Goal: Information Seeking & Learning: Learn about a topic

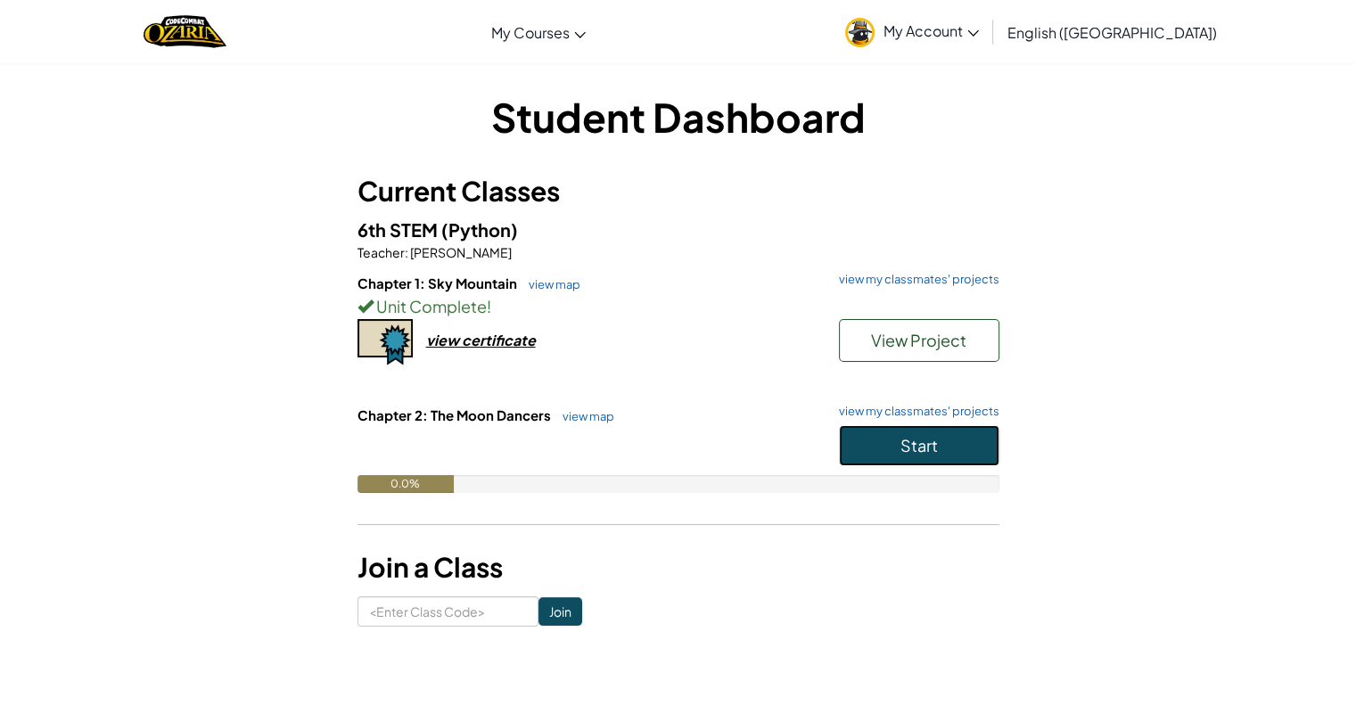
click at [891, 447] on button "Start" at bounding box center [919, 445] width 160 height 41
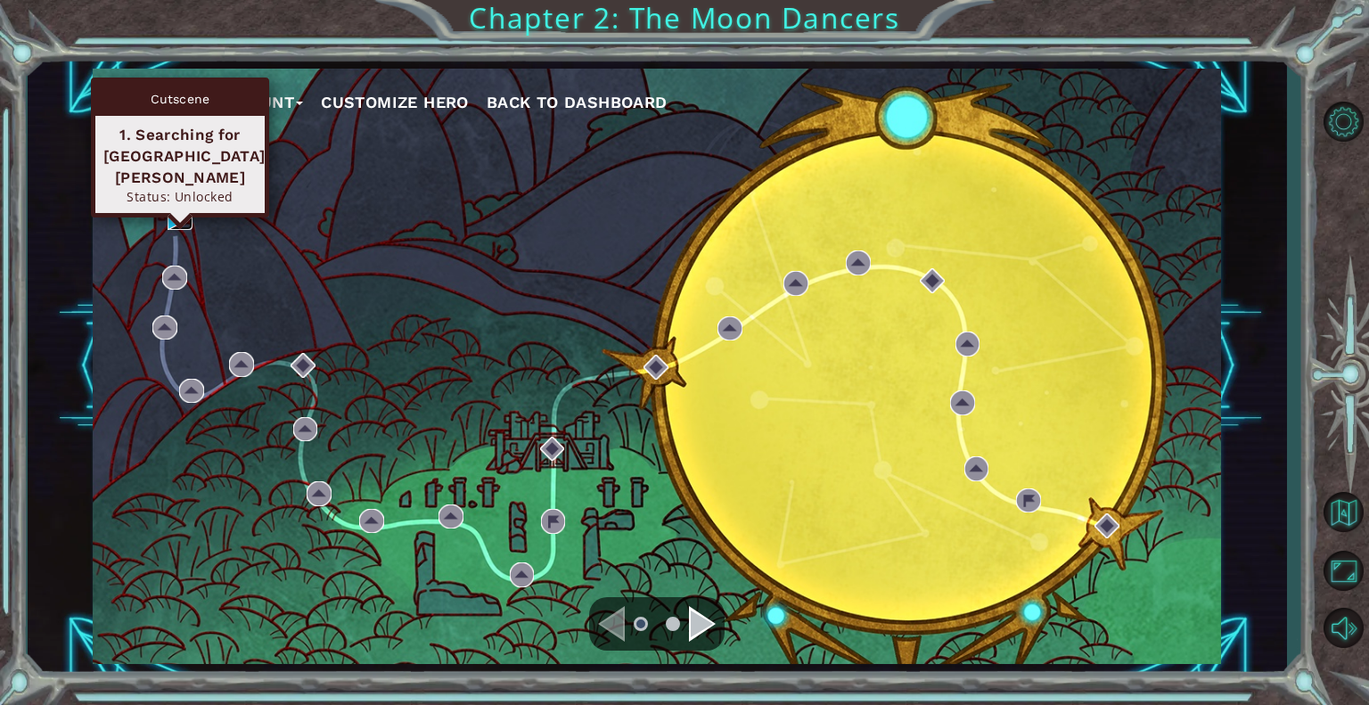
click at [180, 215] on img at bounding box center [180, 217] width 25 height 25
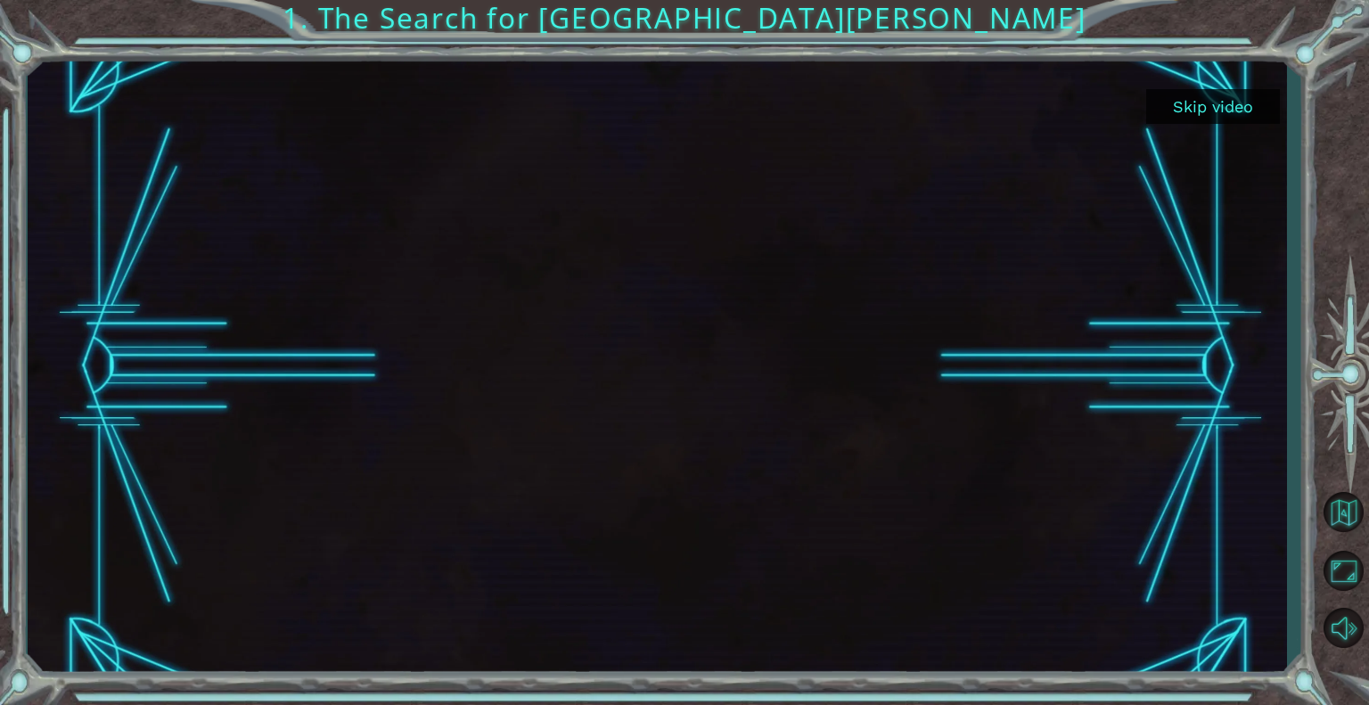
click at [1198, 117] on button "Skip video" at bounding box center [1213, 106] width 134 height 35
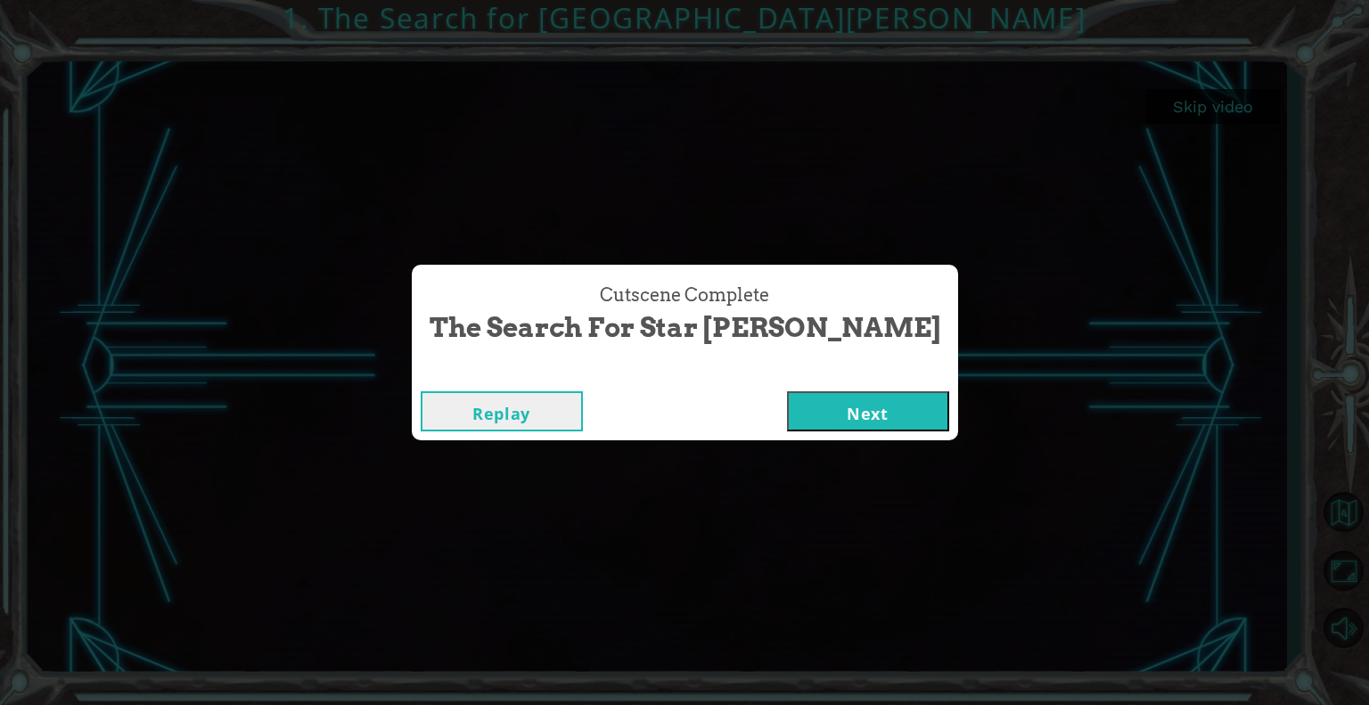
click at [787, 418] on button "Next" at bounding box center [868, 411] width 162 height 40
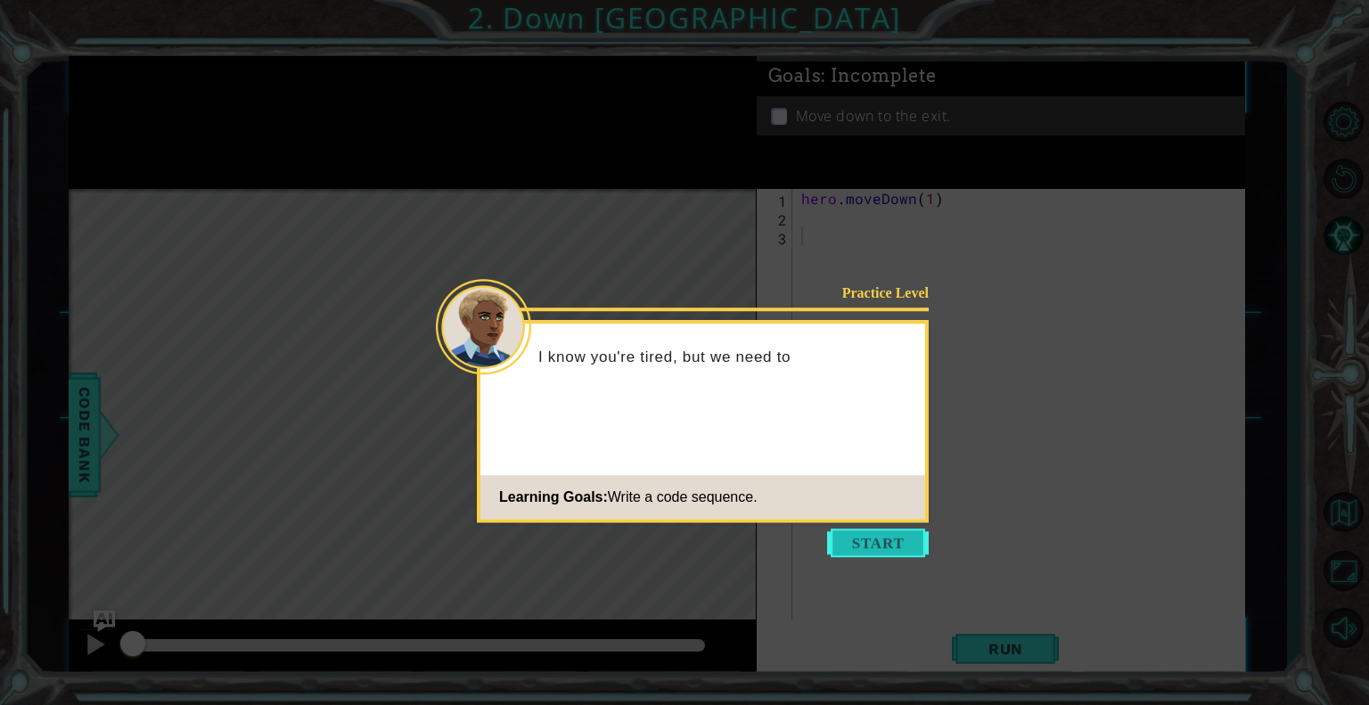
click at [866, 533] on button "Start" at bounding box center [878, 543] width 102 height 29
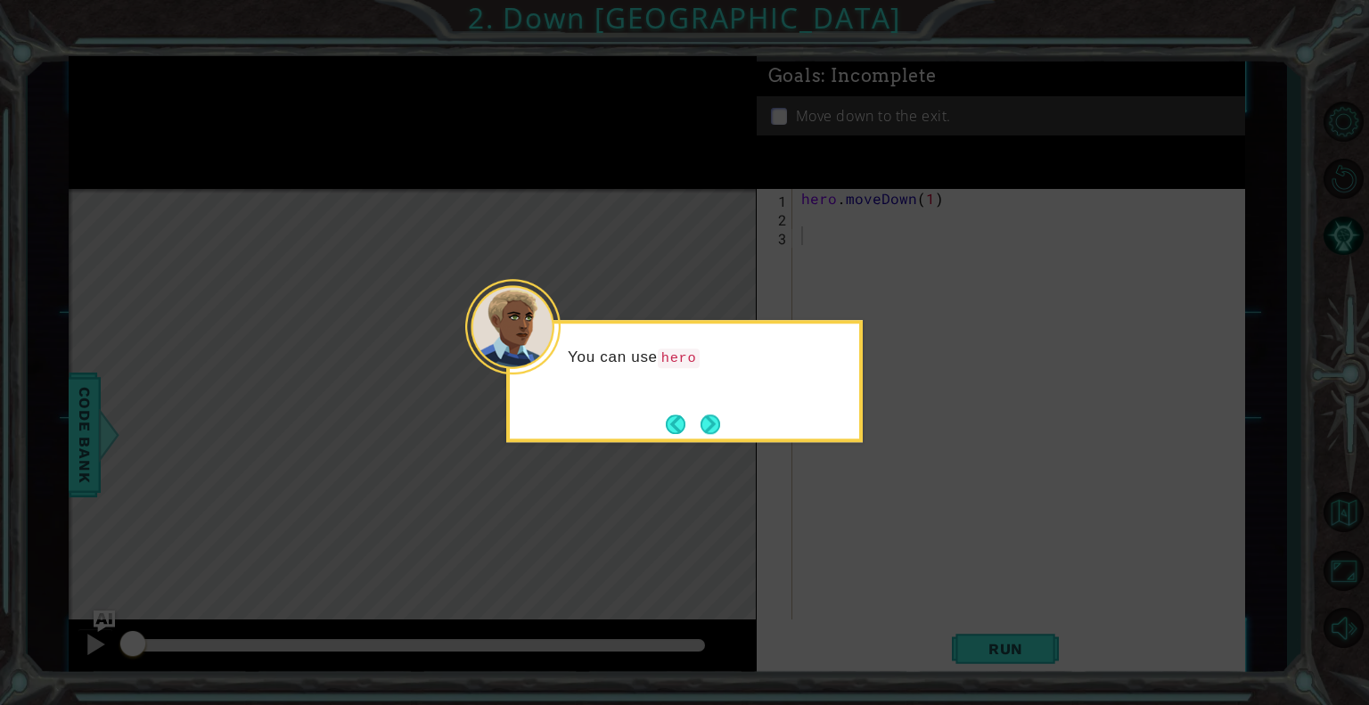
click at [796, 412] on div "You can use hero" at bounding box center [684, 381] width 357 height 122
click at [704, 420] on button "Next" at bounding box center [711, 425] width 21 height 21
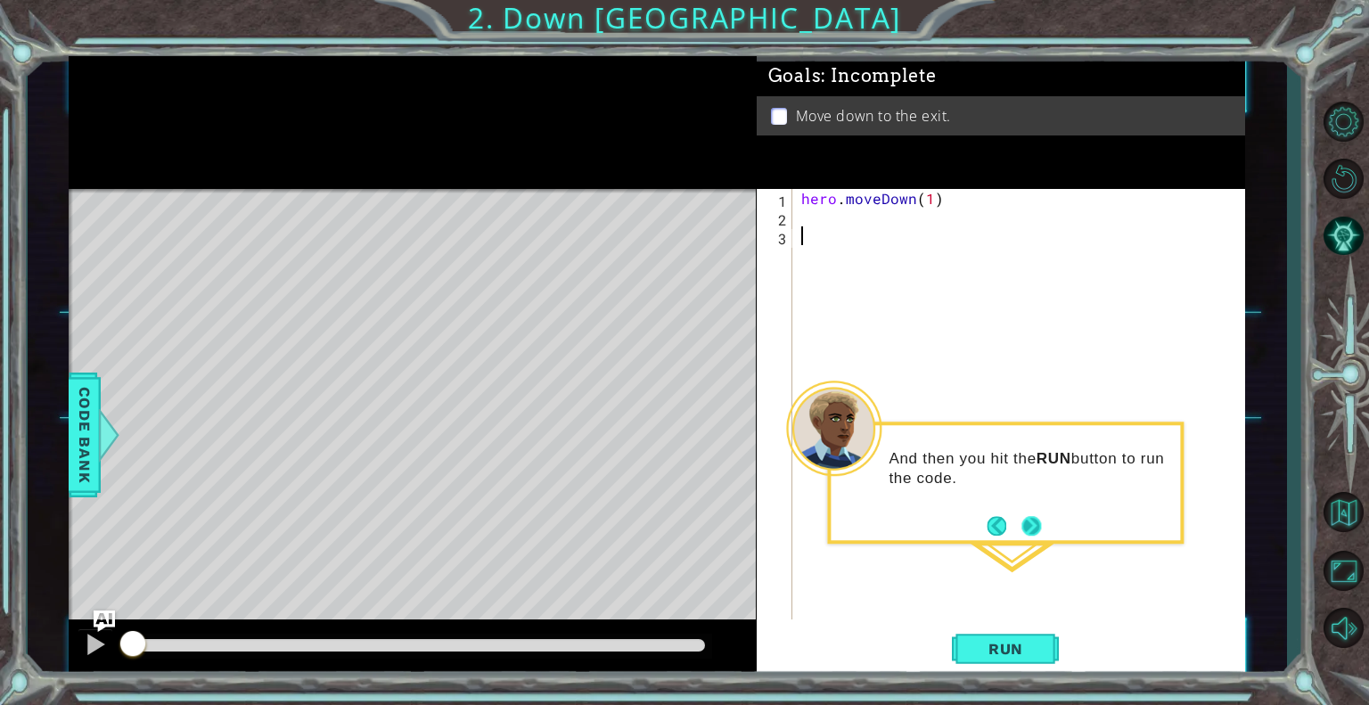
drag, startPoint x: 937, startPoint y: 548, endPoint x: 1023, endPoint y: 531, distance: 88.1
click at [1023, 531] on body "1 ההההההההההההההההההההההההההההההההההההההההההההההההההההההההההההההההההההההההההההה…" at bounding box center [684, 352] width 1369 height 705
click at [805, 212] on div "hero . moveDown ( 1 )" at bounding box center [1024, 423] width 452 height 468
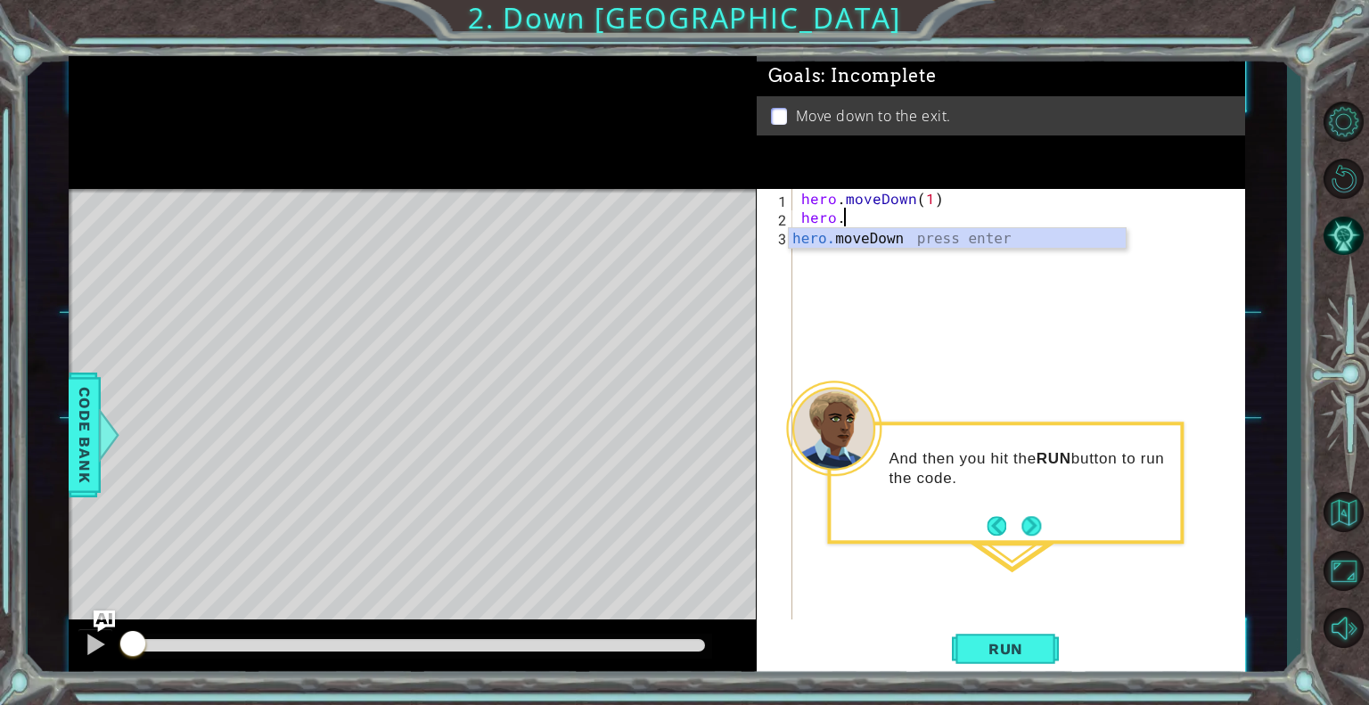
scroll to position [0, 3]
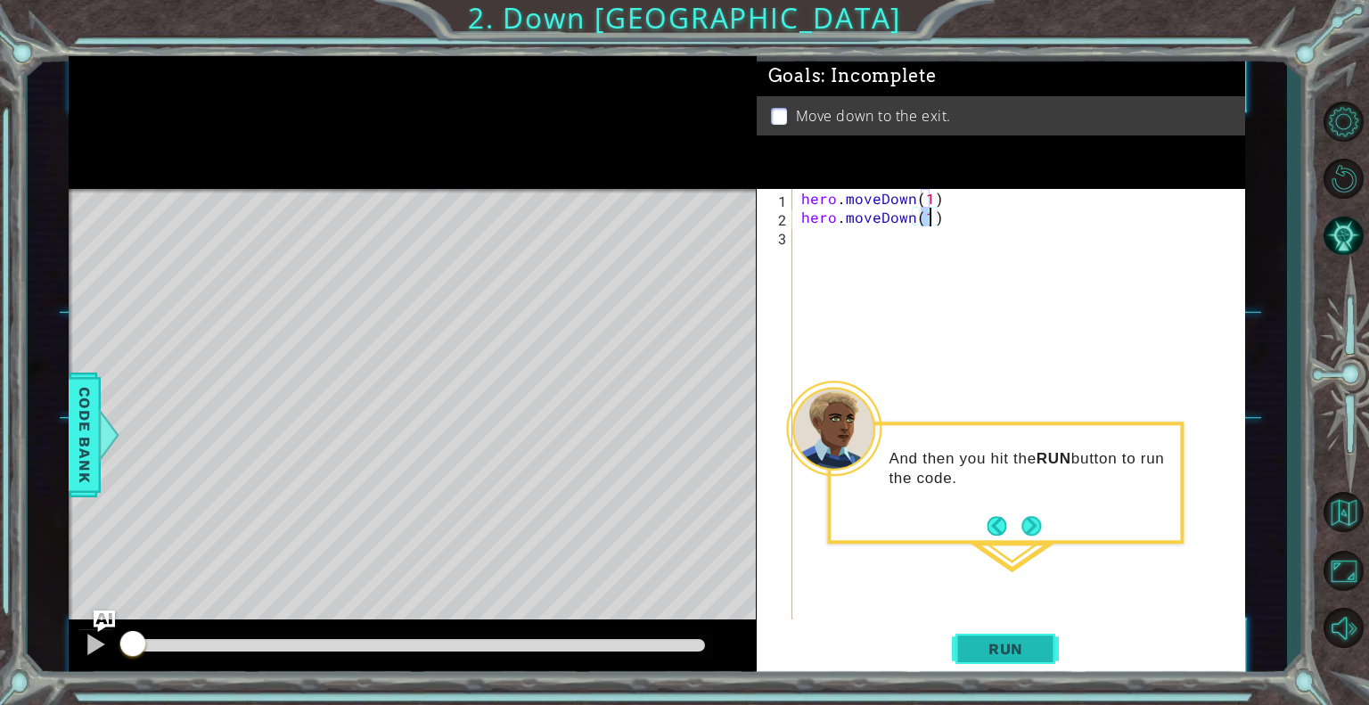
type textarea "hero.moveDown(1)"
click at [994, 645] on span "Run" at bounding box center [1006, 649] width 70 height 18
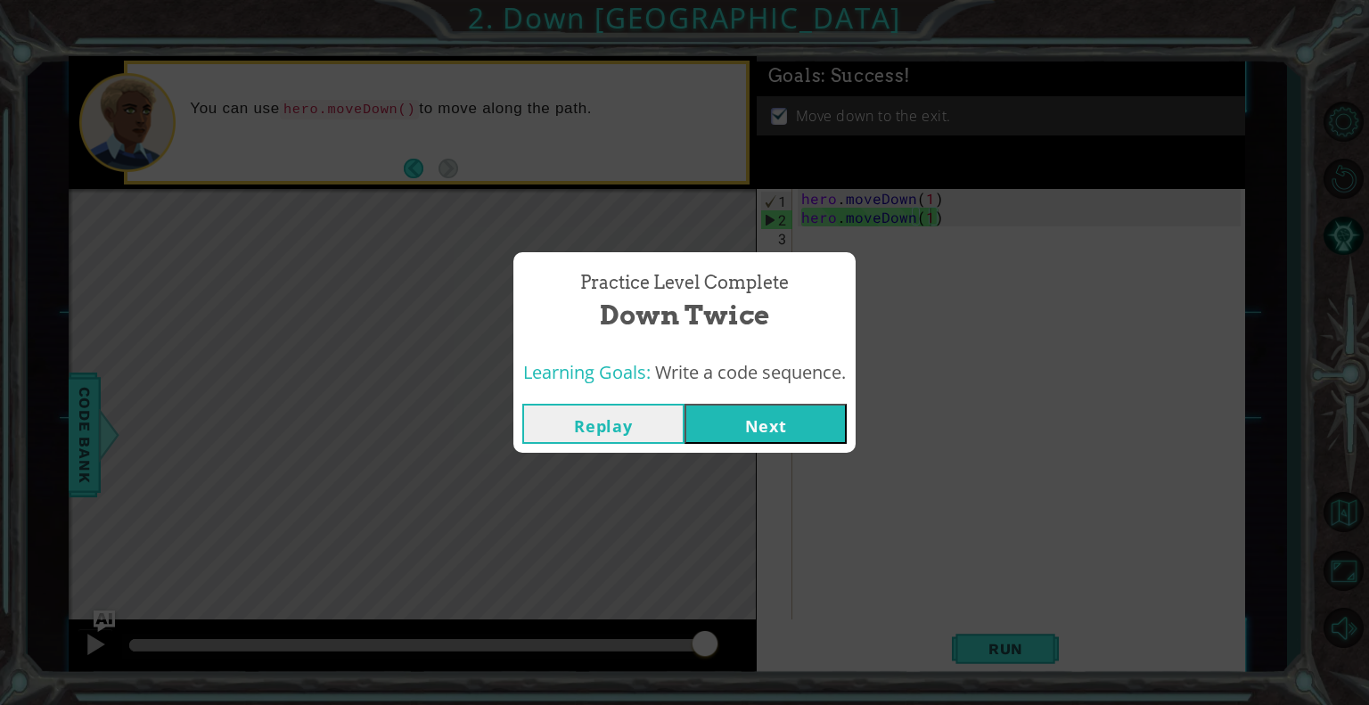
click at [710, 404] on button "Next" at bounding box center [766, 424] width 162 height 40
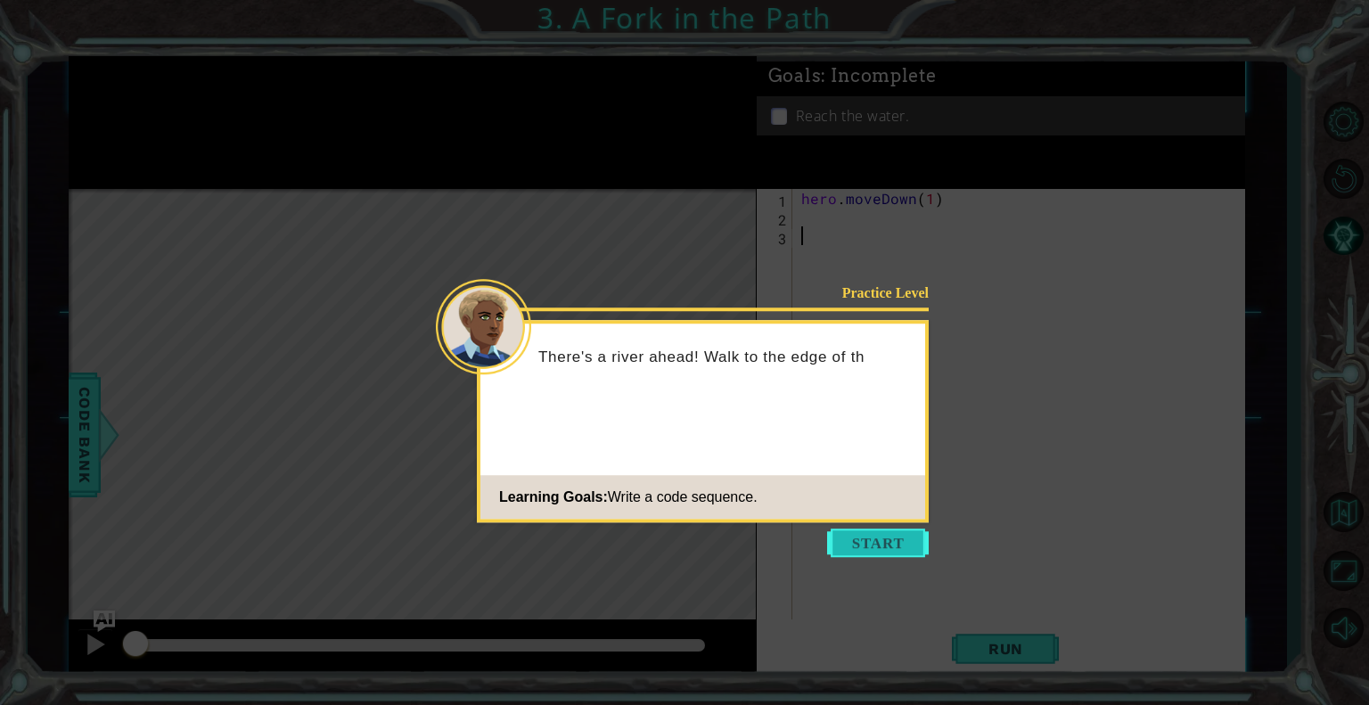
click at [860, 530] on button "Start" at bounding box center [878, 543] width 102 height 29
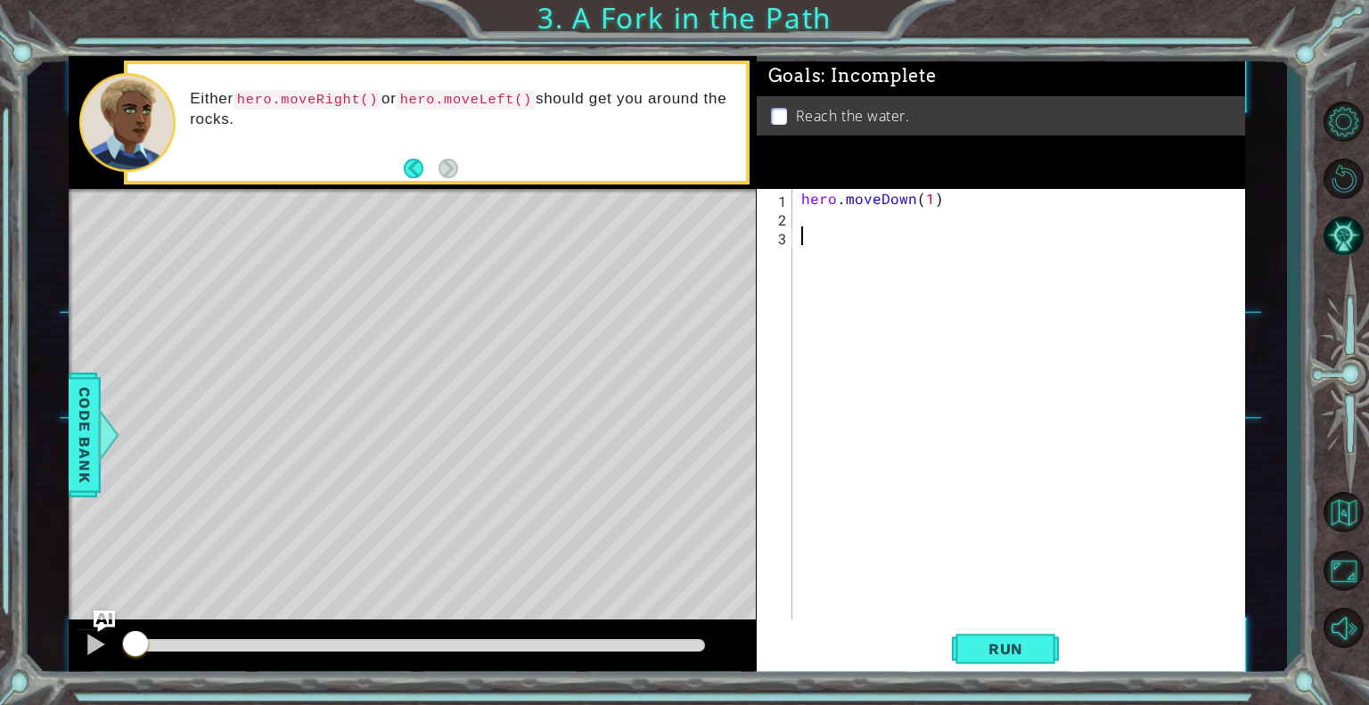
click at [806, 218] on div "hero . moveDown ( 1 )" at bounding box center [1024, 423] width 452 height 468
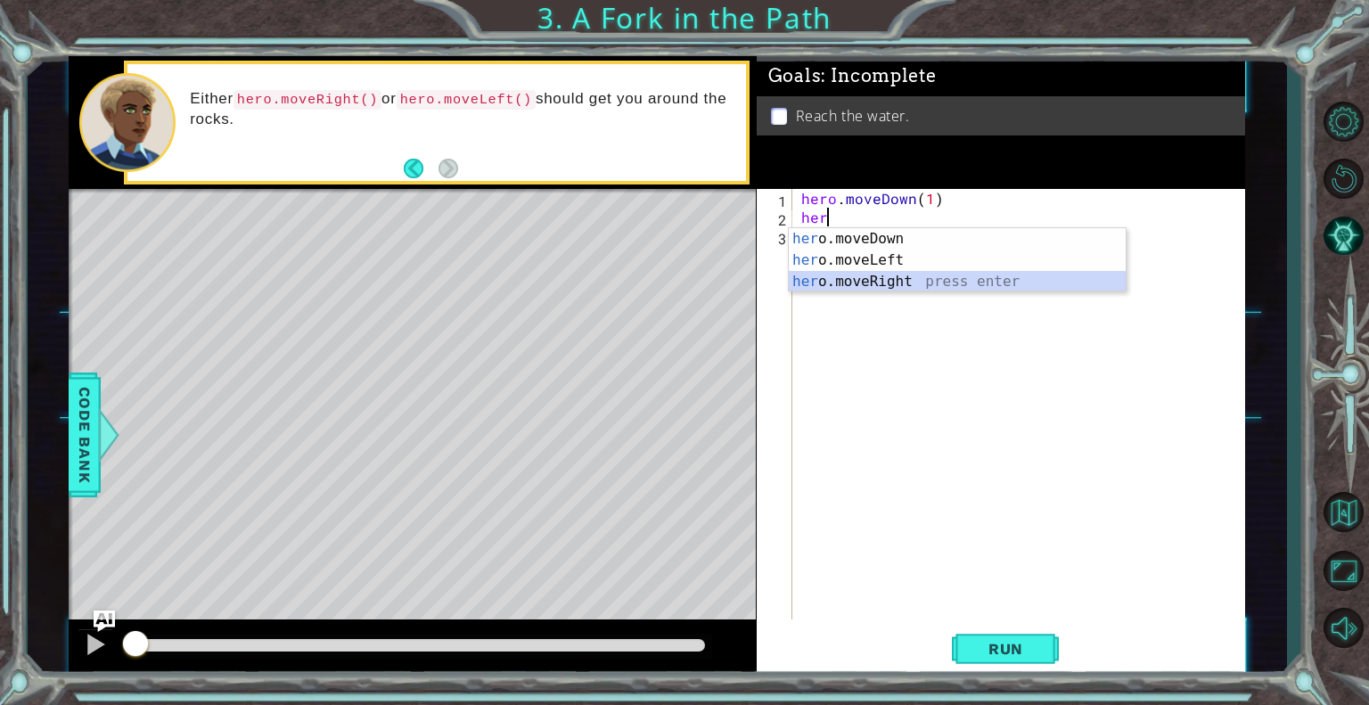
click at [852, 281] on div "her o.moveDown press enter her o.moveLeft press enter her o.moveRight press ent…" at bounding box center [957, 281] width 337 height 107
type textarea "hero.moveRight(1)"
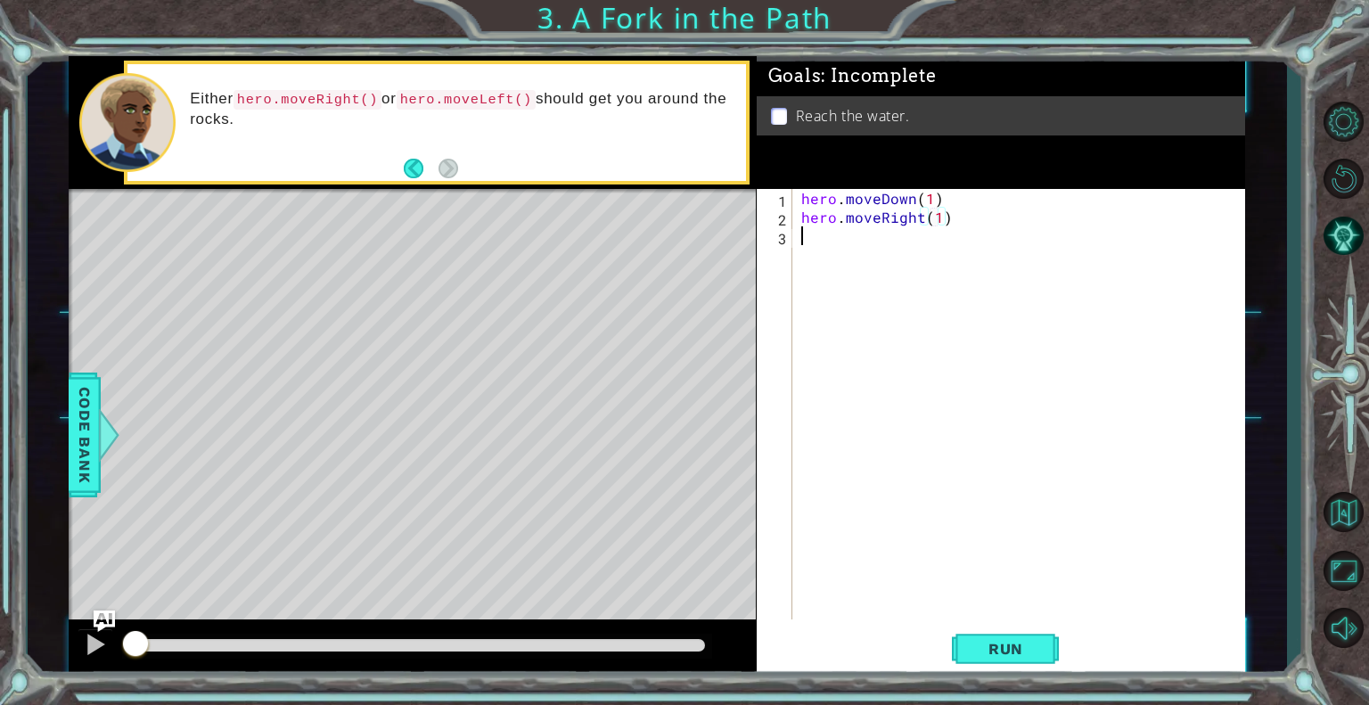
click at [840, 263] on div "hero . moveDown ( 1 ) hero . moveRight ( 1 )" at bounding box center [1024, 423] width 452 height 468
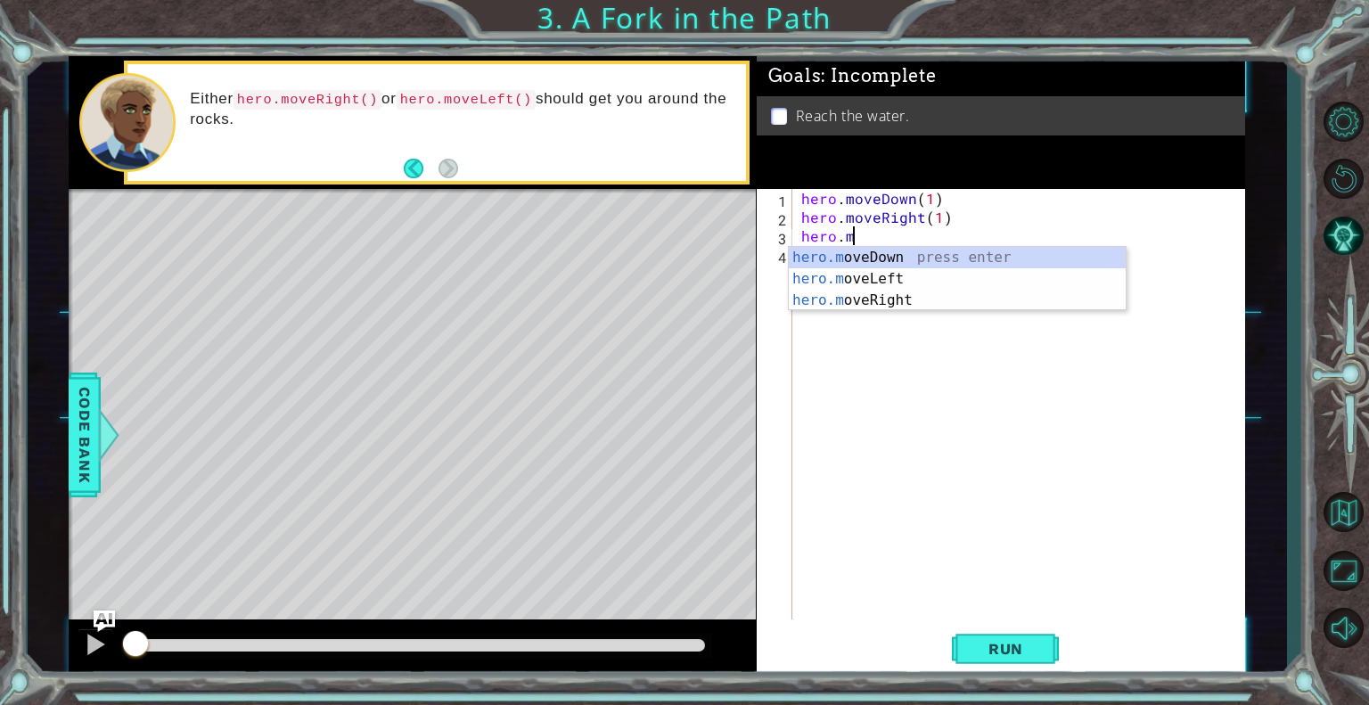
scroll to position [0, 3]
click at [842, 259] on div "[DOMAIN_NAME] veDown press enter [DOMAIN_NAME] veLeft press enter [DOMAIN_NAME]…" at bounding box center [957, 300] width 337 height 107
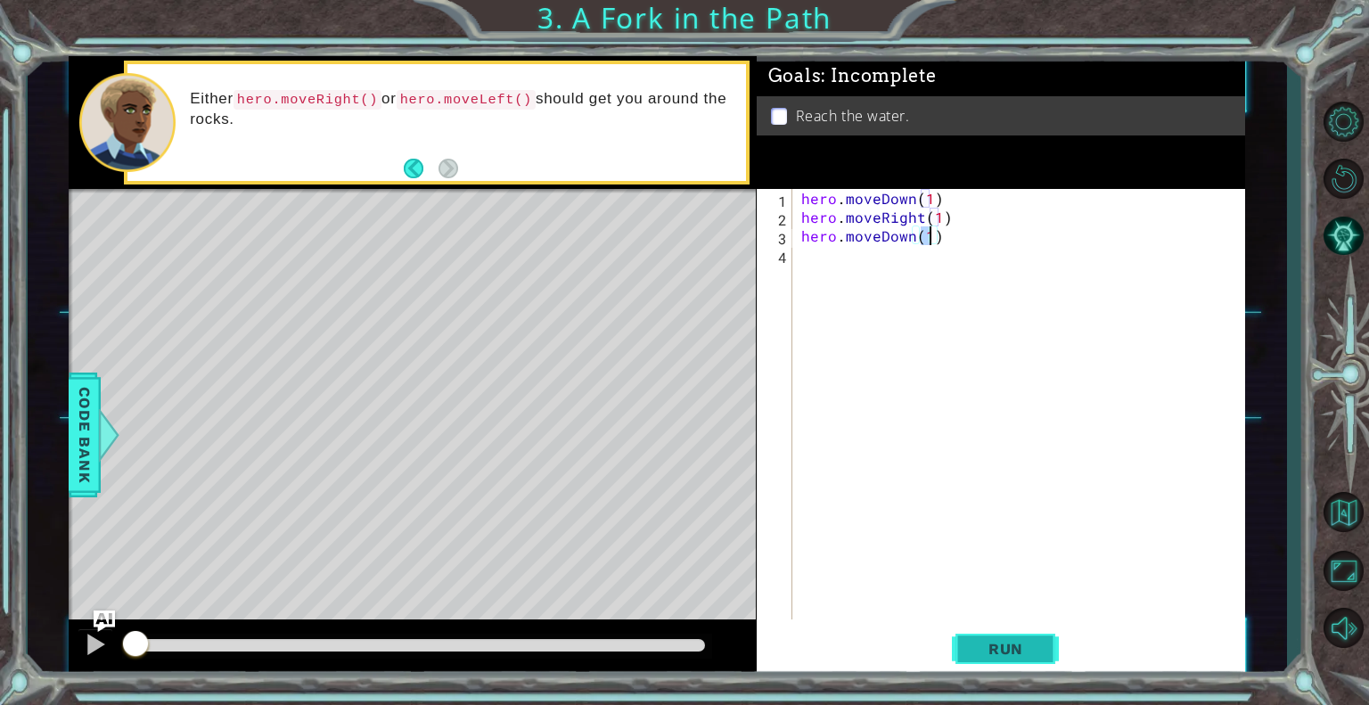
type textarea "hero.moveDown(1)"
click at [996, 652] on span "Run" at bounding box center [1006, 649] width 70 height 18
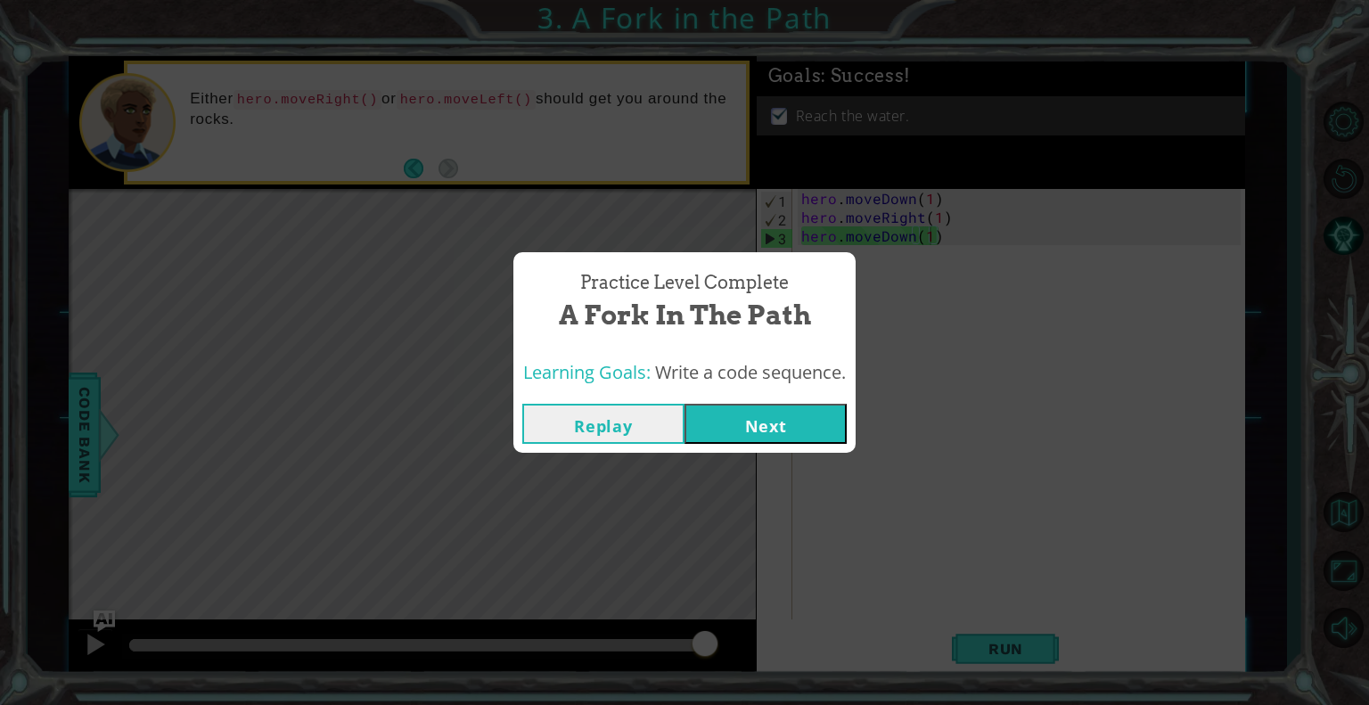
click at [763, 421] on button "Next" at bounding box center [766, 424] width 162 height 40
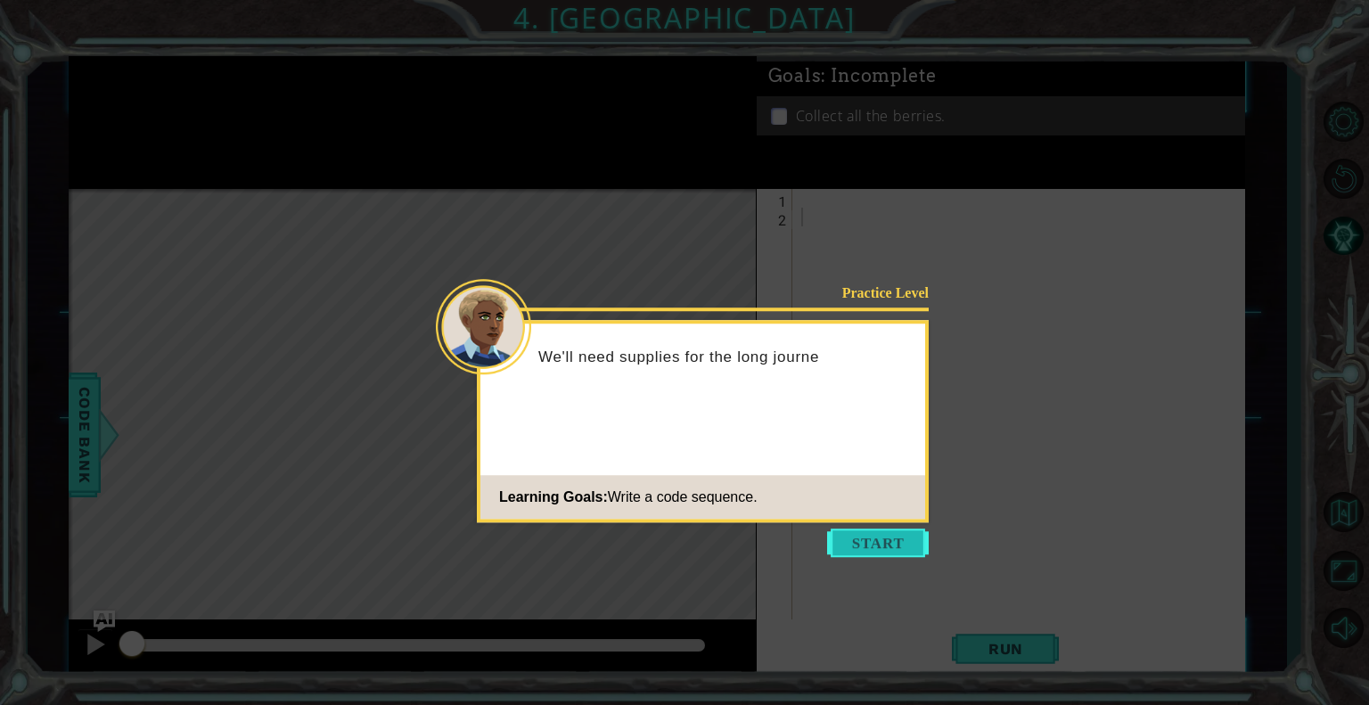
click at [859, 536] on button "Start" at bounding box center [878, 543] width 102 height 29
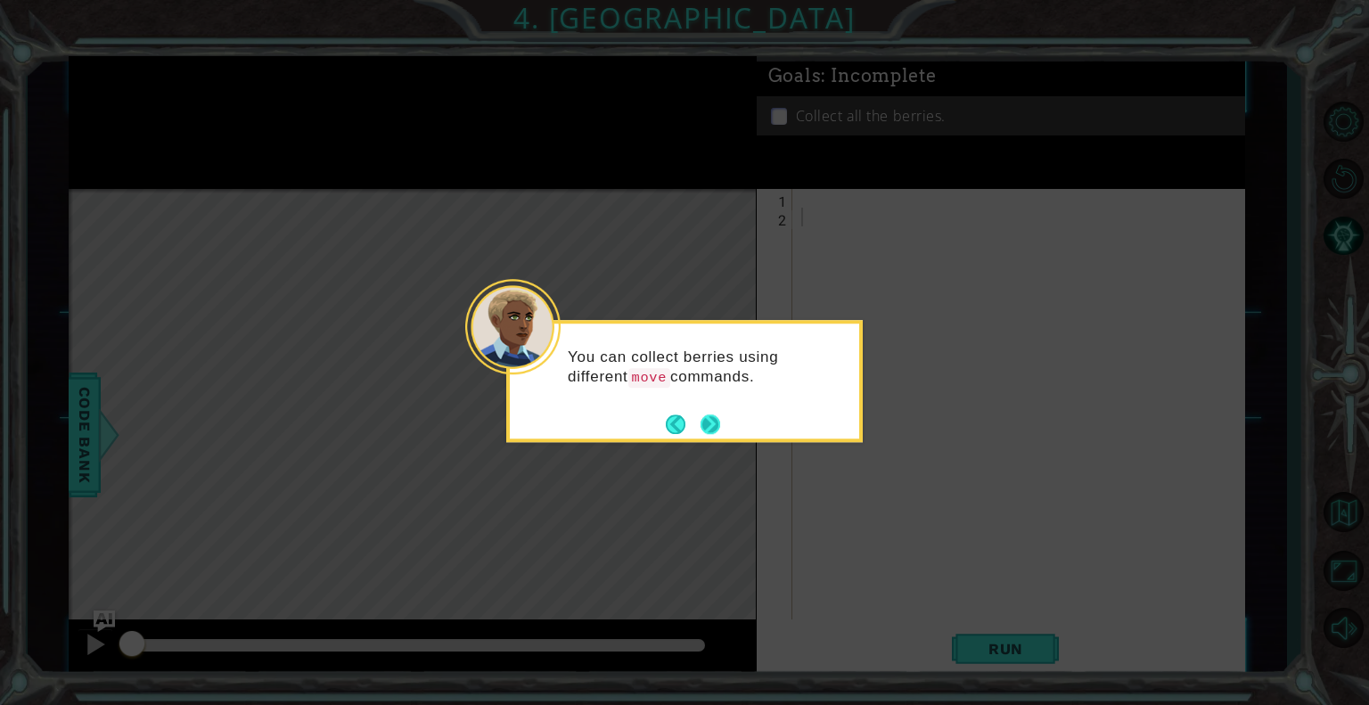
click at [721, 417] on button "Next" at bounding box center [711, 424] width 21 height 21
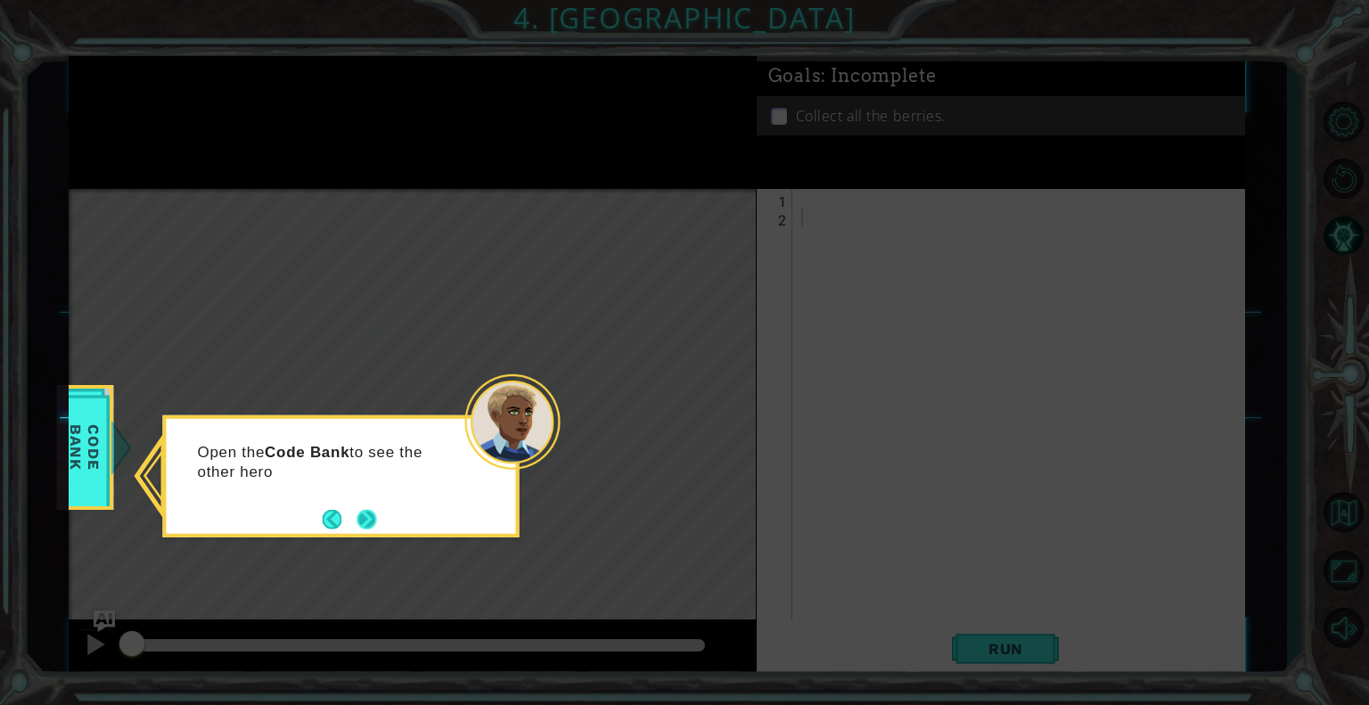
click at [364, 520] on button "Next" at bounding box center [367, 519] width 21 height 21
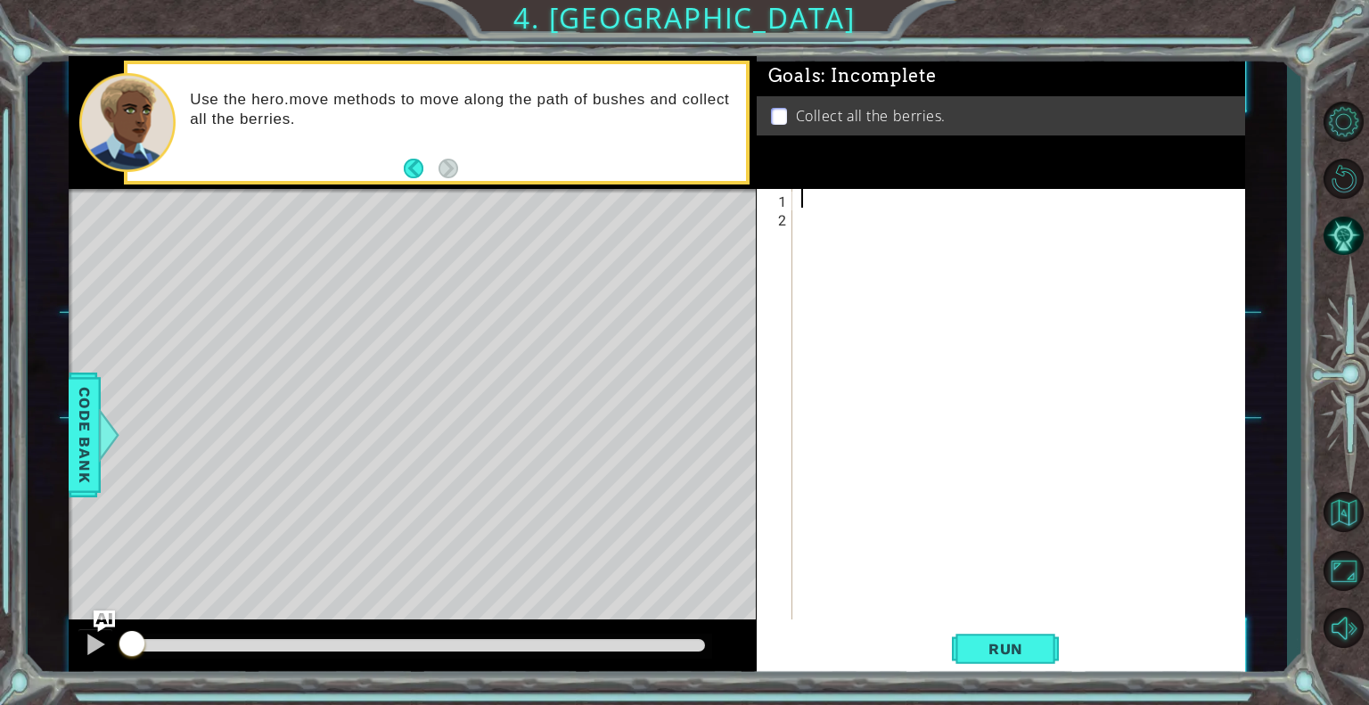
click at [819, 195] on div at bounding box center [1024, 423] width 452 height 468
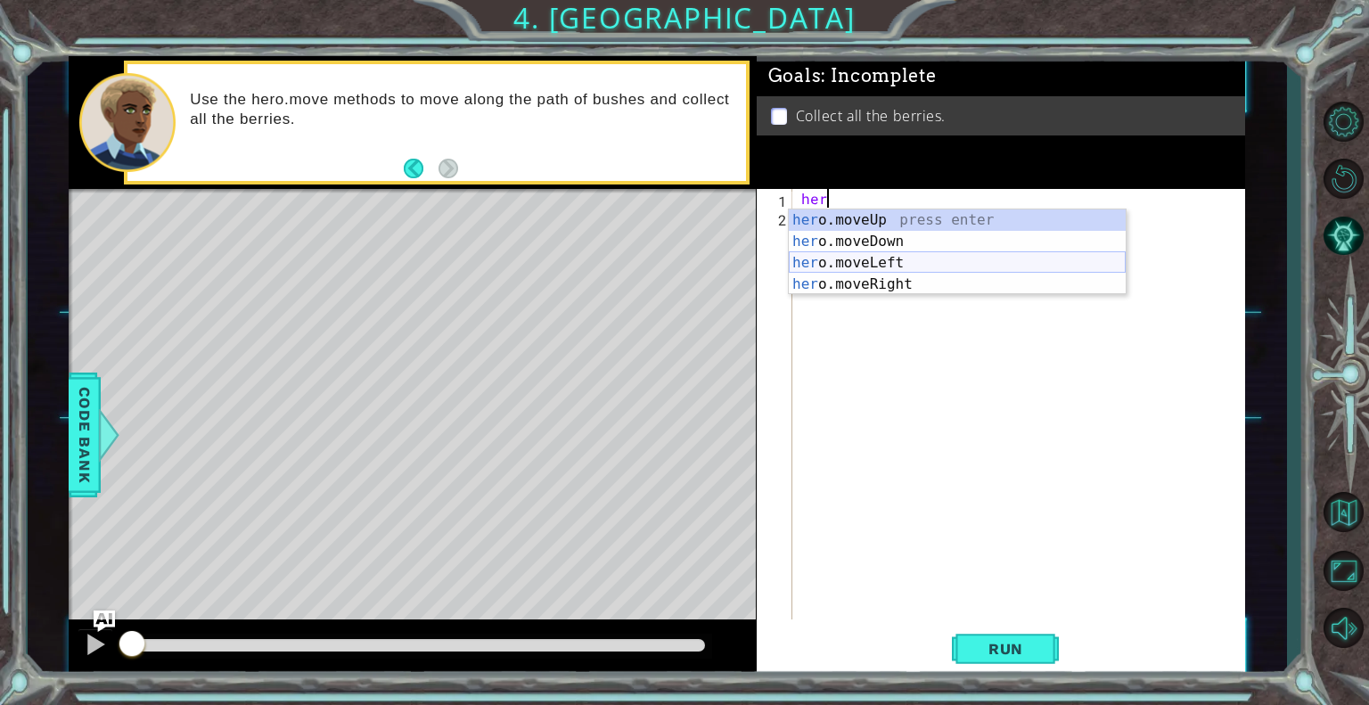
click at [853, 274] on div "her o.moveUp press enter her o.moveDown press enter her o.moveLeft press enter …" at bounding box center [957, 273] width 337 height 128
type textarea "hero.moveRight(1)"
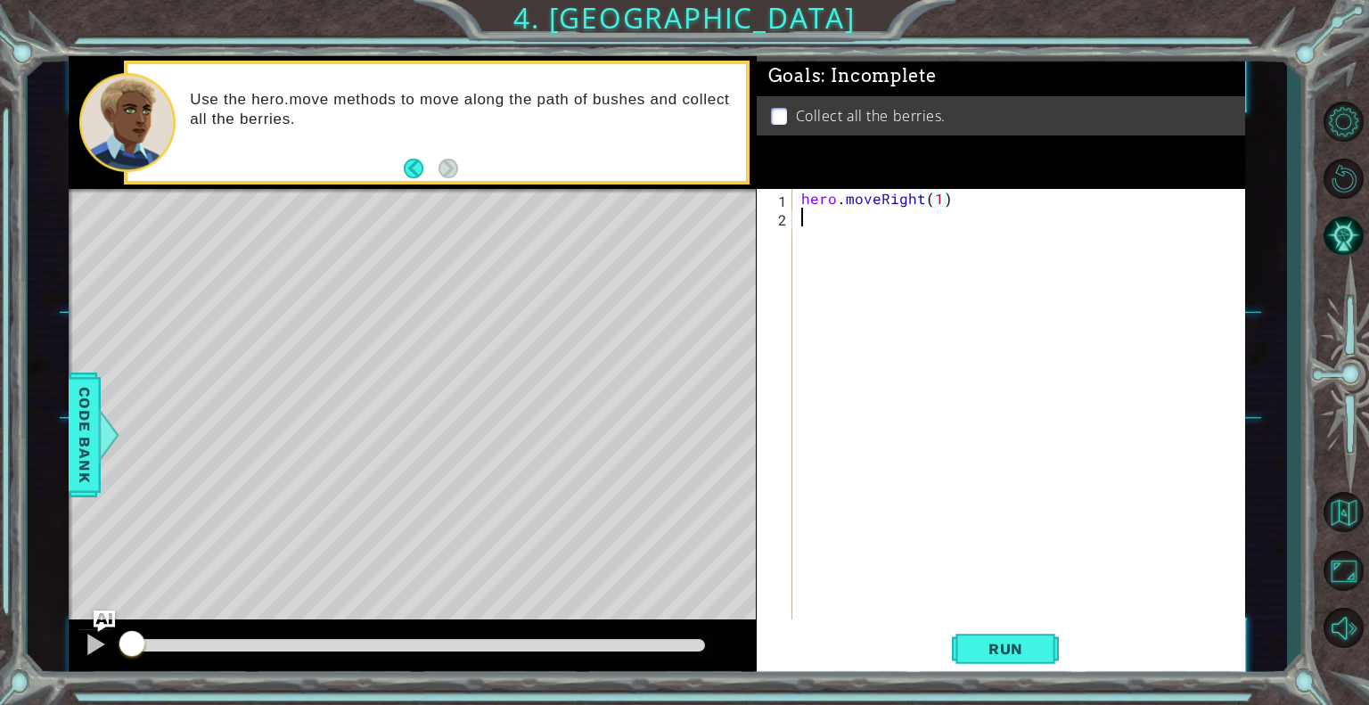
click at [809, 221] on div "hero . moveRight ( 1 )" at bounding box center [1024, 423] width 452 height 468
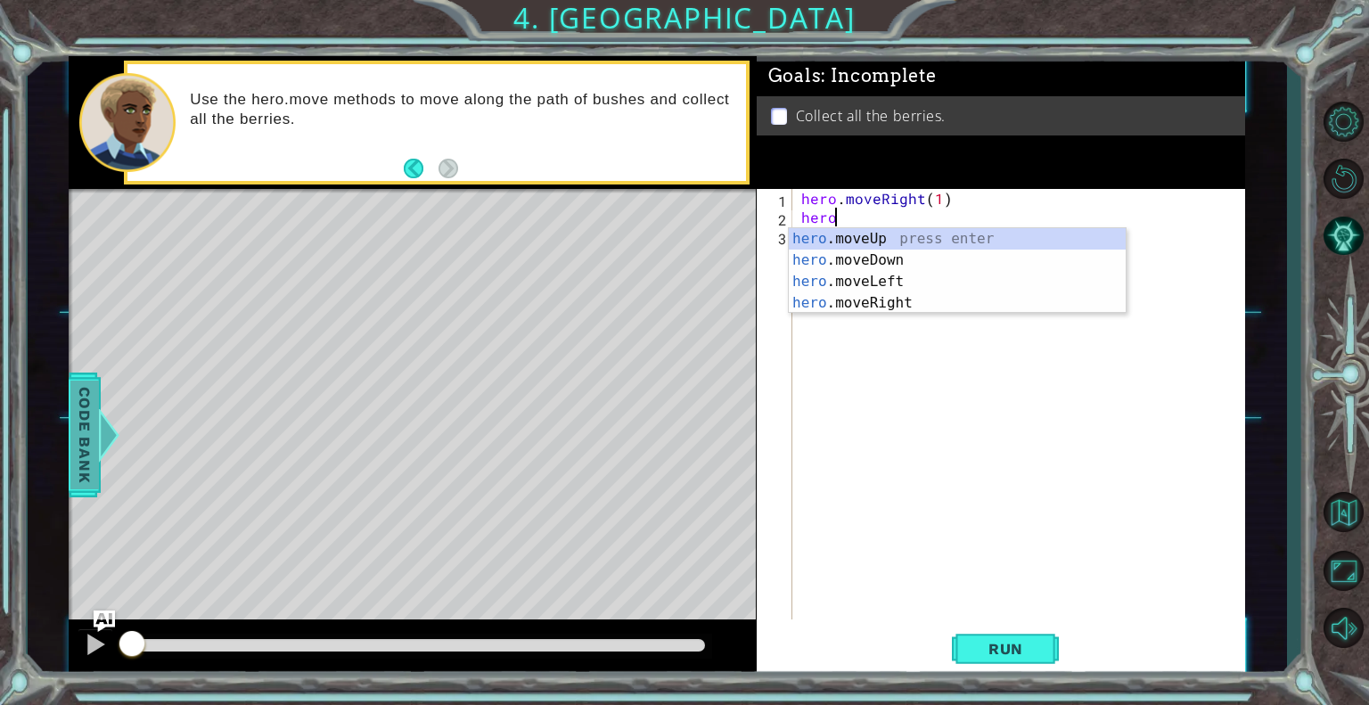
click at [108, 438] on div at bounding box center [109, 434] width 22 height 53
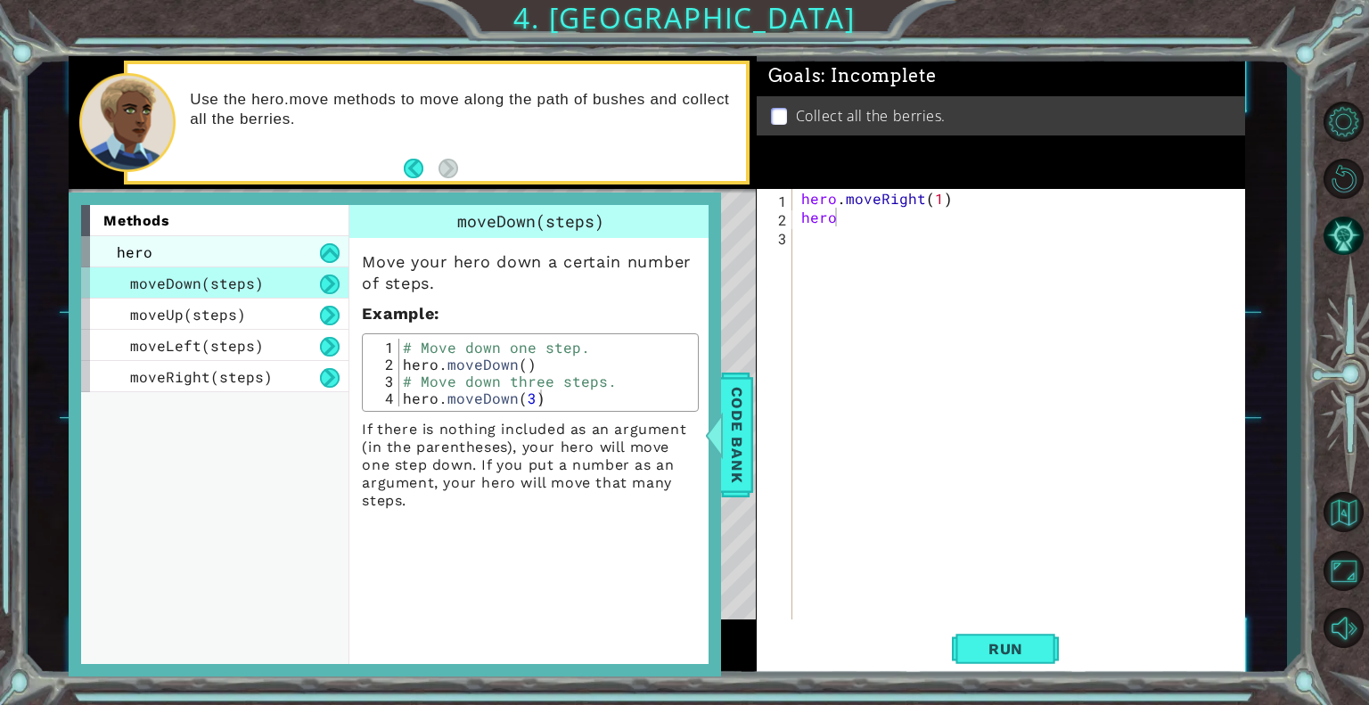
click at [124, 246] on span "hero" at bounding box center [135, 251] width 36 height 19
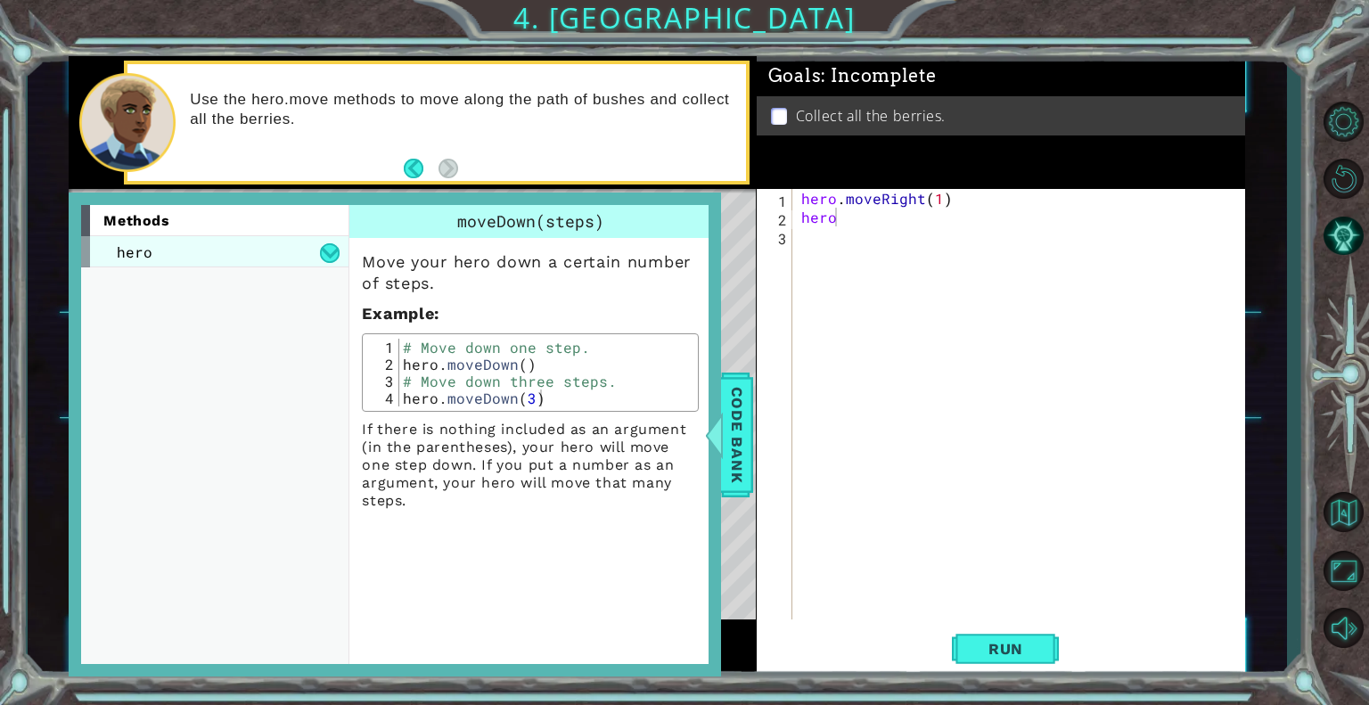
click at [342, 248] on div "hero" at bounding box center [214, 251] width 267 height 31
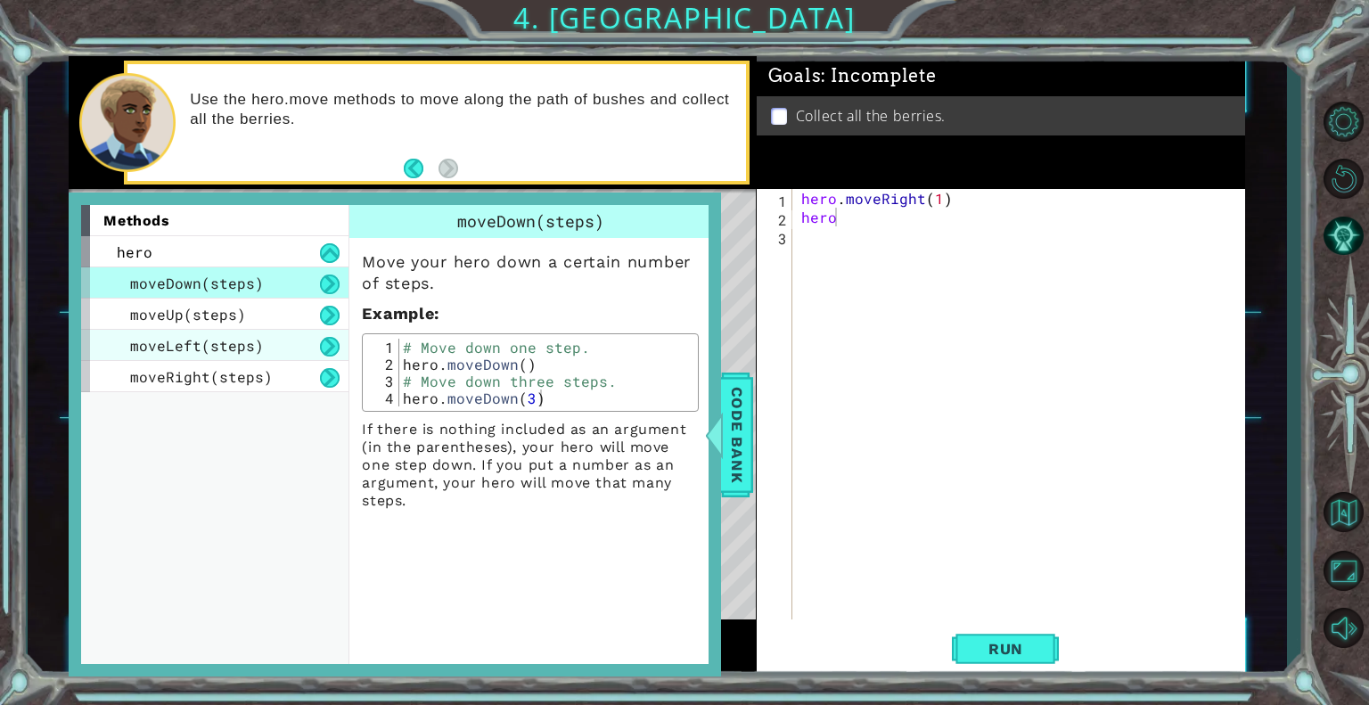
click at [205, 330] on div "moveLeft(steps)" at bounding box center [214, 345] width 267 height 31
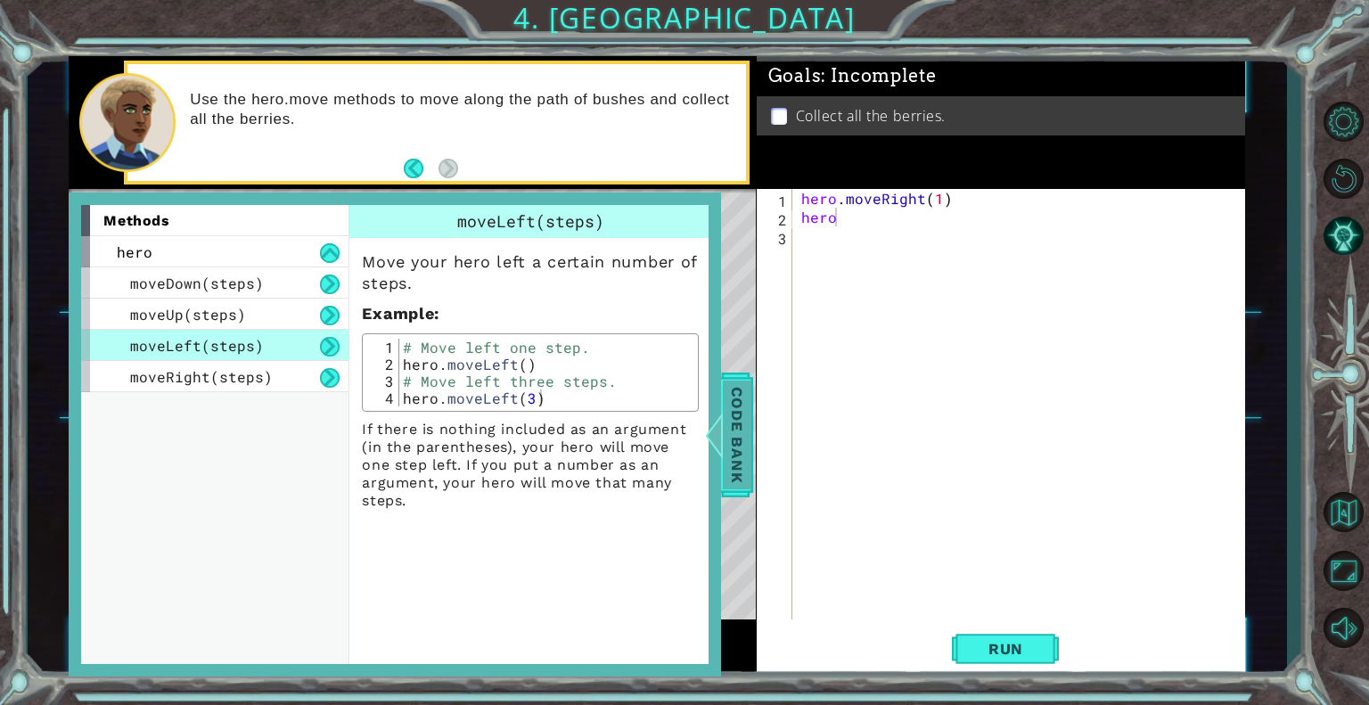
click at [742, 449] on span "Code Bank" at bounding box center [737, 435] width 29 height 109
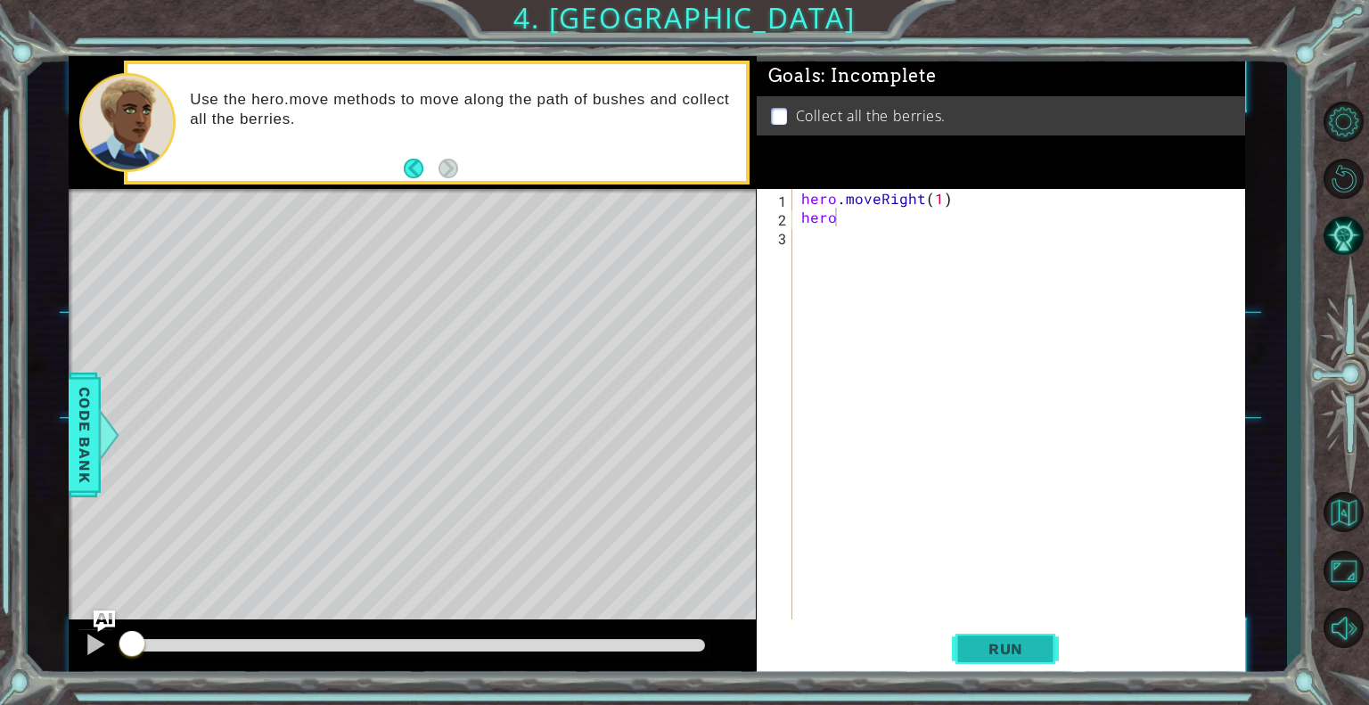
click at [987, 647] on span "Run" at bounding box center [1006, 649] width 70 height 18
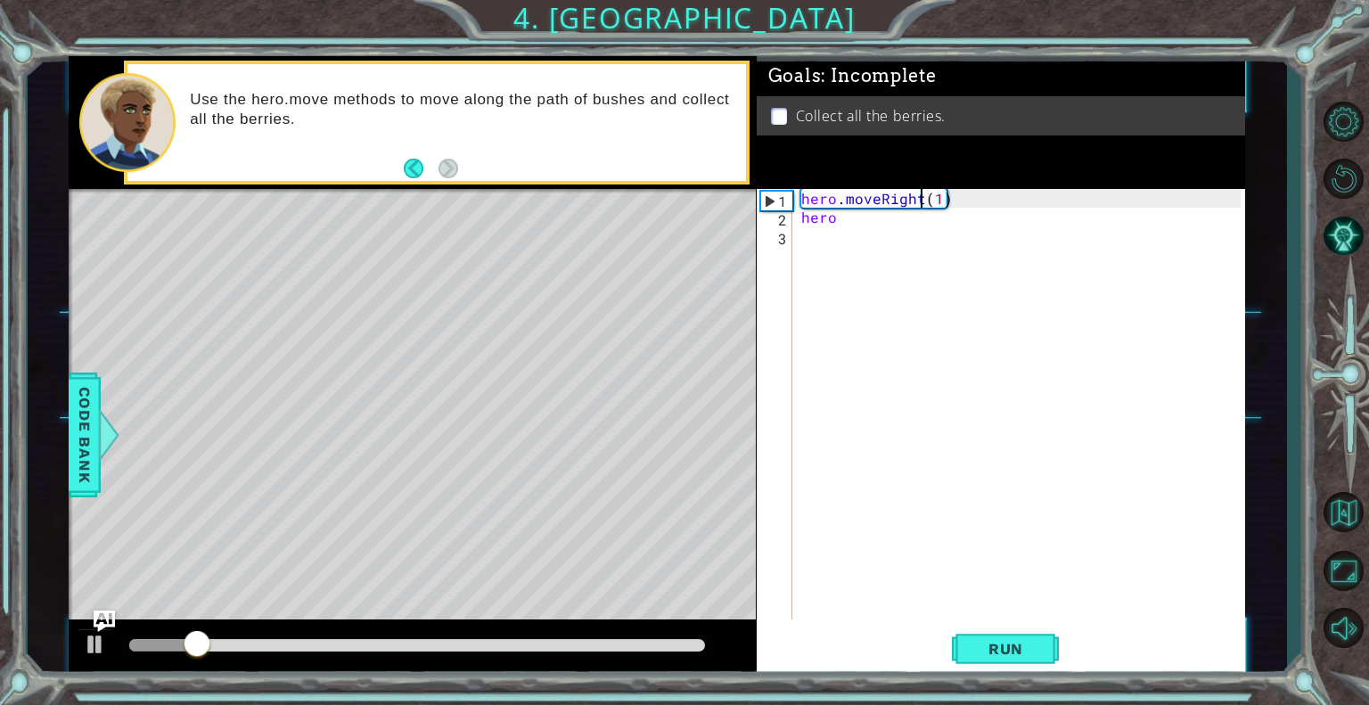
click at [918, 197] on div "hero . moveRight ( 1 ) hero" at bounding box center [1024, 423] width 452 height 468
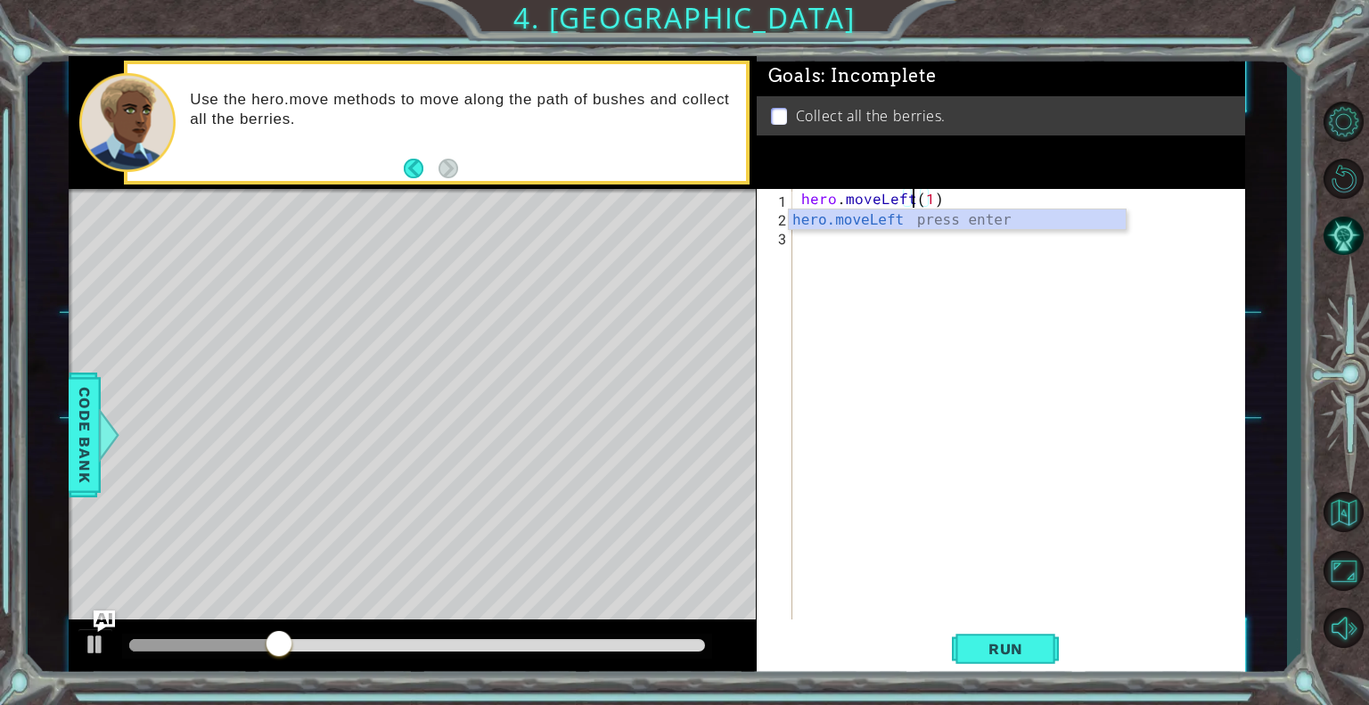
scroll to position [0, 6]
click at [981, 633] on button "Run" at bounding box center [1005, 649] width 107 height 49
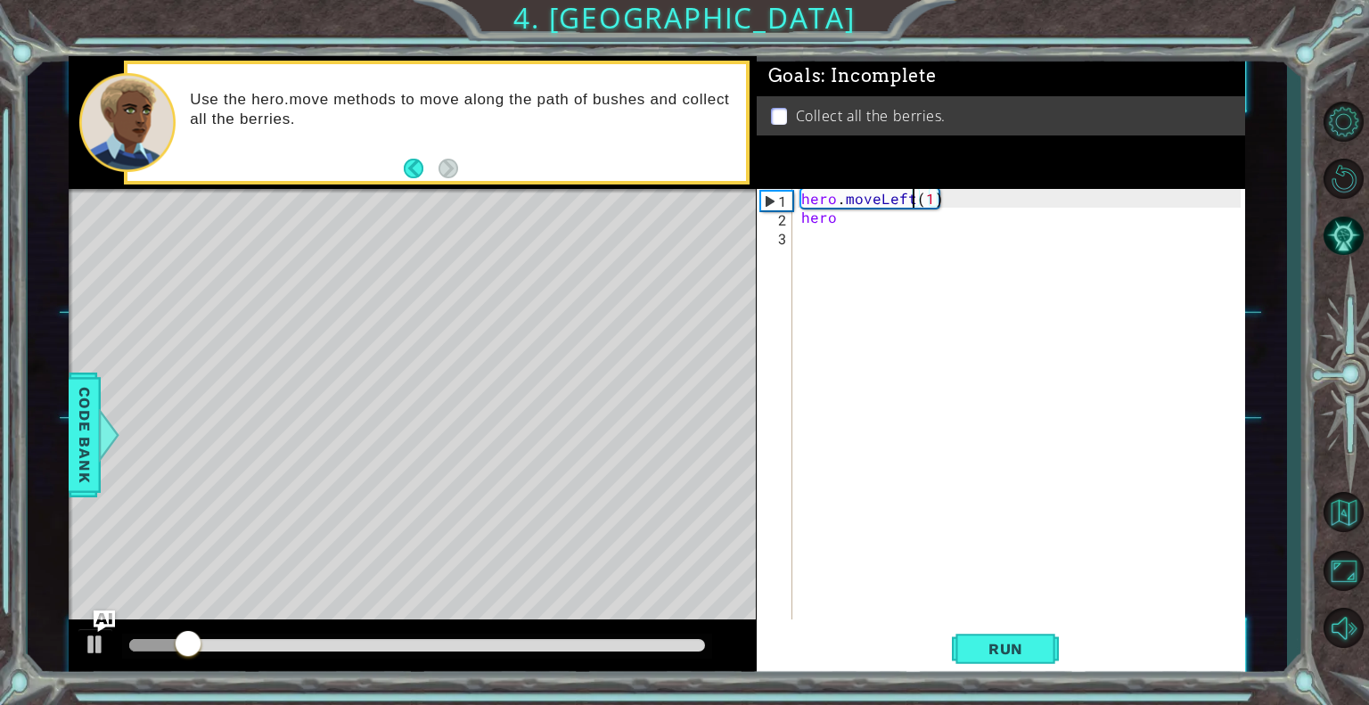
click at [838, 214] on div "hero . moveLeft ( 1 ) hero" at bounding box center [1024, 423] width 452 height 468
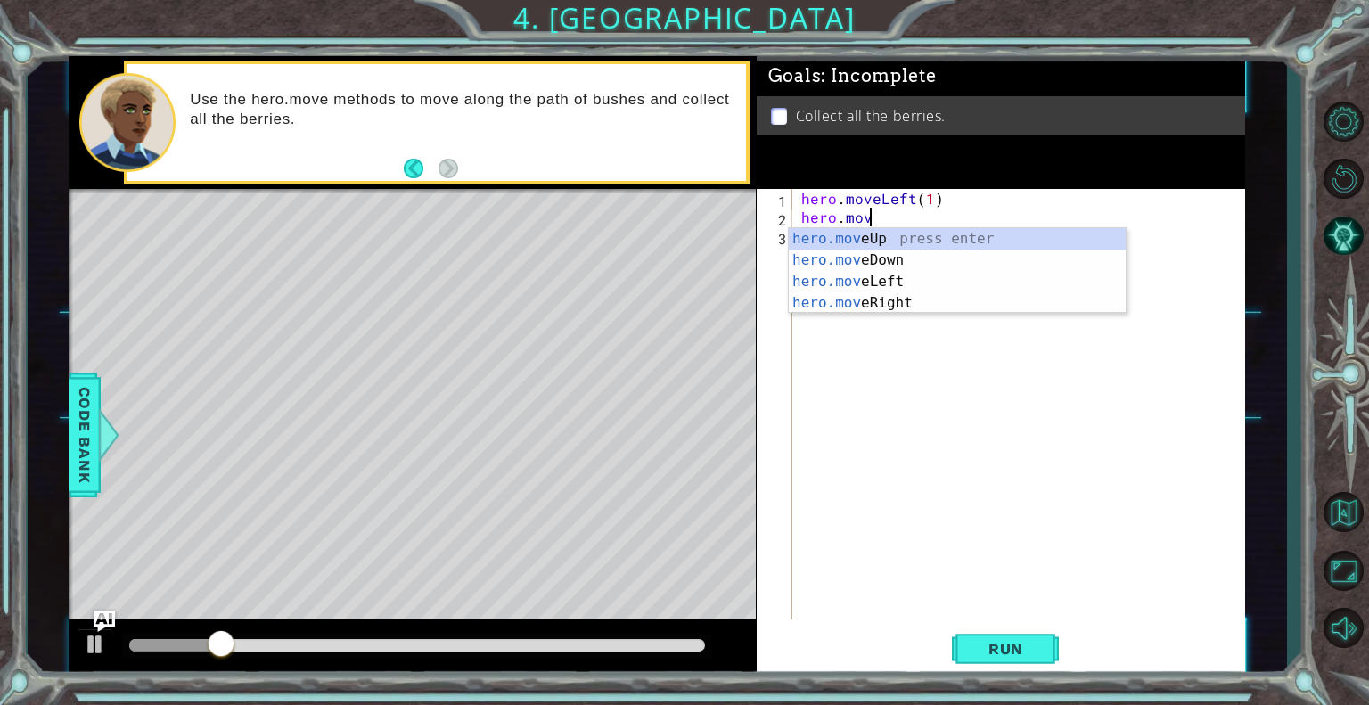
scroll to position [0, 4]
click at [891, 281] on div "hero.move Up press enter hero.move Down press enter hero.move Left press enter …" at bounding box center [957, 292] width 337 height 128
type textarea "hero.moveLeft(1)"
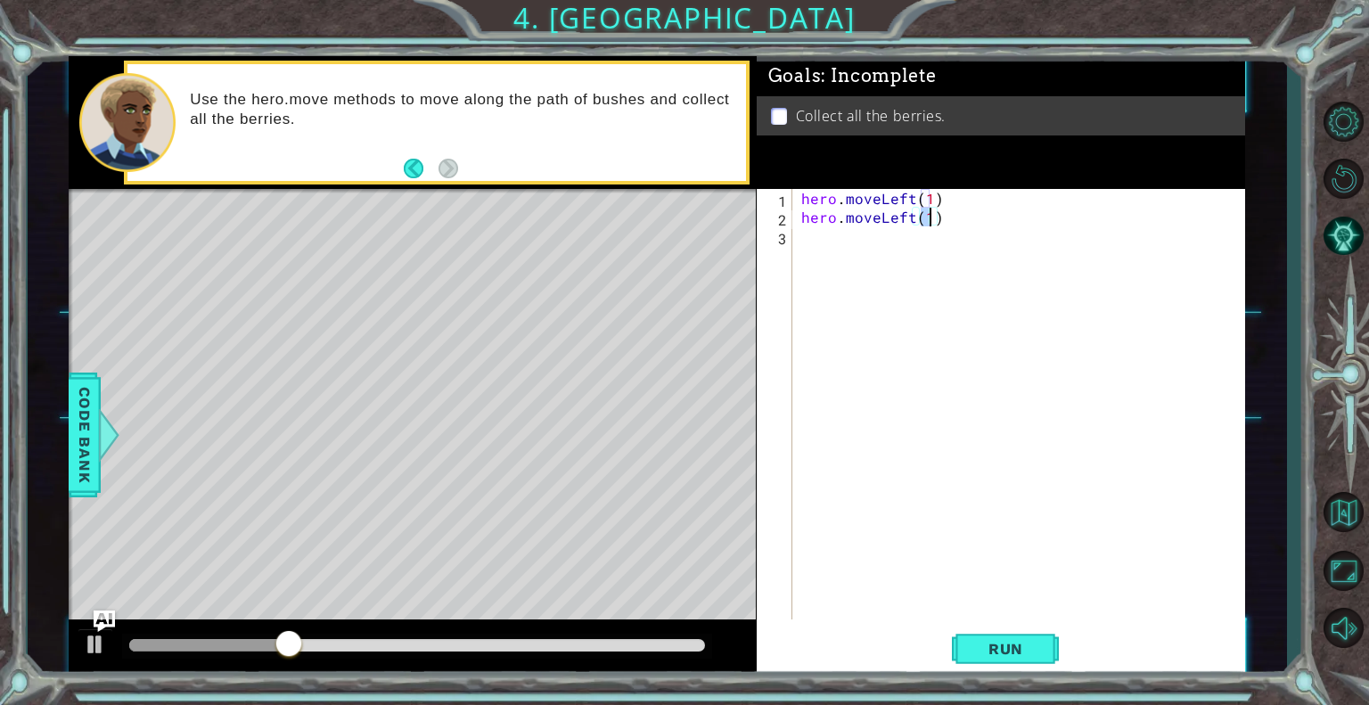
click at [820, 238] on div "hero . moveLeft ( 1 ) hero . moveLeft ( 1 )" at bounding box center [1024, 423] width 452 height 468
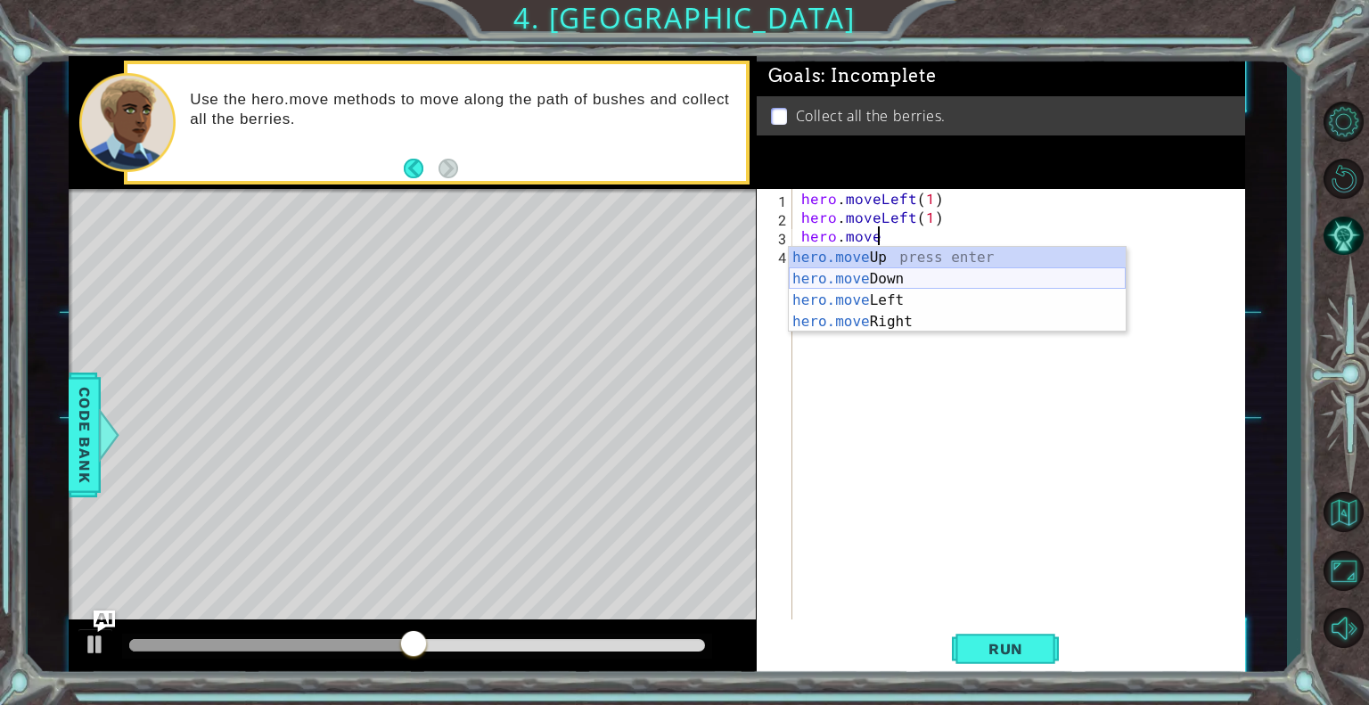
click at [850, 281] on div "hero.move Up press enter hero.move Down press enter hero.move Left press enter …" at bounding box center [957, 311] width 337 height 128
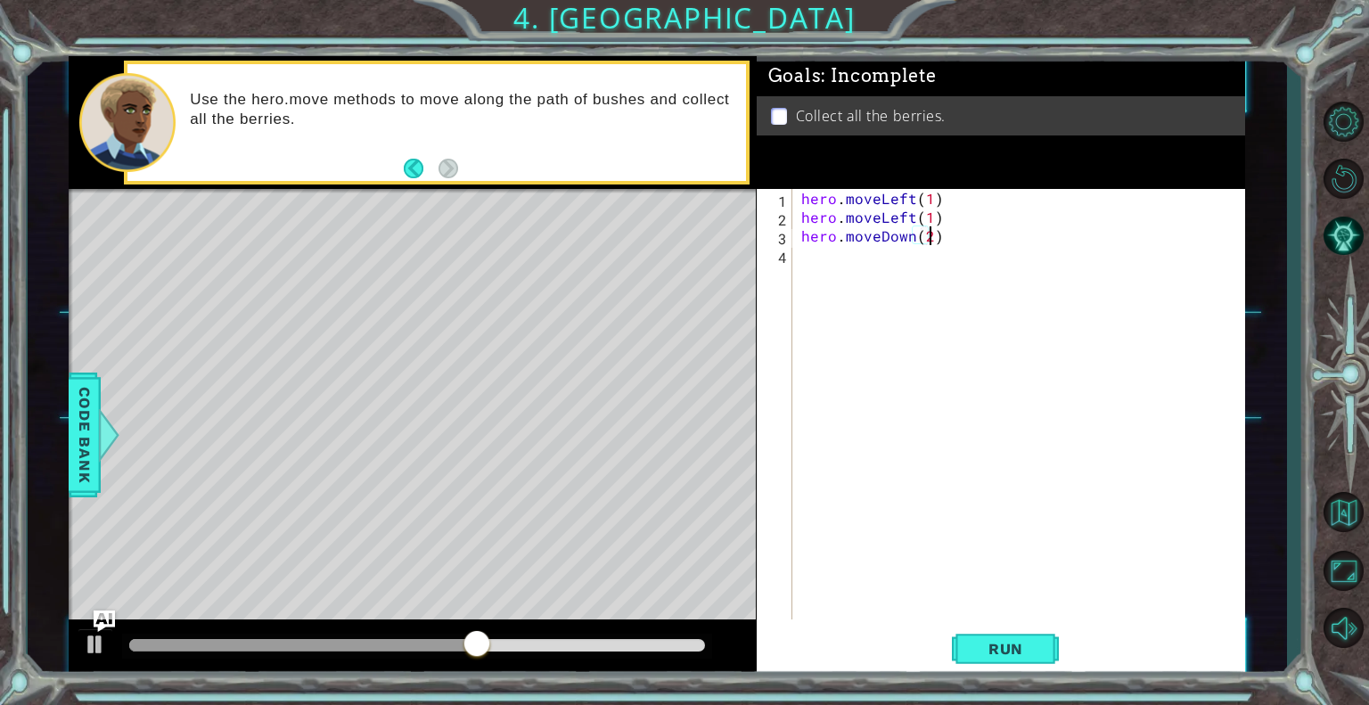
scroll to position [0, 7]
type textarea "hero.moveDown(2)"
click at [973, 650] on span "Run" at bounding box center [1006, 649] width 70 height 18
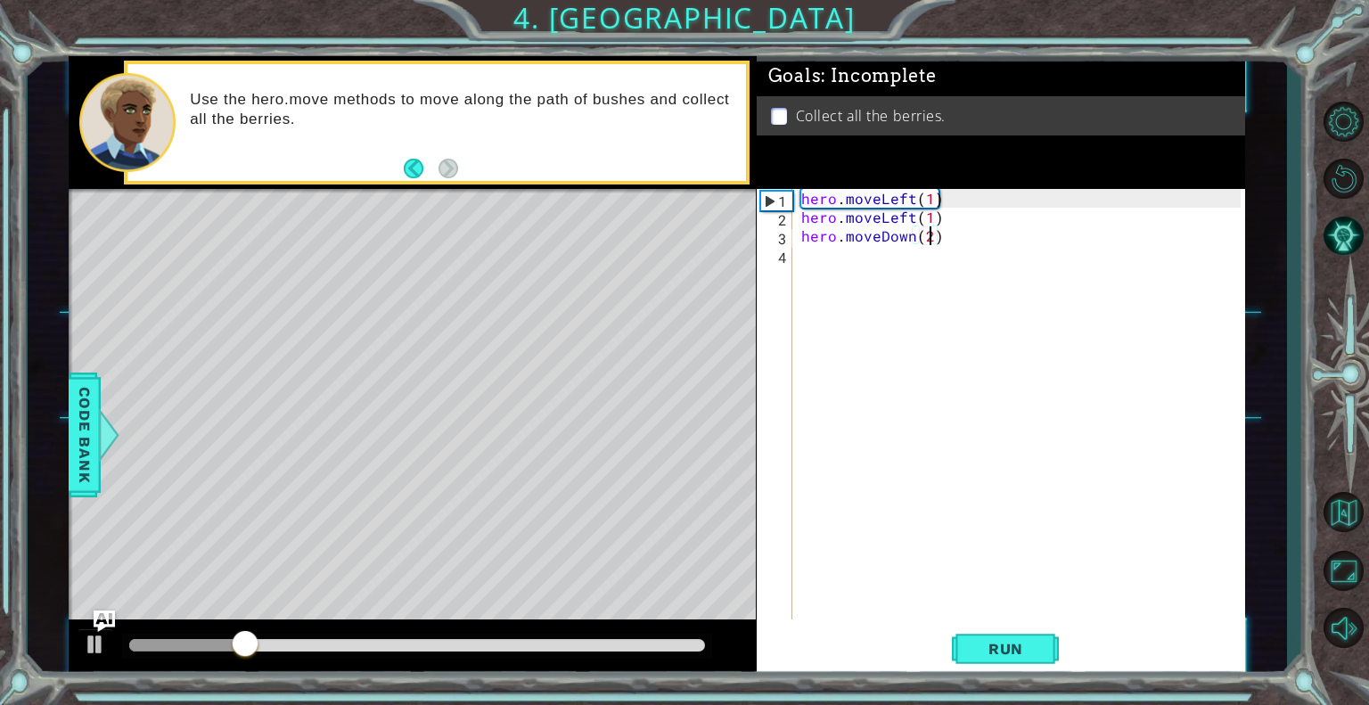
click at [807, 253] on div "hero . moveLeft ( 1 ) hero . moveLeft ( 1 ) hero . moveDown ( 2 )" at bounding box center [1024, 423] width 452 height 468
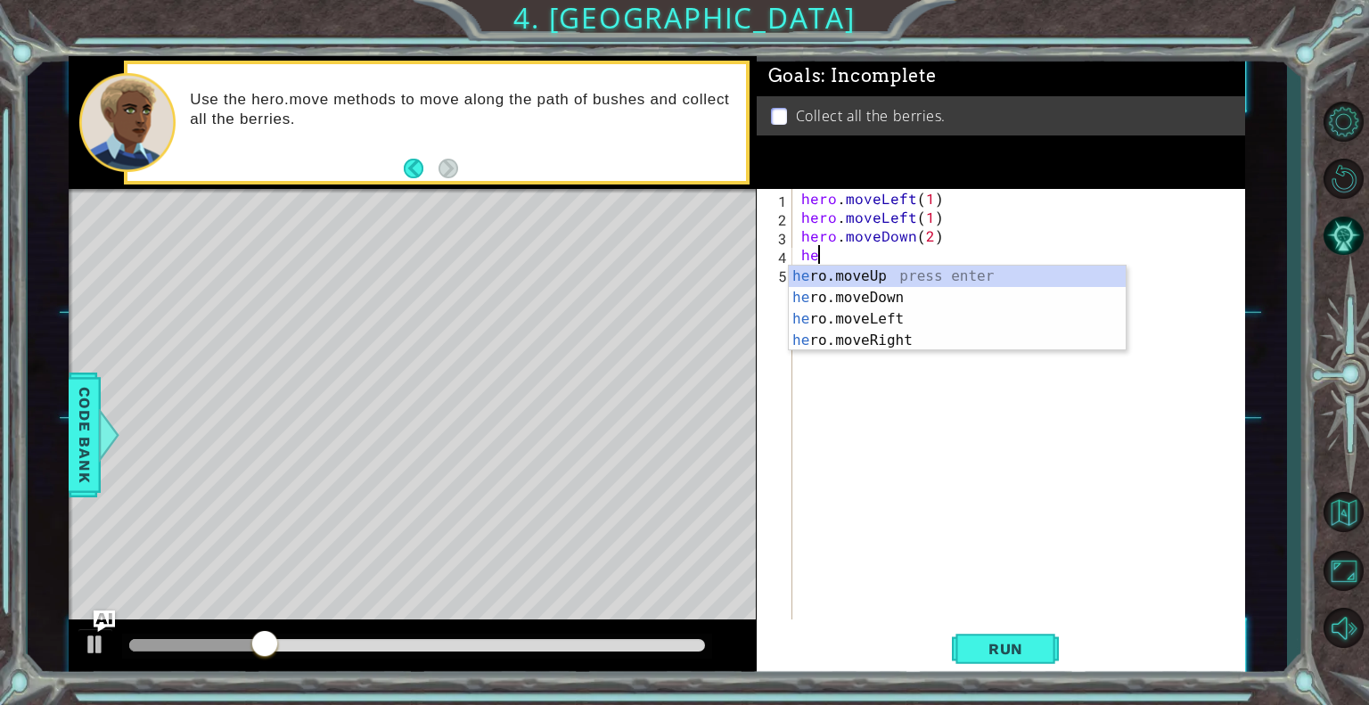
scroll to position [0, 0]
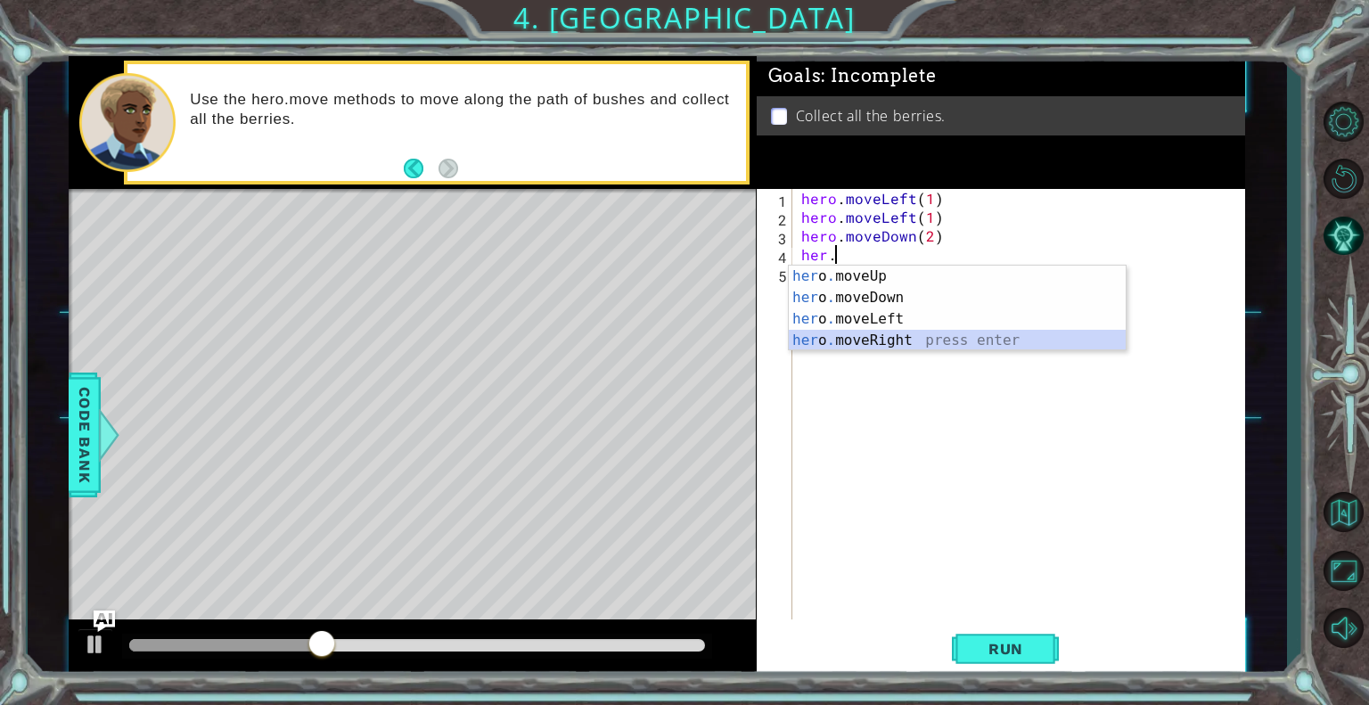
click at [826, 343] on div "her o . moveUp press enter her o . moveDown press enter her o . moveLeft press …" at bounding box center [957, 330] width 337 height 128
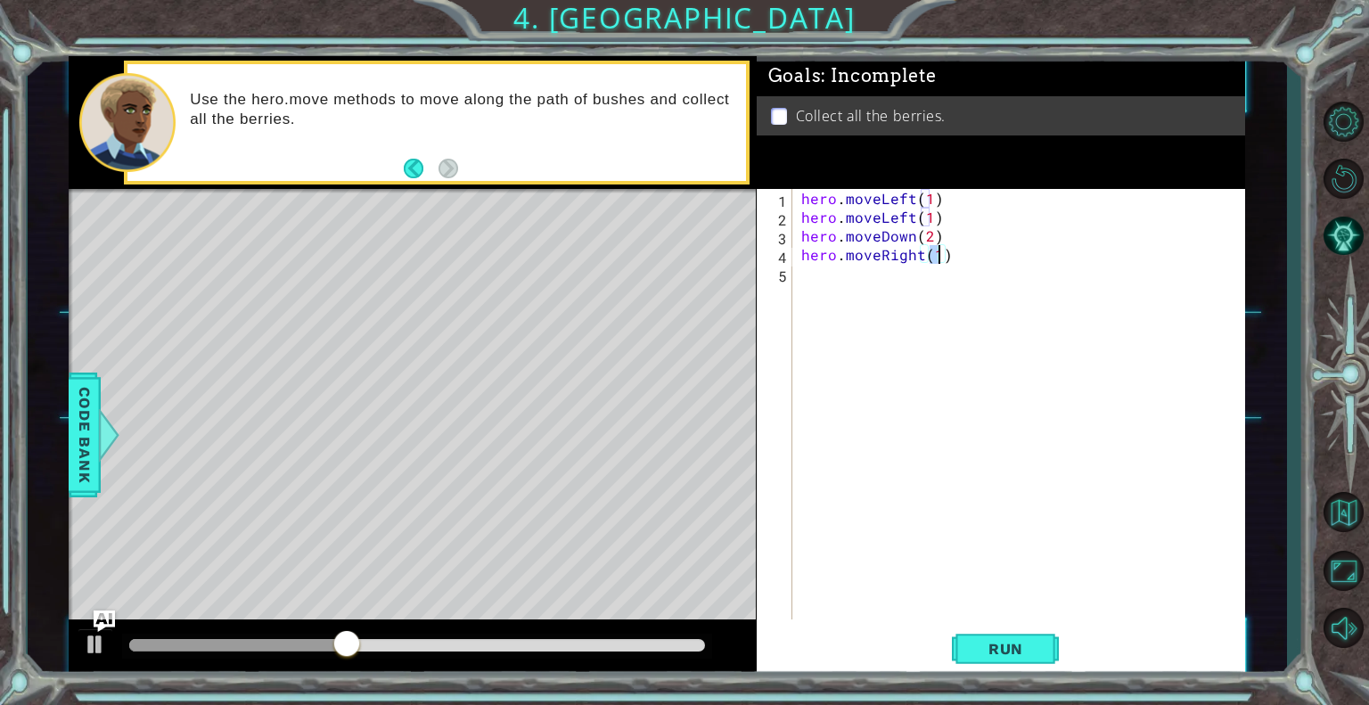
type textarea "hero.moveRight(2)"
click at [883, 271] on div "hero . moveLeft ( 1 ) hero . moveLeft ( 1 ) hero . moveDown ( 2 ) hero . moveRi…" at bounding box center [1024, 423] width 452 height 468
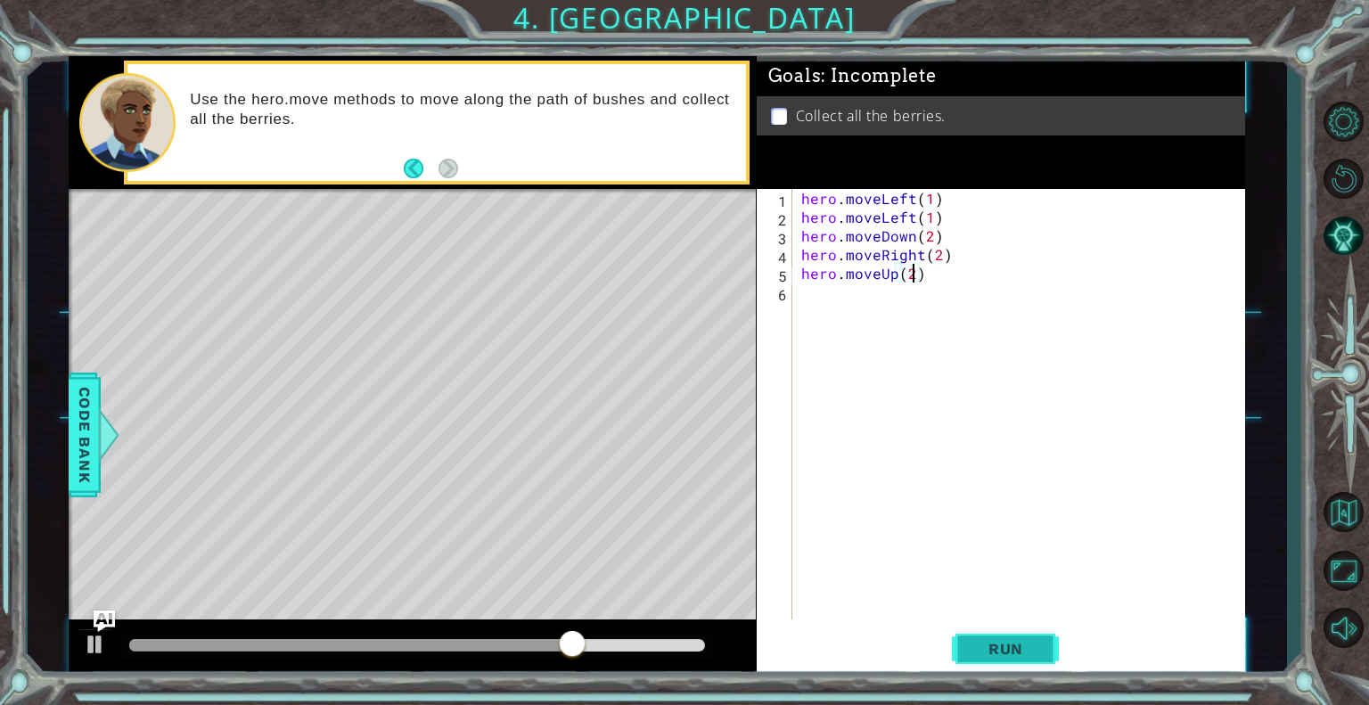
type textarea "hero.moveUp(2)"
click at [1010, 659] on button "Run" at bounding box center [1005, 649] width 107 height 49
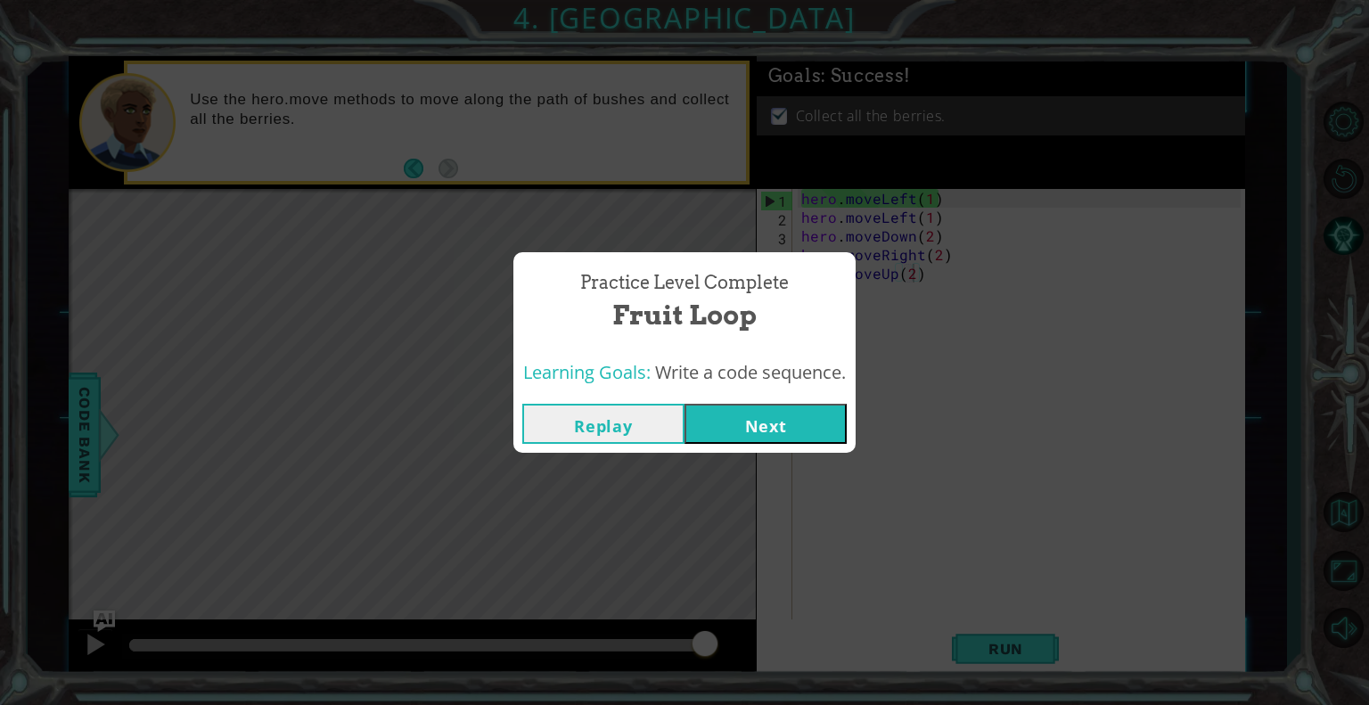
click at [742, 415] on button "Next" at bounding box center [766, 424] width 162 height 40
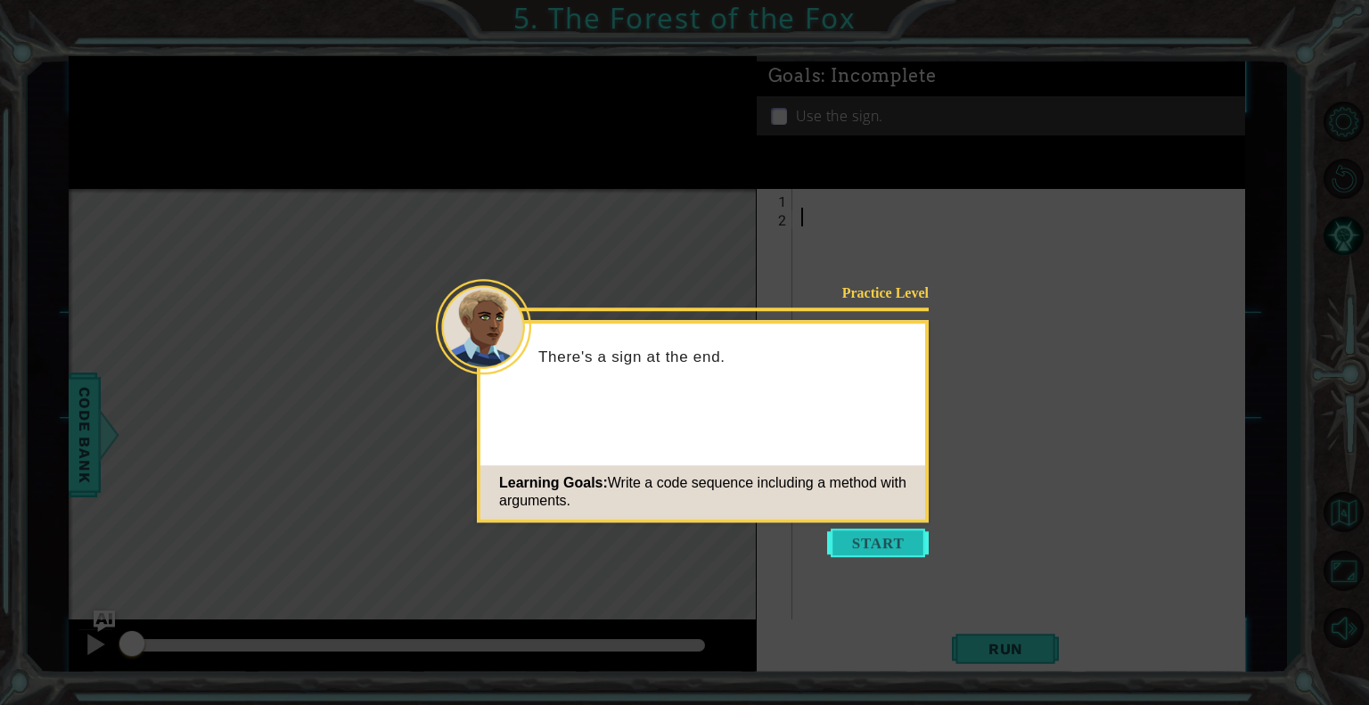
click at [882, 537] on button "Start" at bounding box center [878, 543] width 102 height 29
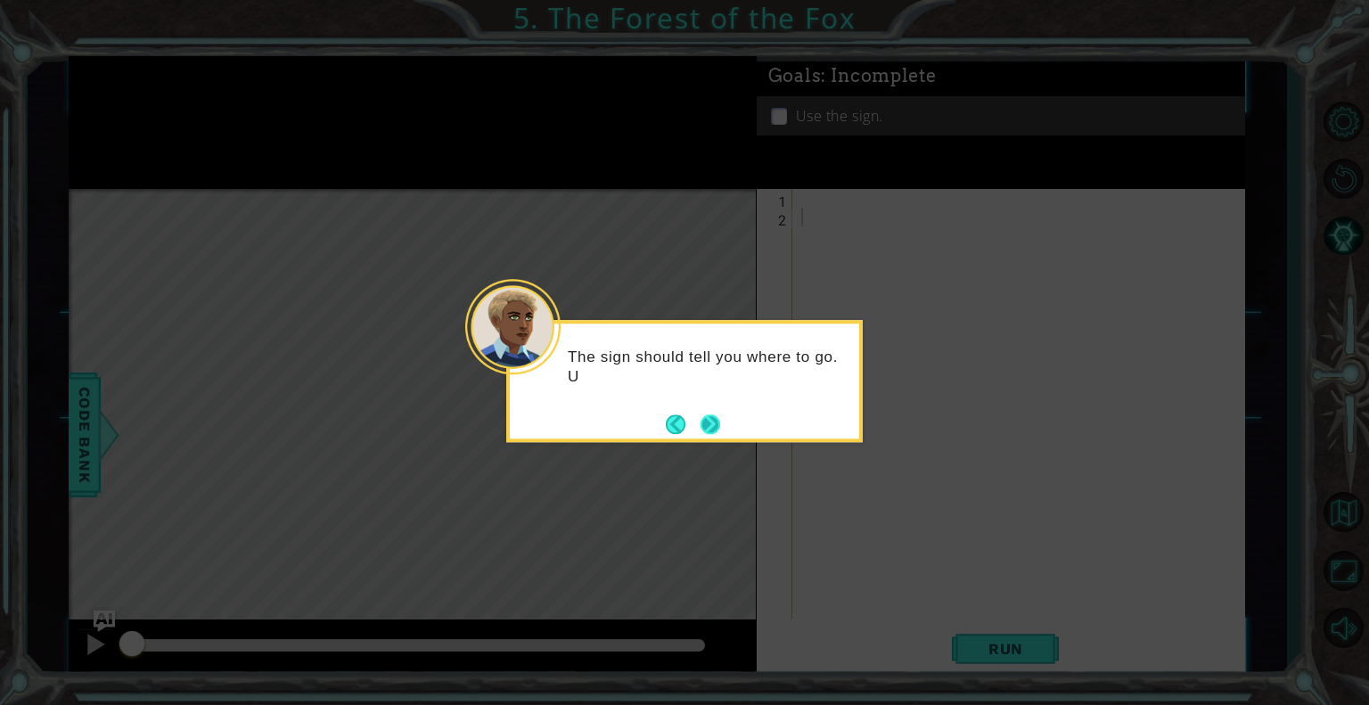
drag, startPoint x: 684, startPoint y: 416, endPoint x: 704, endPoint y: 426, distance: 22.7
click at [704, 426] on footer at bounding box center [693, 424] width 54 height 27
click at [715, 427] on button "Next" at bounding box center [710, 424] width 21 height 21
click at [715, 427] on button "Next" at bounding box center [711, 425] width 26 height 26
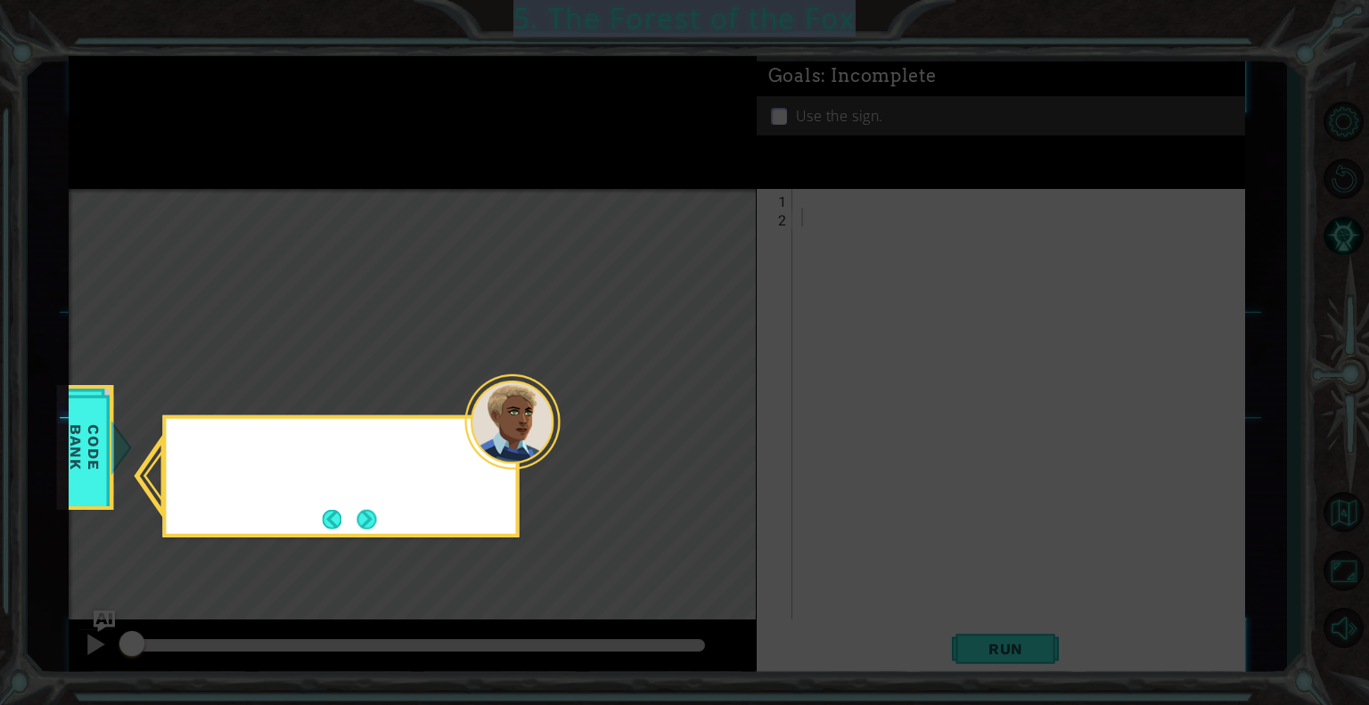
click at [715, 427] on icon at bounding box center [684, 352] width 1369 height 705
click at [372, 509] on button "Next" at bounding box center [366, 519] width 30 height 30
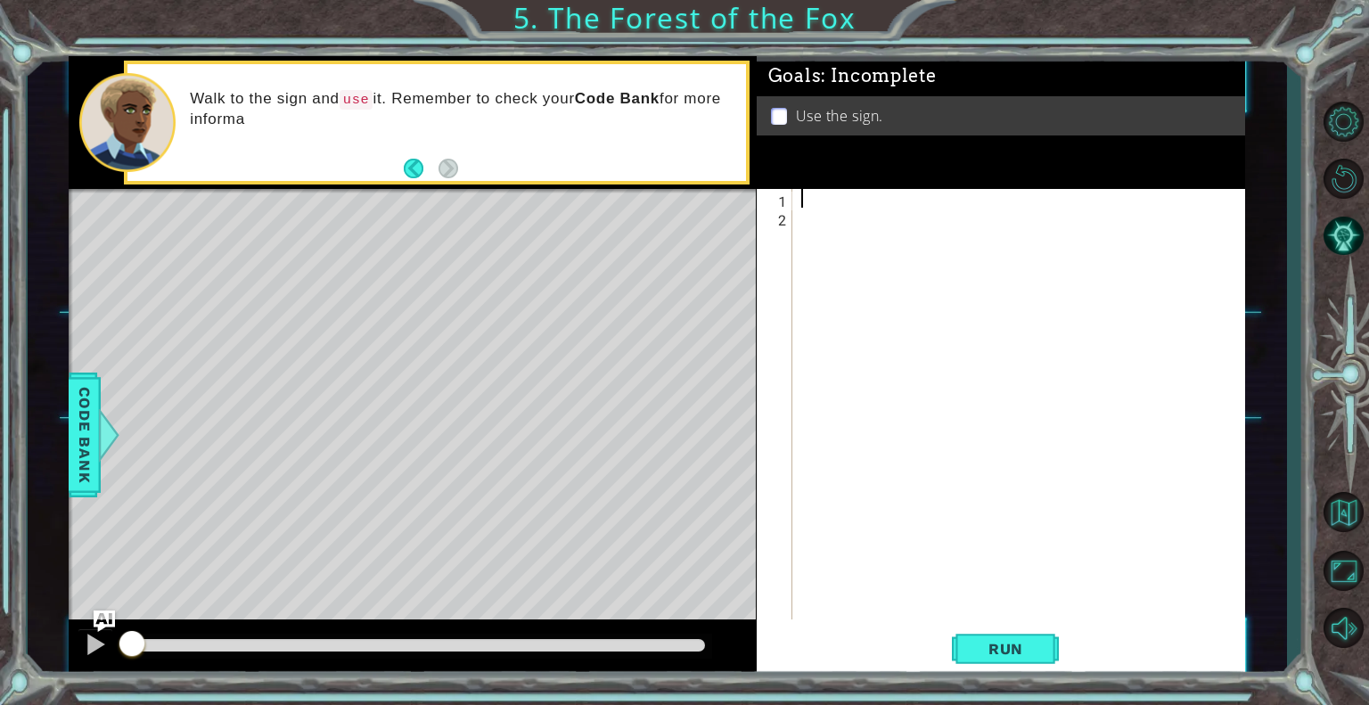
click at [804, 201] on div at bounding box center [1024, 423] width 452 height 468
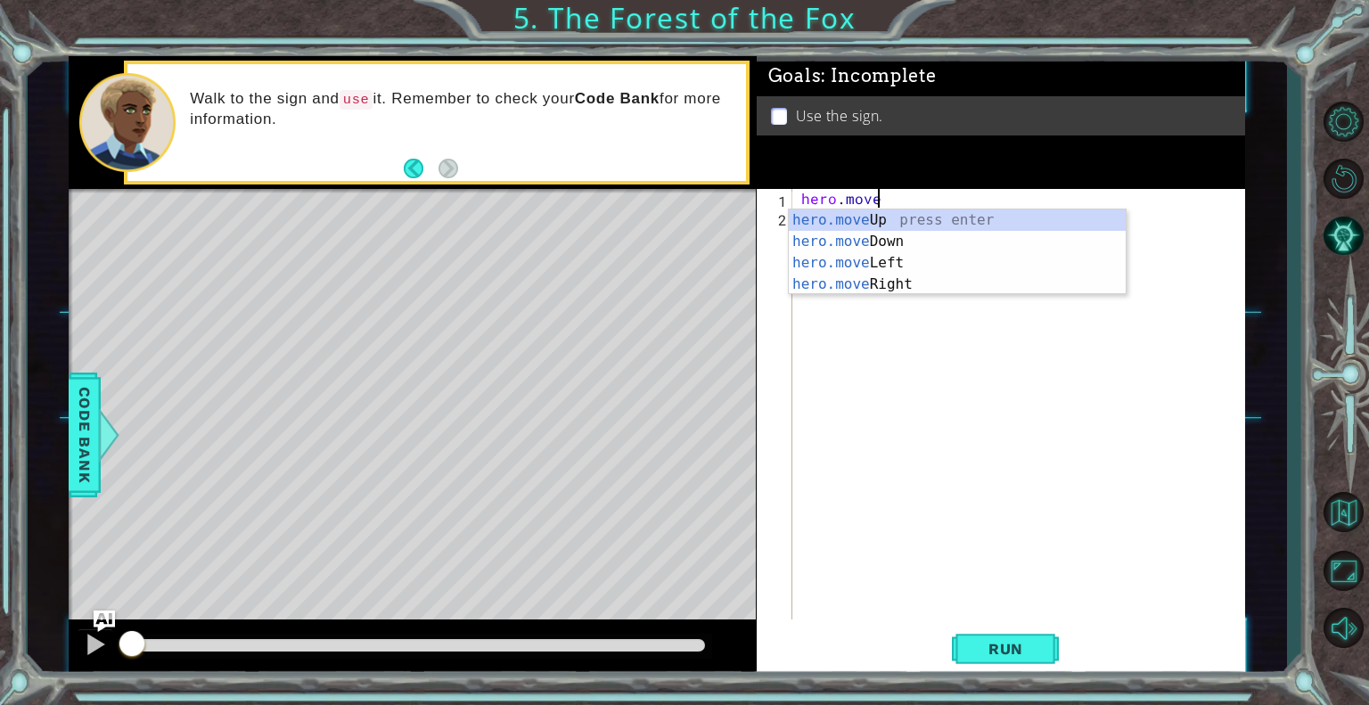
scroll to position [0, 4]
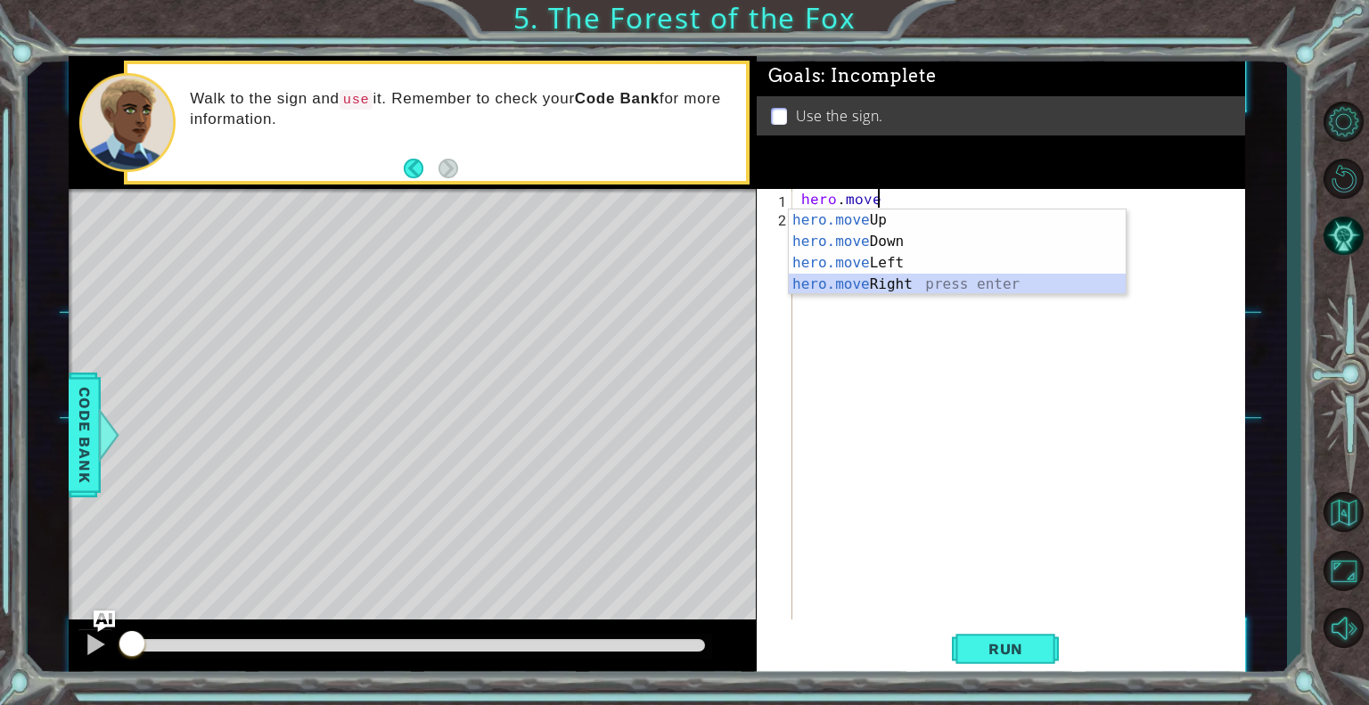
click at [848, 285] on div "hero.move Up press enter hero.move Down press enter hero.move Left press enter …" at bounding box center [957, 273] width 337 height 128
type textarea "hero.moveRight(1)"
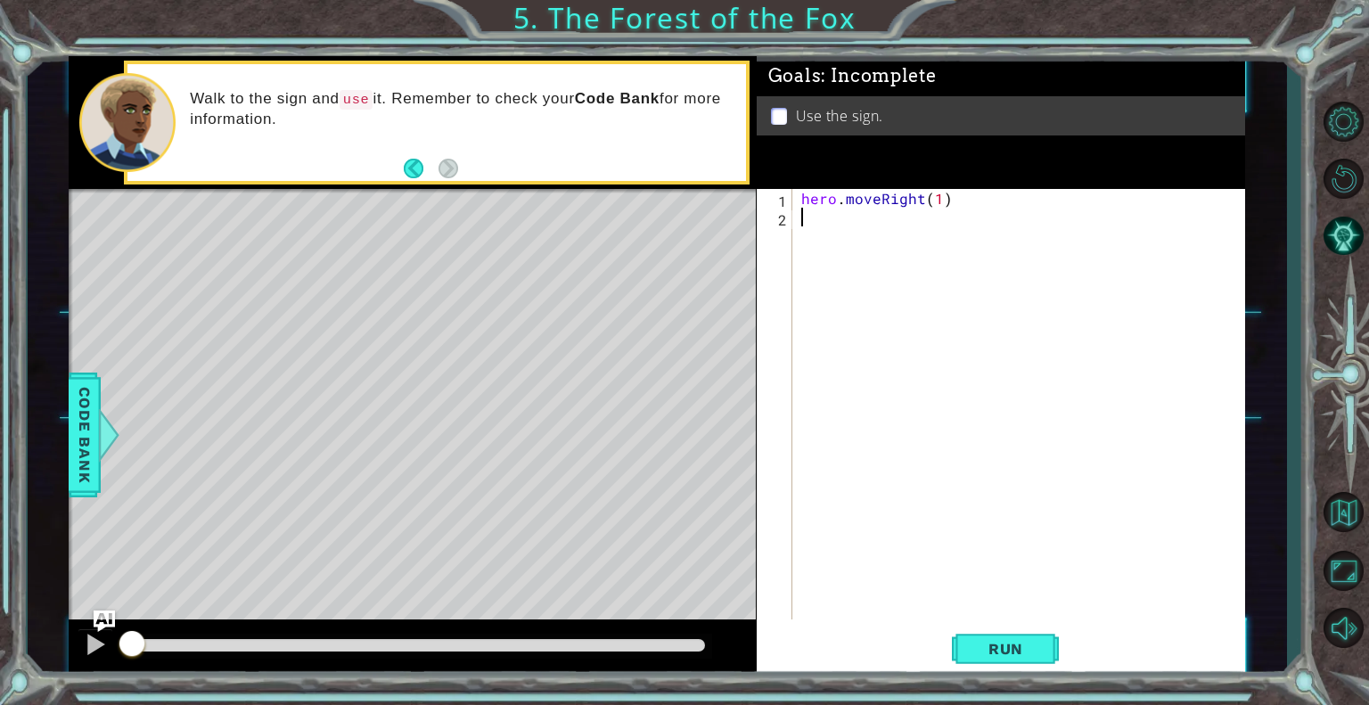
click at [809, 225] on div "hero . moveRight ( 1 )" at bounding box center [1024, 423] width 452 height 468
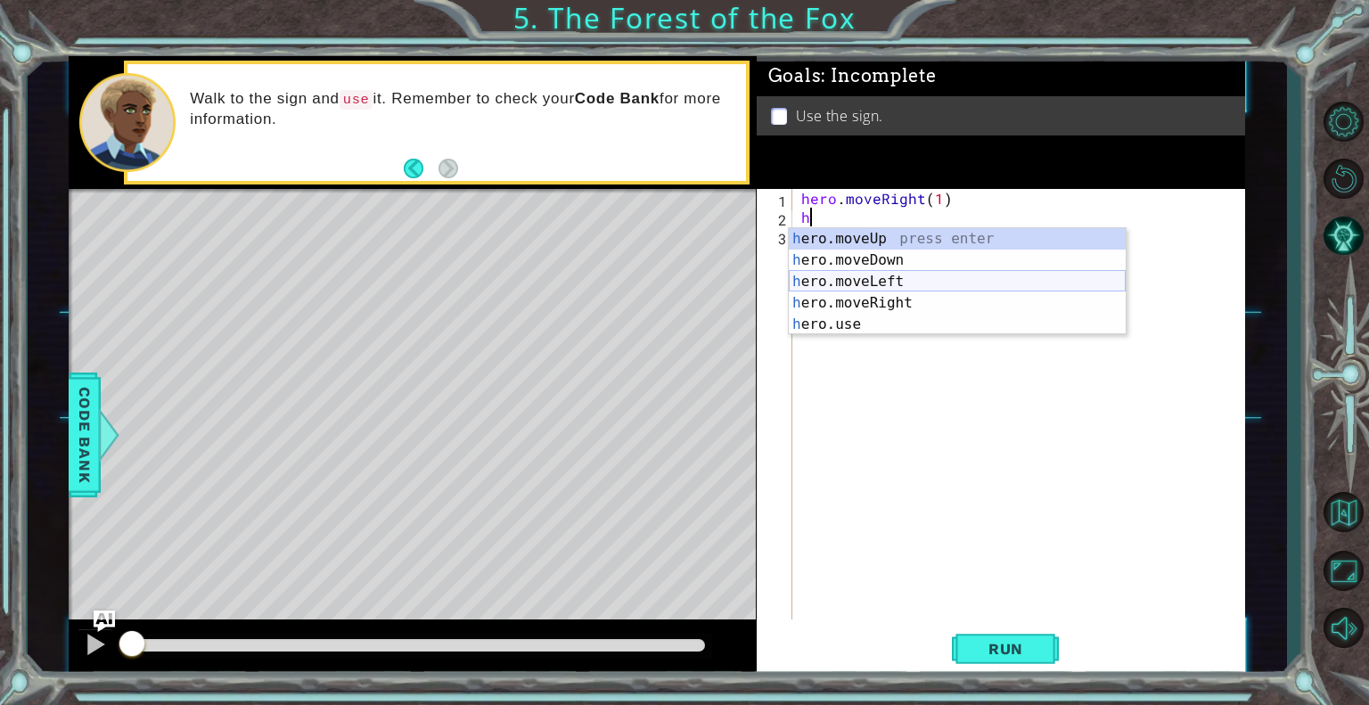
type textarea "hero.moveUp(1)"
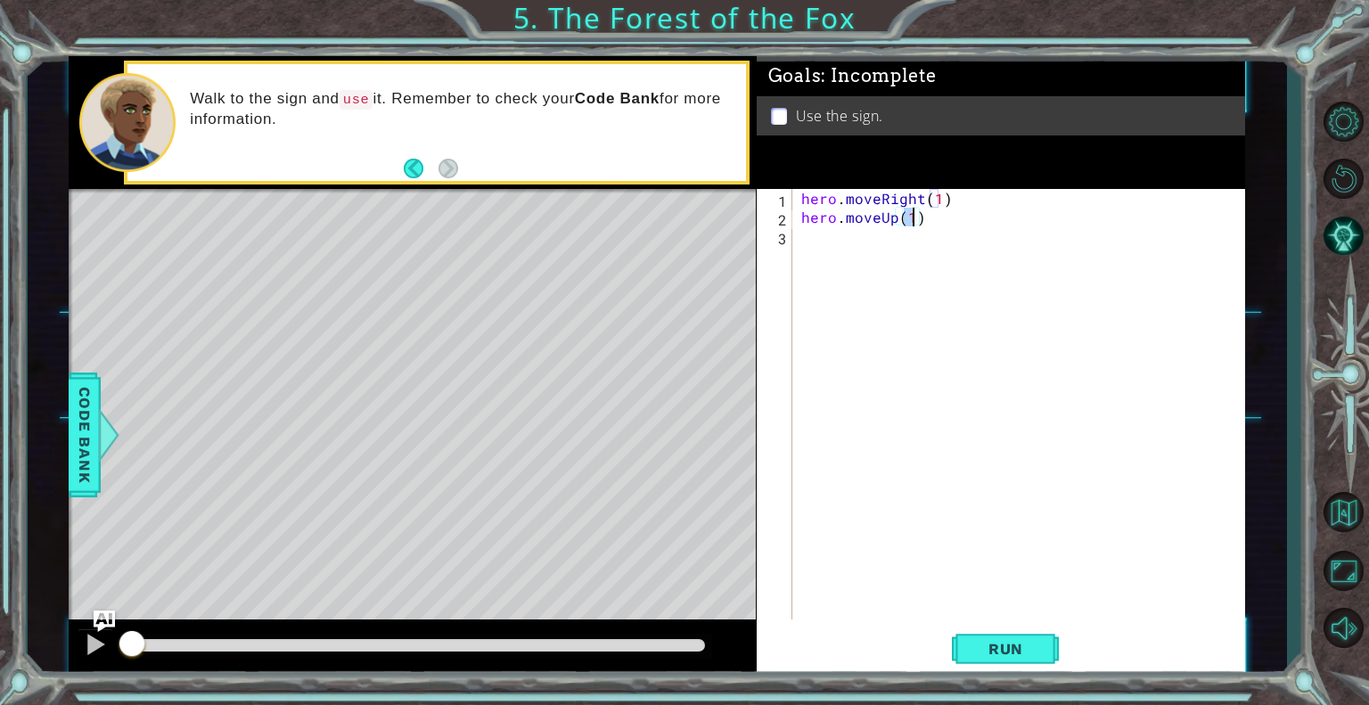
click at [810, 221] on div "hero . moveRight ( 1 ) hero . moveUp ( 1 )" at bounding box center [1024, 423] width 452 height 468
click at [810, 236] on div "hero . moveRight ( 1 ) hero . moveUp ( 1 )" at bounding box center [1024, 423] width 452 height 468
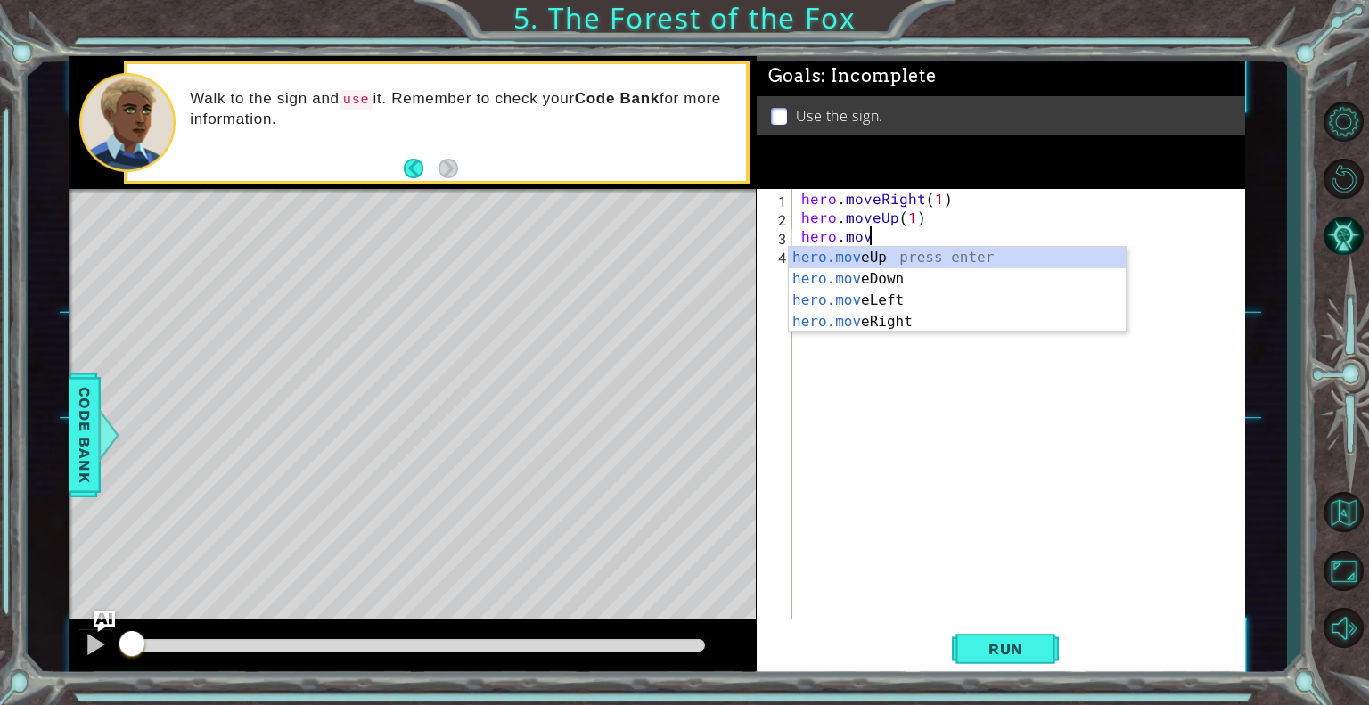
scroll to position [0, 4]
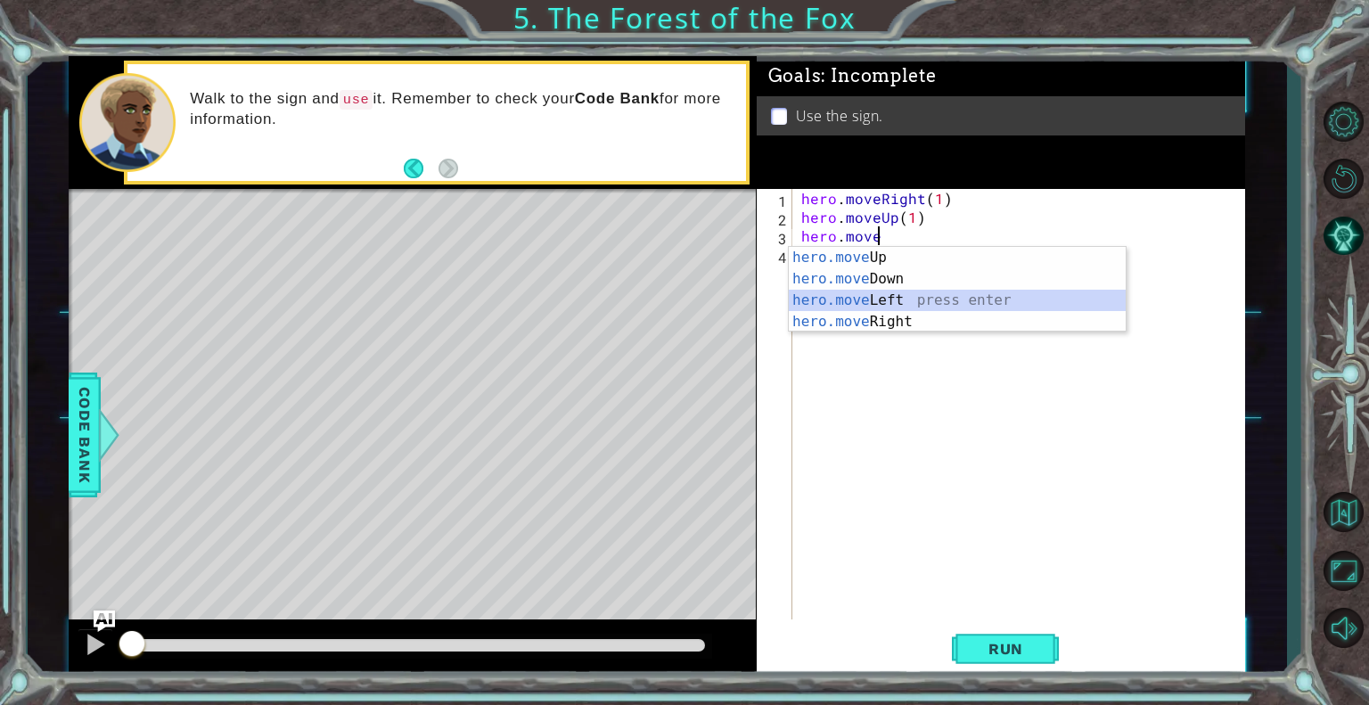
click at [824, 304] on div "hero.move Up press enter hero.move Down press enter hero.move Left press enter …" at bounding box center [957, 311] width 337 height 128
type textarea "hero.moveLeft(1)"
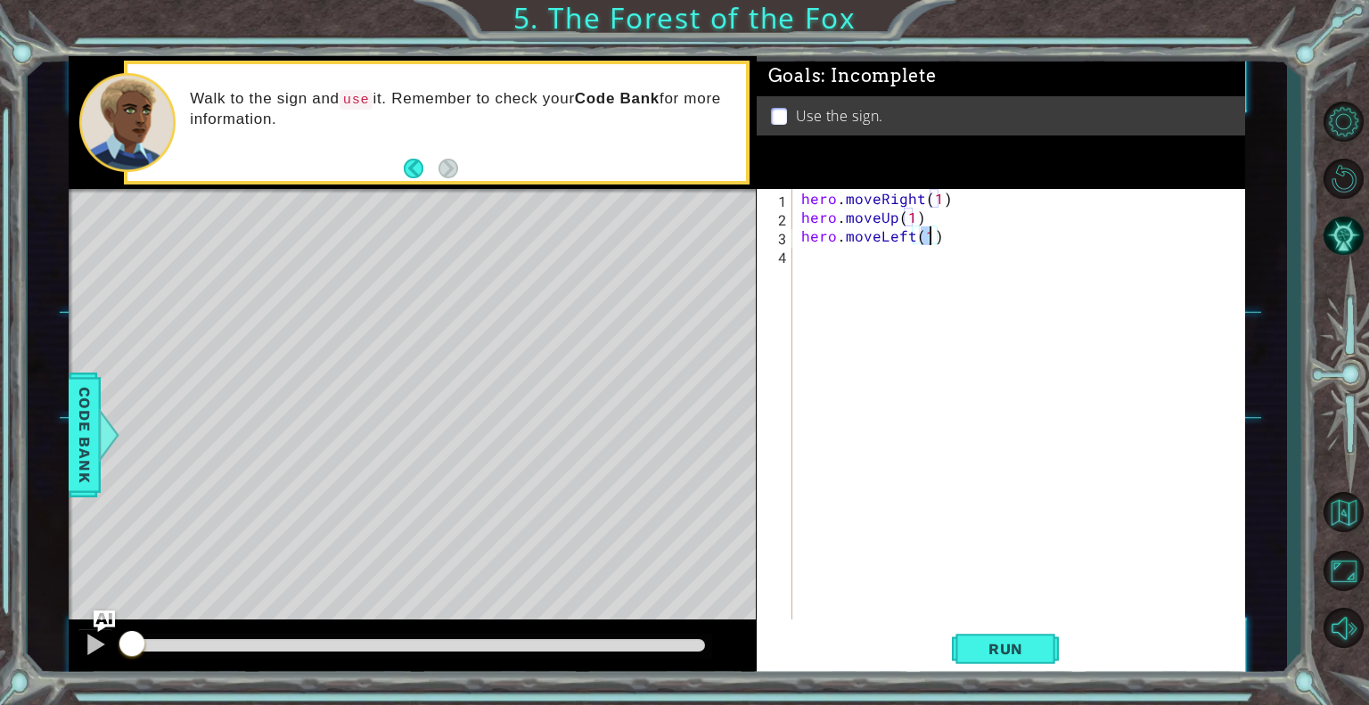
click at [850, 257] on div "hero . moveRight ( 1 ) hero . moveUp ( 1 ) hero . moveLeft ( 1 )" at bounding box center [1024, 423] width 452 height 468
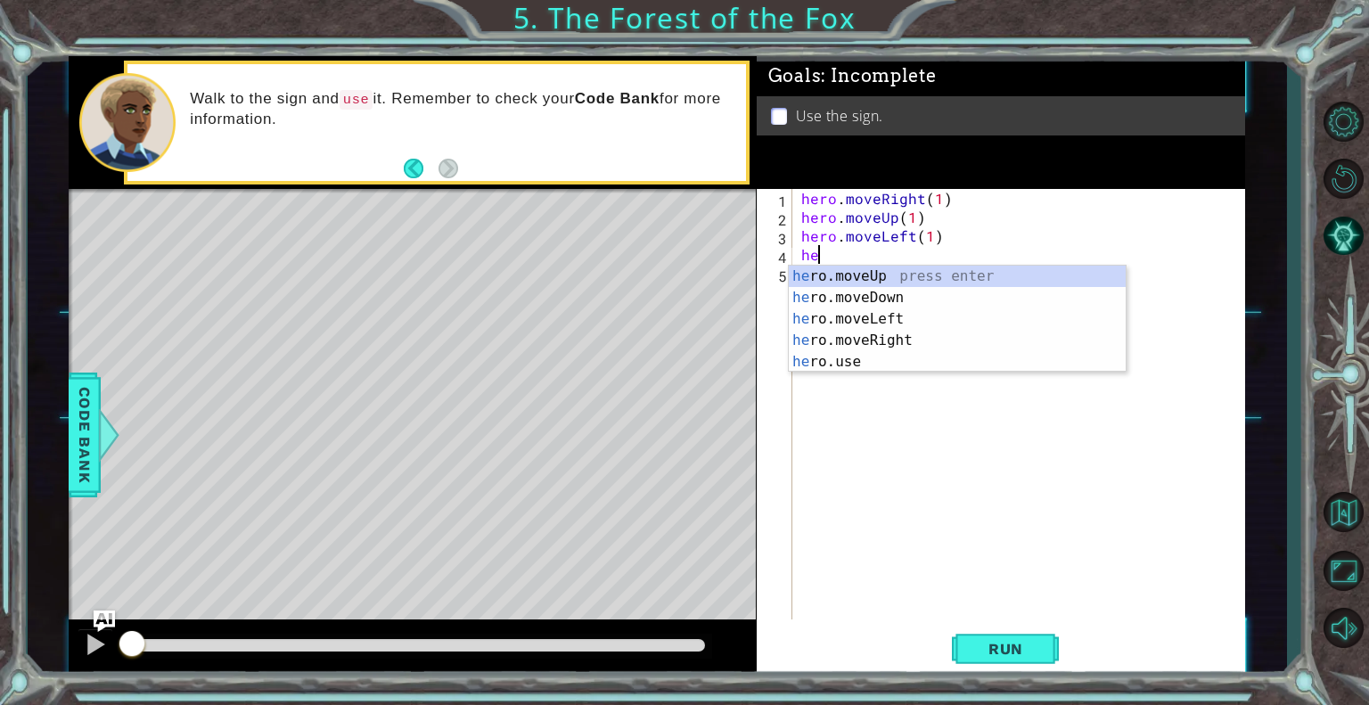
scroll to position [0, 0]
click at [862, 267] on div "hero .moveUp press enter hero .moveDown press enter hero .moveLeft press enter …" at bounding box center [957, 341] width 337 height 150
type textarea "hero.moveUp(1)"
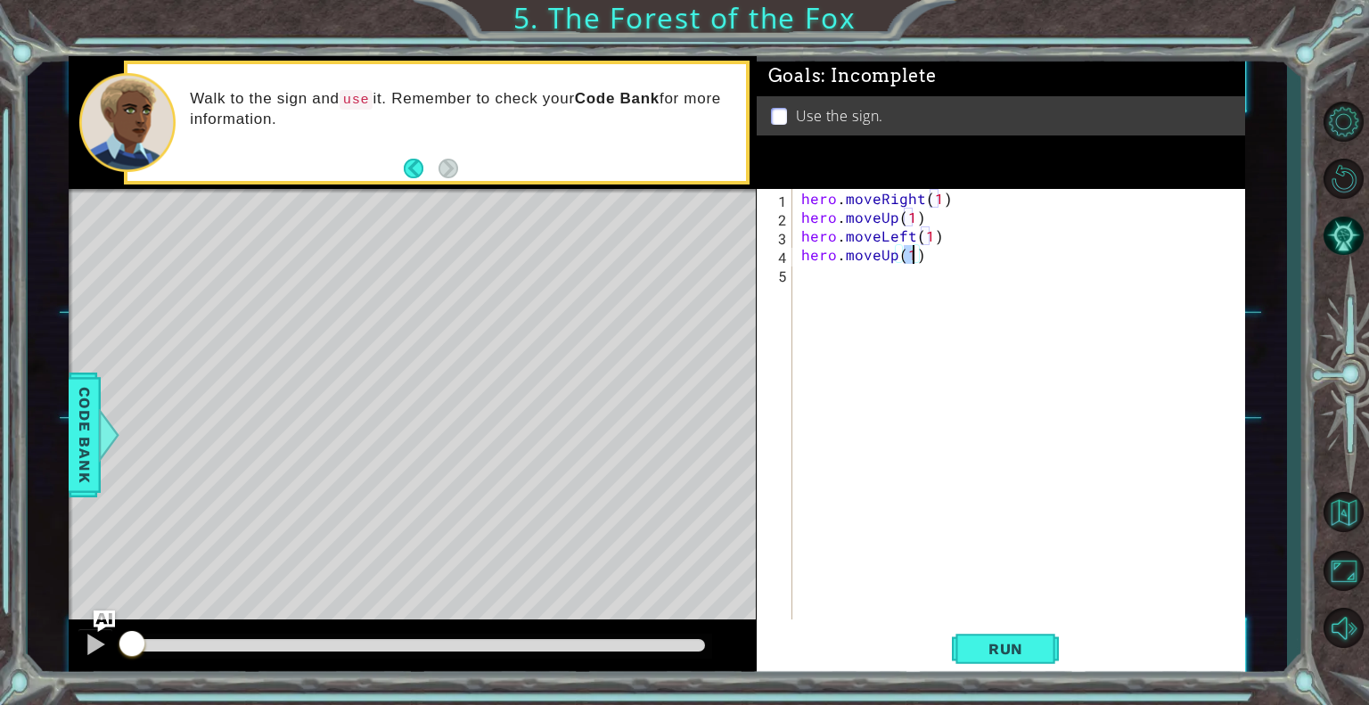
click at [855, 273] on div "hero . moveRight ( 1 ) hero . moveUp ( 1 ) hero . moveLeft ( 1 ) hero . moveUp …" at bounding box center [1024, 423] width 452 height 468
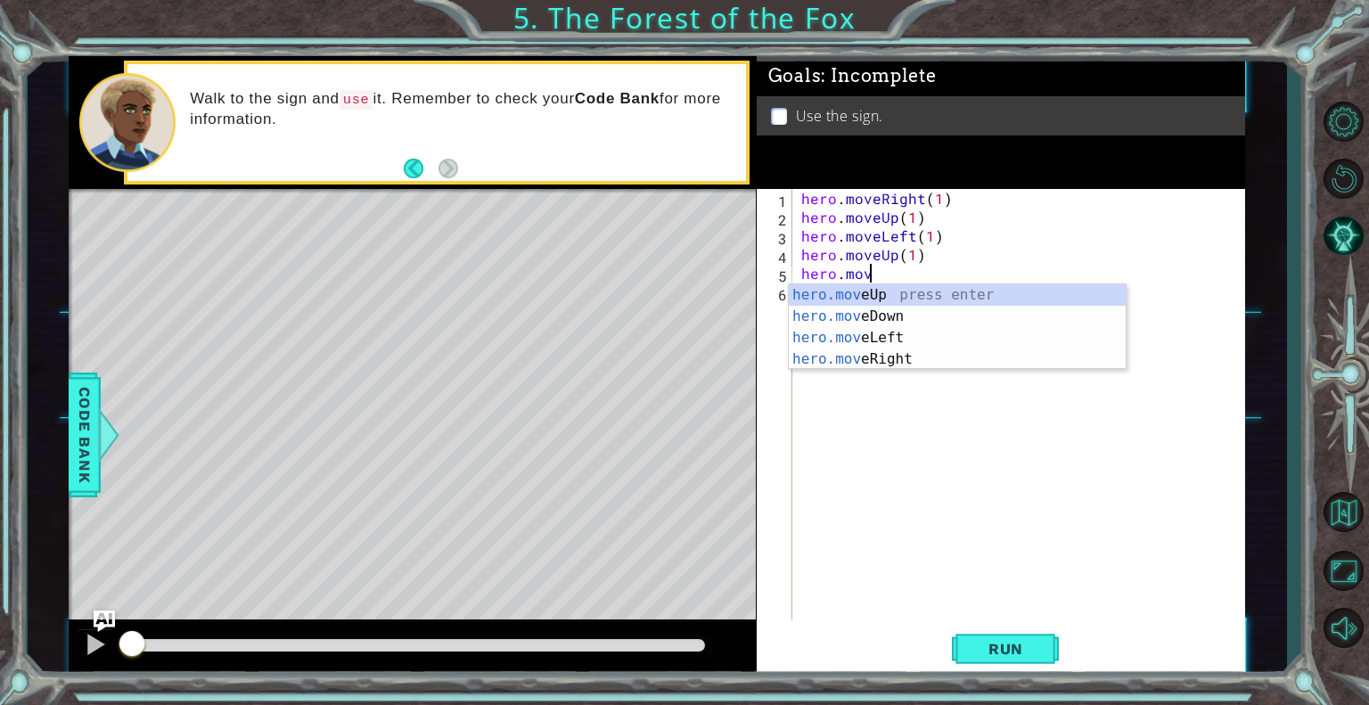
scroll to position [0, 4]
click at [884, 357] on div "hero.move Up press enter hero.move Down press enter hero.move Left press enter …" at bounding box center [957, 348] width 337 height 128
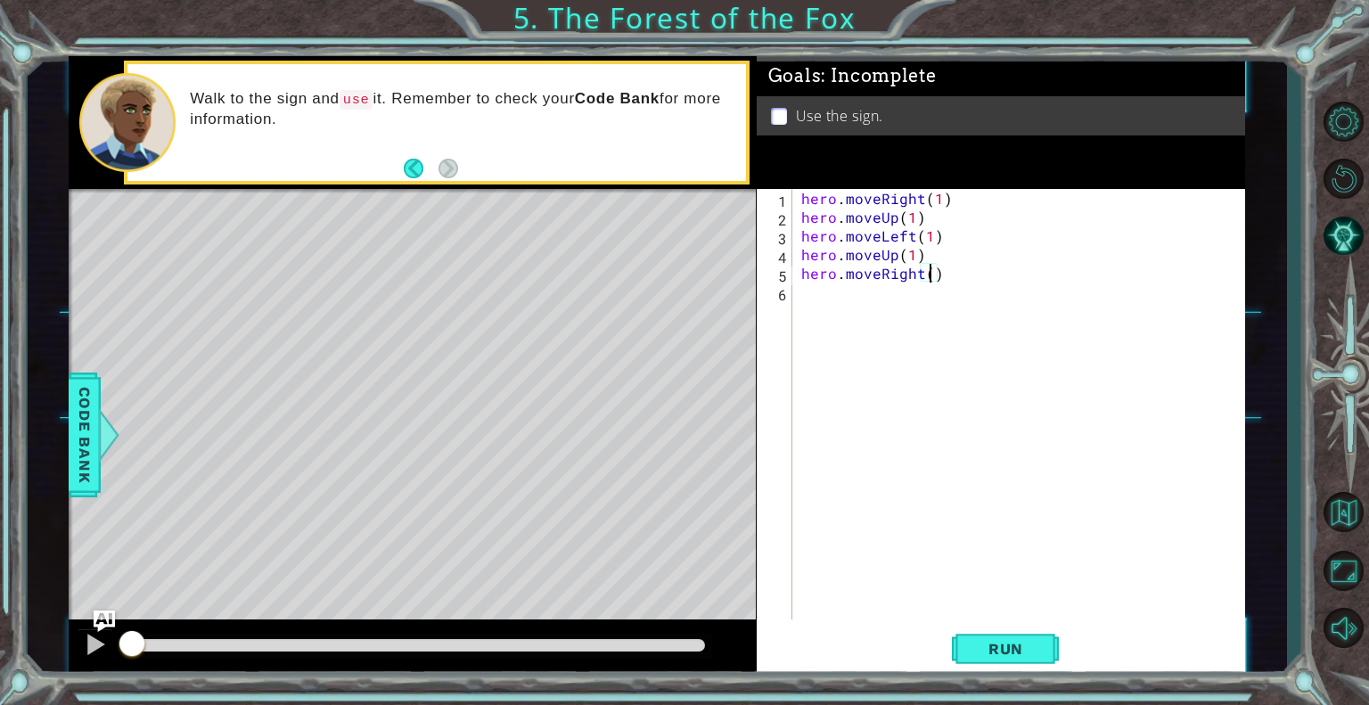
type textarea "hero.moveRight(2)"
click at [883, 276] on div "hero . moveRight ( 1 ) hero . moveUp ( 1 ) hero . moveLeft ( 1 ) hero . moveUp …" at bounding box center [1024, 423] width 452 height 468
click at [856, 281] on div "hero . moveRight ( 1 ) hero . moveUp ( 1 ) hero . moveLeft ( 1 ) hero . moveUp …" at bounding box center [1024, 423] width 452 height 468
click at [835, 295] on div "hero . moveRight ( 1 ) hero . moveUp ( 1 ) hero . moveLeft ( 1 ) hero . moveUp …" at bounding box center [1024, 423] width 452 height 468
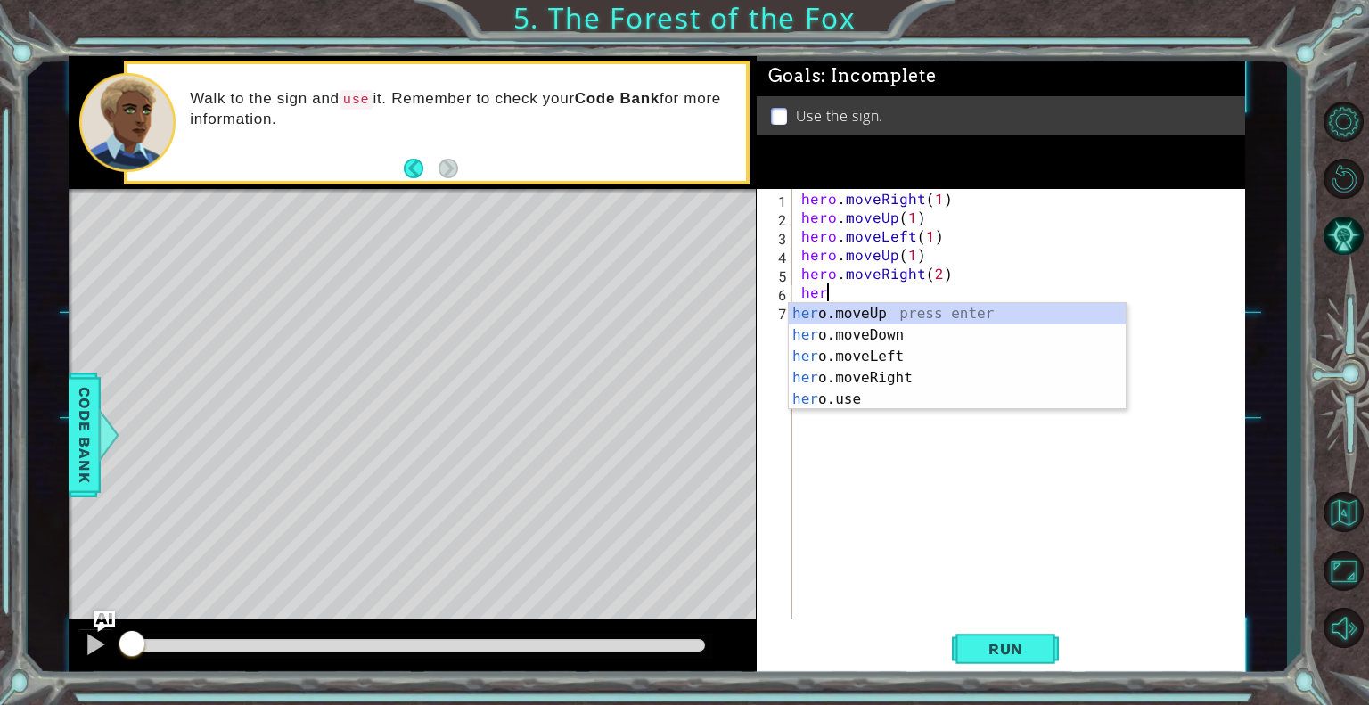
scroll to position [0, 0]
click at [863, 331] on div "her o.moveUp press enter her o.moveDown press enter her o.moveLeft press enter …" at bounding box center [957, 378] width 337 height 150
type textarea "hero.moveDown(1)"
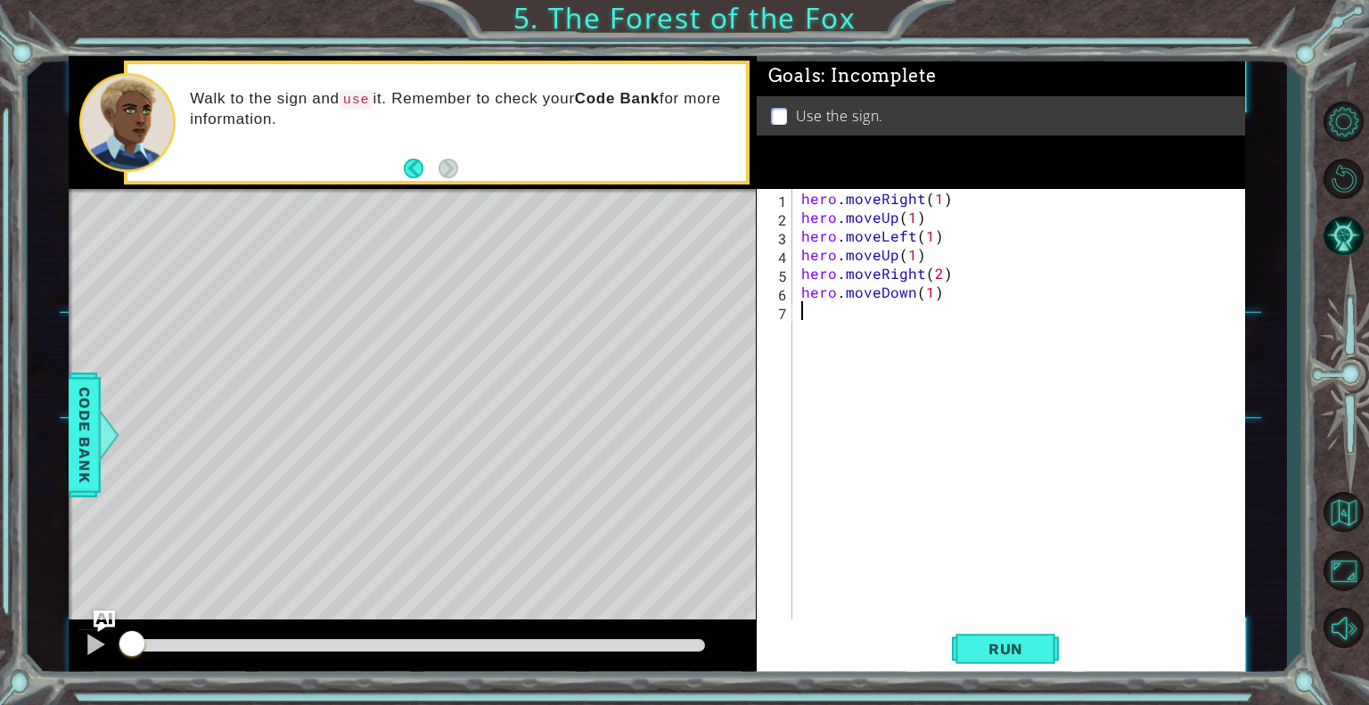
click at [880, 315] on div "hero . moveRight ( 1 ) hero . moveUp ( 1 ) hero . moveLeft ( 1 ) hero . moveUp …" at bounding box center [1024, 423] width 452 height 468
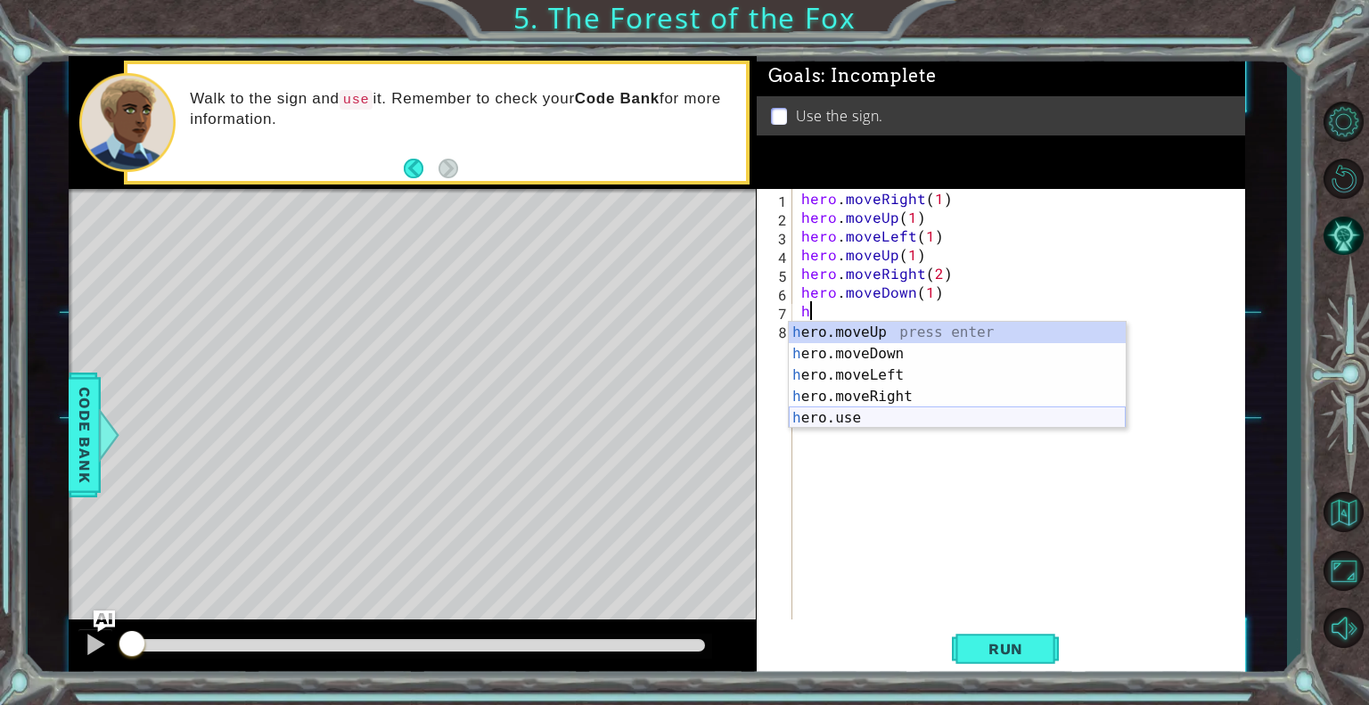
click at [849, 424] on div "h ero.moveUp press enter h ero.moveDown press enter h ero.moveLeft press enter …" at bounding box center [957, 397] width 337 height 150
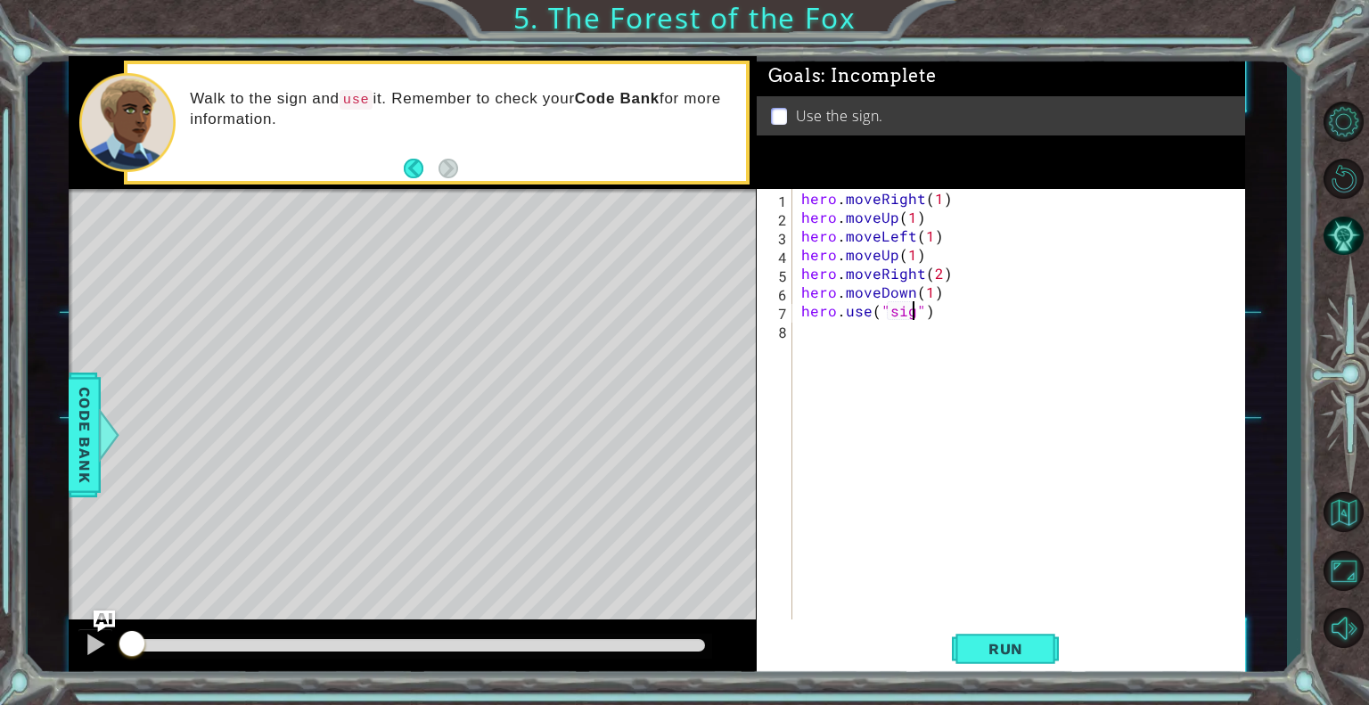
type textarea "hero.use("sign")"
click at [872, 328] on div "hero . moveRight ( 1 ) hero . moveUp ( 1 ) hero . moveLeft ( 1 ) hero . moveUp …" at bounding box center [1024, 423] width 452 height 468
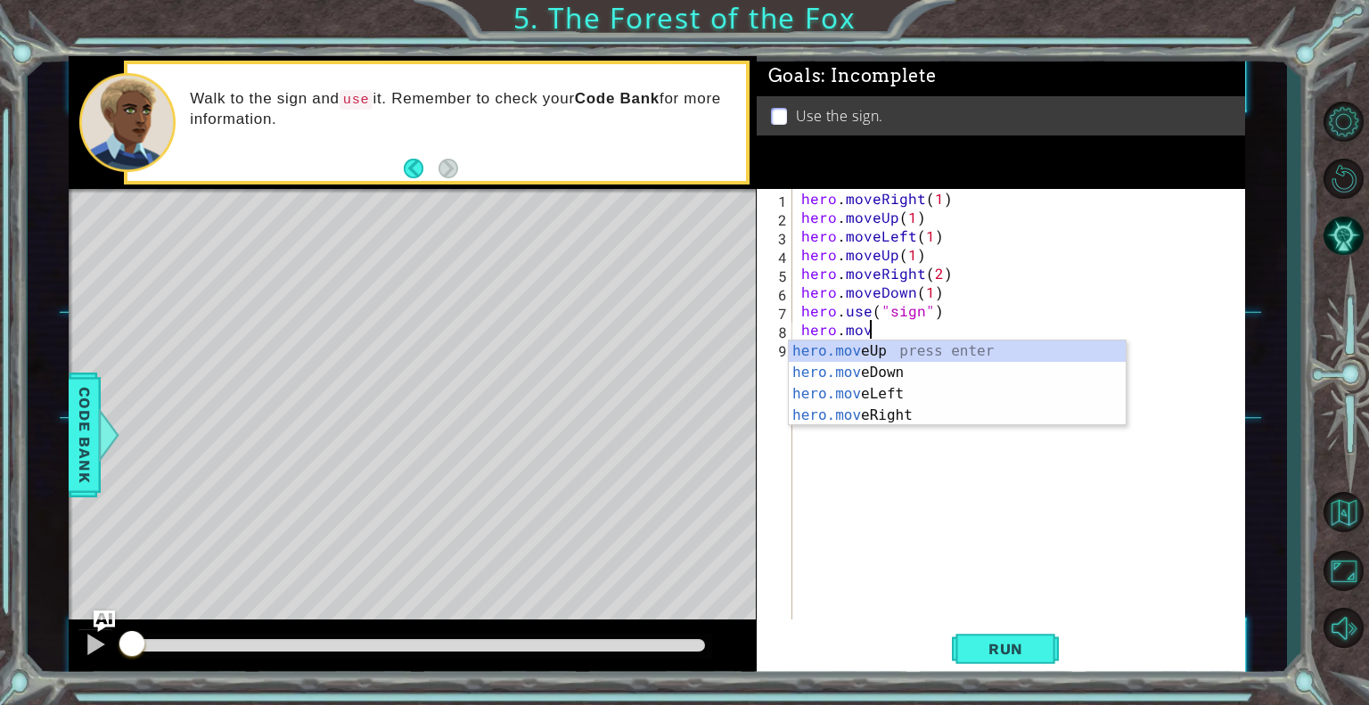
scroll to position [0, 4]
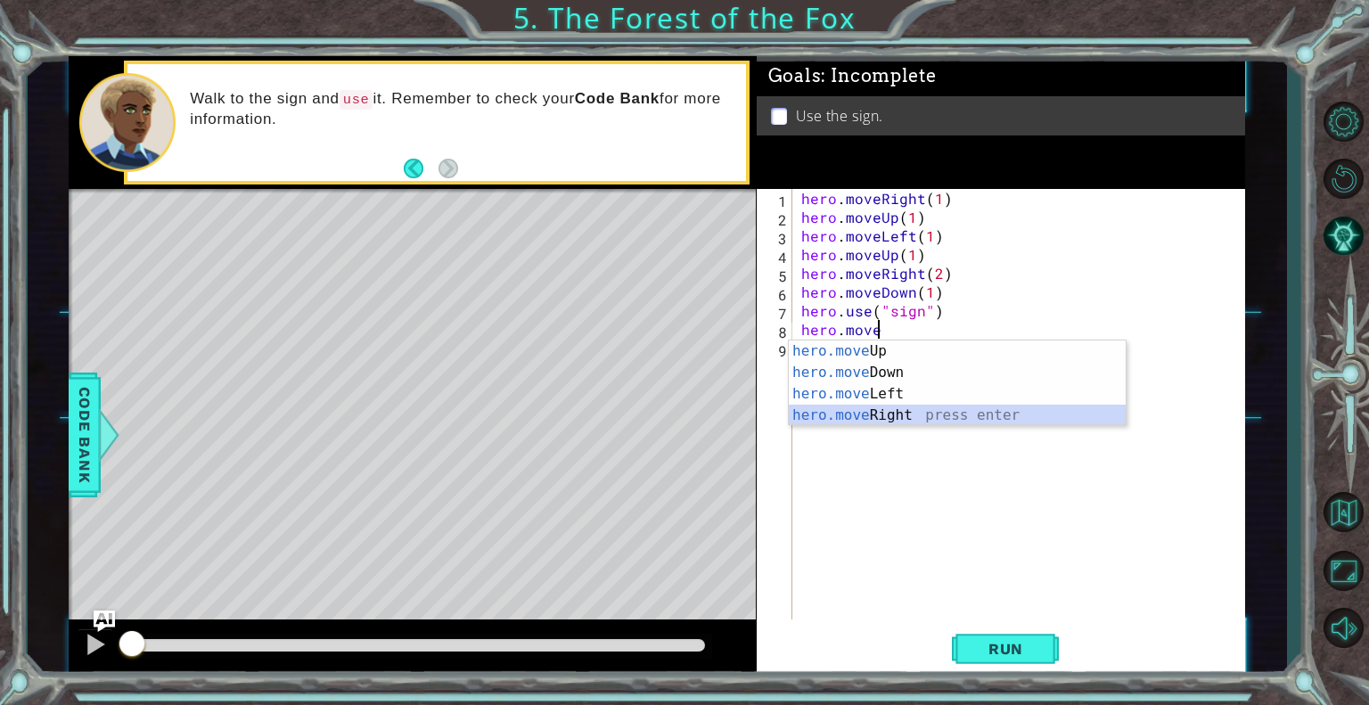
click at [870, 416] on div "hero.move Up press enter hero.move Down press enter hero.move Left press enter …" at bounding box center [957, 405] width 337 height 128
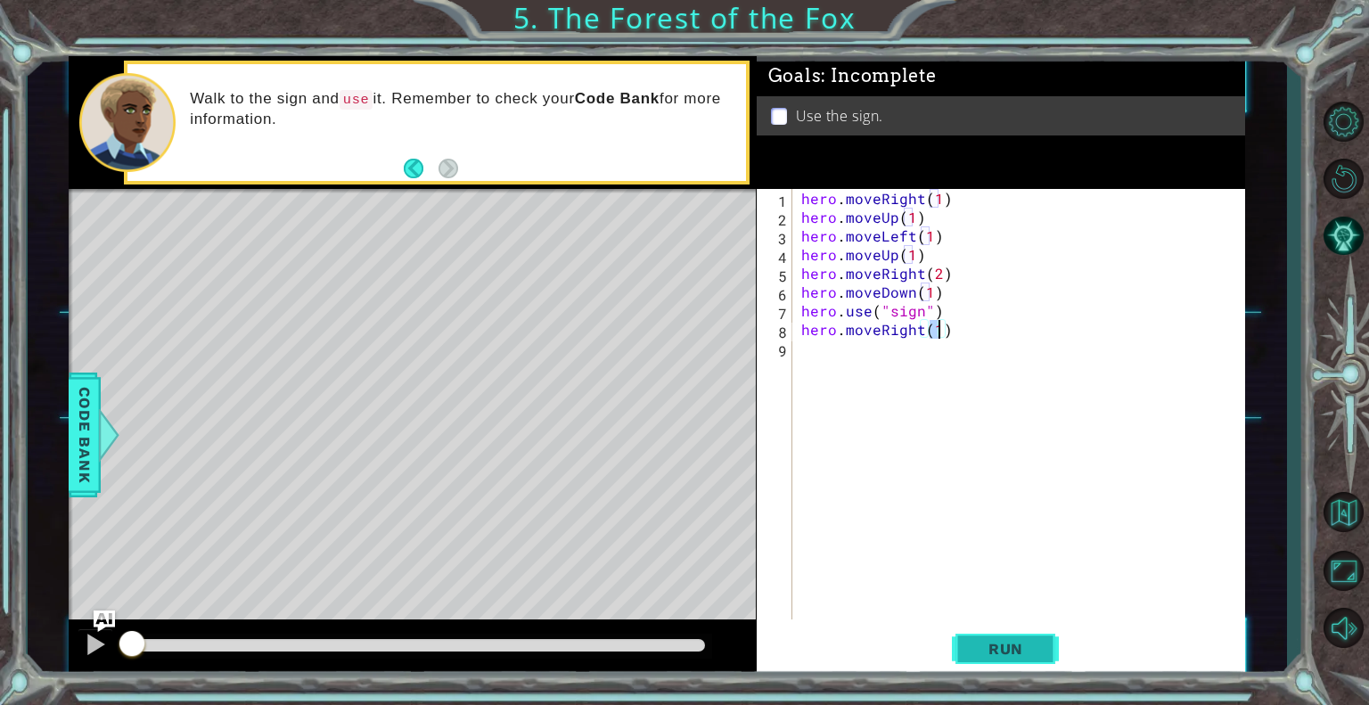
type textarea "hero.moveRight(1)"
click at [1015, 661] on button "Run" at bounding box center [1005, 649] width 107 height 49
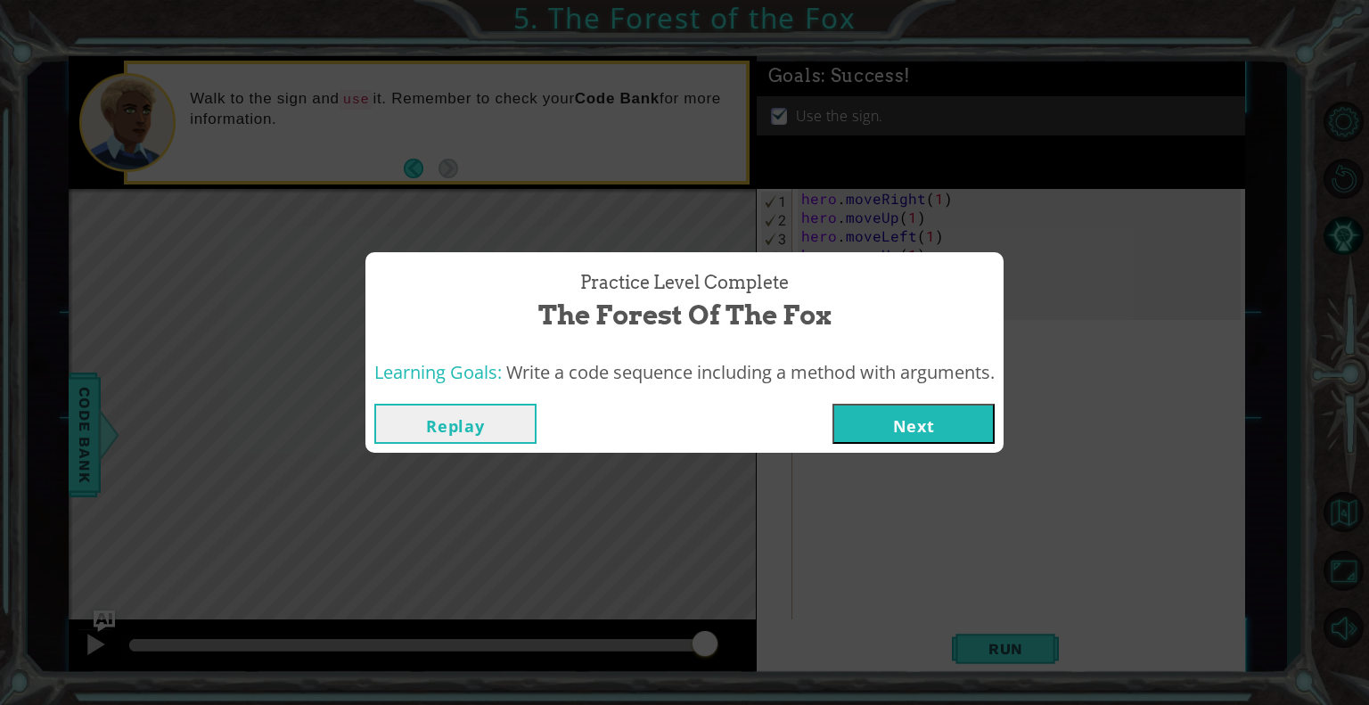
click at [895, 420] on button "Next" at bounding box center [914, 424] width 162 height 40
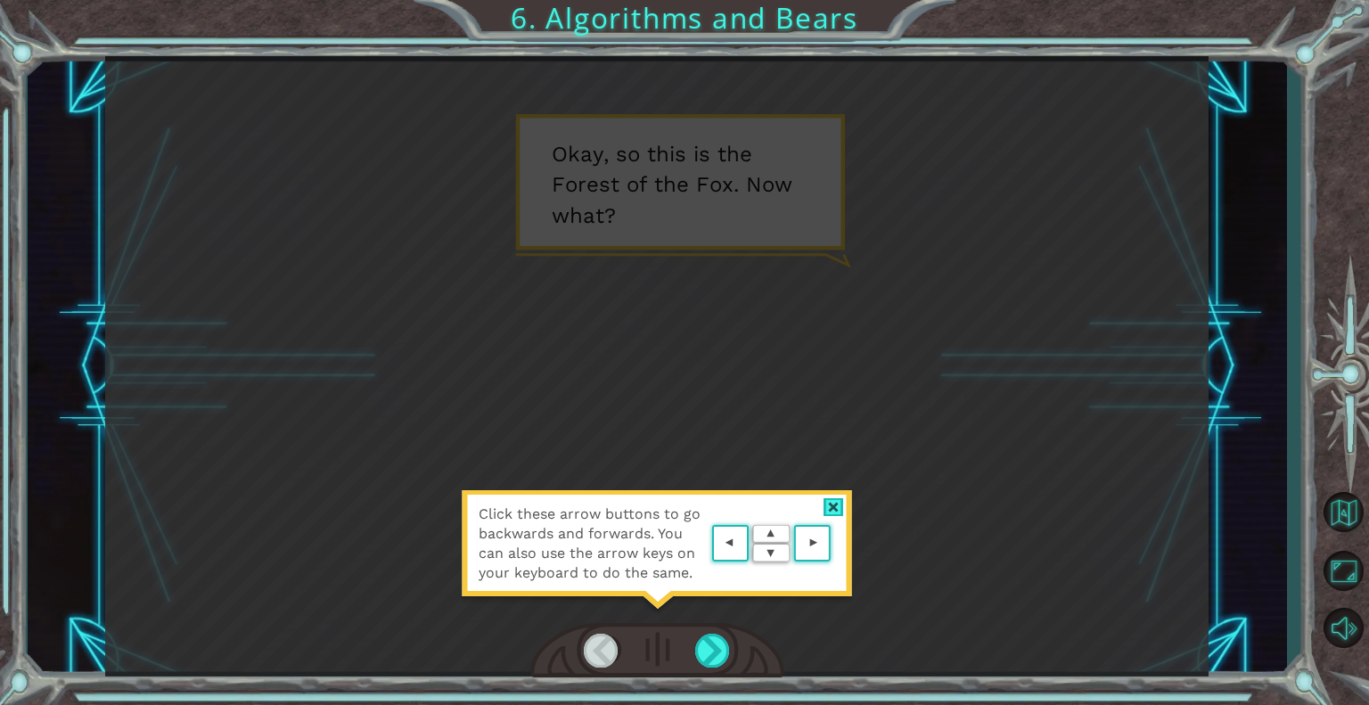
click at [830, 500] on div at bounding box center [834, 507] width 21 height 19
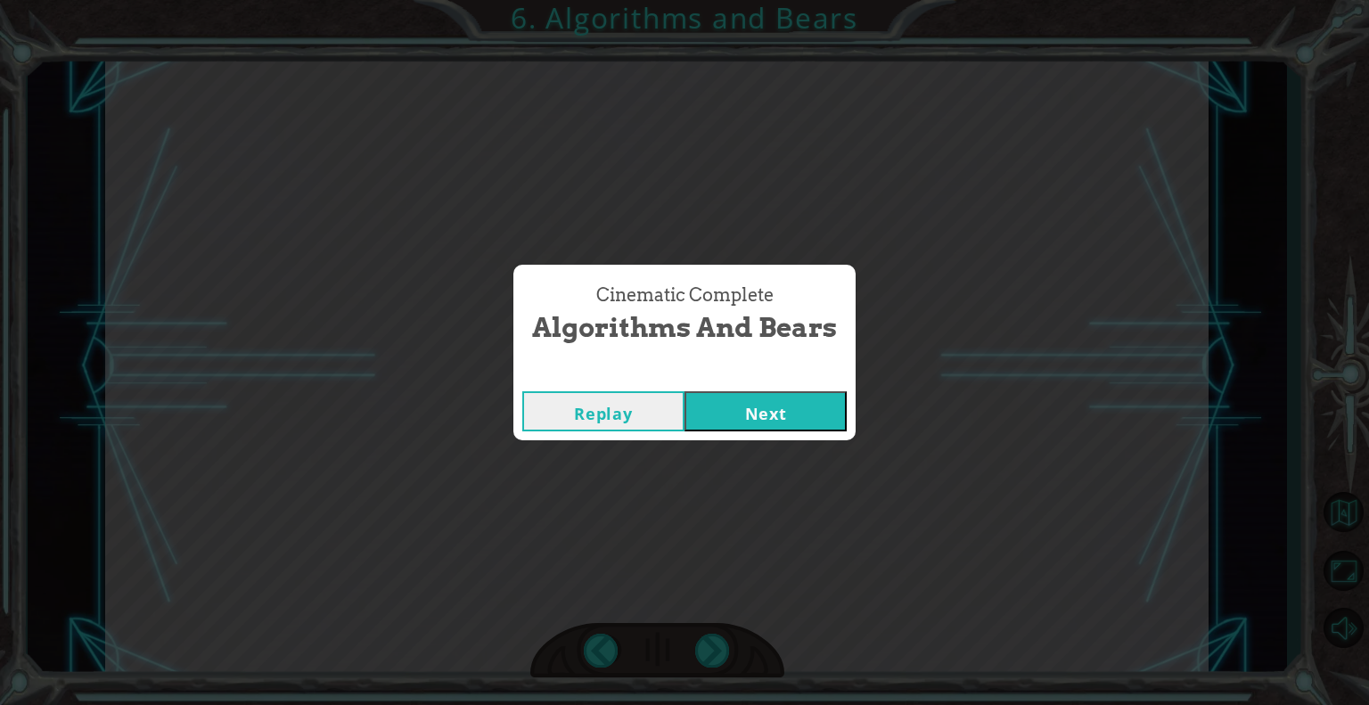
click at [730, 406] on button "Next" at bounding box center [766, 411] width 162 height 40
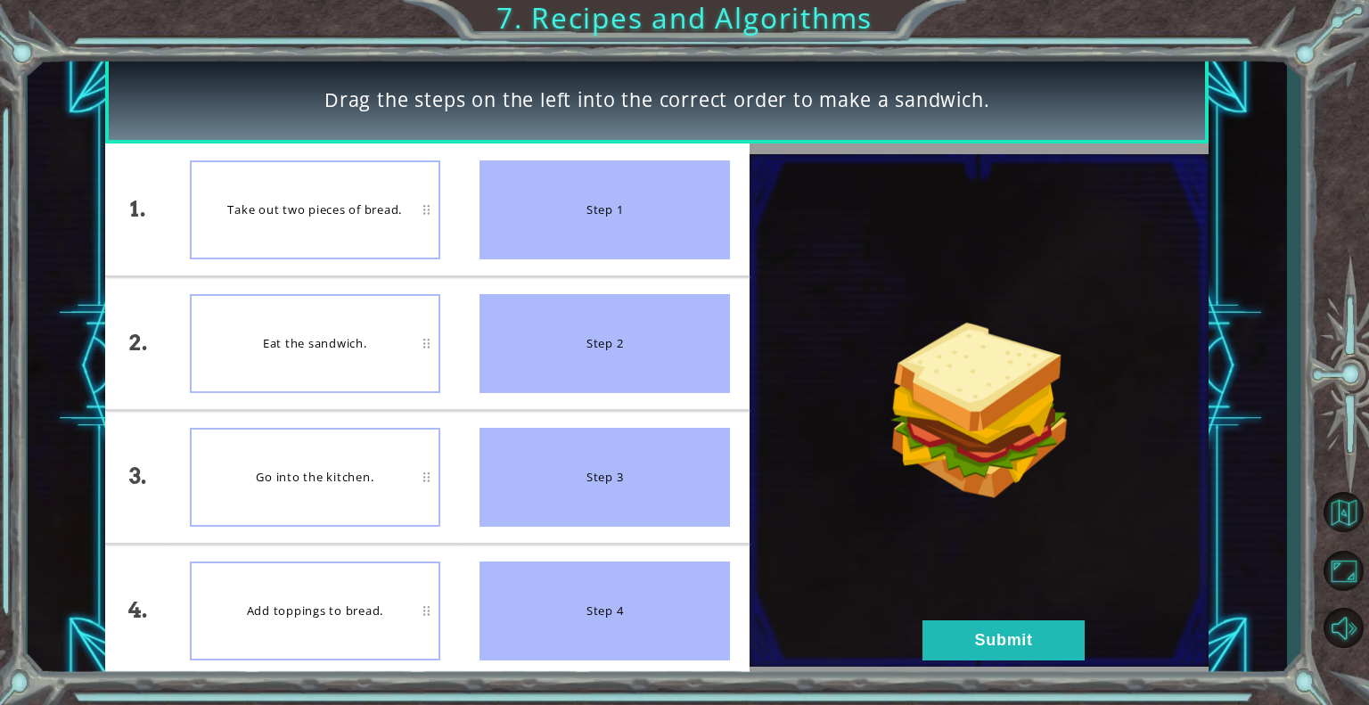
click at [291, 185] on div "Take out two pieces of bread." at bounding box center [315, 209] width 250 height 99
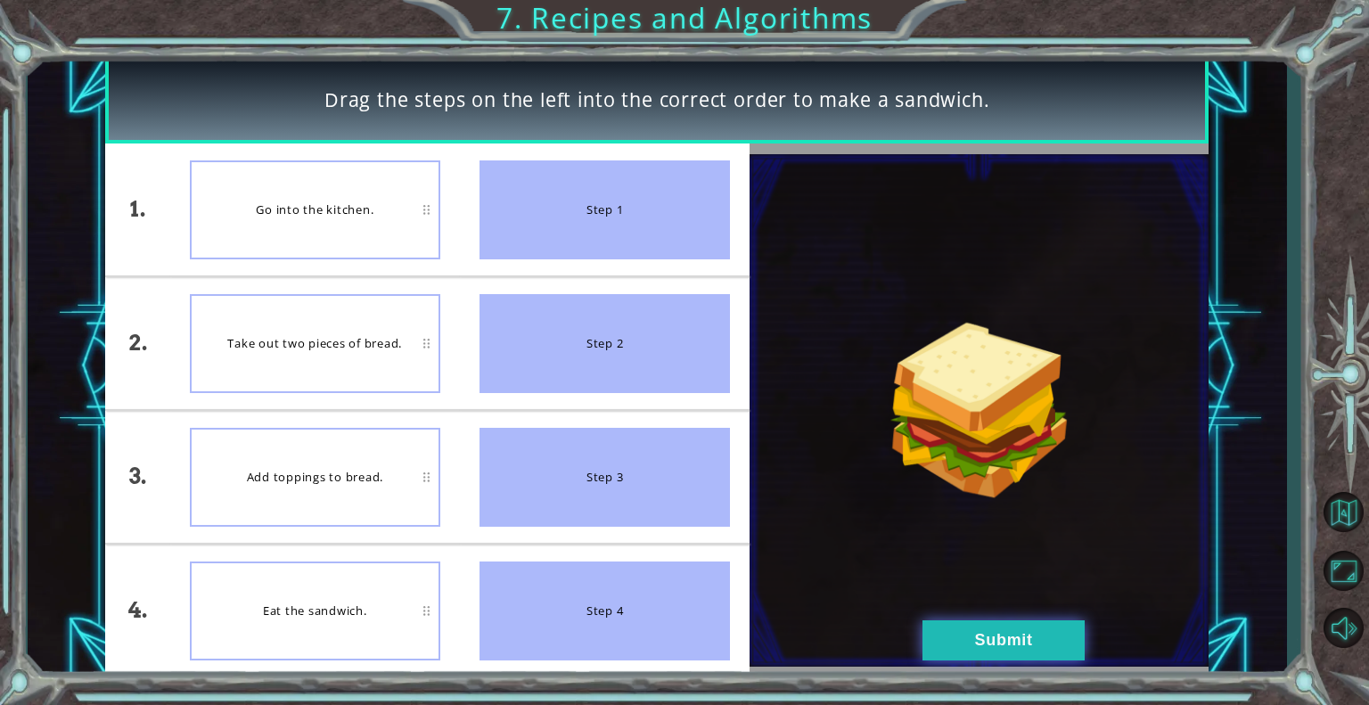
click at [968, 636] on button "Submit" at bounding box center [1004, 640] width 162 height 40
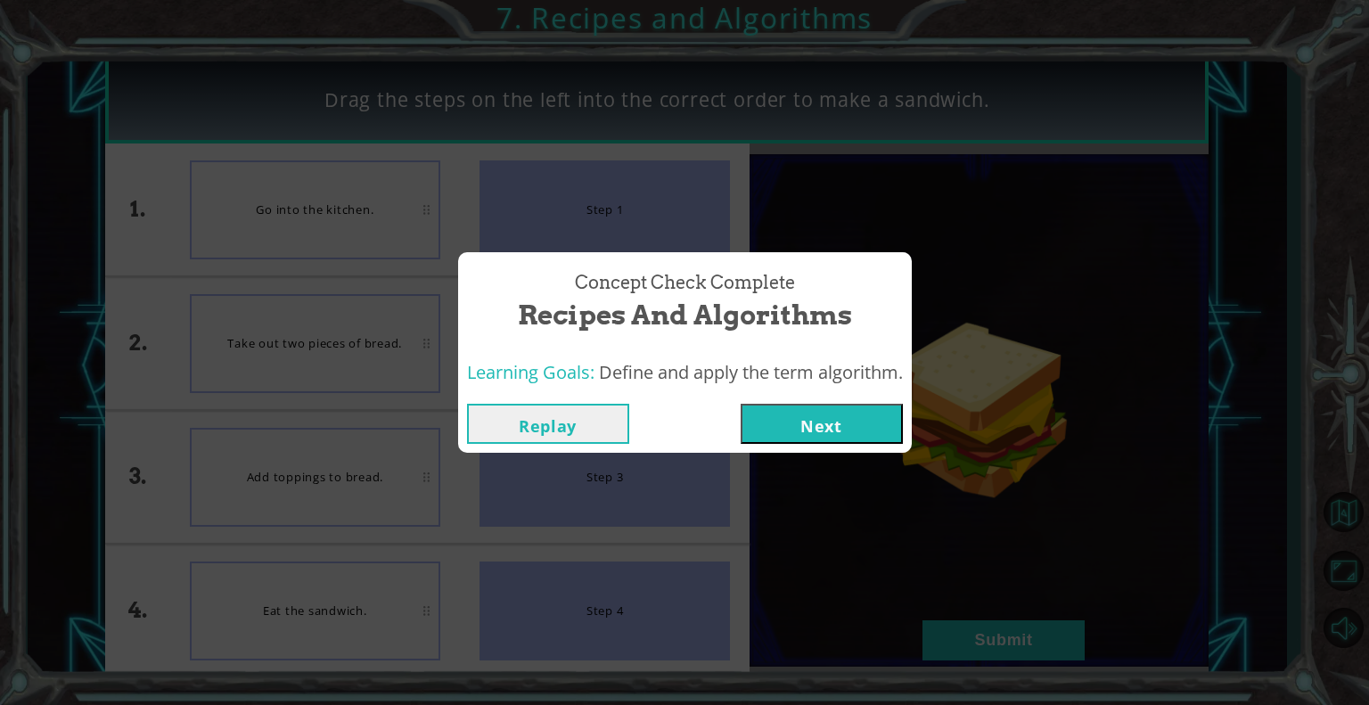
click at [852, 414] on button "Next" at bounding box center [822, 424] width 162 height 40
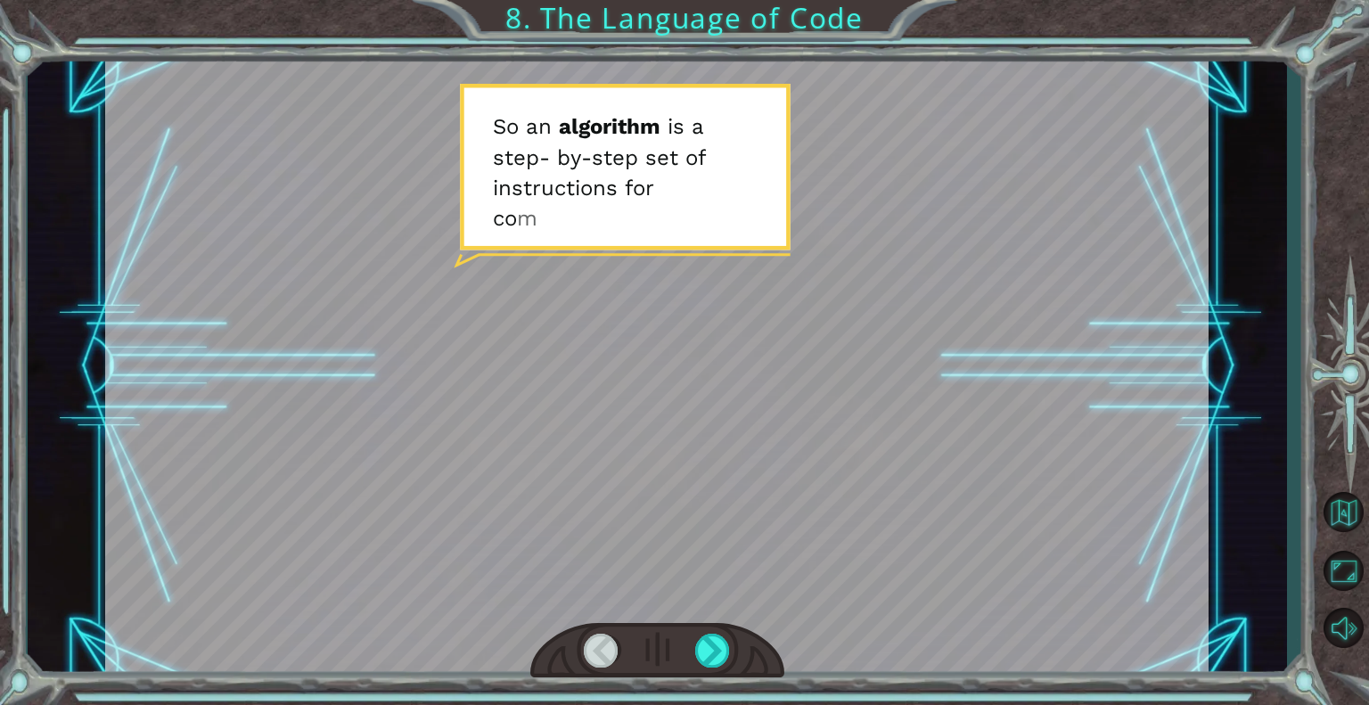
click at [852, 414] on div at bounding box center [657, 366] width 1104 height 620
click at [702, 648] on div at bounding box center [713, 651] width 36 height 34
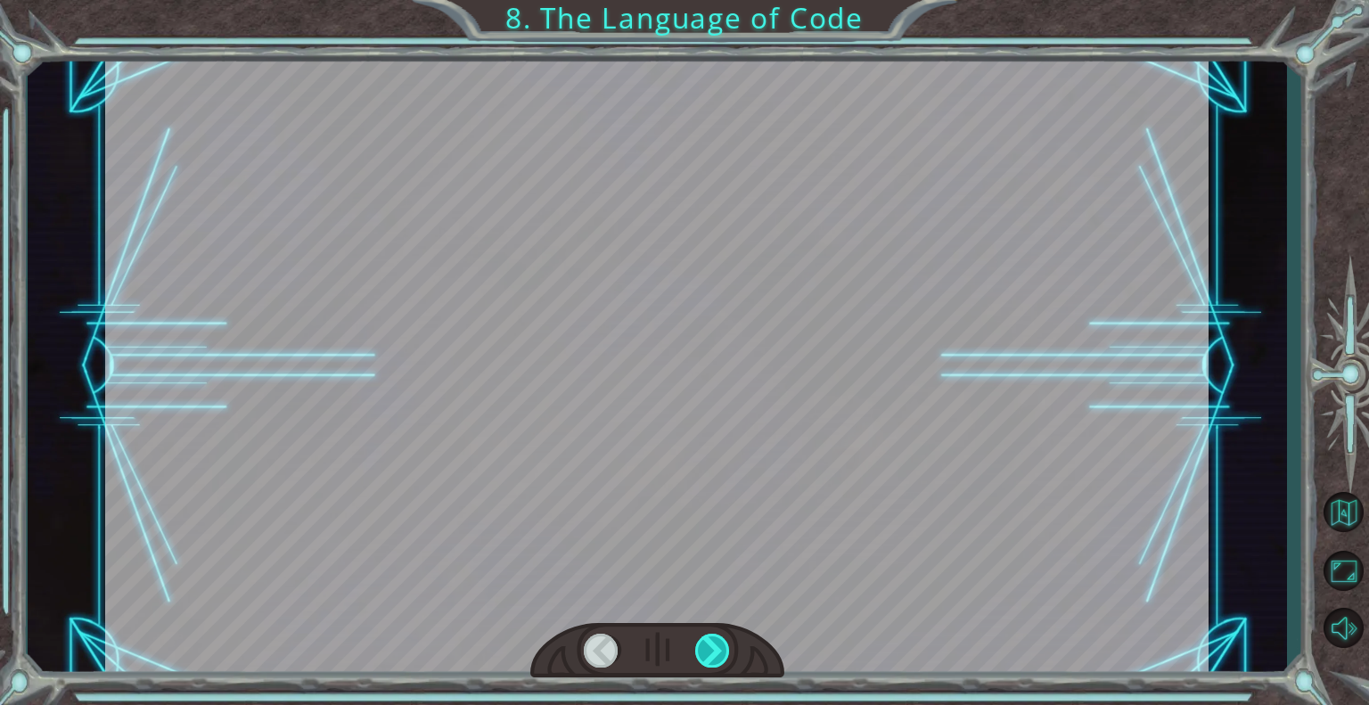
click at [702, 648] on div at bounding box center [713, 651] width 36 height 34
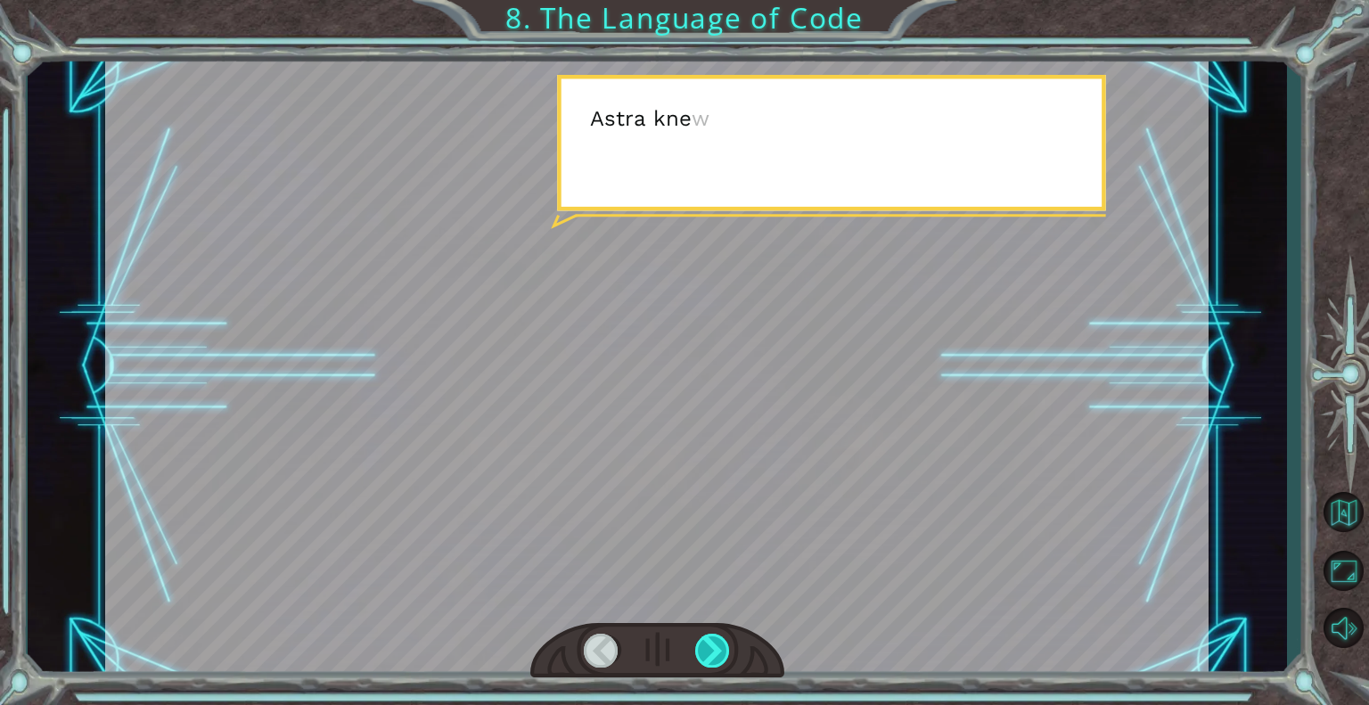
click at [702, 648] on div at bounding box center [713, 651] width 36 height 34
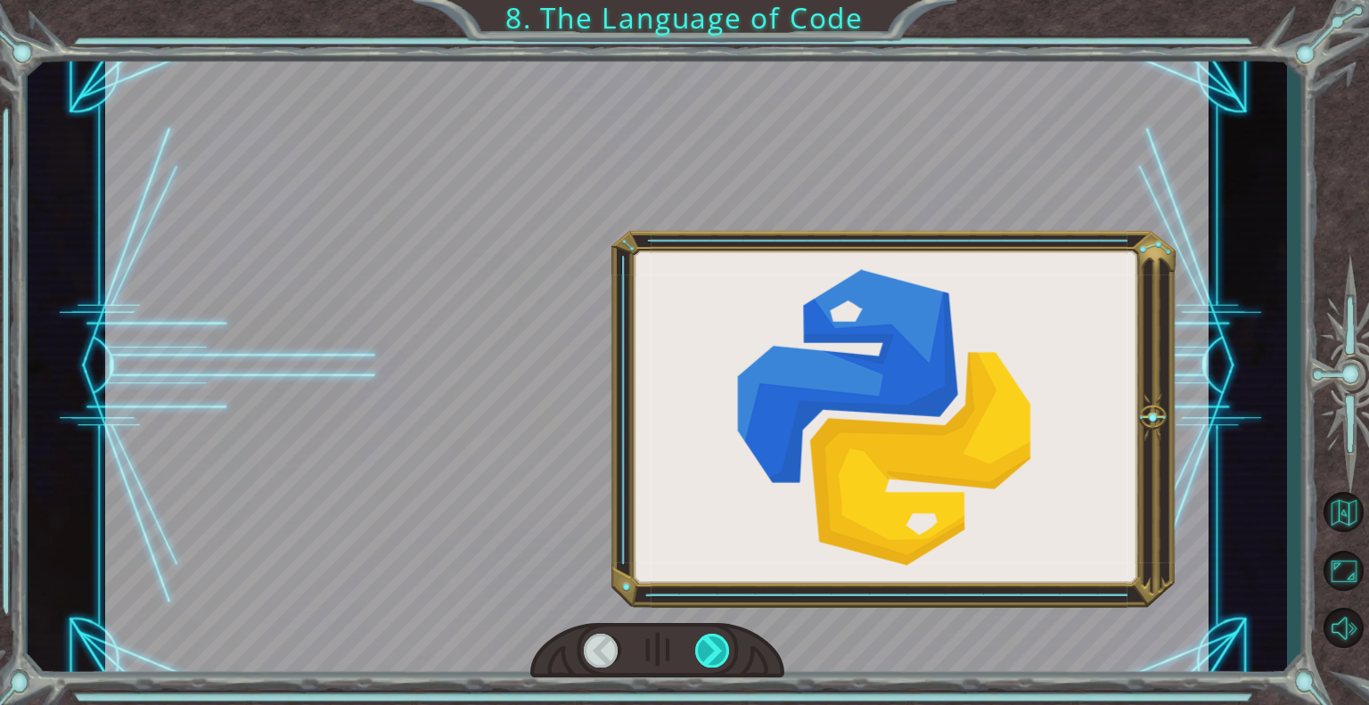
click at [702, 648] on div at bounding box center [713, 651] width 36 height 34
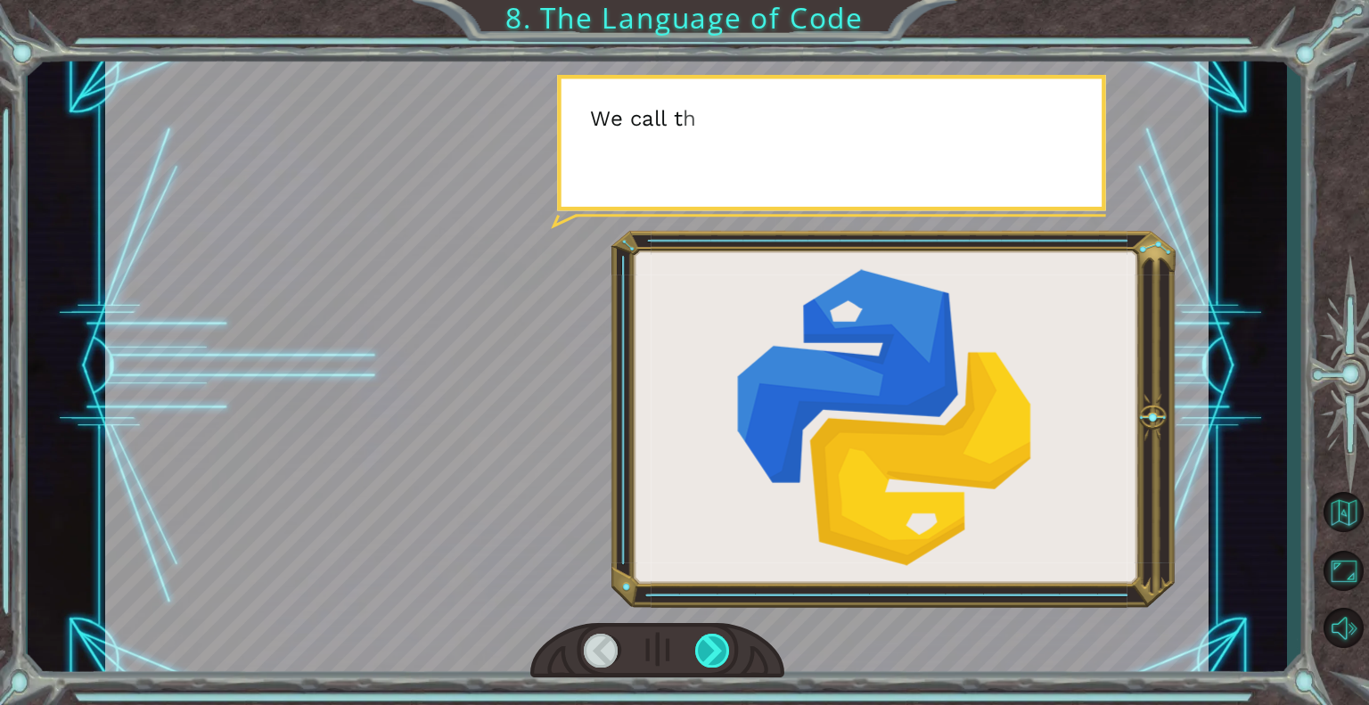
click at [702, 648] on div at bounding box center [713, 651] width 36 height 34
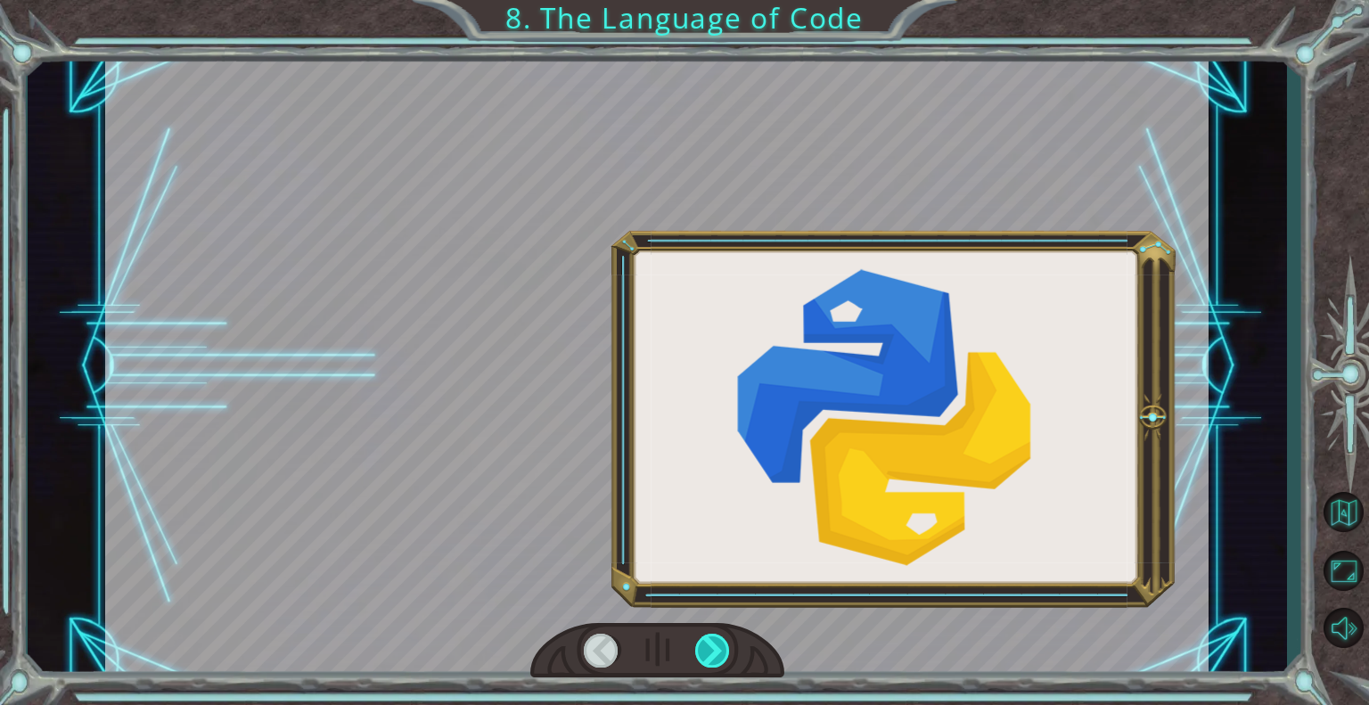
click at [702, 648] on div at bounding box center [713, 651] width 36 height 34
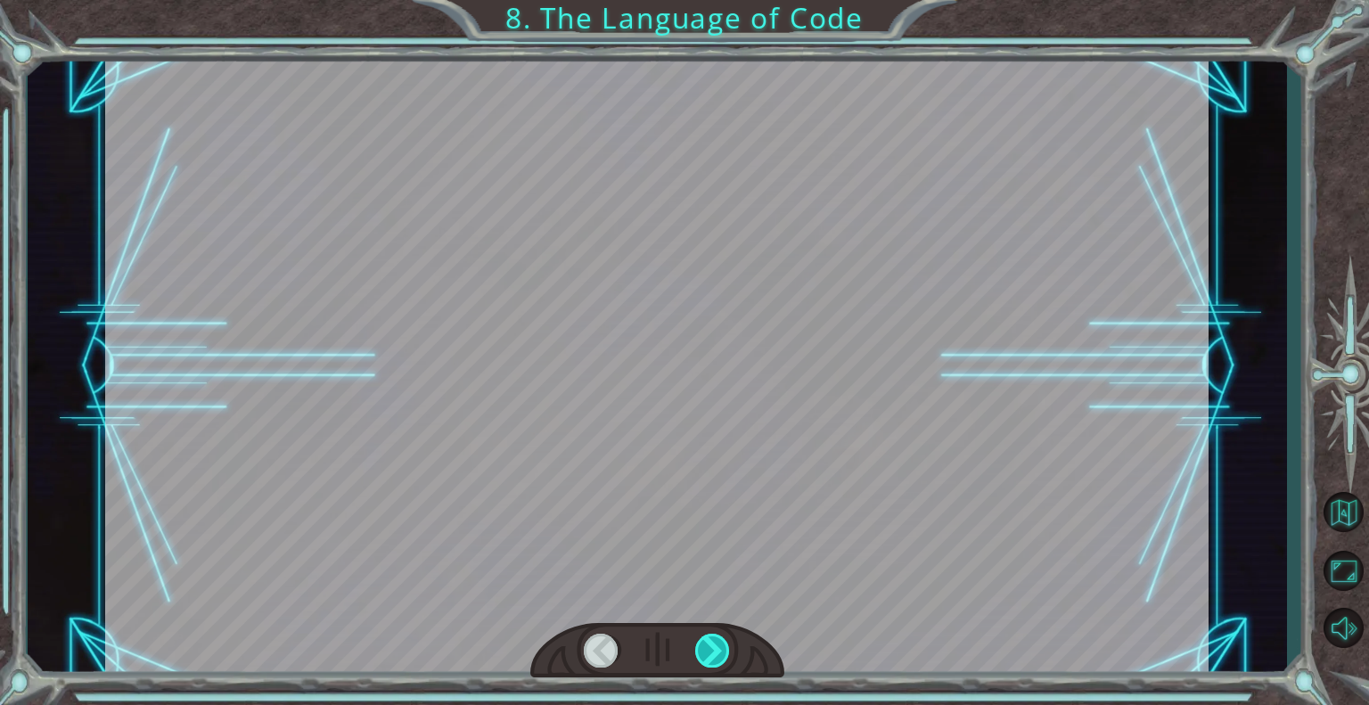
click at [702, 648] on div at bounding box center [713, 651] width 36 height 34
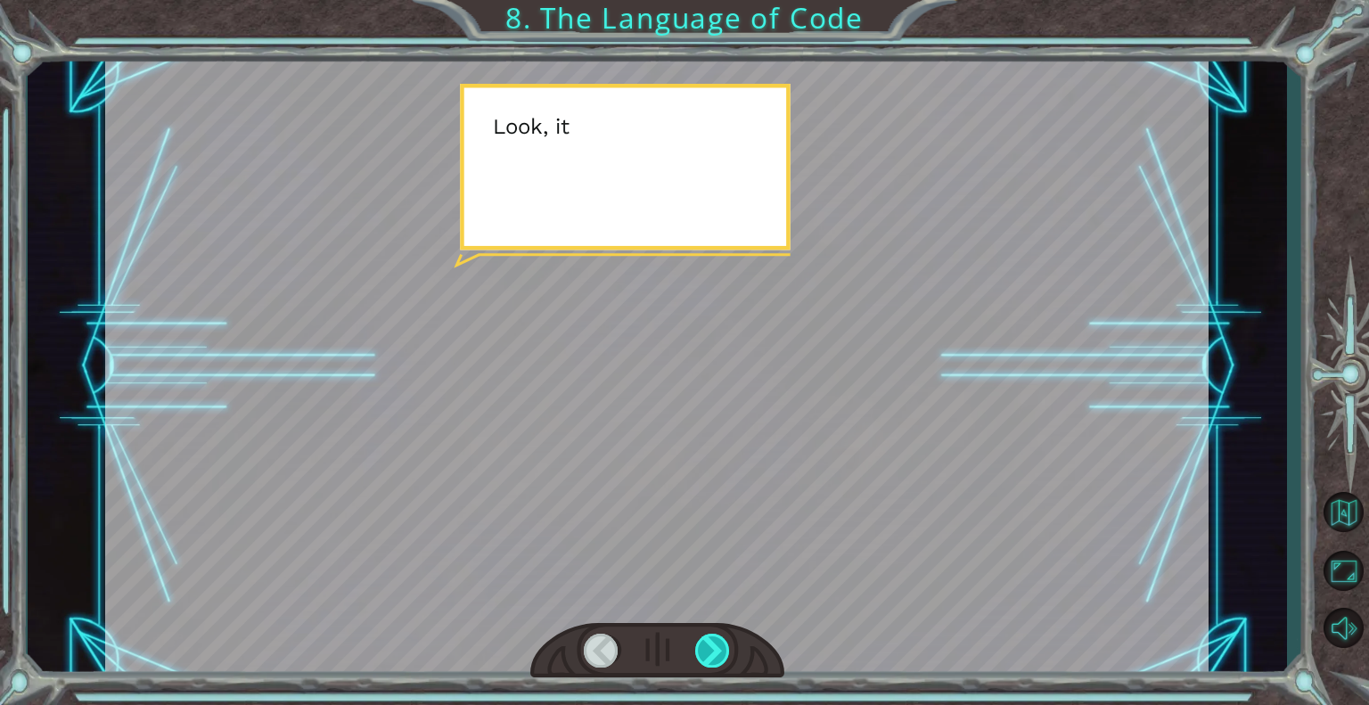
click at [702, 648] on div at bounding box center [713, 651] width 36 height 34
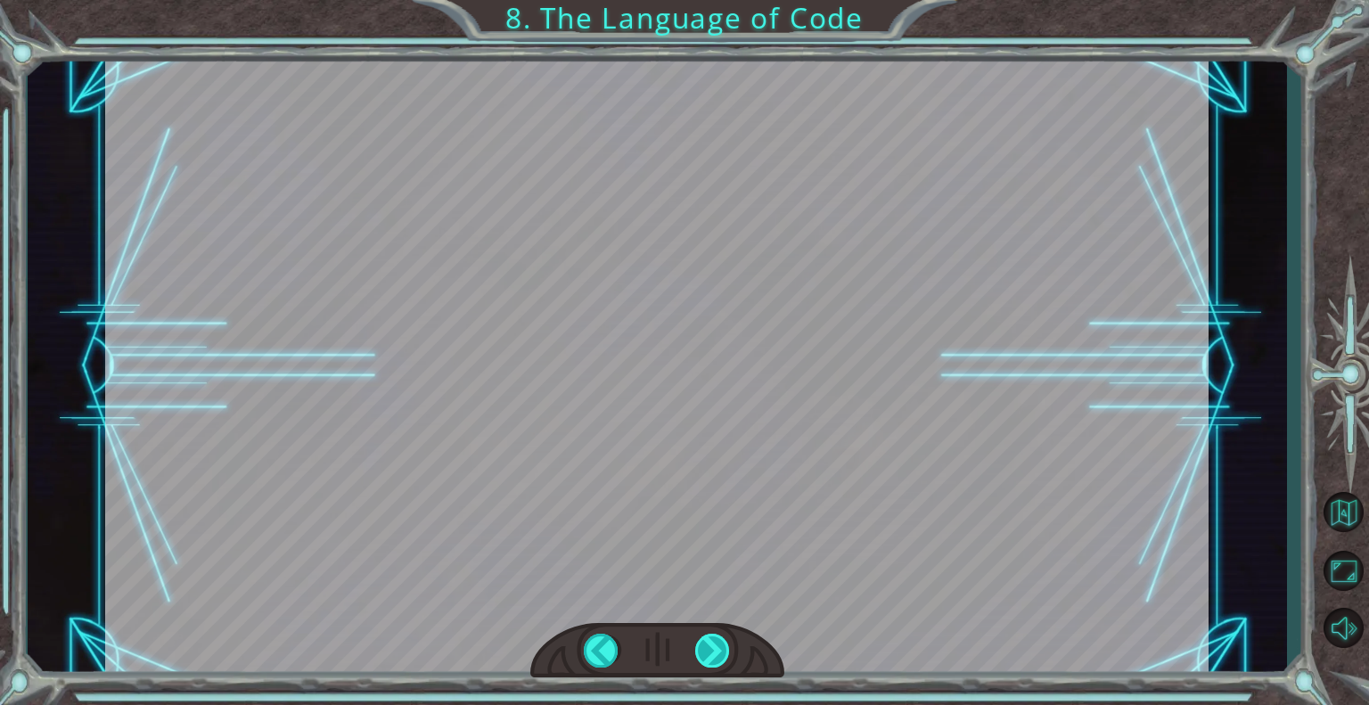
click at [702, 0] on div "S o a n a l g o r i t h m i s a s t e p - b y - s t e p s e t o f i n s t r u c…" at bounding box center [684, 0] width 1369 height 0
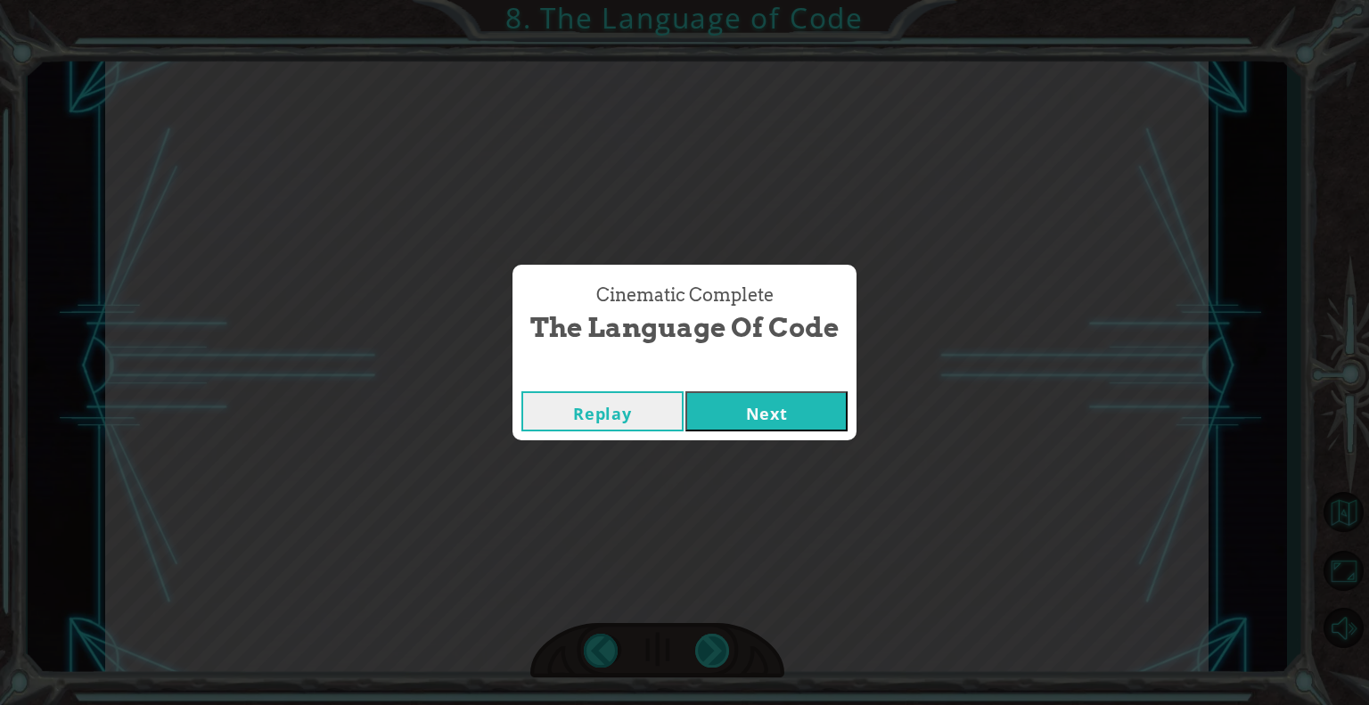
click at [702, 648] on div "Cinematic Complete The Language of Code Replay Next" at bounding box center [684, 352] width 1369 height 705
click at [706, 400] on button "Next" at bounding box center [767, 411] width 162 height 40
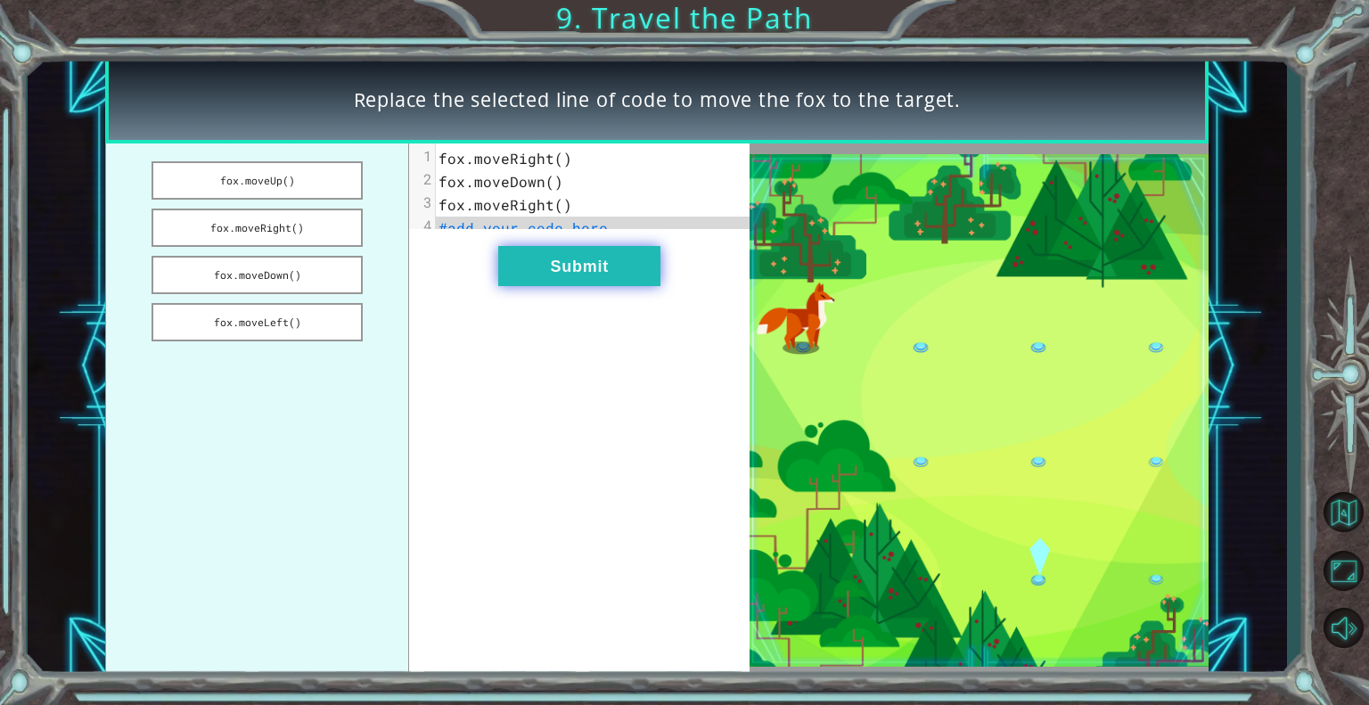
click at [561, 278] on button "Submit" at bounding box center [579, 266] width 162 height 40
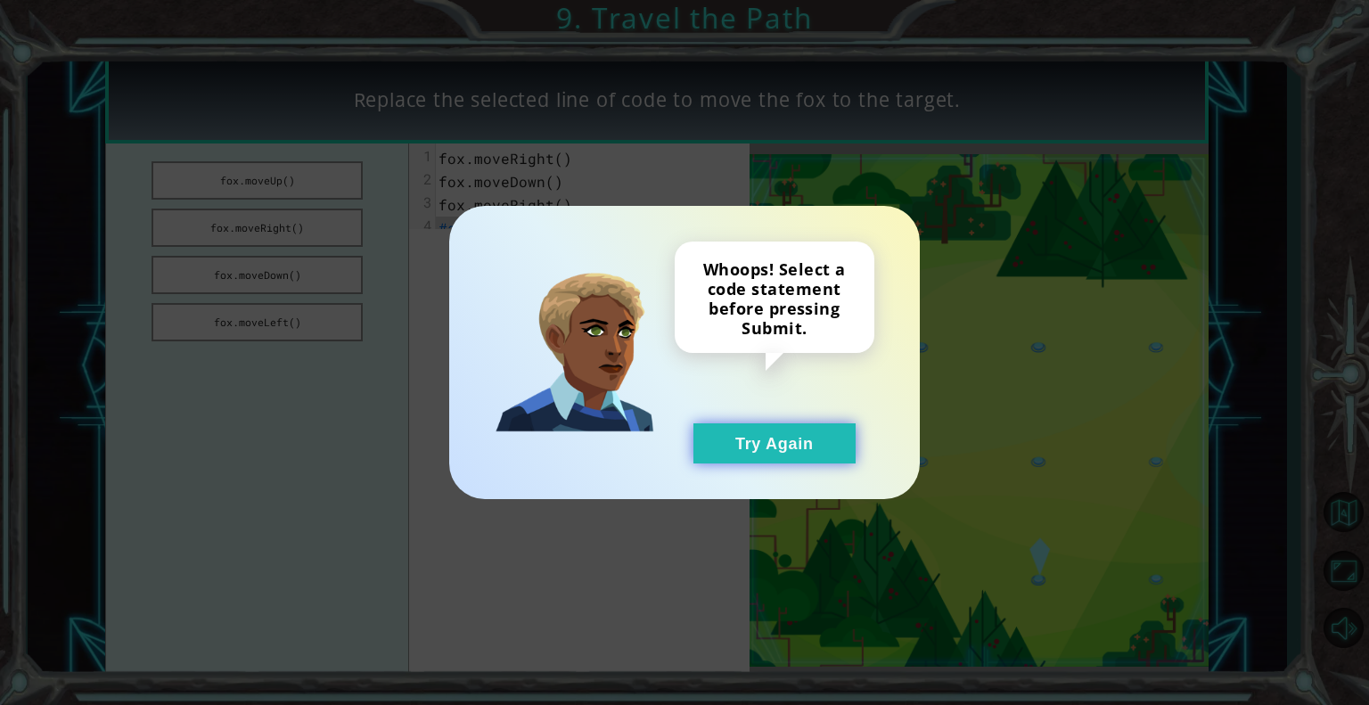
click at [720, 463] on button "Try Again" at bounding box center [775, 443] width 162 height 40
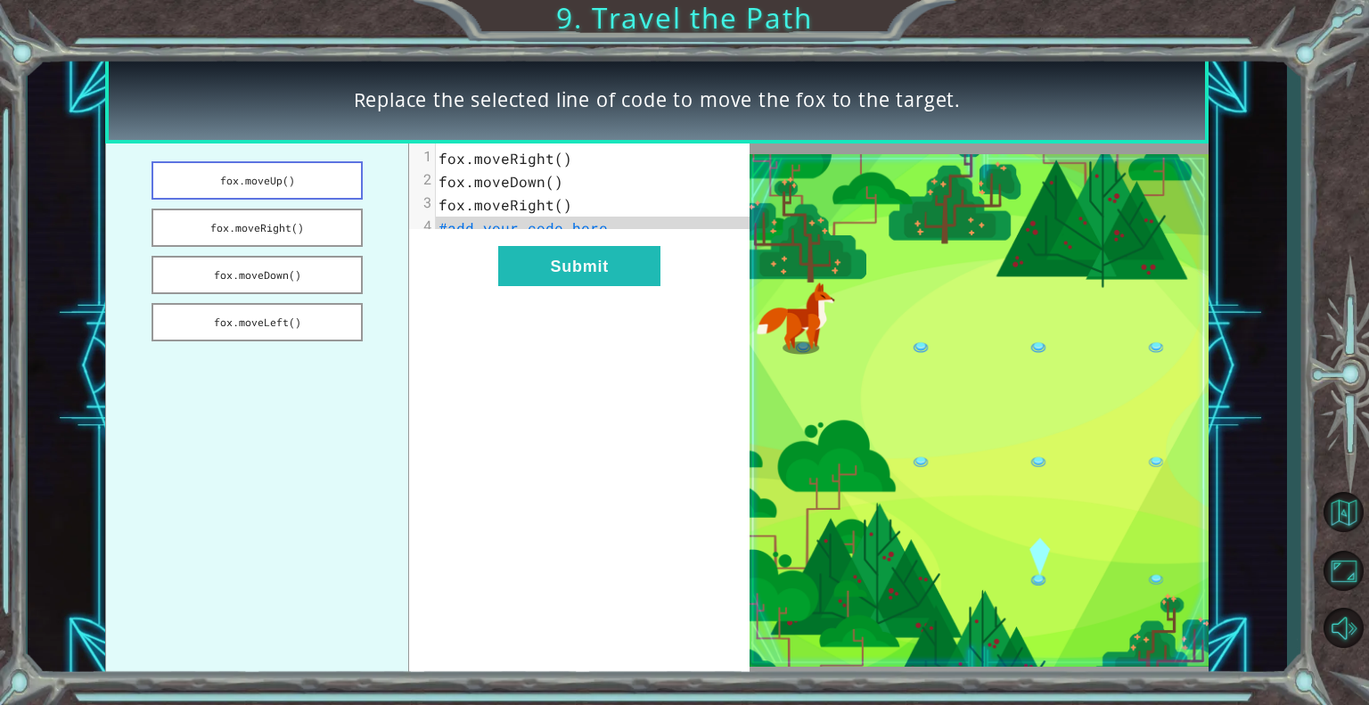
click at [308, 189] on button "fox.moveUp()" at bounding box center [257, 180] width 211 height 38
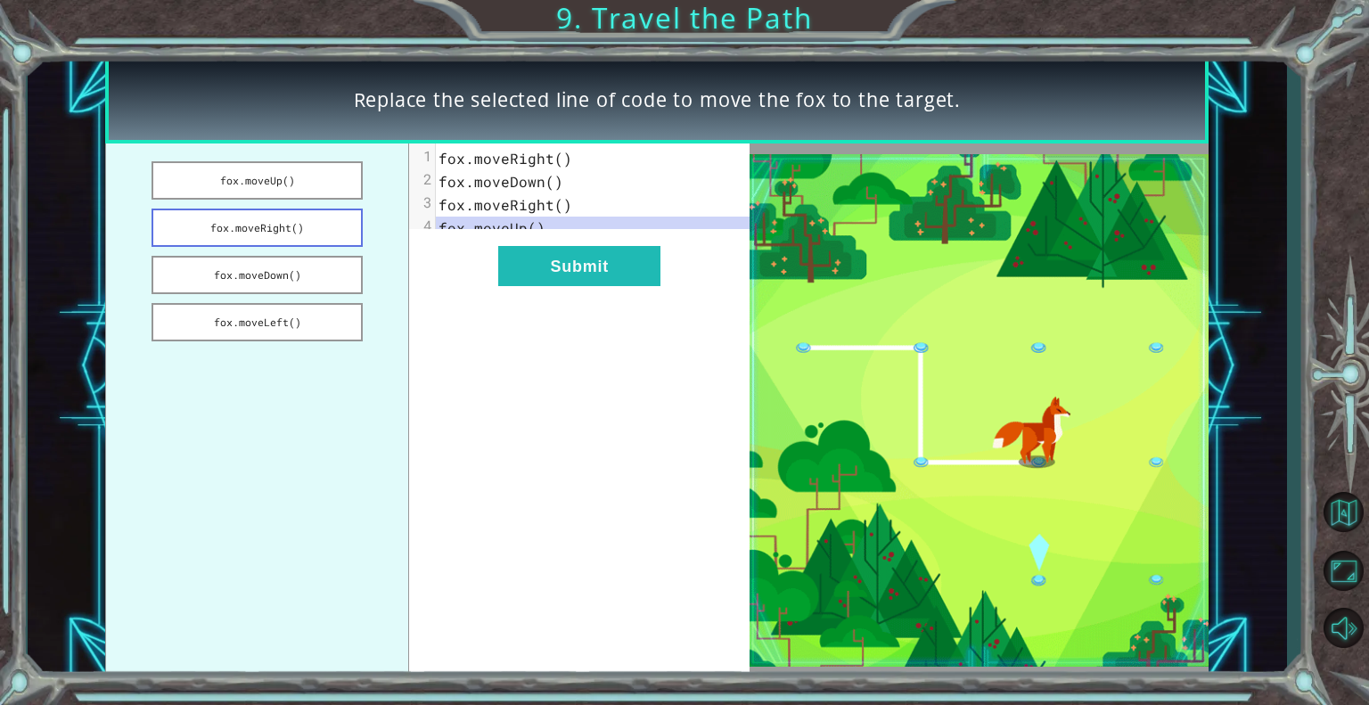
click at [253, 232] on button "fox.moveRight()" at bounding box center [257, 228] width 211 height 38
click at [234, 263] on button "fox.moveDown()" at bounding box center [257, 275] width 211 height 38
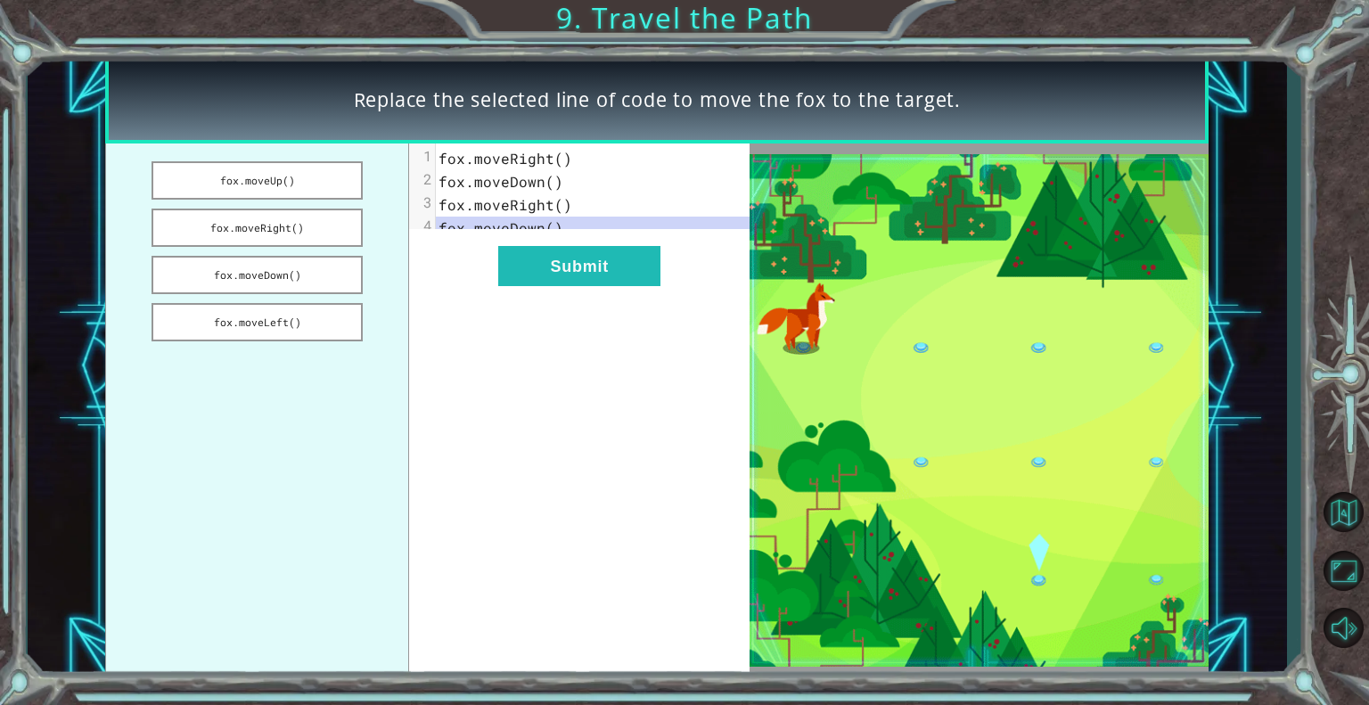
drag, startPoint x: 549, startPoint y: 324, endPoint x: 544, endPoint y: 316, distance: 9.6
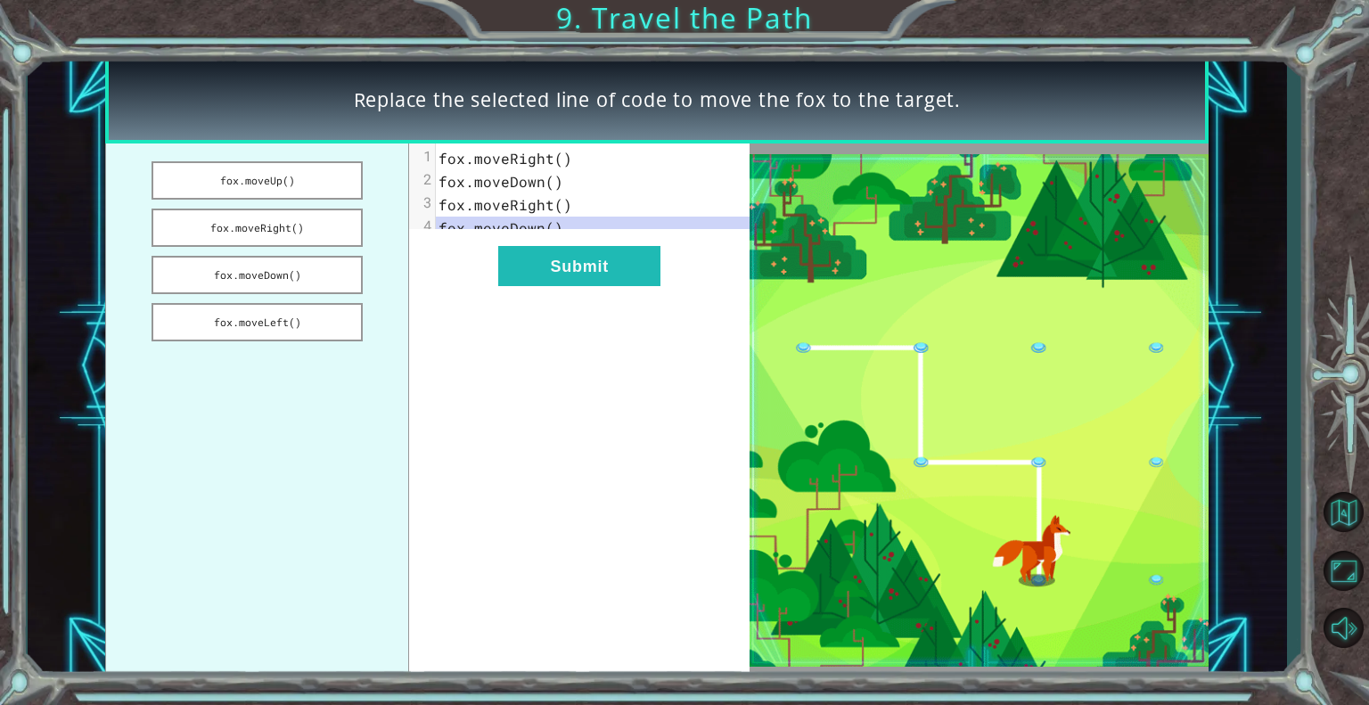
click at [544, 316] on div "xxxxxxxxxx 4 1 fox.moveRight() 2 fox.moveDown() 3 fox.moveRight() 4 fox.moveDow…" at bounding box center [579, 410] width 341 height 533
click at [520, 274] on button "Submit" at bounding box center [579, 266] width 162 height 40
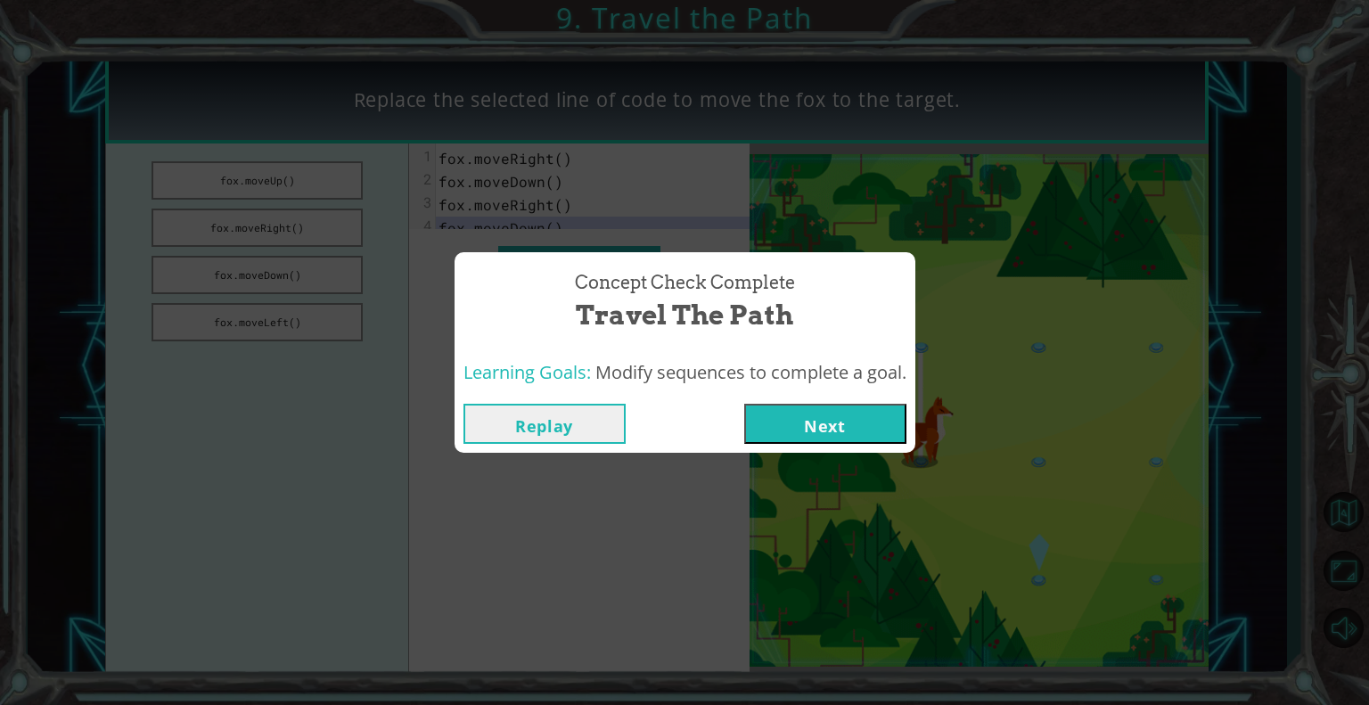
click at [806, 426] on button "Next" at bounding box center [825, 424] width 162 height 40
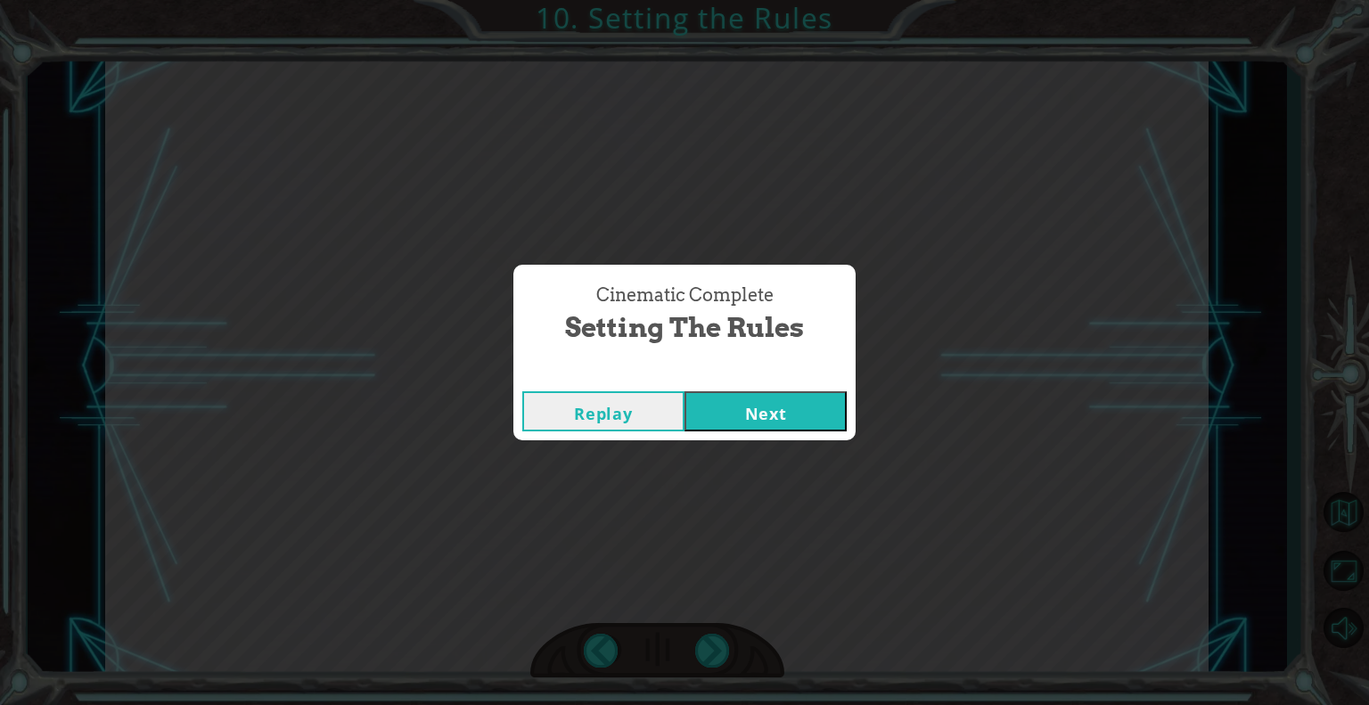
click at [749, 413] on button "Next" at bounding box center [766, 411] width 162 height 40
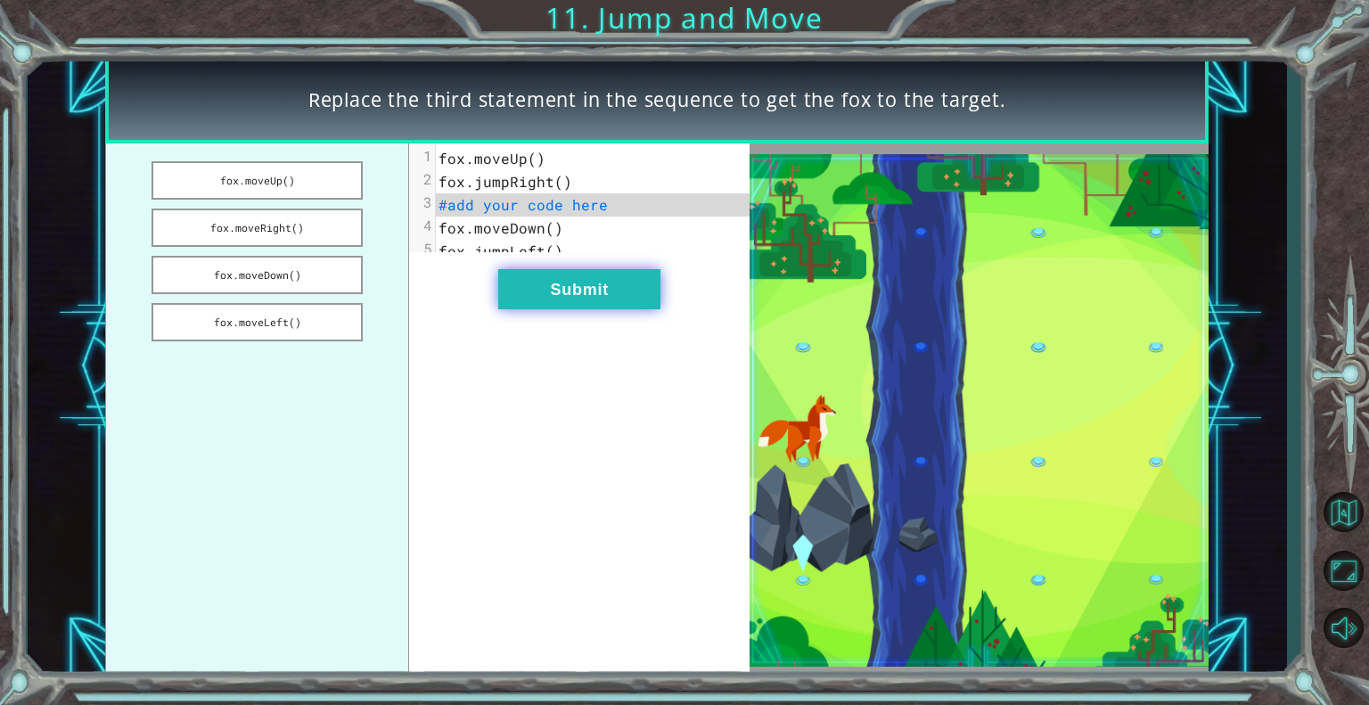
click at [602, 297] on button "Submit" at bounding box center [579, 289] width 162 height 40
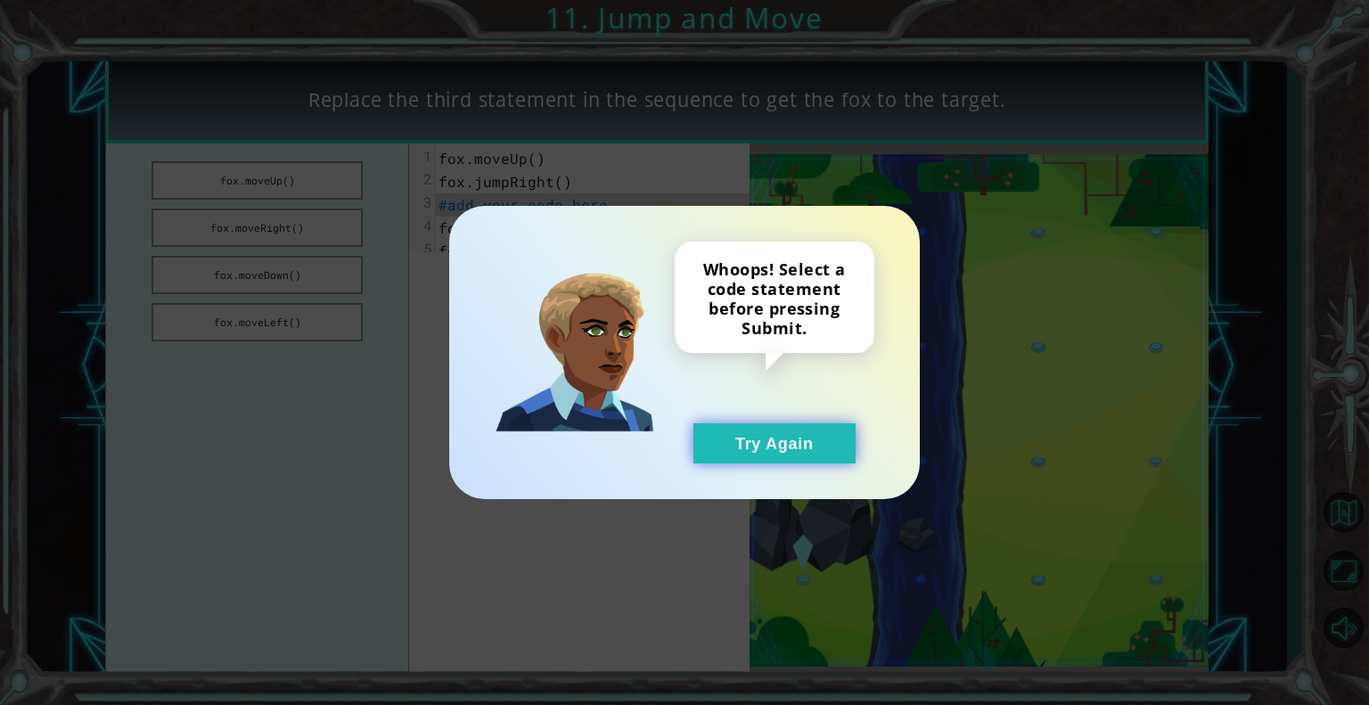
click at [733, 459] on button "Try Again" at bounding box center [775, 443] width 162 height 40
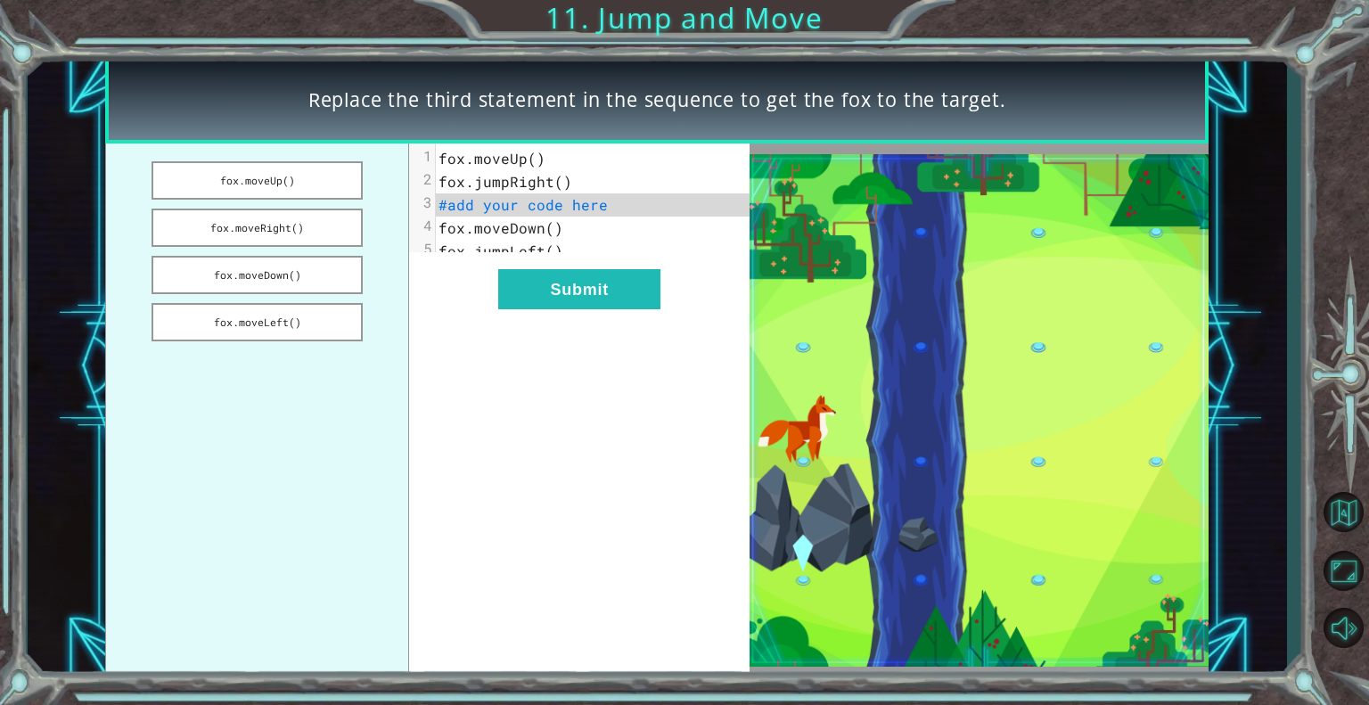
click at [560, 181] on span "fox.jumpRight()" at bounding box center [506, 181] width 134 height 19
click at [269, 227] on button "fox.moveRight()" at bounding box center [257, 228] width 211 height 38
click at [274, 281] on button "fox.moveDown()" at bounding box center [257, 275] width 211 height 38
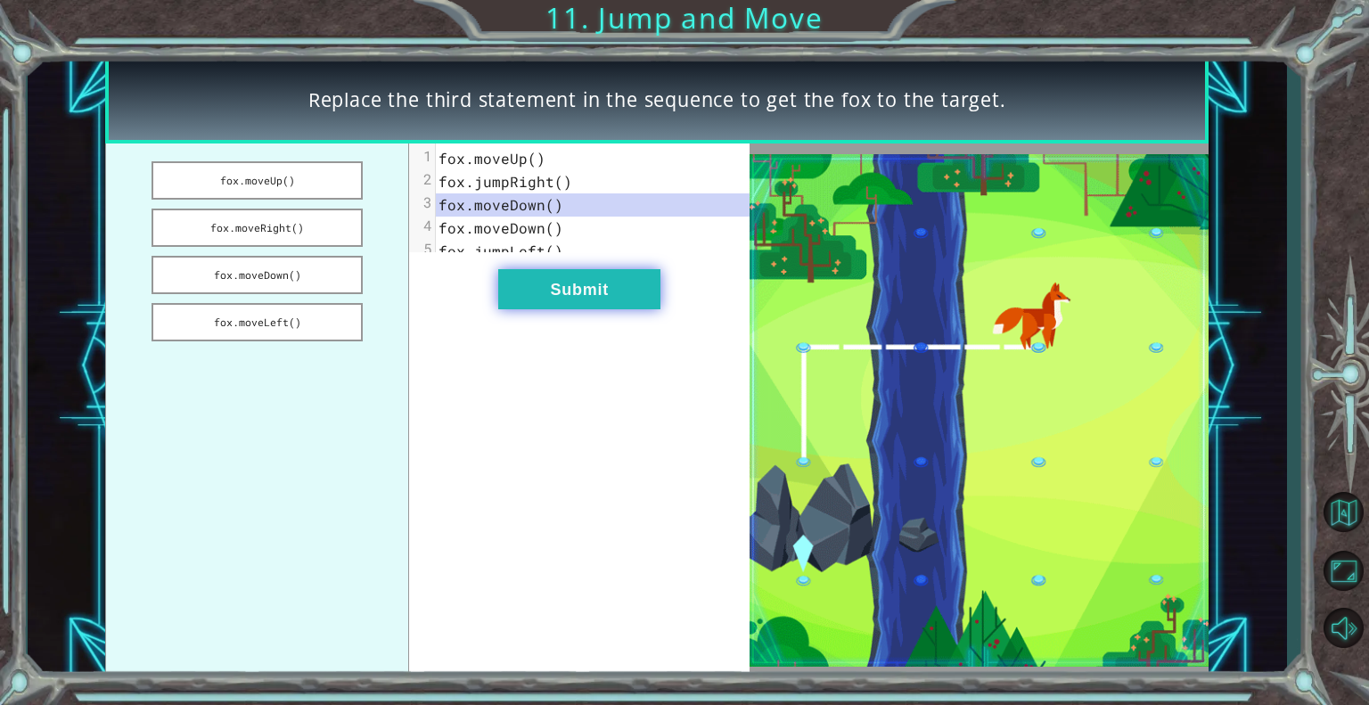
click at [560, 288] on button "Submit" at bounding box center [579, 289] width 162 height 40
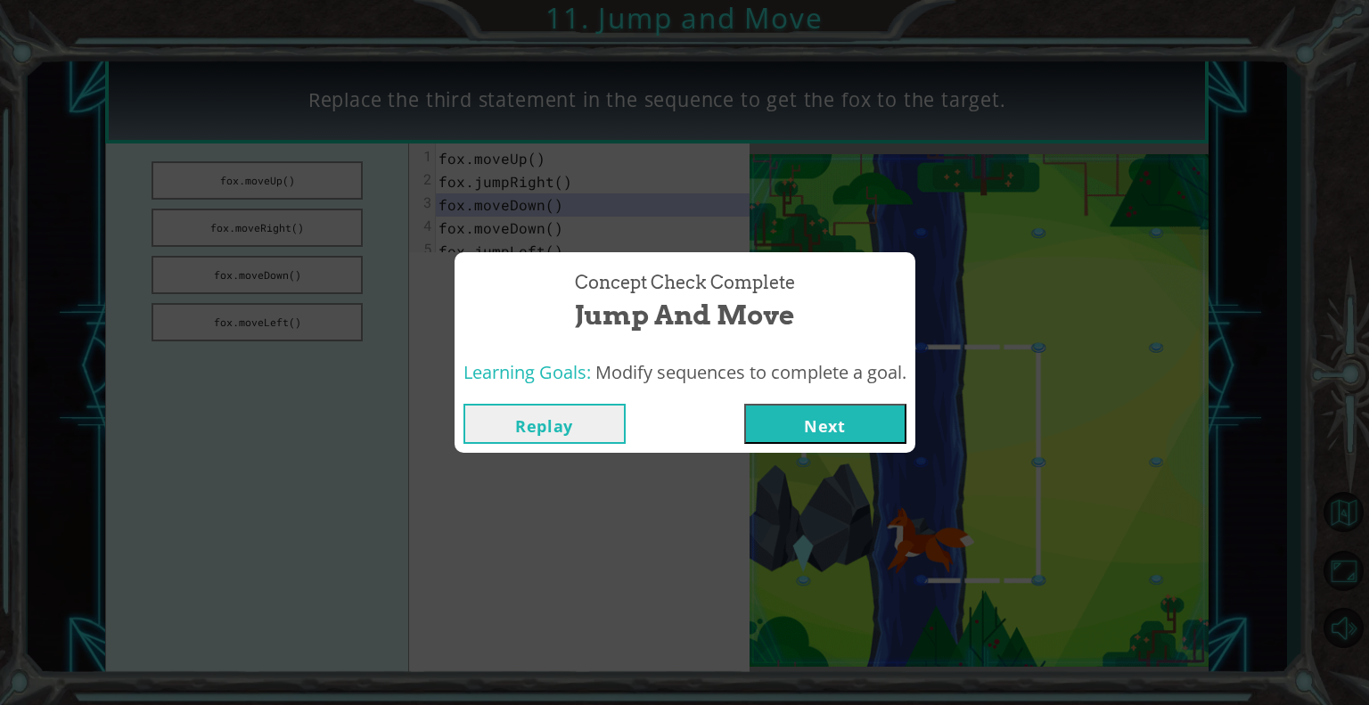
click at [784, 427] on button "Next" at bounding box center [825, 424] width 162 height 40
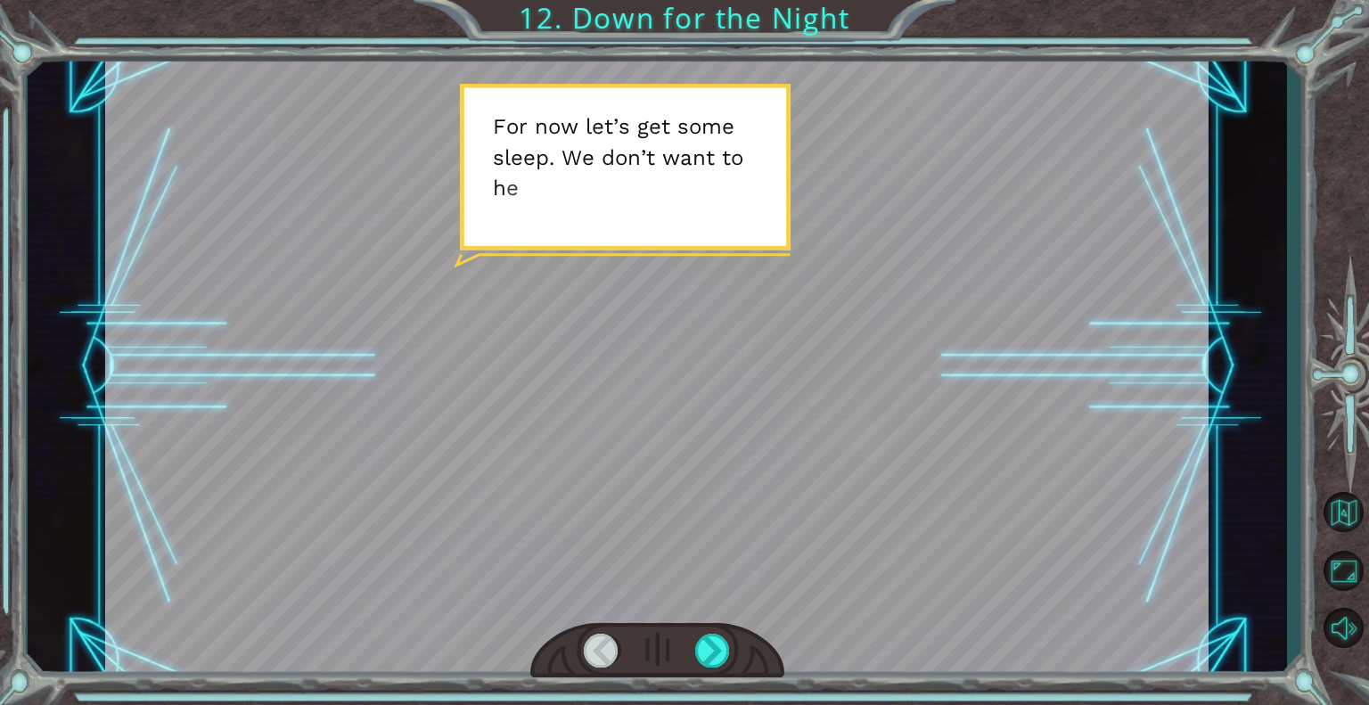
click at [784, 427] on div at bounding box center [657, 366] width 1104 height 620
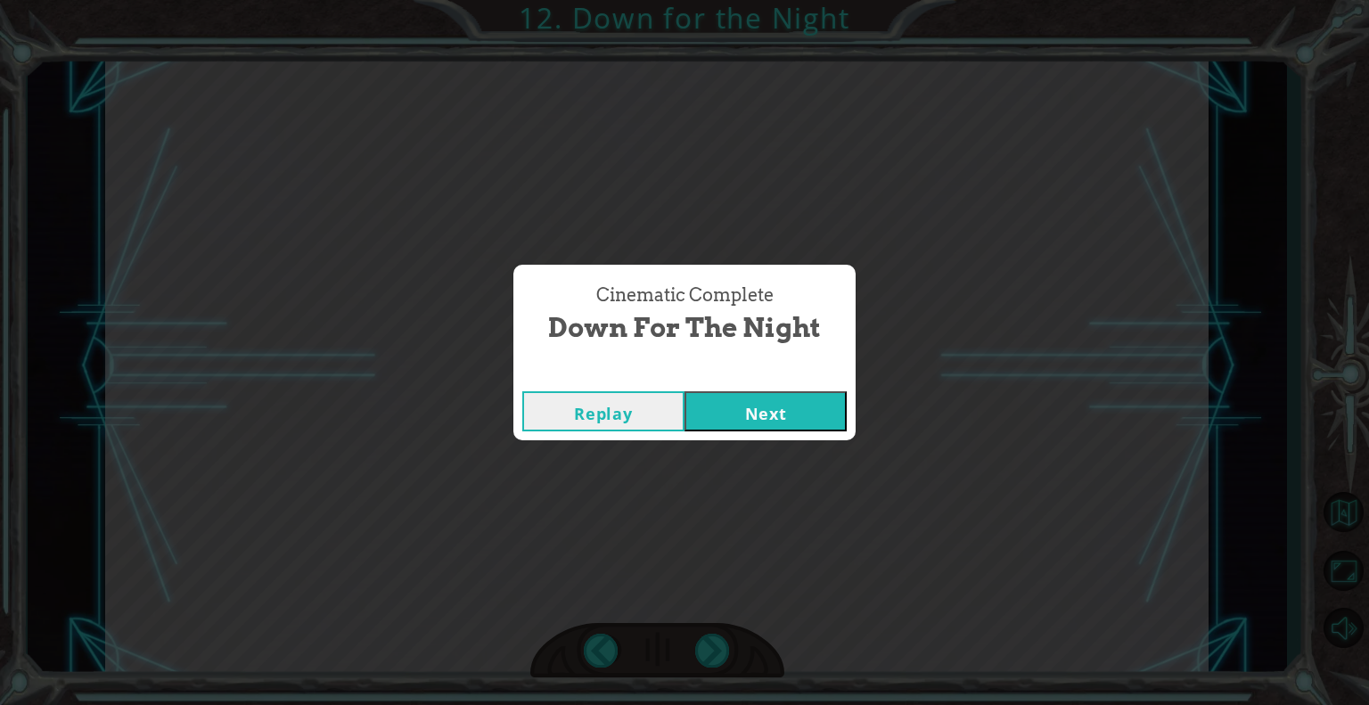
click at [717, 406] on button "Next" at bounding box center [766, 411] width 162 height 40
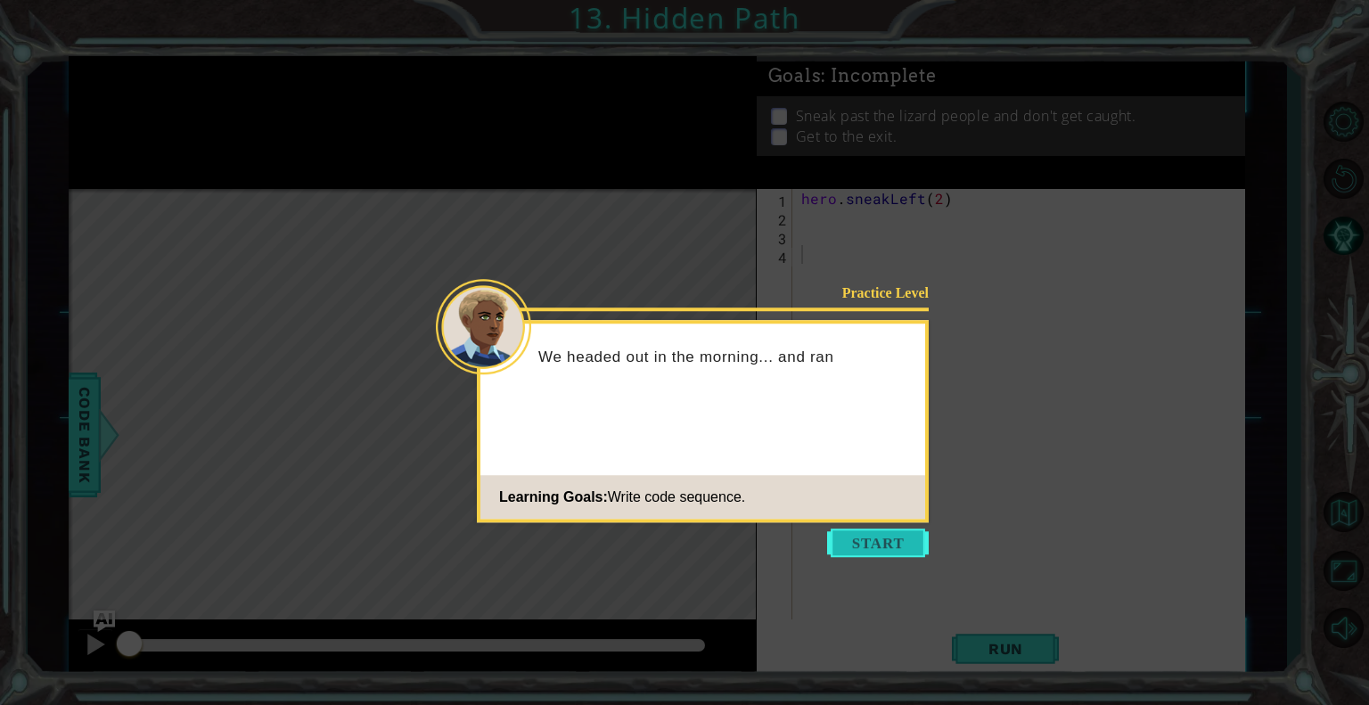
click at [840, 541] on button "Start" at bounding box center [878, 543] width 102 height 29
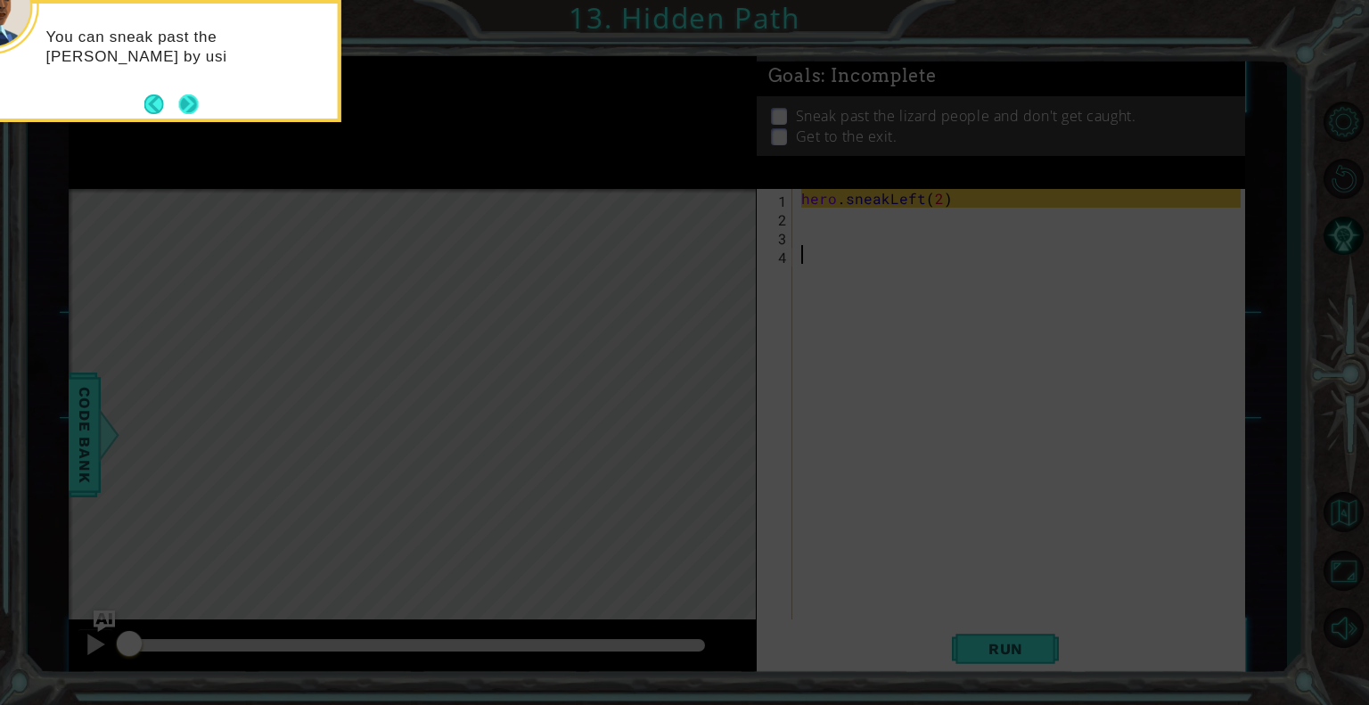
click at [177, 93] on button "Next" at bounding box center [188, 104] width 23 height 23
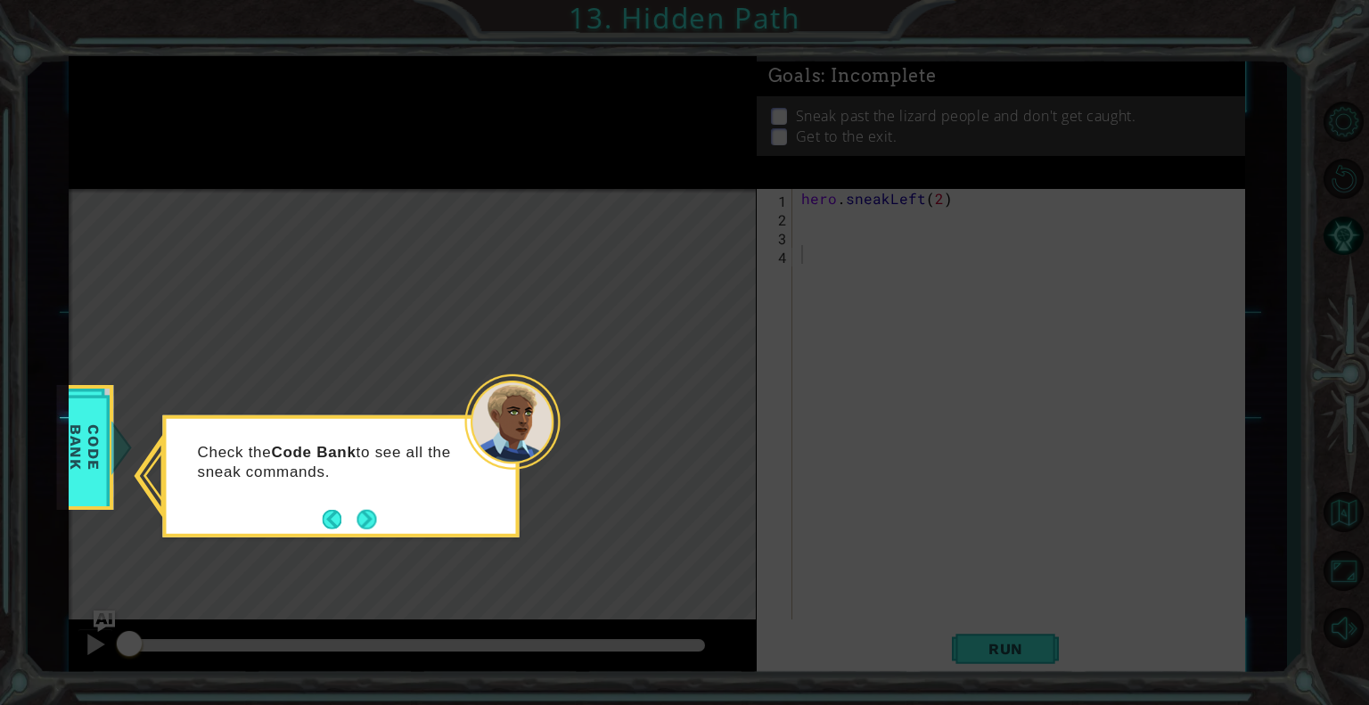
click at [378, 530] on div "Check the Code Bank to see all the sneak commands." at bounding box center [340, 476] width 357 height 122
click at [370, 524] on button "Next" at bounding box center [367, 519] width 22 height 22
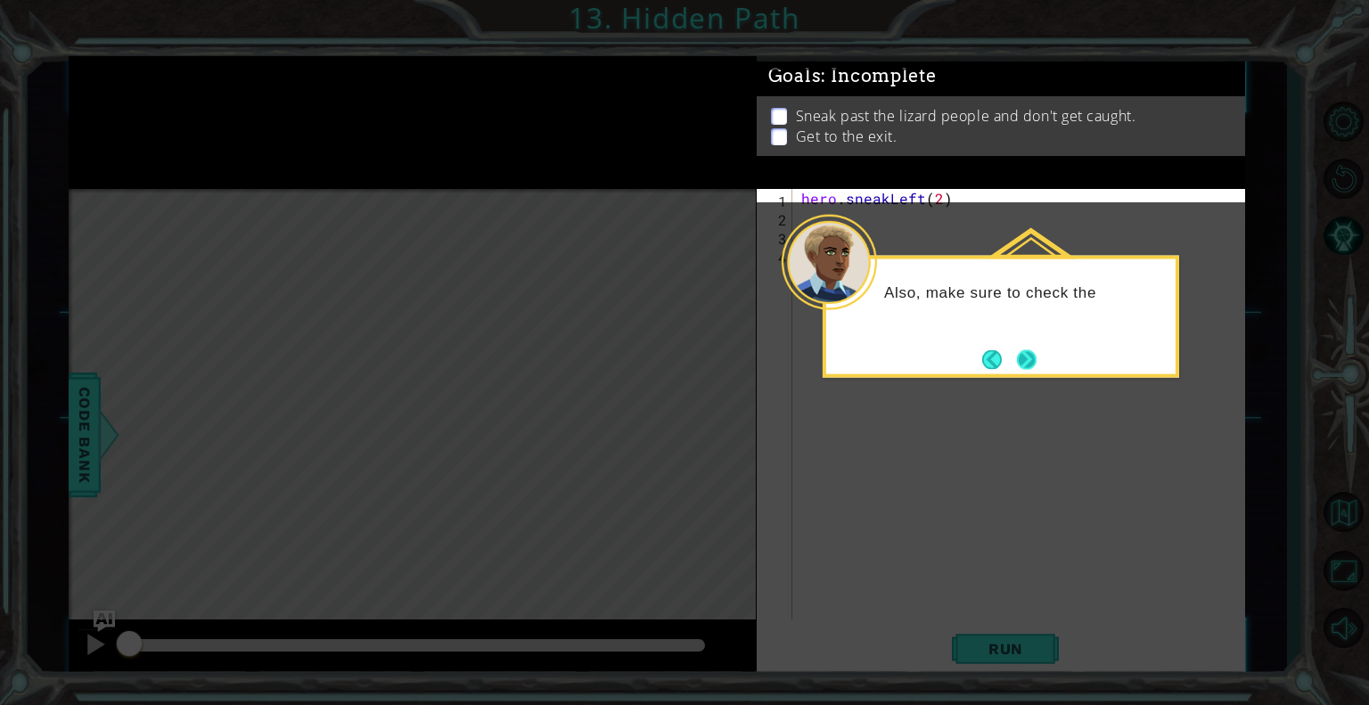
click at [1031, 359] on button "Next" at bounding box center [1027, 359] width 20 height 20
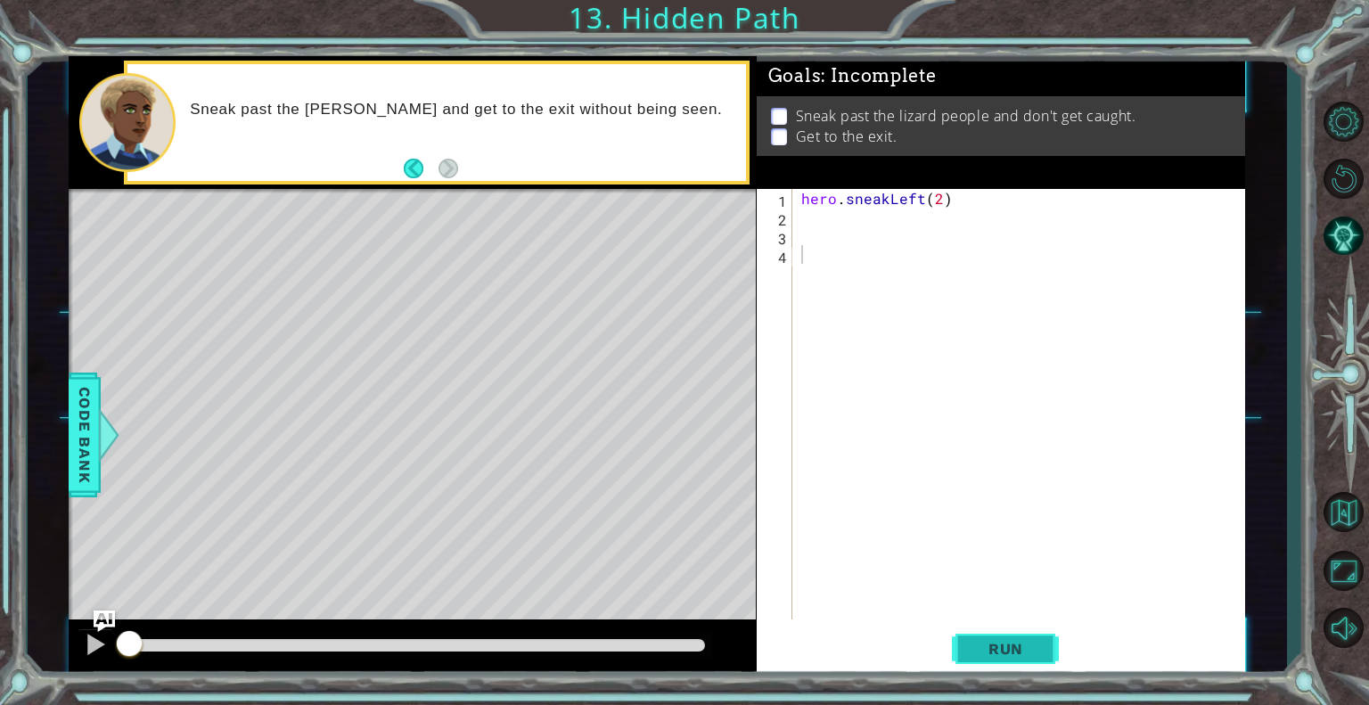
click at [981, 653] on span "Run" at bounding box center [1006, 649] width 70 height 18
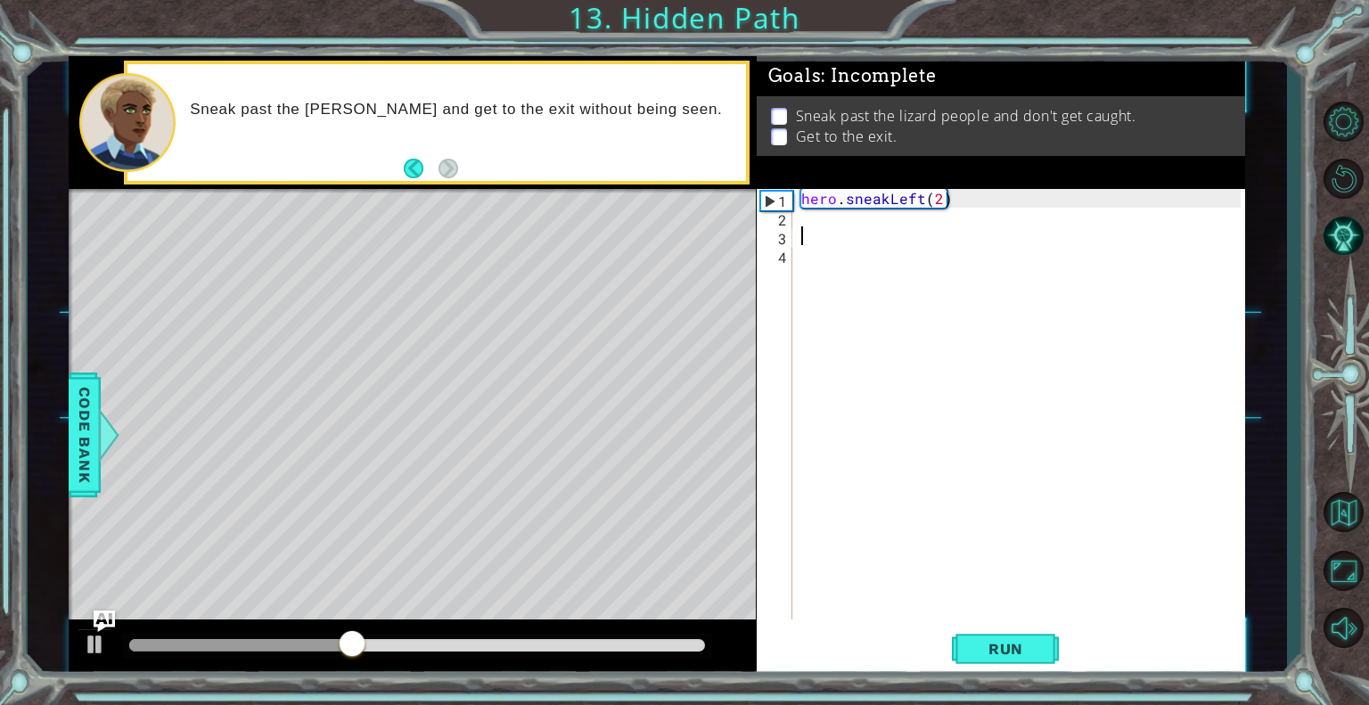
click at [820, 229] on div "hero . sneakLeft ( 2 )" at bounding box center [1024, 423] width 452 height 468
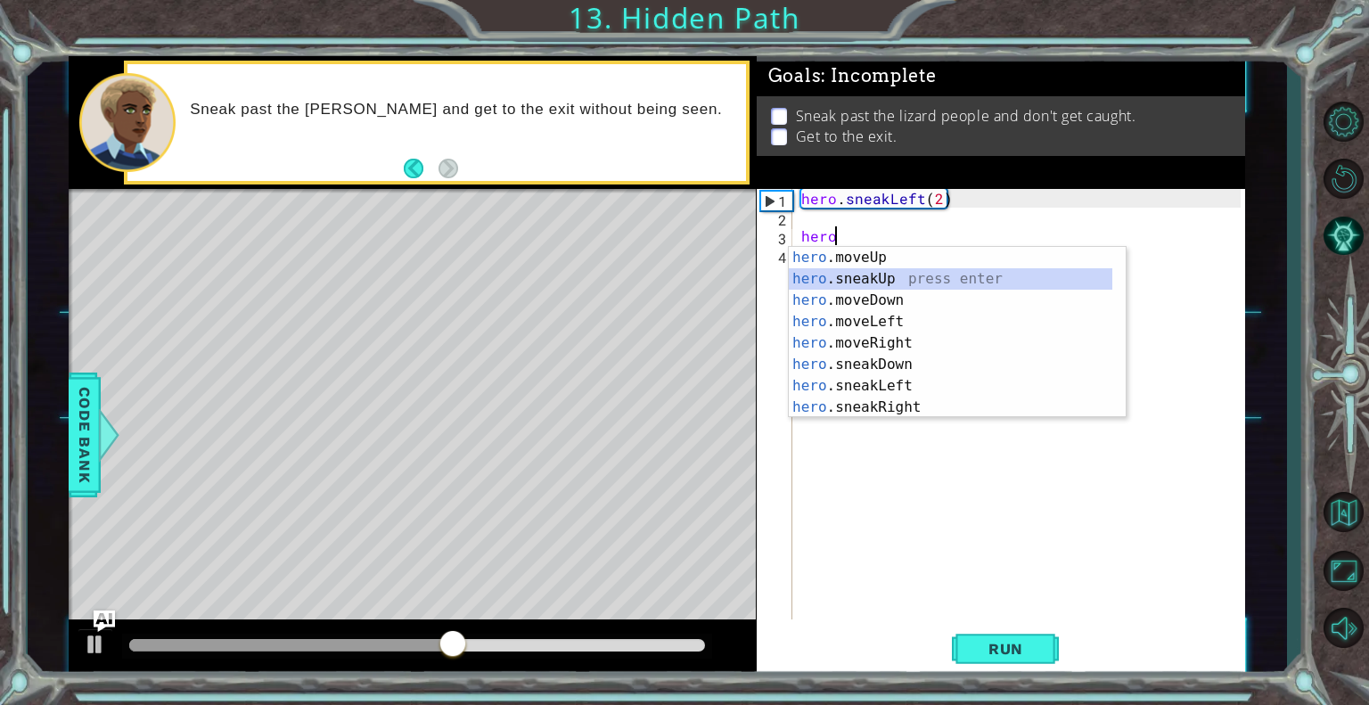
click at [828, 270] on div "hero .moveUp press enter hero .sneakUp press enter hero .moveDown press enter h…" at bounding box center [951, 354] width 324 height 214
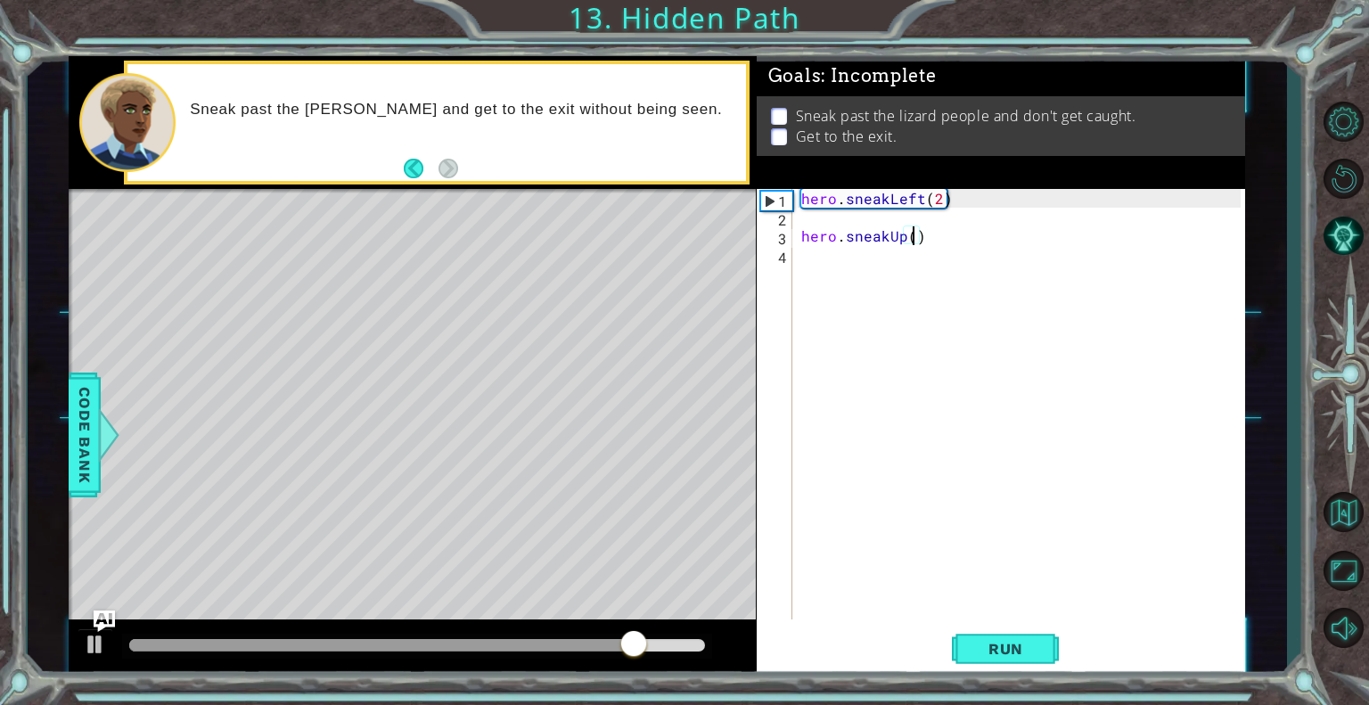
scroll to position [0, 7]
type textarea "hero.sneakUp(2)"
drag, startPoint x: 796, startPoint y: 235, endPoint x: 916, endPoint y: 245, distance: 120.7
click at [916, 245] on div "hero.sneakUp(2) 1 2 3 4 hero . sneakLeft ( 2 ) hero . sneakUp ( 2 ) ההההההההההה…" at bounding box center [999, 404] width 484 height 431
click at [941, 235] on div "hero . sneakLeft ( 2 ) hero . sneakUp ( 2 )" at bounding box center [1024, 423] width 452 height 468
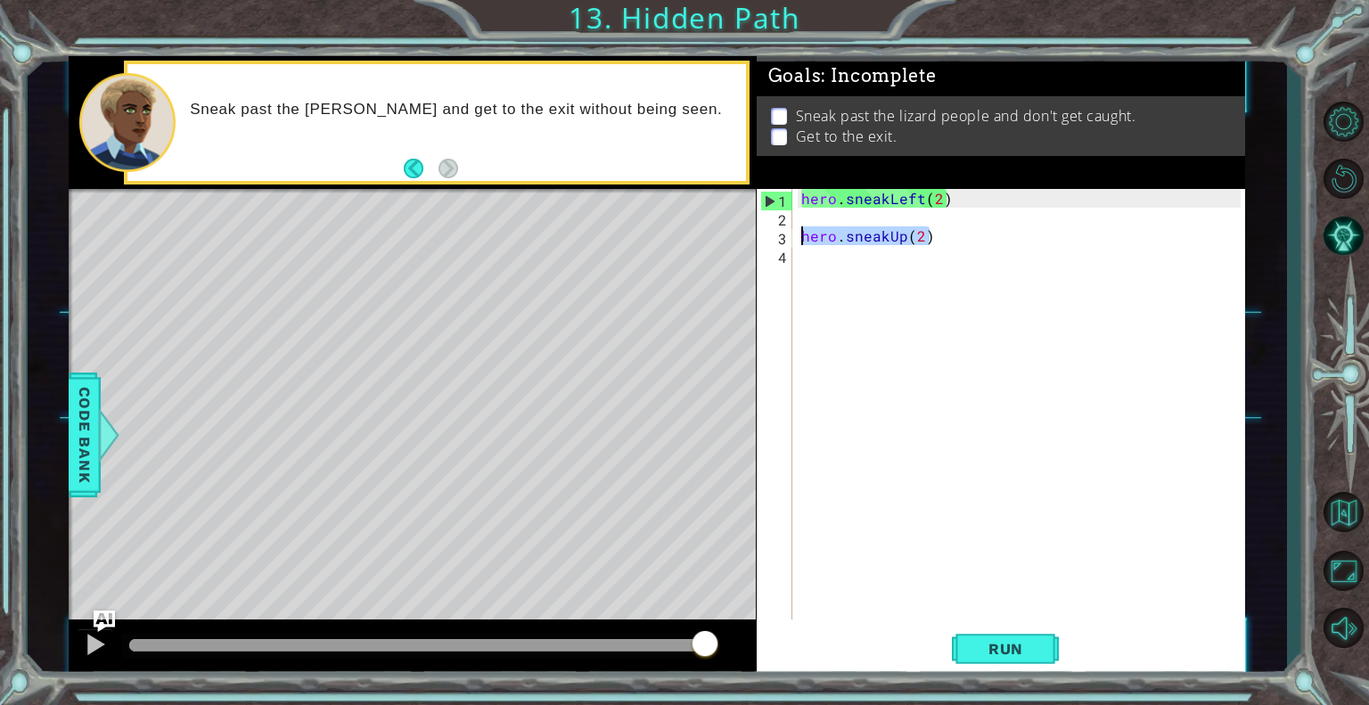
drag, startPoint x: 941, startPoint y: 235, endPoint x: 784, endPoint y: 231, distance: 157.0
click at [784, 231] on div "hero.sneakUp(2) 1 2 3 4 hero . sneakLeft ( 2 ) hero . sneakUp ( 2 ) ההההההההההה…" at bounding box center [999, 404] width 484 height 431
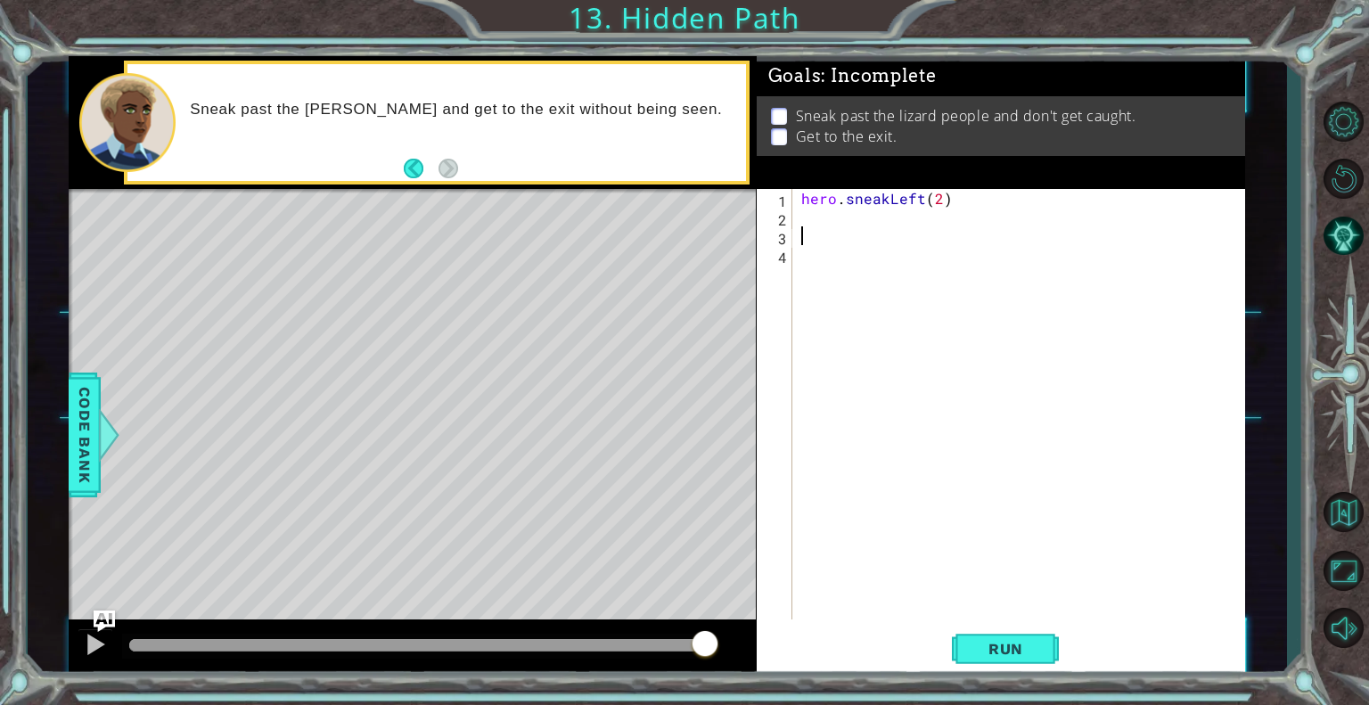
click at [795, 217] on div "1 2 3 4 hero . sneakLeft ( 2 ) הההההההההההההההההההההההההההההההההההההההההההההההה…" at bounding box center [999, 404] width 484 height 431
click at [809, 210] on div "hero . sneakLeft ( 2 )" at bounding box center [1024, 423] width 452 height 468
paste textarea "hero.sneakUp(2)"
type textarea "hero.sneakUp(2)"
click at [1008, 653] on span "Run" at bounding box center [1006, 649] width 70 height 18
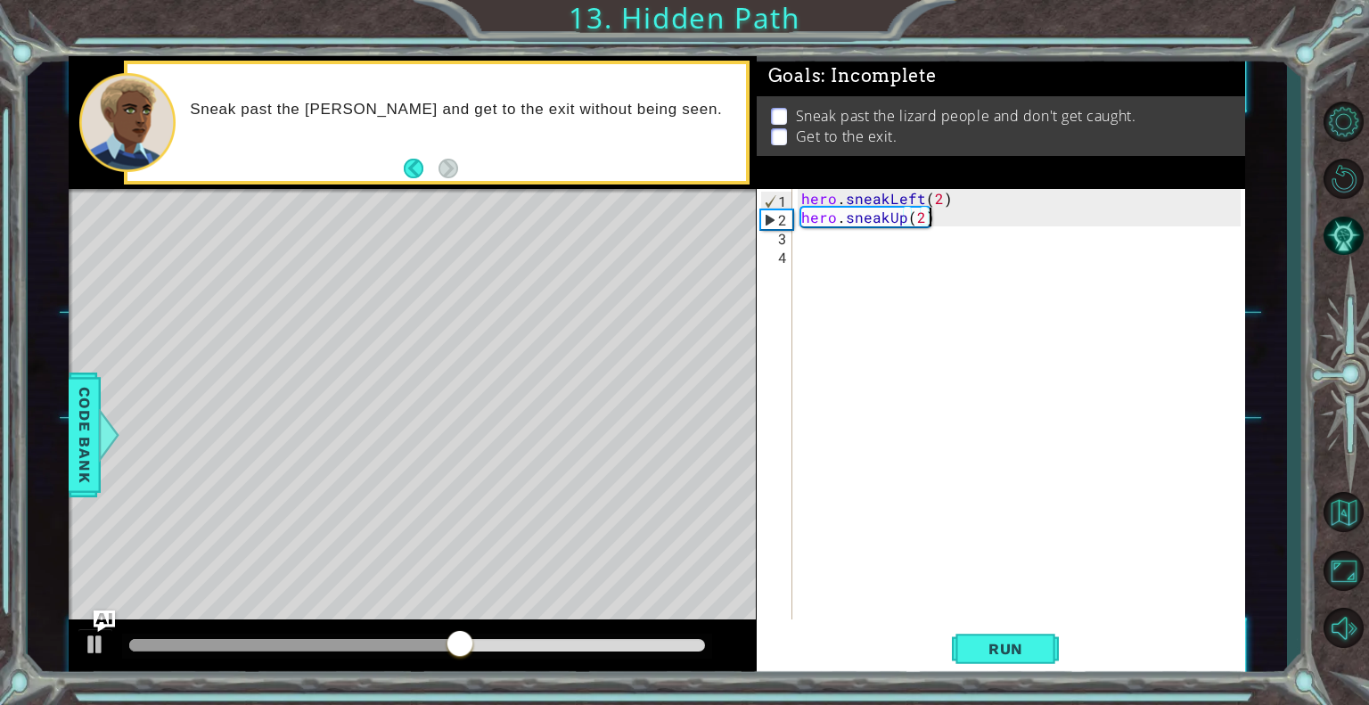
click at [820, 221] on div "hero . sneakLeft ( 2 ) hero . sneakUp ( 2 )" at bounding box center [1024, 423] width 452 height 468
click at [825, 242] on div "hero . sneakLeft ( 2 ) hero . sneakUp ( 2 )" at bounding box center [1024, 423] width 452 height 468
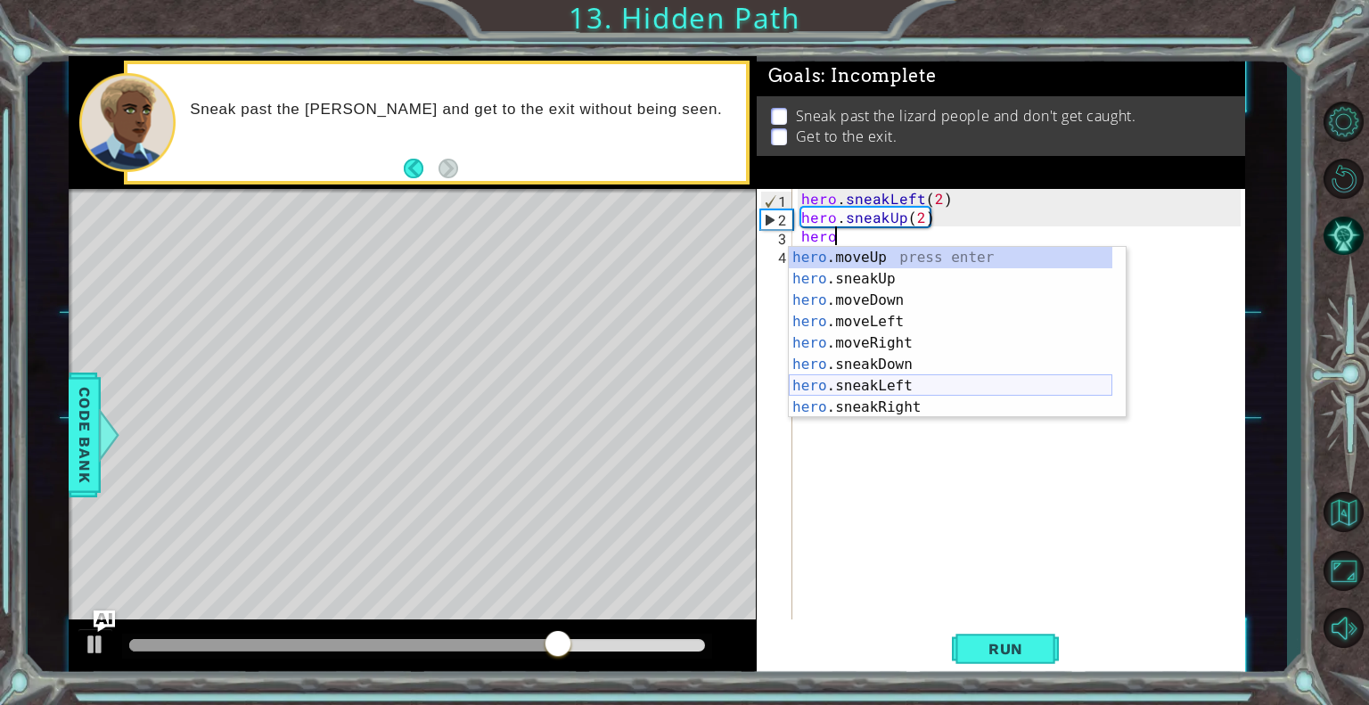
click at [884, 390] on div "hero .moveUp press enter hero .sneakUp press enter hero .moveDown press enter h…" at bounding box center [951, 354] width 324 height 214
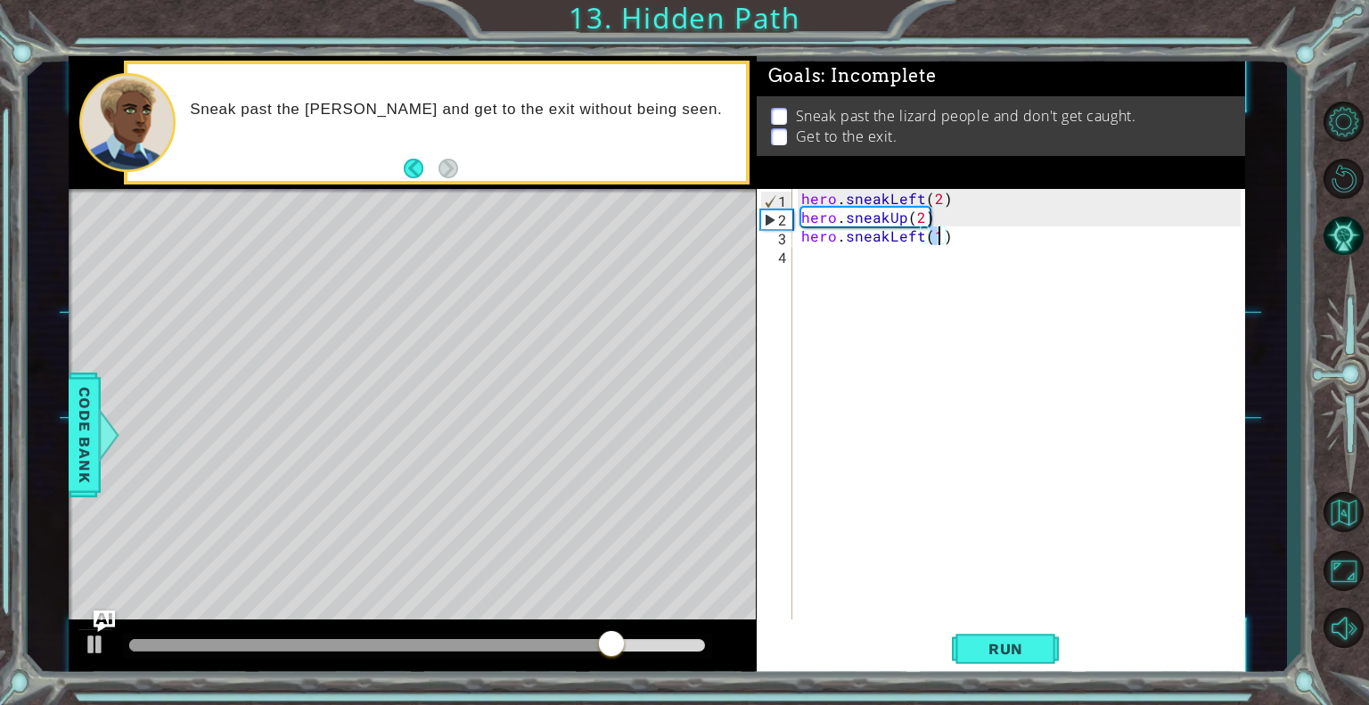
click at [922, 237] on div "hero . sneakLeft ( 2 ) hero . sneakUp ( 2 ) hero . sneakLeft ( 1 )" at bounding box center [1024, 423] width 452 height 468
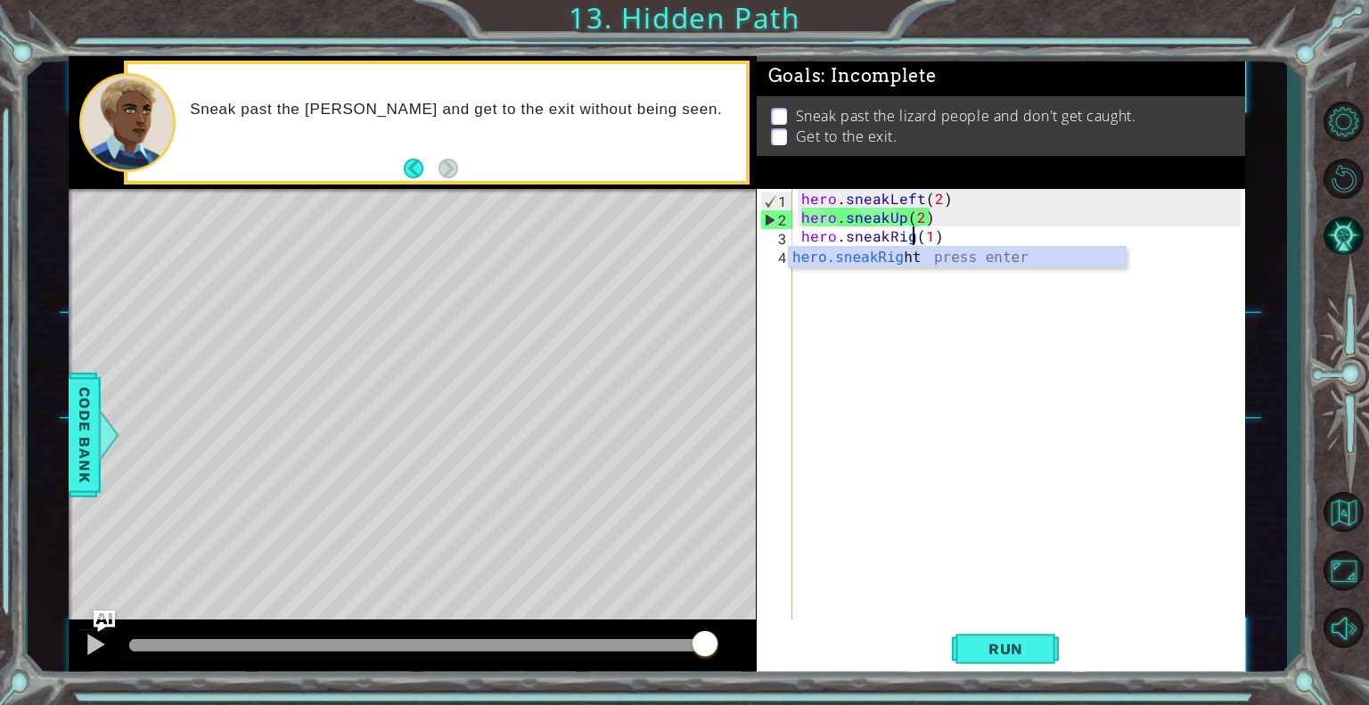
scroll to position [0, 7]
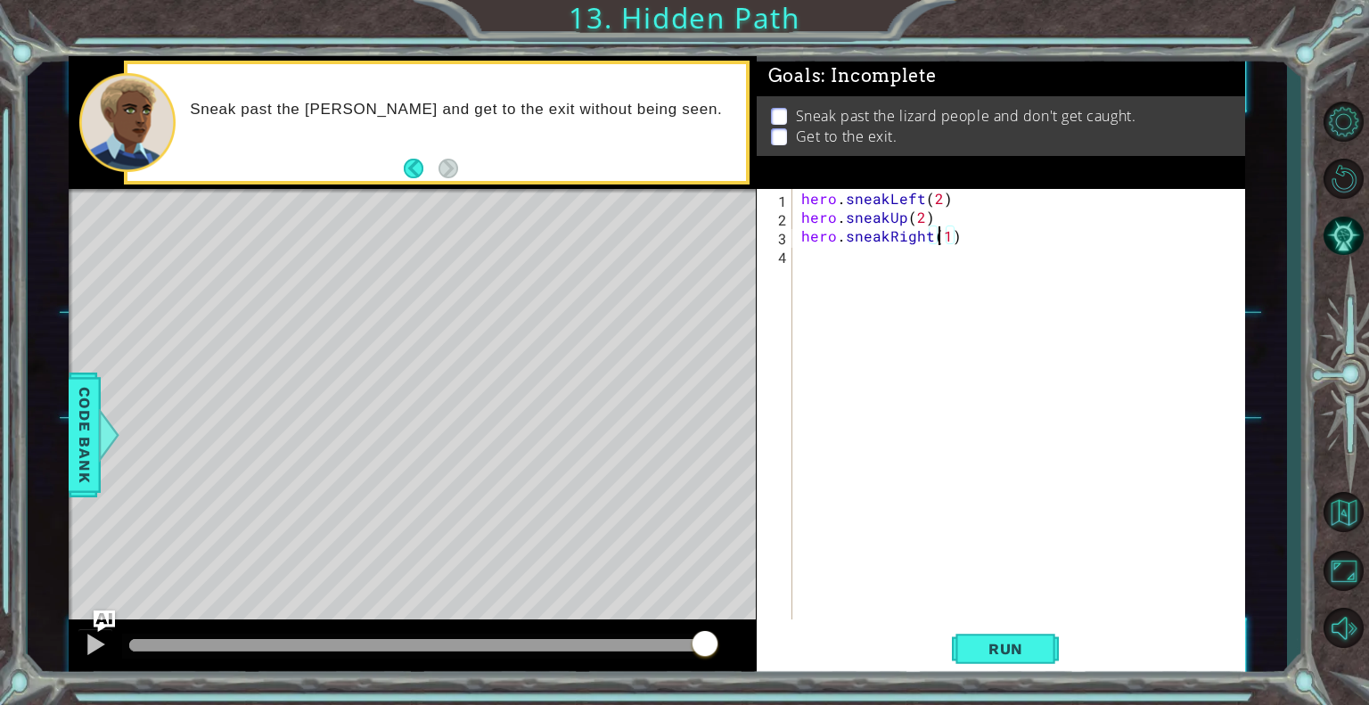
click at [942, 238] on div "hero . sneakLeft ( 2 ) hero . sneakUp ( 2 ) hero . sneakRight ( 1 )" at bounding box center [1024, 423] width 452 height 468
click at [949, 238] on div "hero . sneakLeft ( 2 ) hero . sneakUp ( 2 ) hero . sneakRight ( 1 )" at bounding box center [1024, 423] width 452 height 468
type textarea "hero.sneakRight(2)"
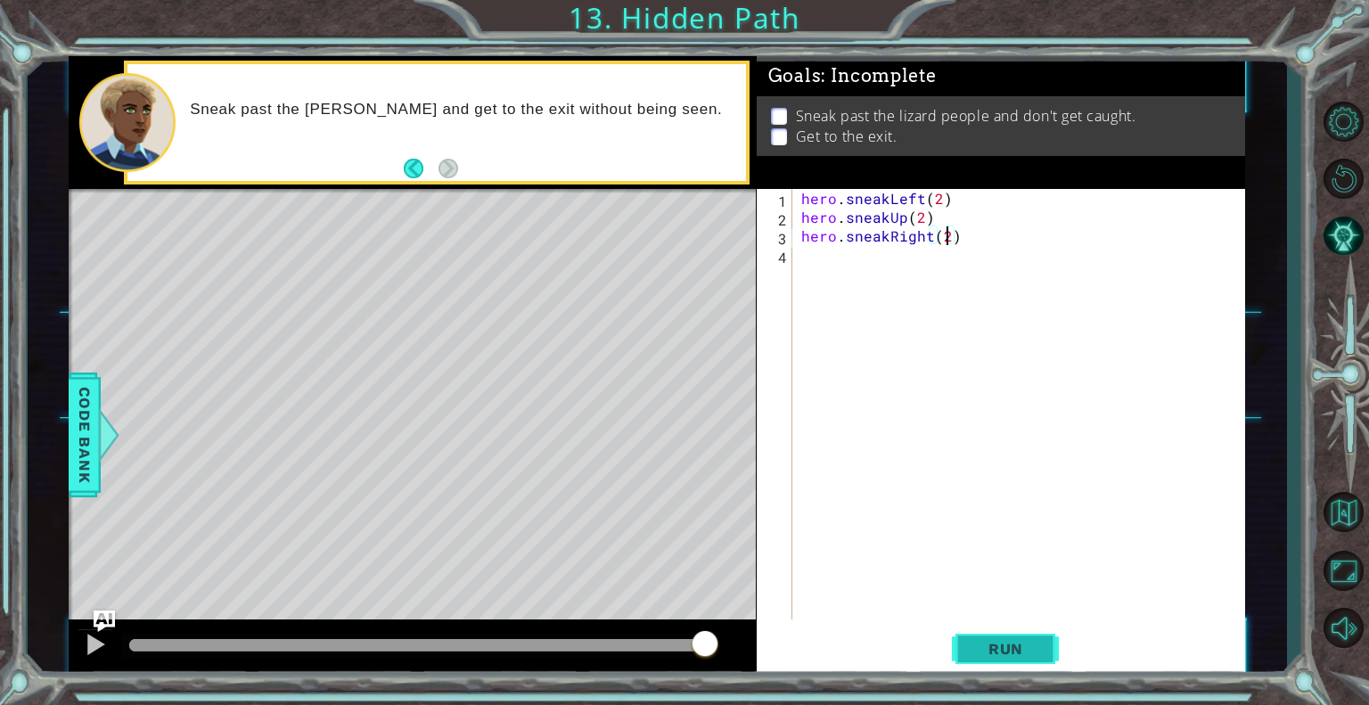
click at [982, 645] on span "Run" at bounding box center [1006, 649] width 70 height 18
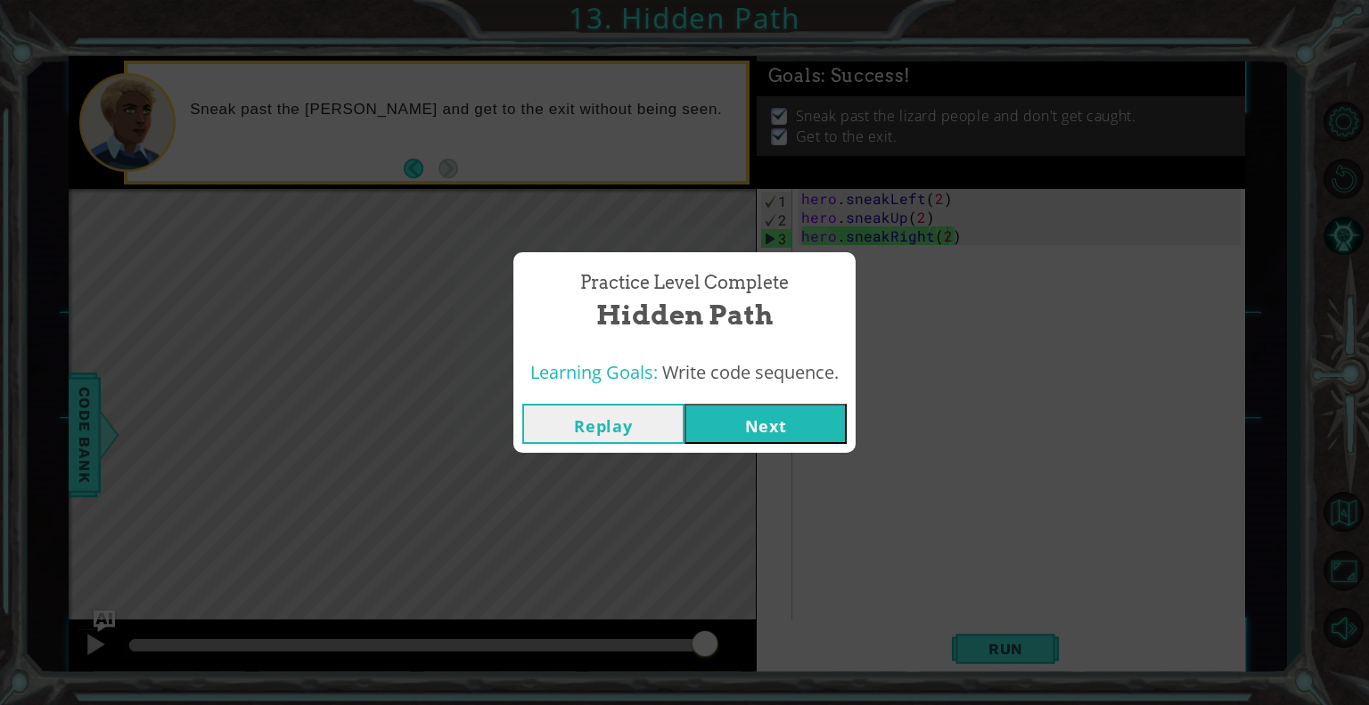
click at [709, 420] on button "Next" at bounding box center [766, 424] width 162 height 40
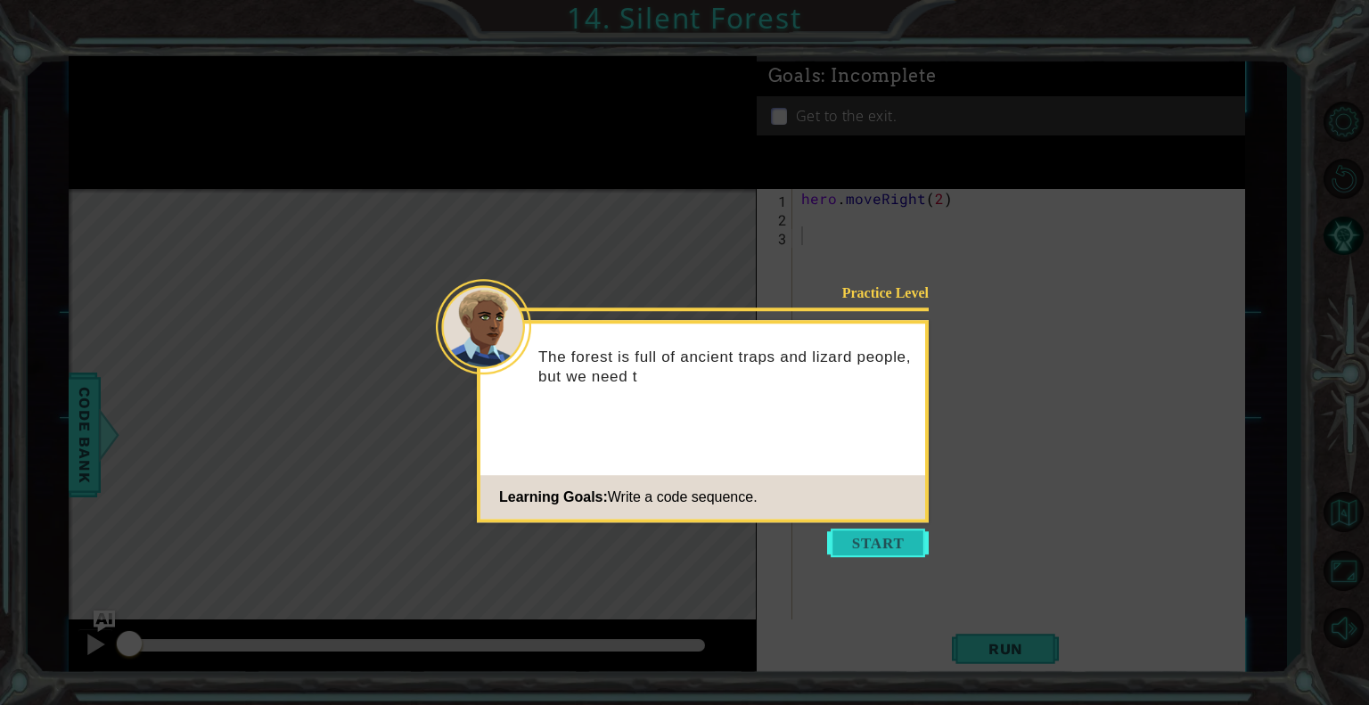
click at [870, 545] on button "Start" at bounding box center [878, 543] width 102 height 29
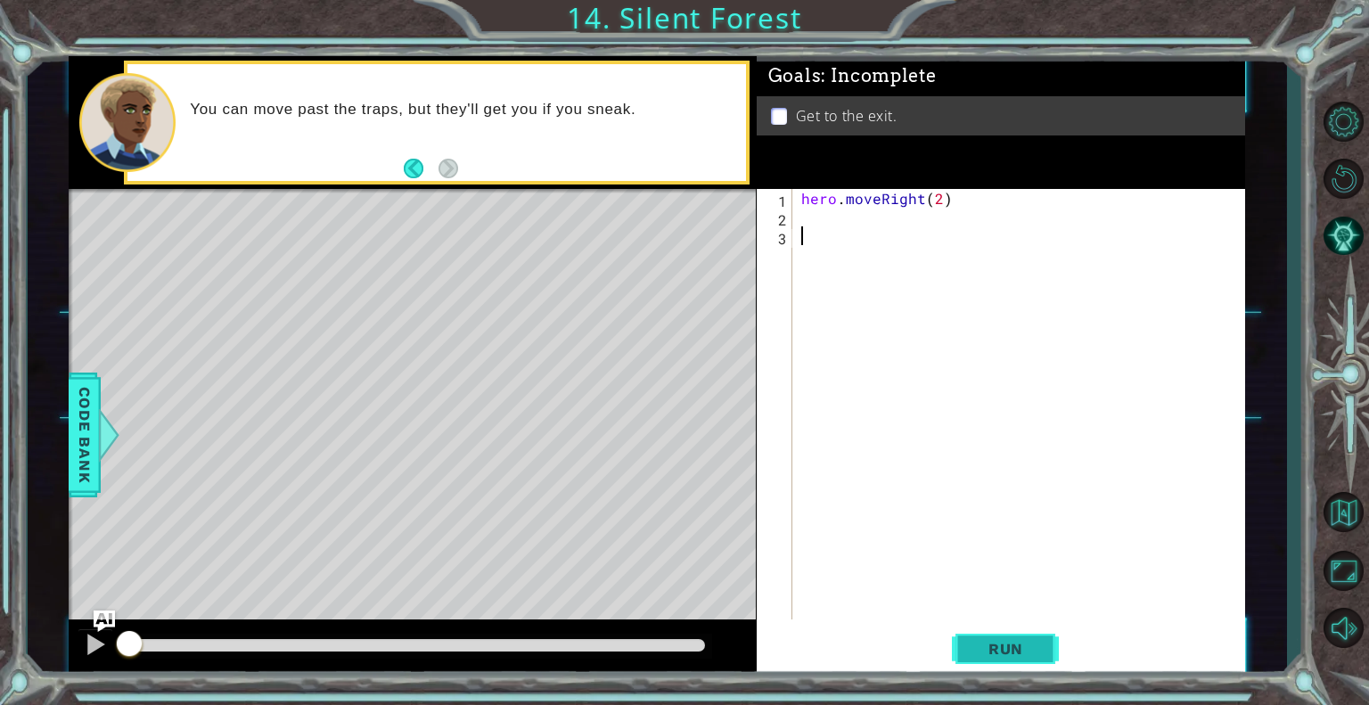
click at [976, 657] on span "Run" at bounding box center [1006, 649] width 70 height 18
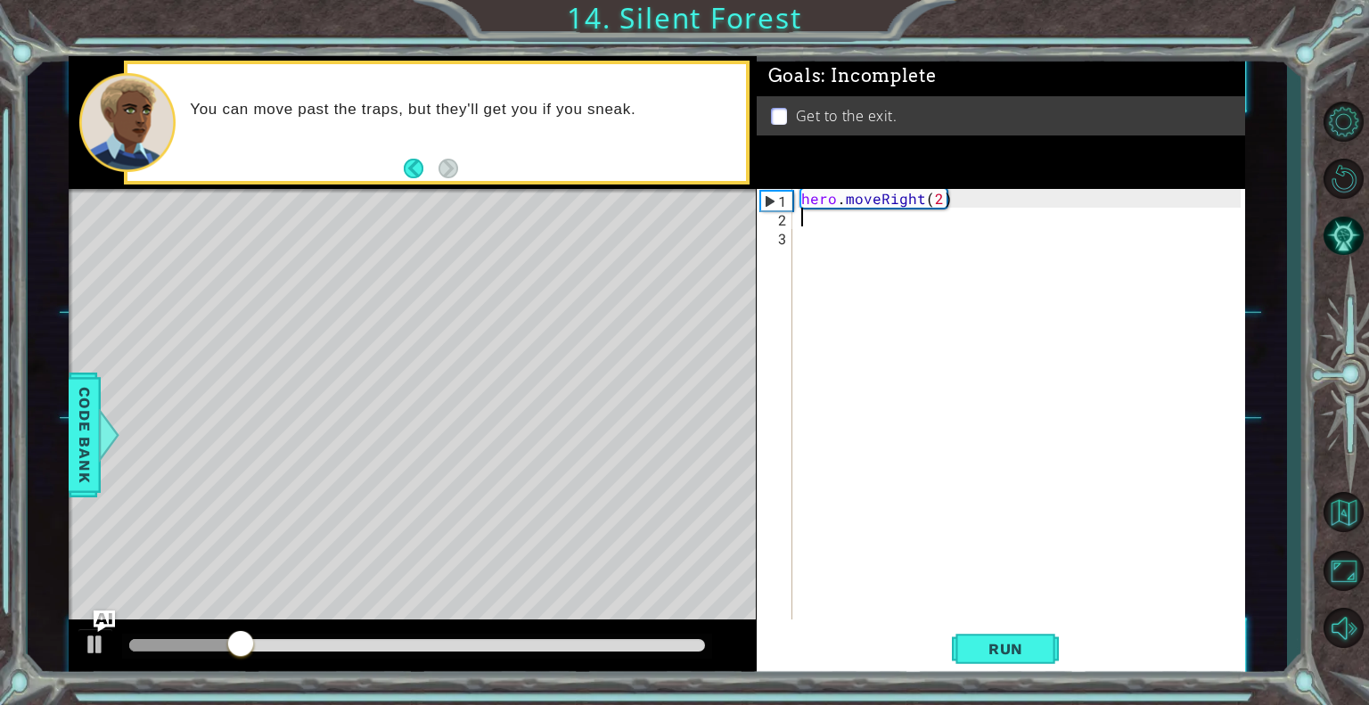
click at [856, 220] on div "hero . moveRight ( 2 )" at bounding box center [1024, 423] width 452 height 468
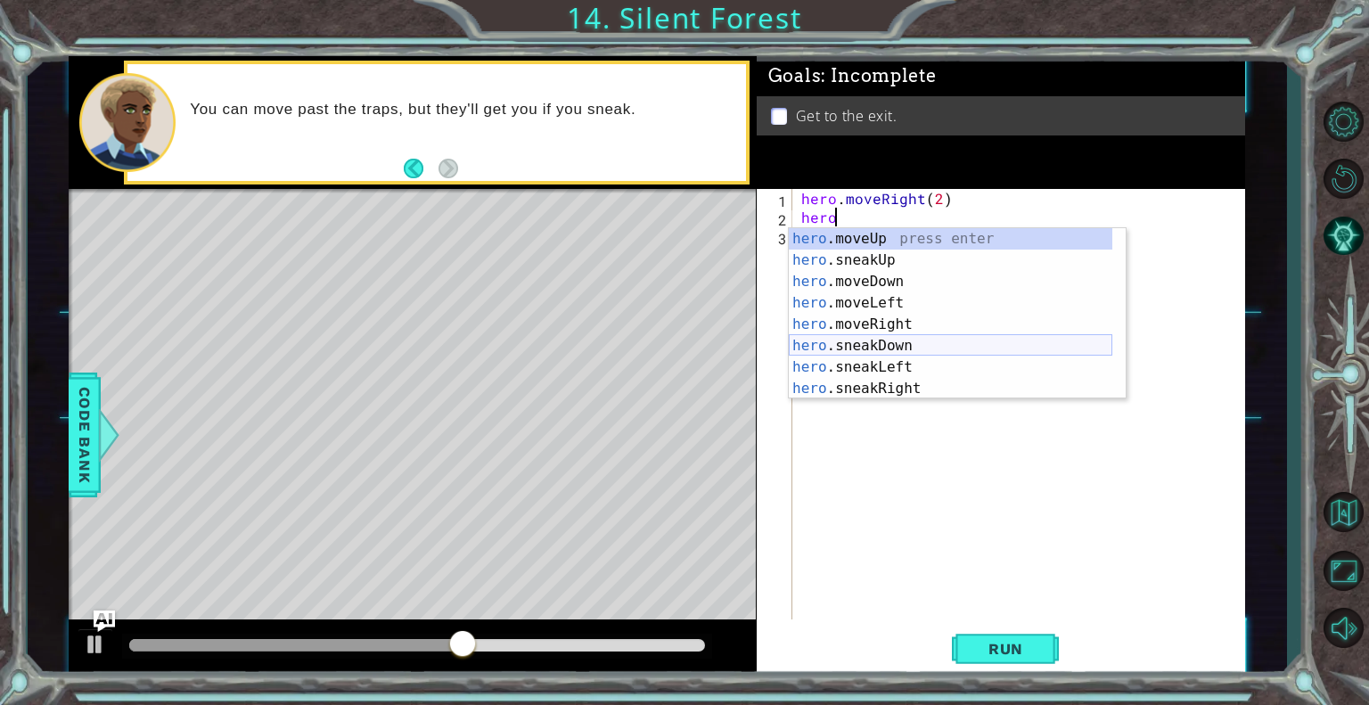
click at [913, 345] on div "hero .moveUp press enter hero .sneakUp press enter hero .moveDown press enter h…" at bounding box center [951, 335] width 324 height 214
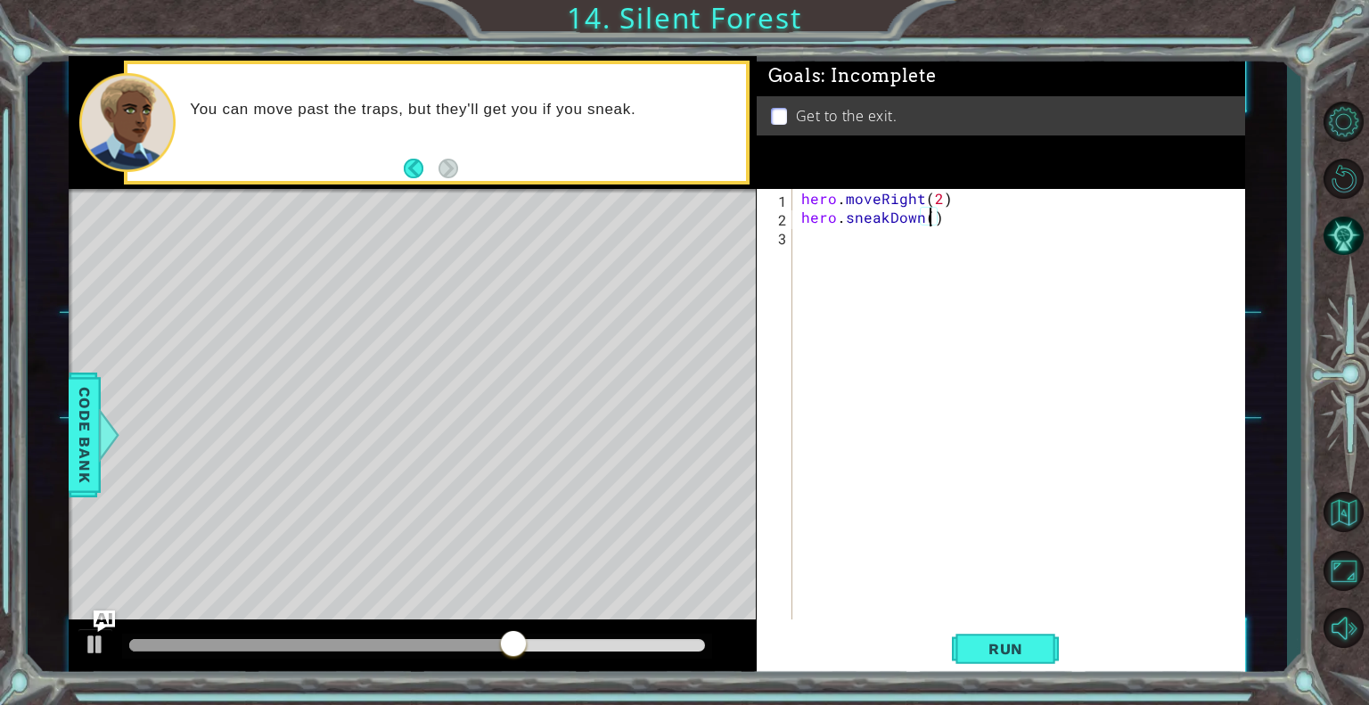
type textarea "hero.sneakDown(2)"
click at [838, 241] on div "hero . moveRight ( 2 ) hero . sneakDown ( 2 )" at bounding box center [1024, 423] width 452 height 468
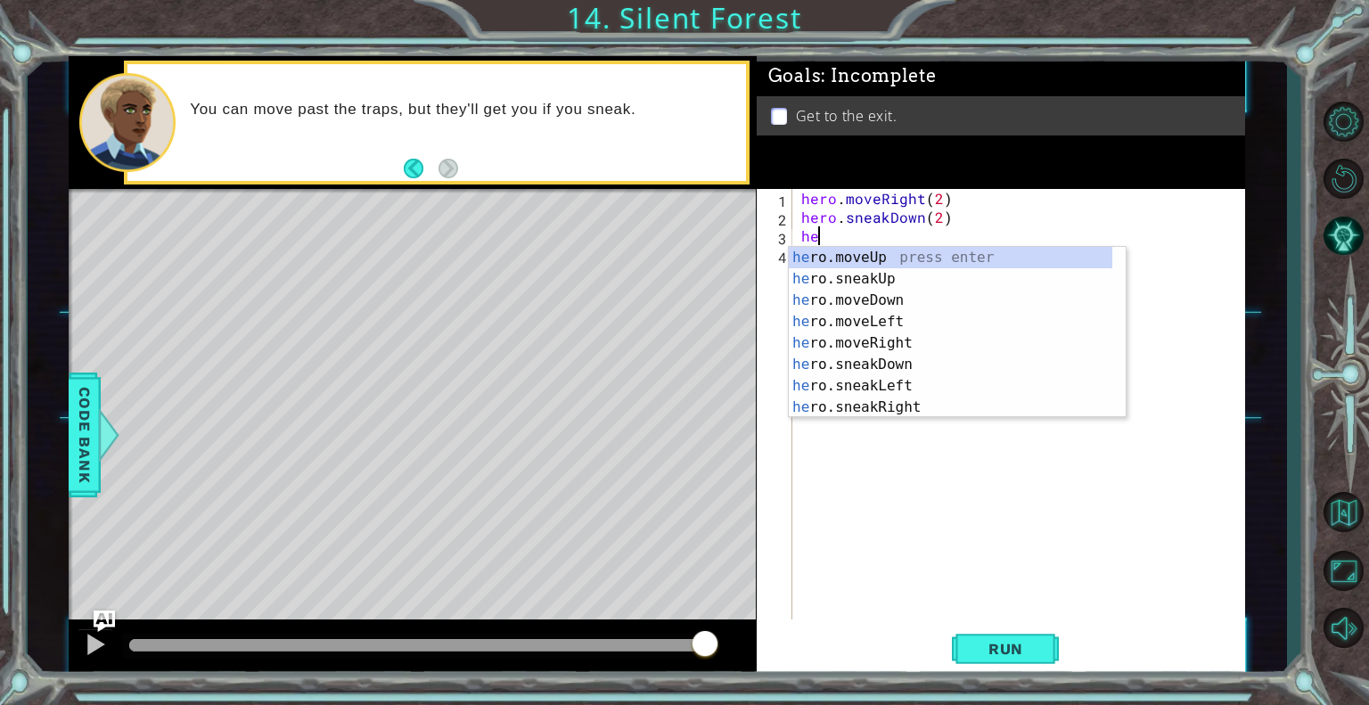
click at [838, 241] on div "hero . moveRight ( 2 ) hero . sneakDown ( 2 ) he" at bounding box center [1024, 423] width 452 height 468
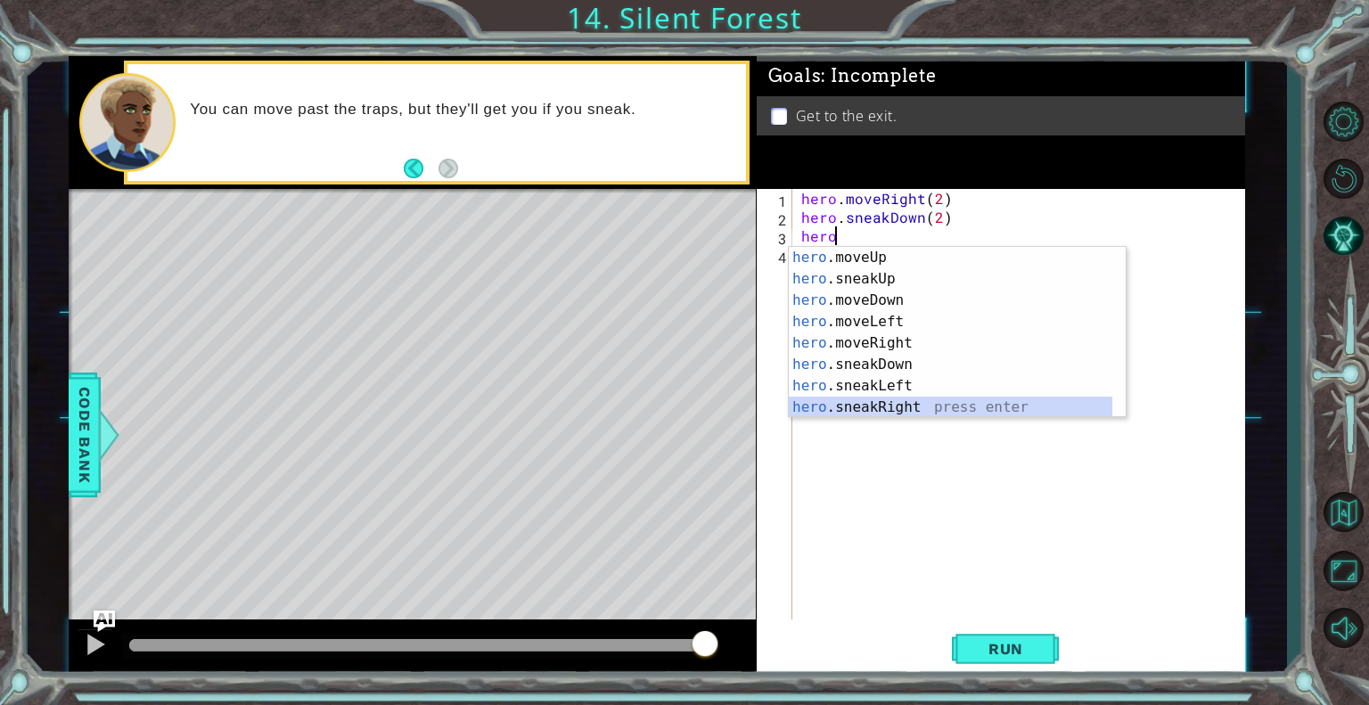
click at [837, 406] on div "hero .moveUp press enter hero .sneakUp press enter hero .moveDown press enter h…" at bounding box center [951, 354] width 324 height 214
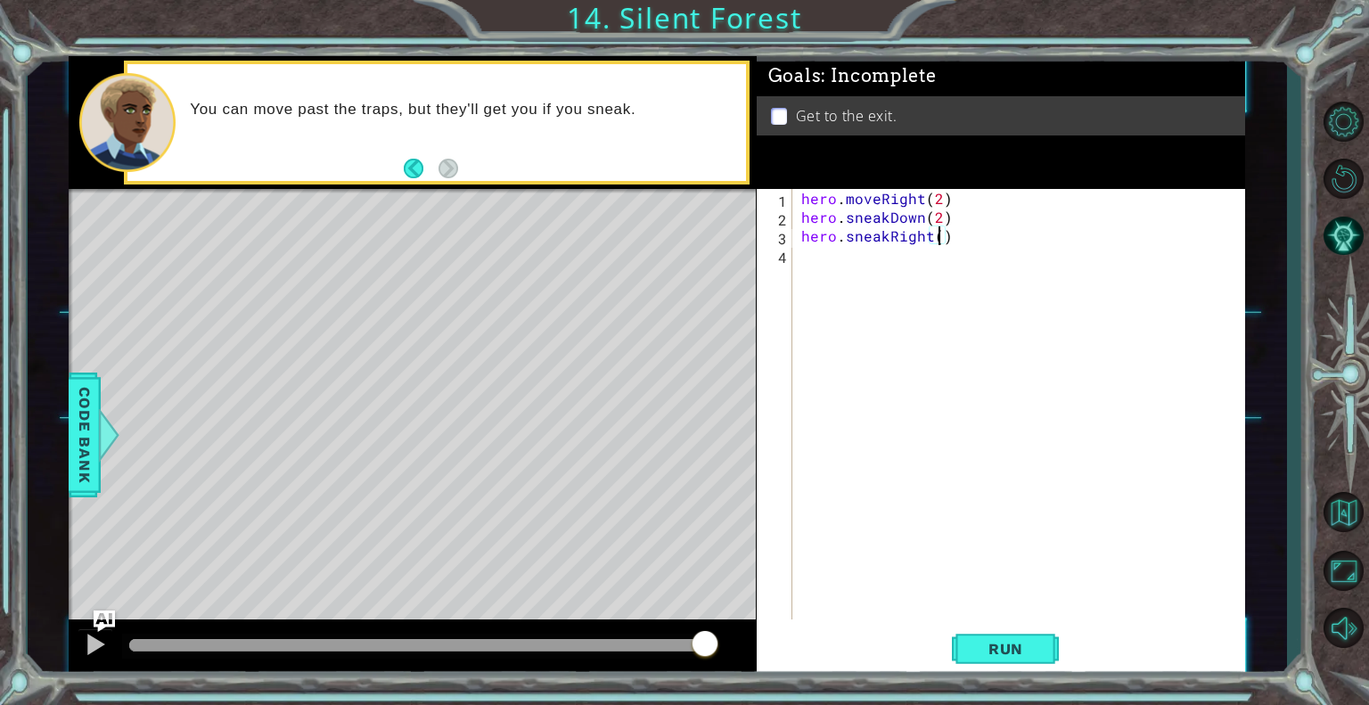
type textarea "hero.sneakRight(2)"
drag, startPoint x: 844, startPoint y: 283, endPoint x: 838, endPoint y: 267, distance: 17.2
click at [838, 267] on div "hero . moveRight ( 2 ) hero . sneakDown ( 2 ) hero . sneakRight ( 2 )" at bounding box center [1024, 423] width 452 height 468
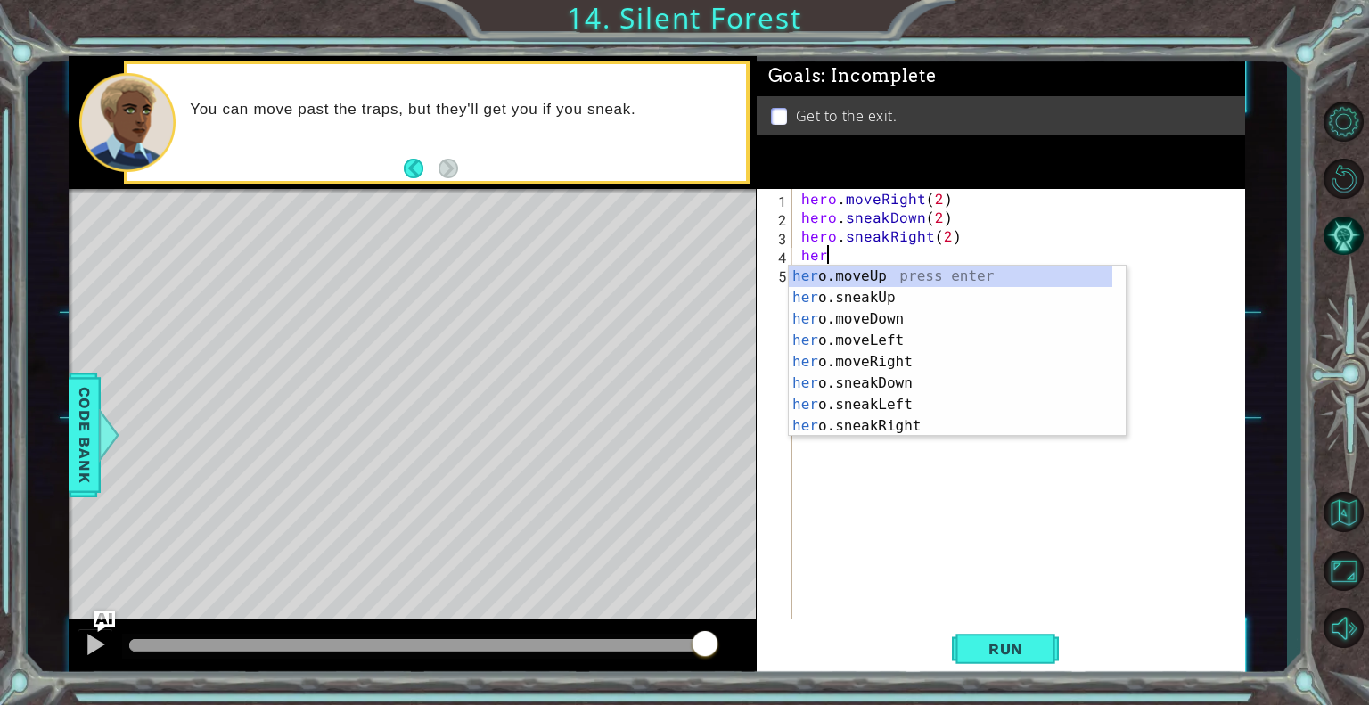
scroll to position [0, 0]
click at [838, 267] on div "her o.moveUp press enter her o.sneakUp press enter her o.moveDown press enter h…" at bounding box center [957, 373] width 337 height 214
type textarea "hero.moveUp(1)"
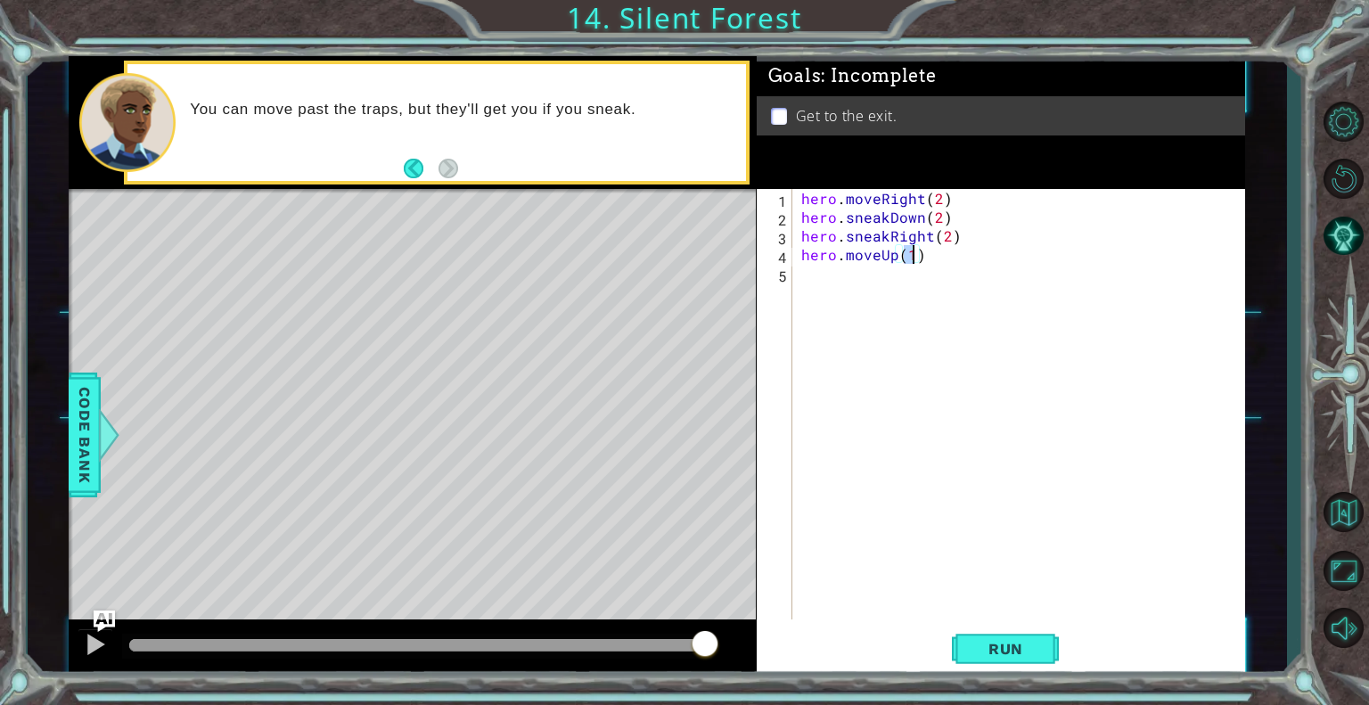
click at [817, 300] on div "hero . moveRight ( 2 ) hero . sneakDown ( 2 ) hero . sneakRight ( 2 ) hero . mo…" at bounding box center [1024, 423] width 452 height 468
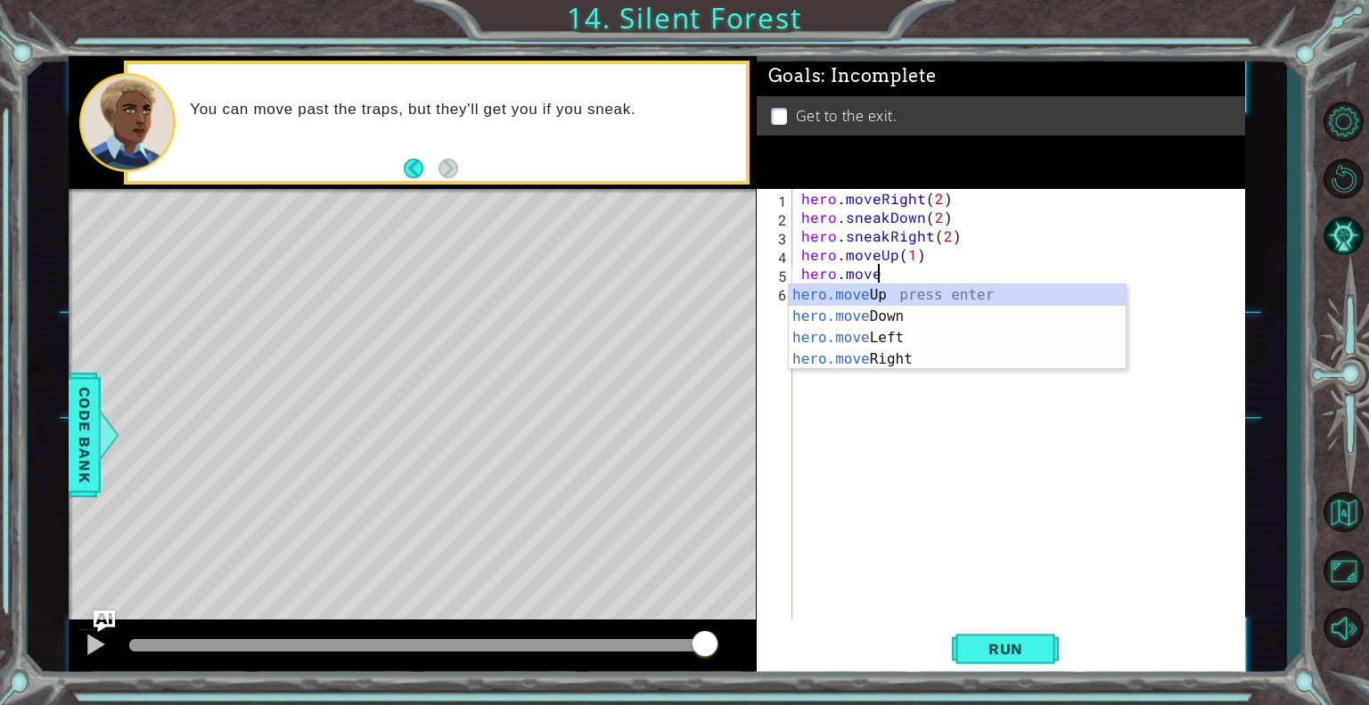
scroll to position [0, 4]
click at [838, 349] on div "hero.move Up press enter hero.move Down press enter hero.move Left press enter …" at bounding box center [957, 348] width 337 height 128
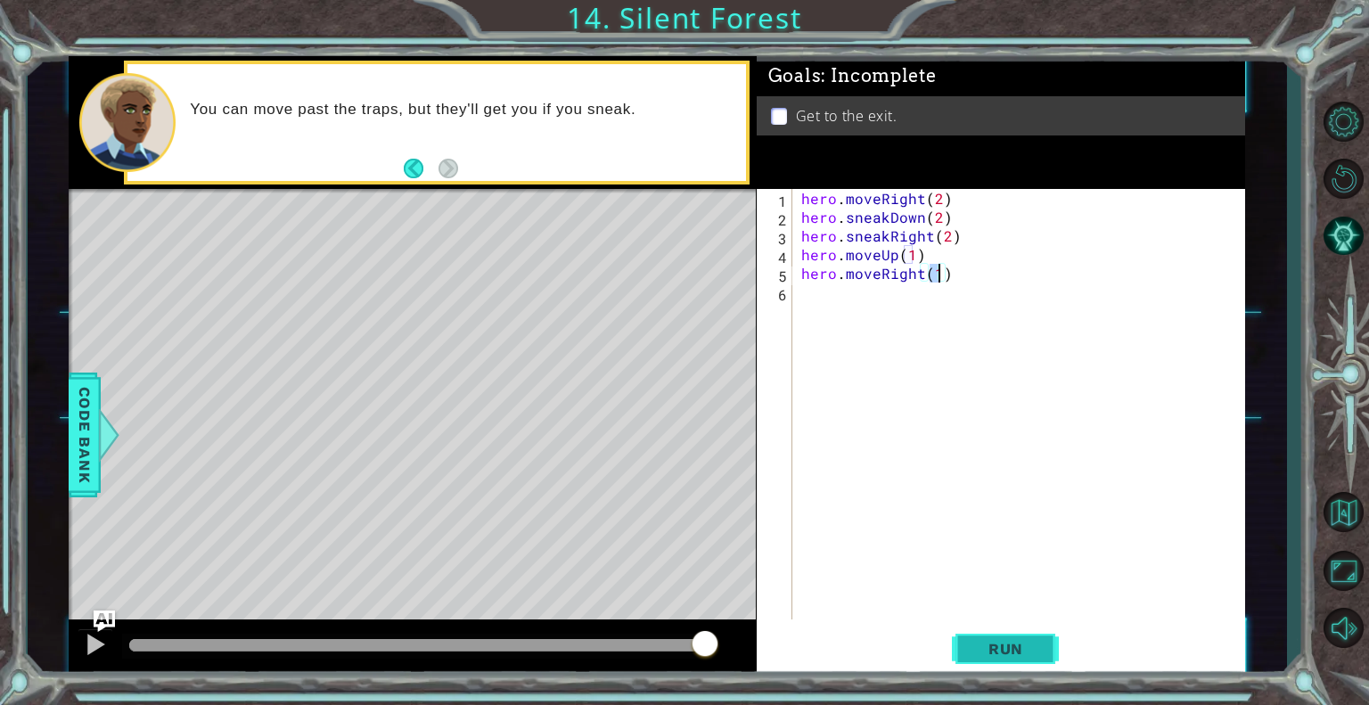
click at [1012, 642] on span "Run" at bounding box center [1006, 649] width 70 height 18
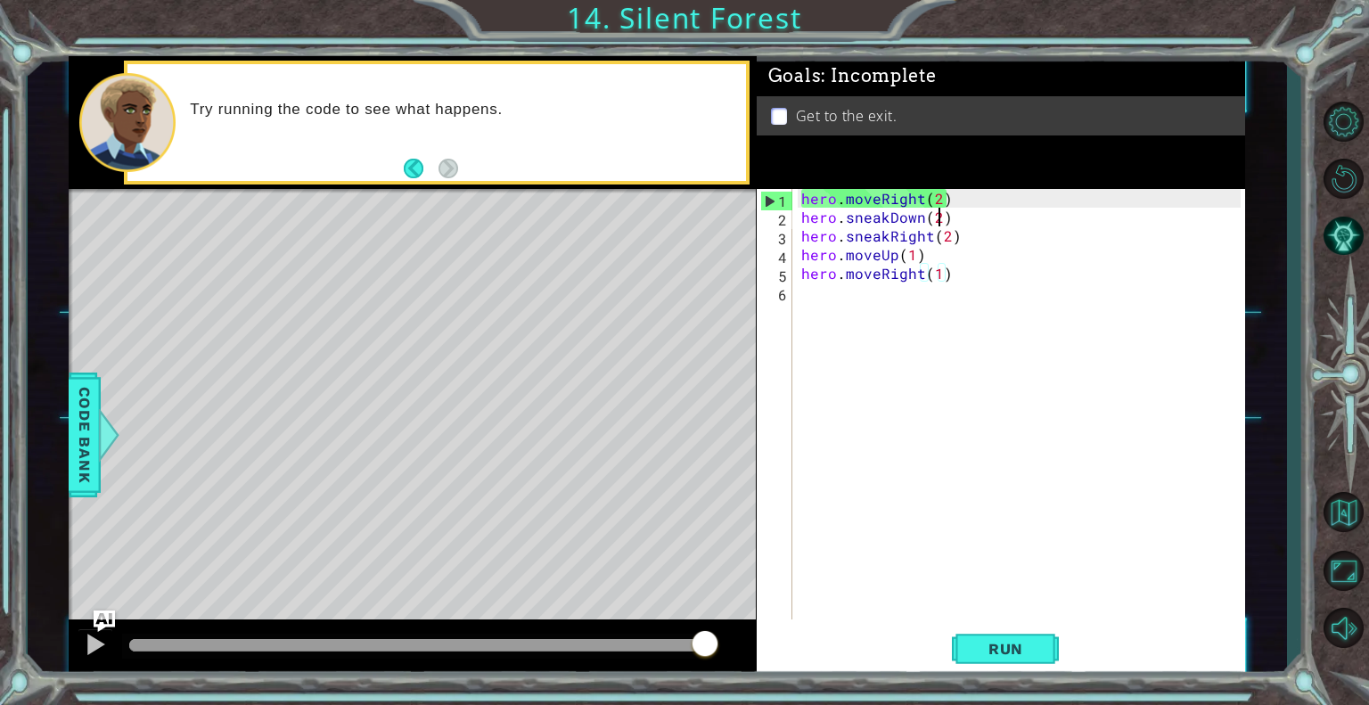
click at [939, 210] on div "hero . moveRight ( 2 ) hero . sneakDown ( 2 ) hero . sneakRight ( 2 ) hero . mo…" at bounding box center [1024, 423] width 452 height 468
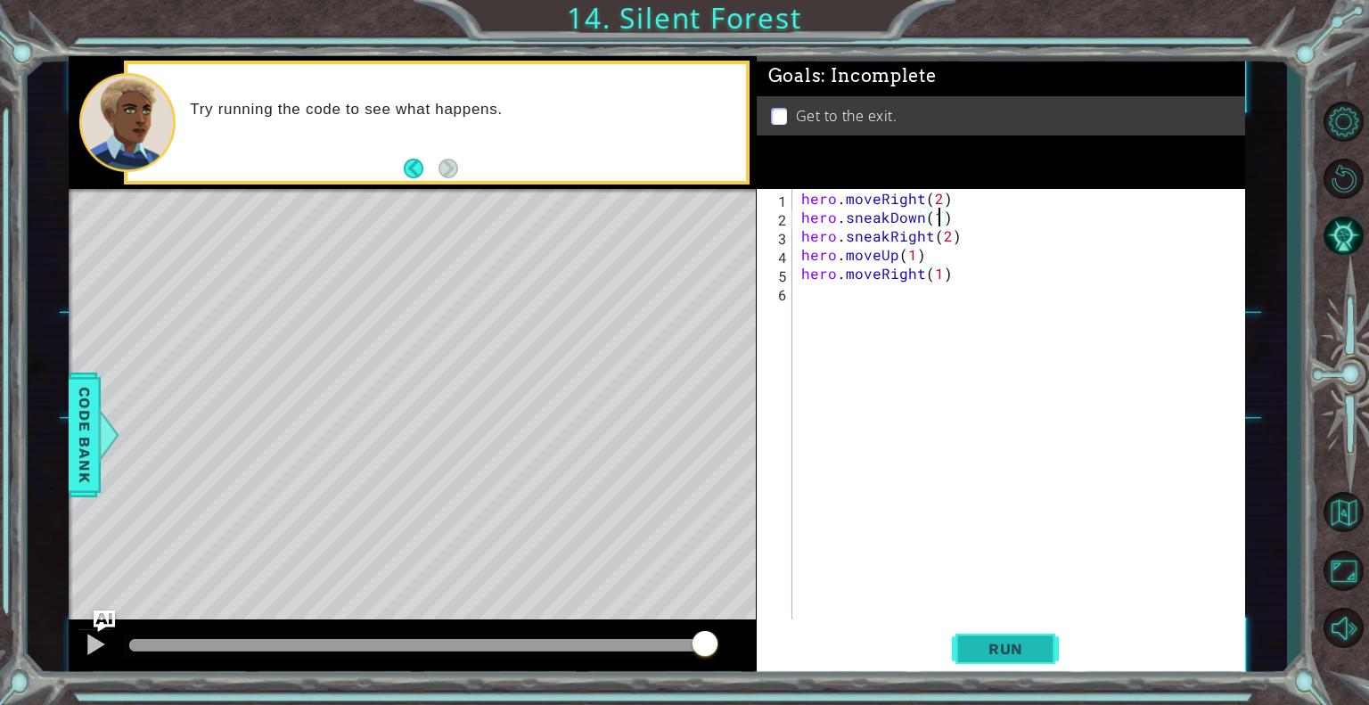
type textarea "hero.sneakDown(1)"
click at [960, 648] on button "Run" at bounding box center [1005, 649] width 107 height 49
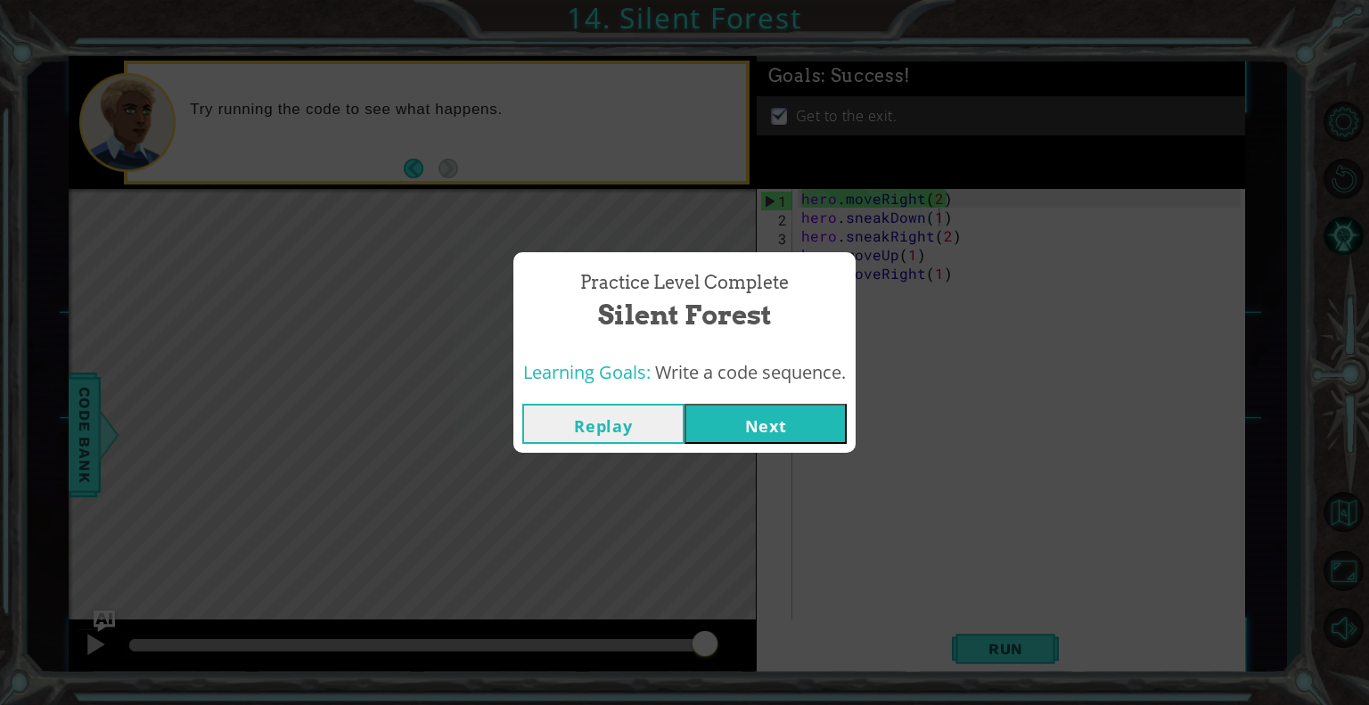
click at [795, 423] on button "Next" at bounding box center [766, 424] width 162 height 40
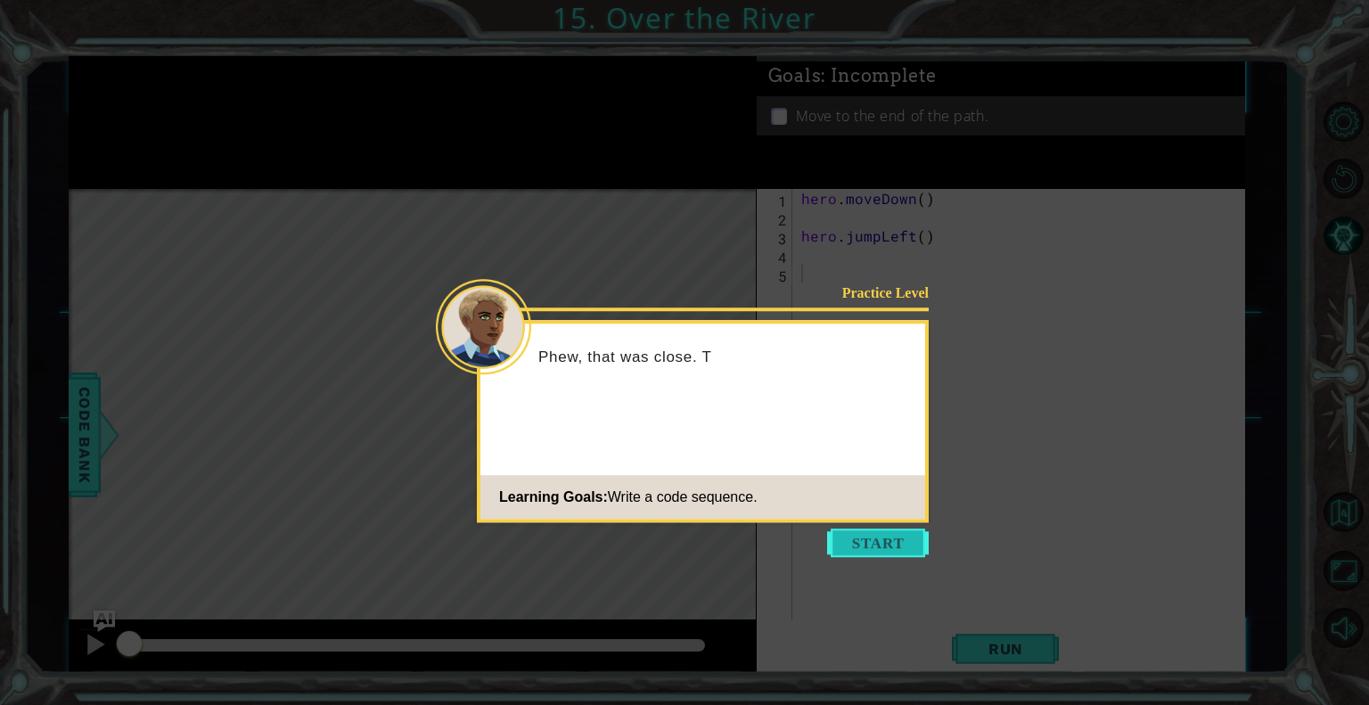
click at [864, 548] on button "Start" at bounding box center [878, 543] width 102 height 29
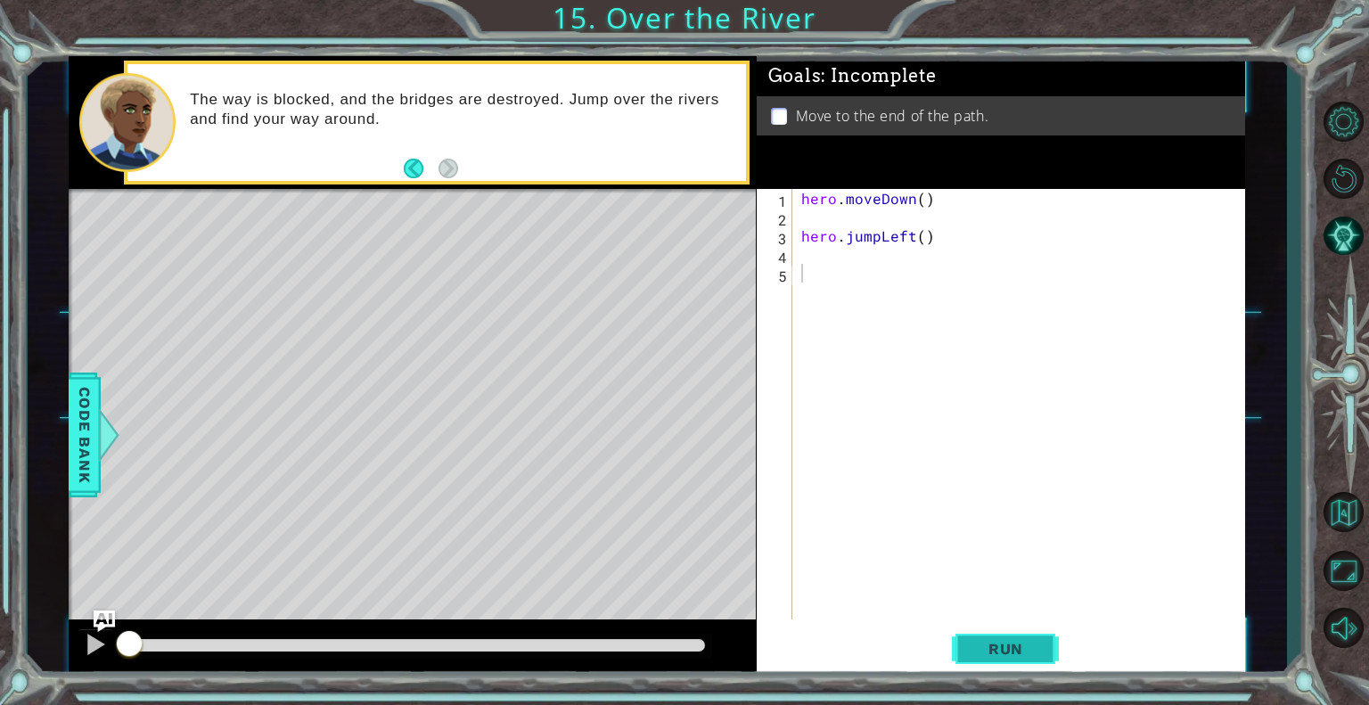
click at [1002, 644] on span "Run" at bounding box center [1006, 649] width 70 height 18
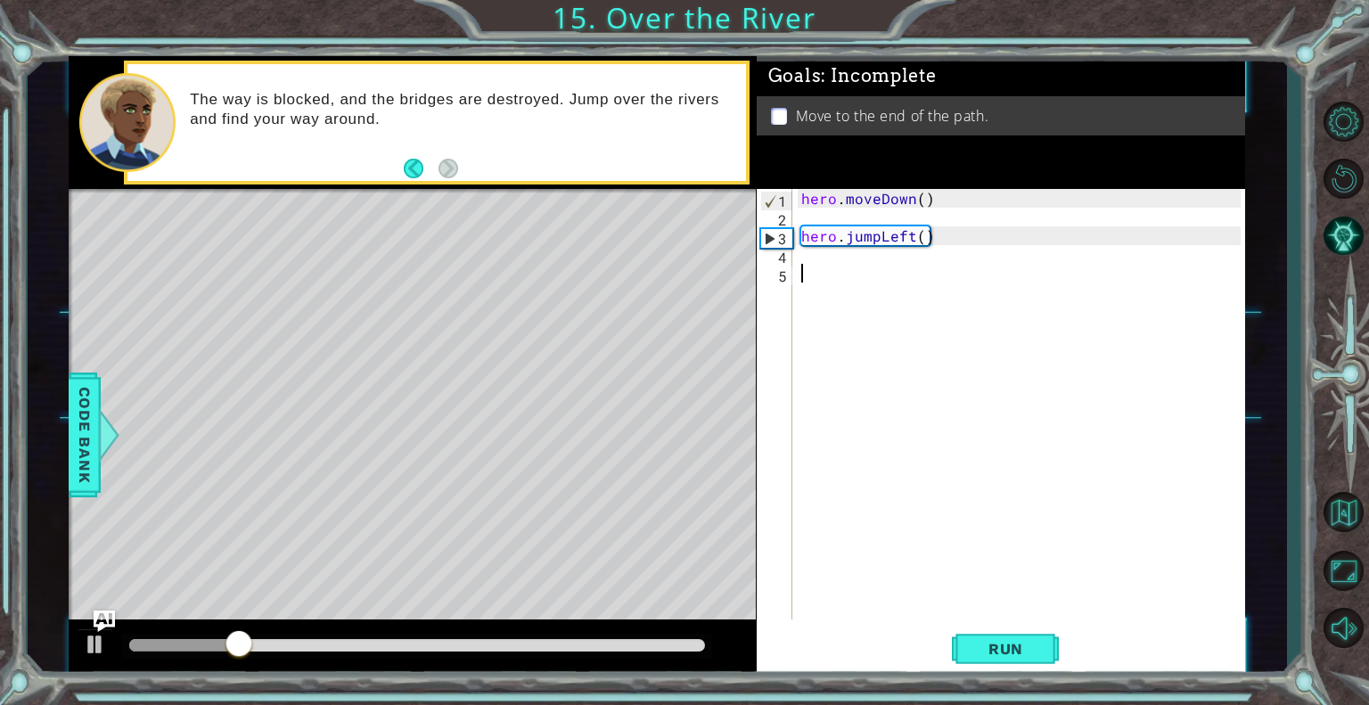
click at [809, 267] on div "hero . moveDown ( ) hero . jumpLeft ( )" at bounding box center [1024, 423] width 452 height 468
click at [806, 262] on div "hero . moveDown ( ) hero . jumpLeft ( )" at bounding box center [1024, 423] width 452 height 468
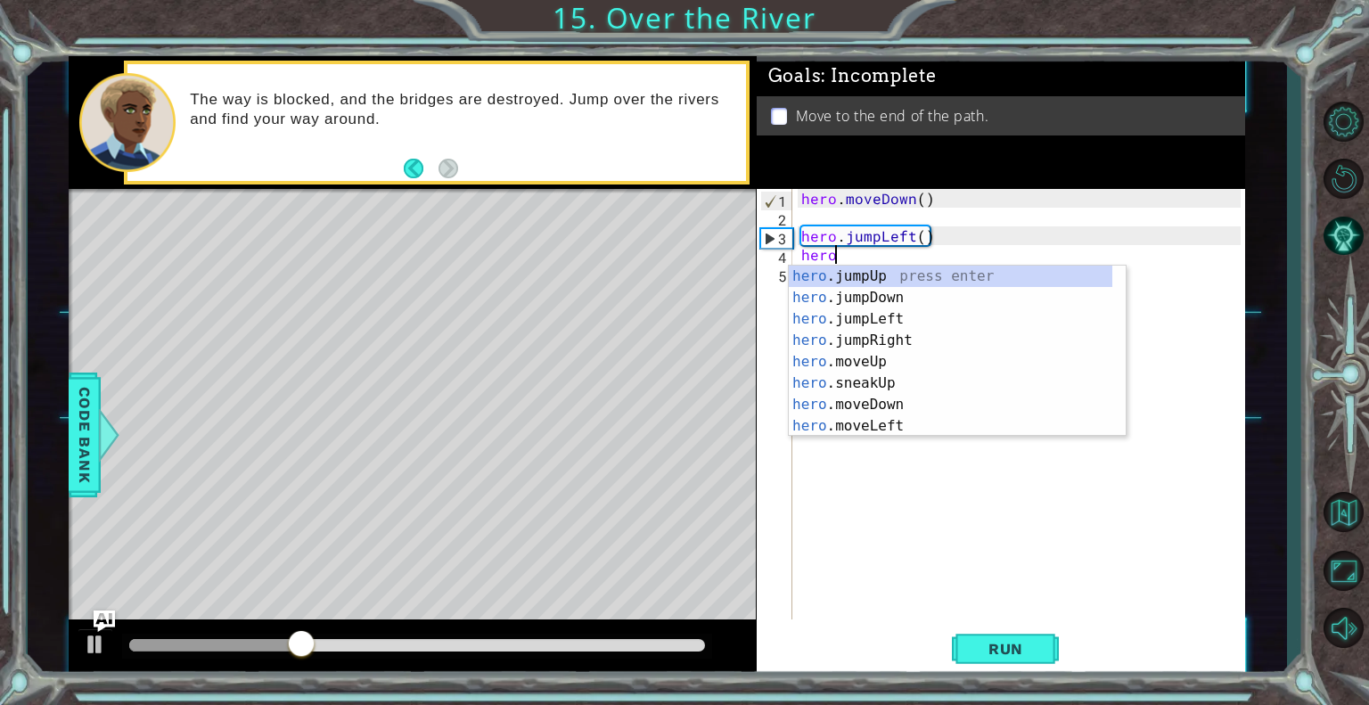
type textarea "hero."
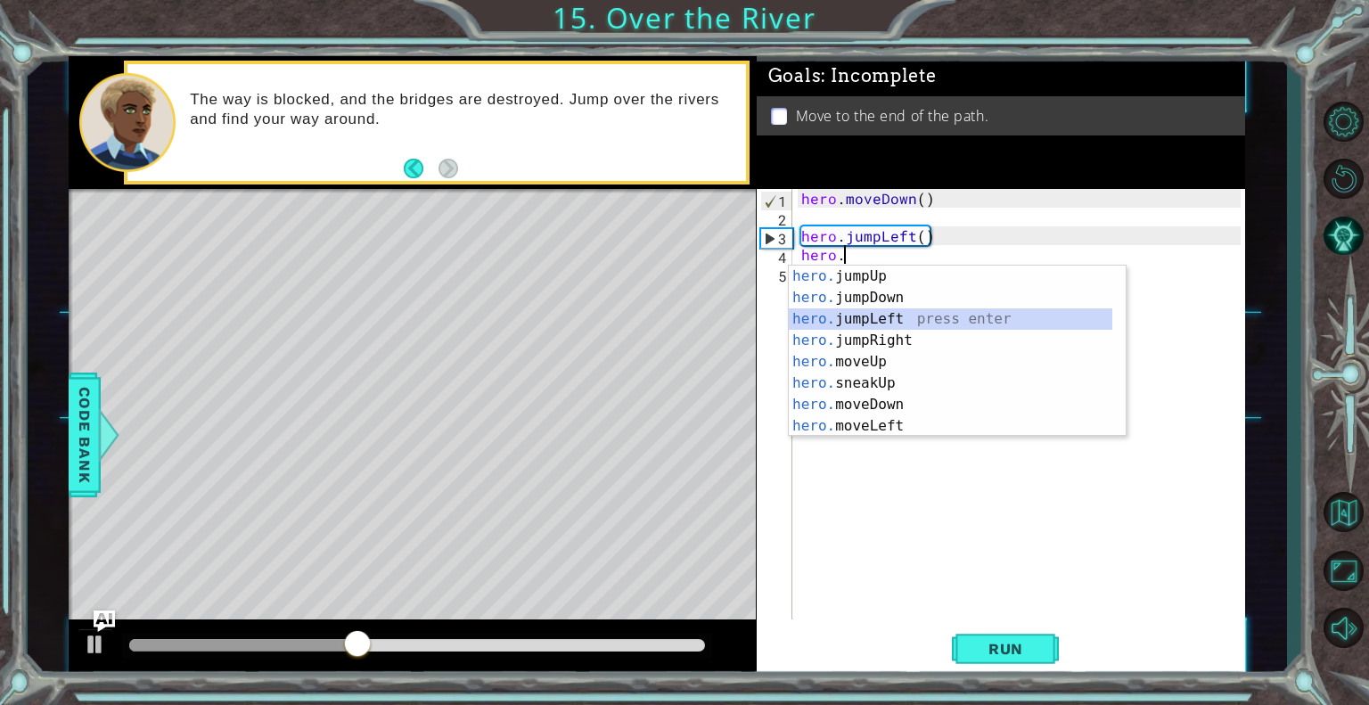
click at [866, 318] on div "hero. jumpUp press enter hero. jumpDown press enter hero. jumpLeft press enter …" at bounding box center [951, 373] width 324 height 214
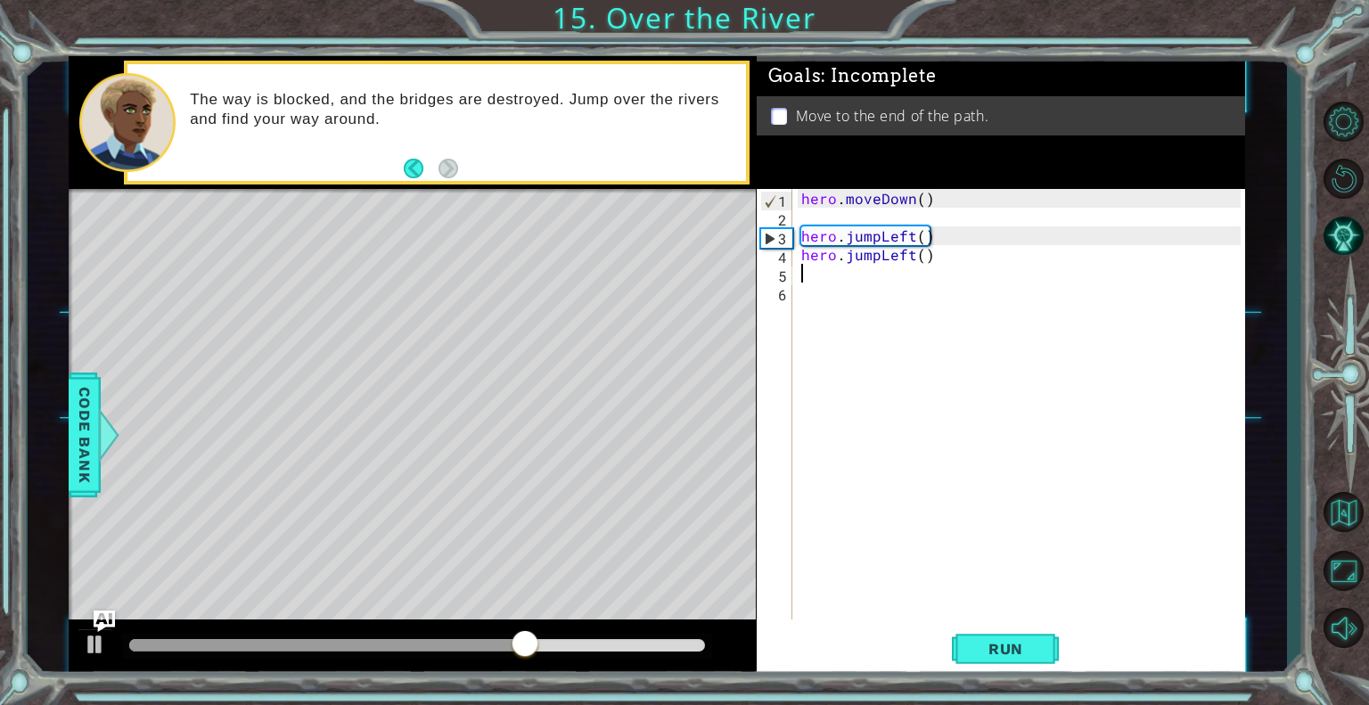
type textarea "h"
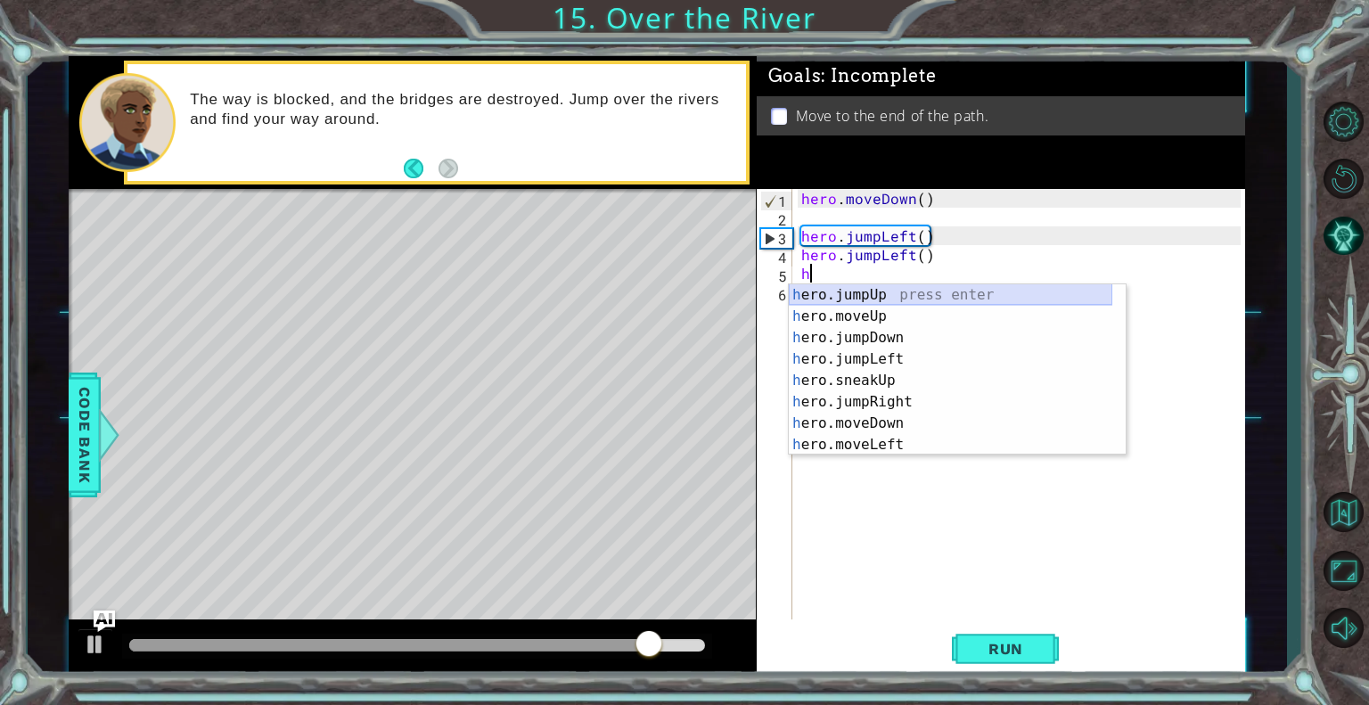
click at [859, 296] on div "h ero.jumpUp press enter h ero.moveUp press enter h ero.jumpDown press enter h …" at bounding box center [951, 391] width 324 height 214
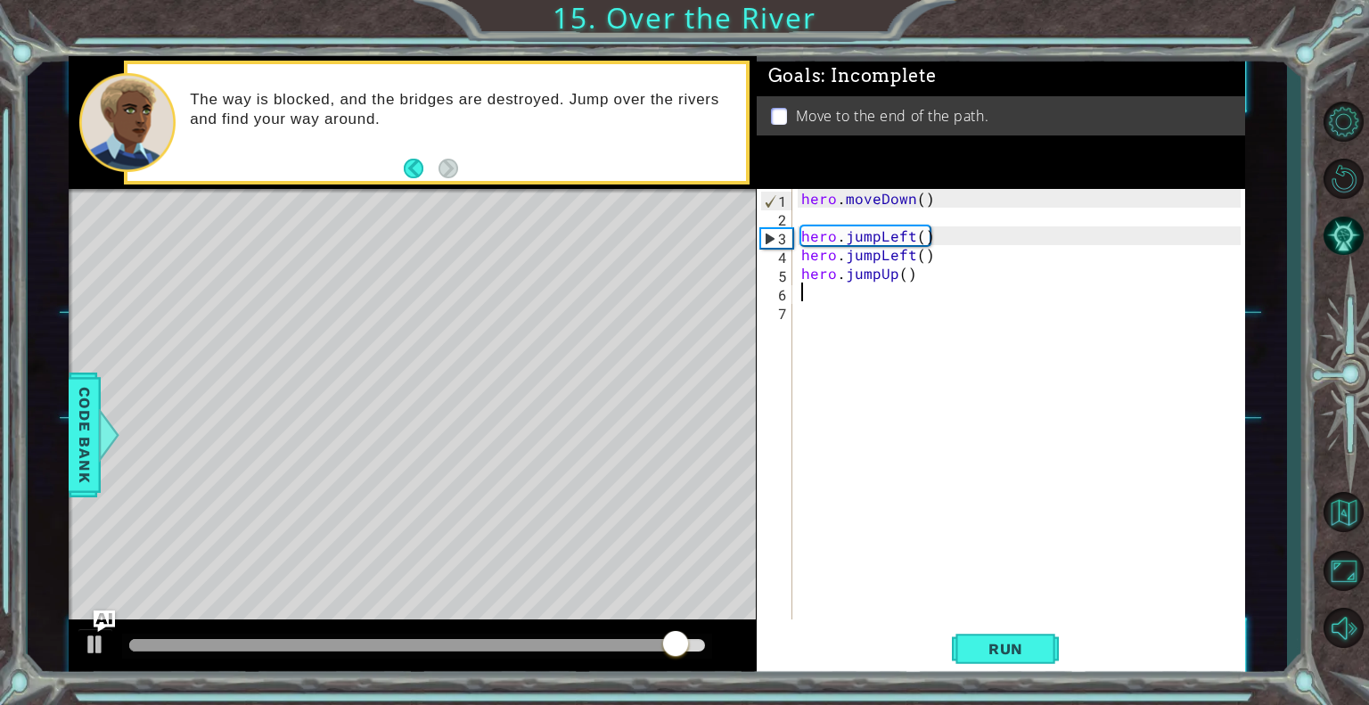
click at [889, 277] on div "hero . moveDown ( ) hero . jumpLeft ( ) hero . jumpLeft ( ) hero . jumpUp ( )" at bounding box center [1024, 423] width 452 height 468
click at [891, 282] on div "hero . moveDown ( ) hero . jumpLeft ( ) hero . jumpLeft ( ) hero . jumpUp ( )" at bounding box center [1024, 423] width 452 height 468
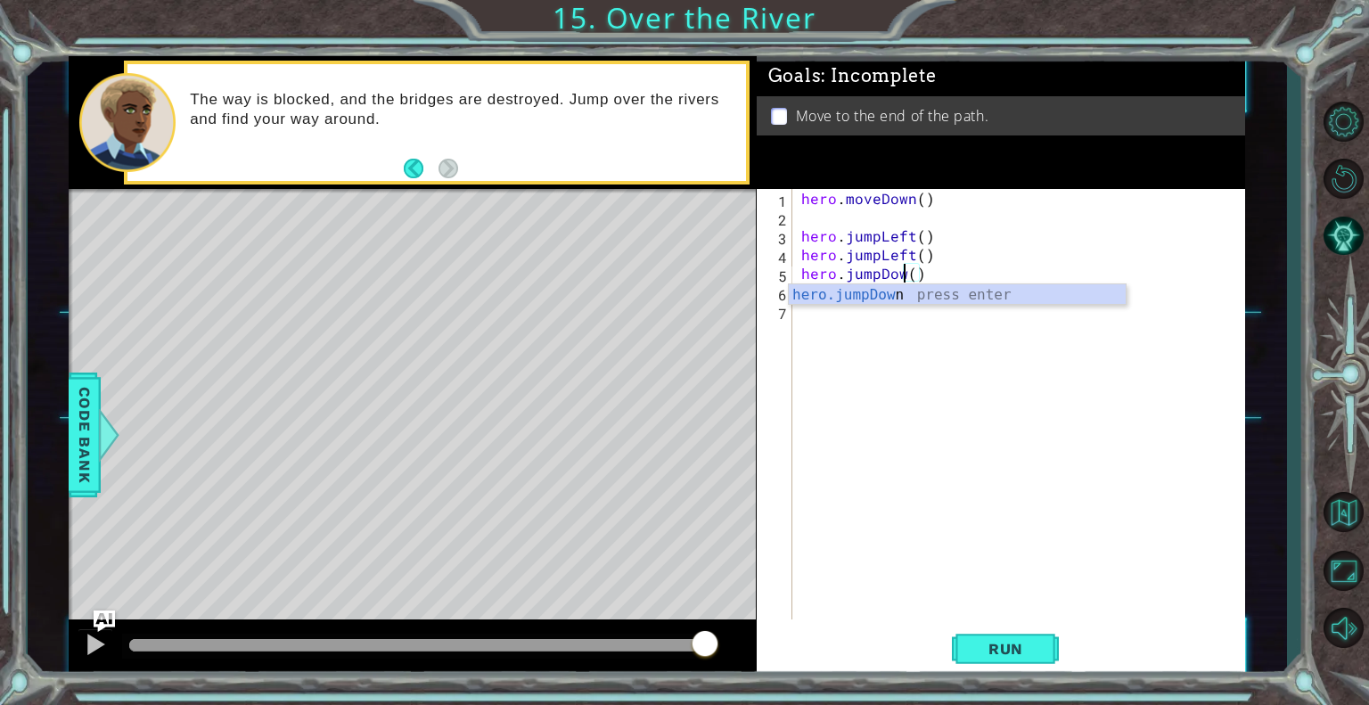
scroll to position [0, 6]
click at [1034, 660] on button "Run" at bounding box center [1005, 649] width 107 height 49
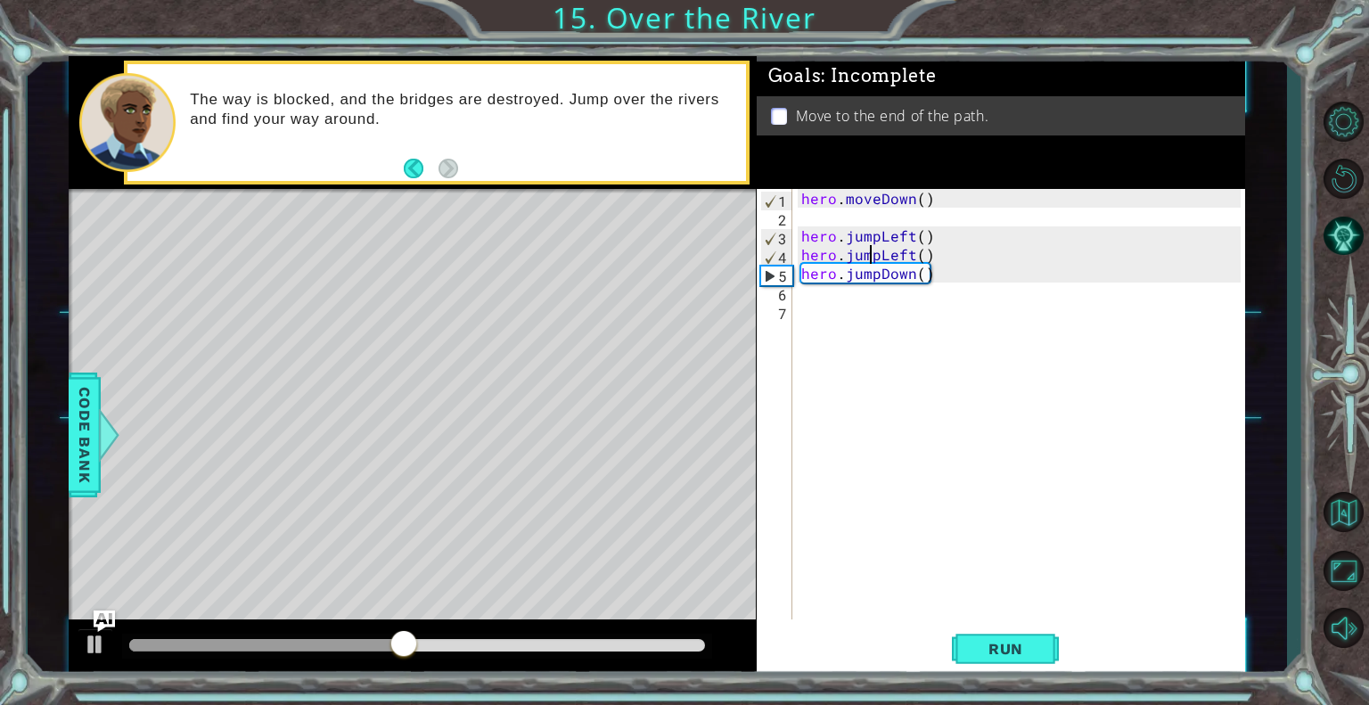
click at [872, 259] on div "hero . moveDown ( ) hero . jumpLeft ( ) hero . jumpLeft ( ) hero . jumpDown ( )" at bounding box center [1024, 423] width 452 height 468
click at [875, 259] on div "hero . moveDown ( ) hero . jumpLeft ( ) hero . jumpLeft ( ) hero . jumpDown ( )" at bounding box center [1024, 423] width 452 height 468
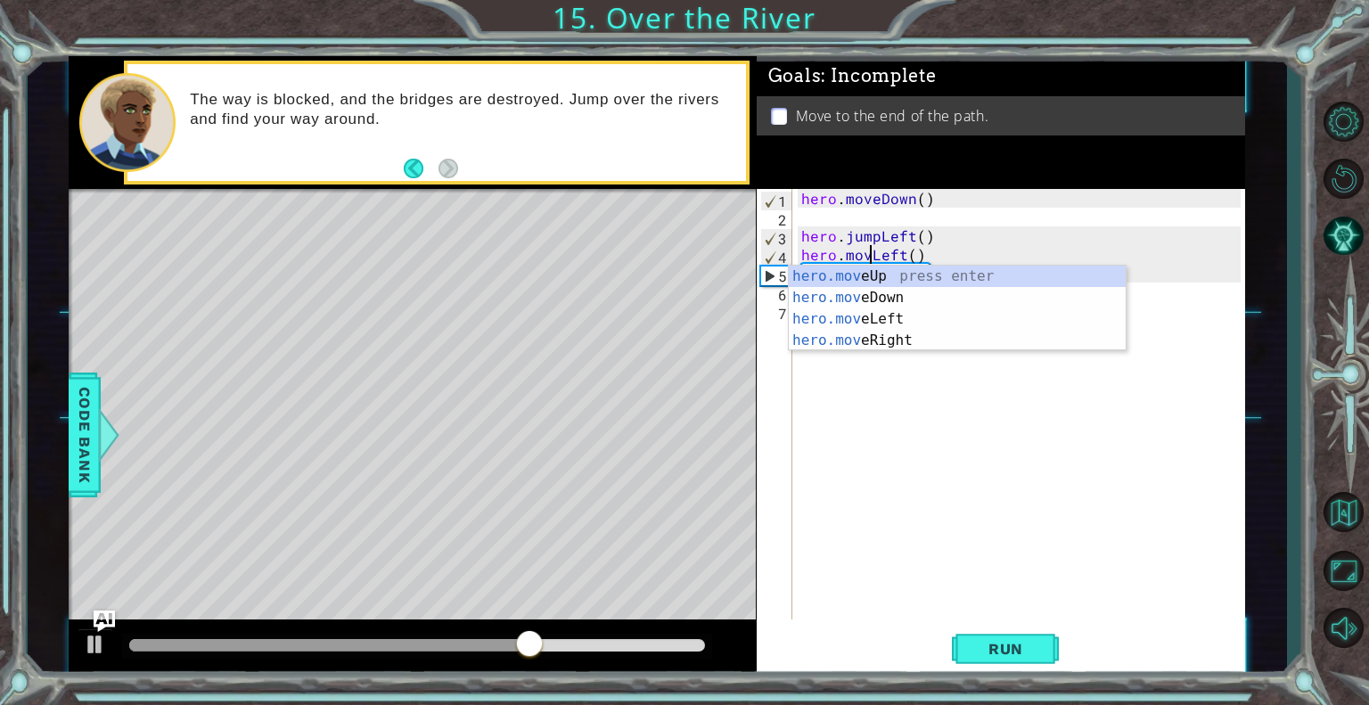
scroll to position [0, 4]
type textarea "hero.moveLeft()"
click at [979, 652] on span "Run" at bounding box center [1006, 649] width 70 height 18
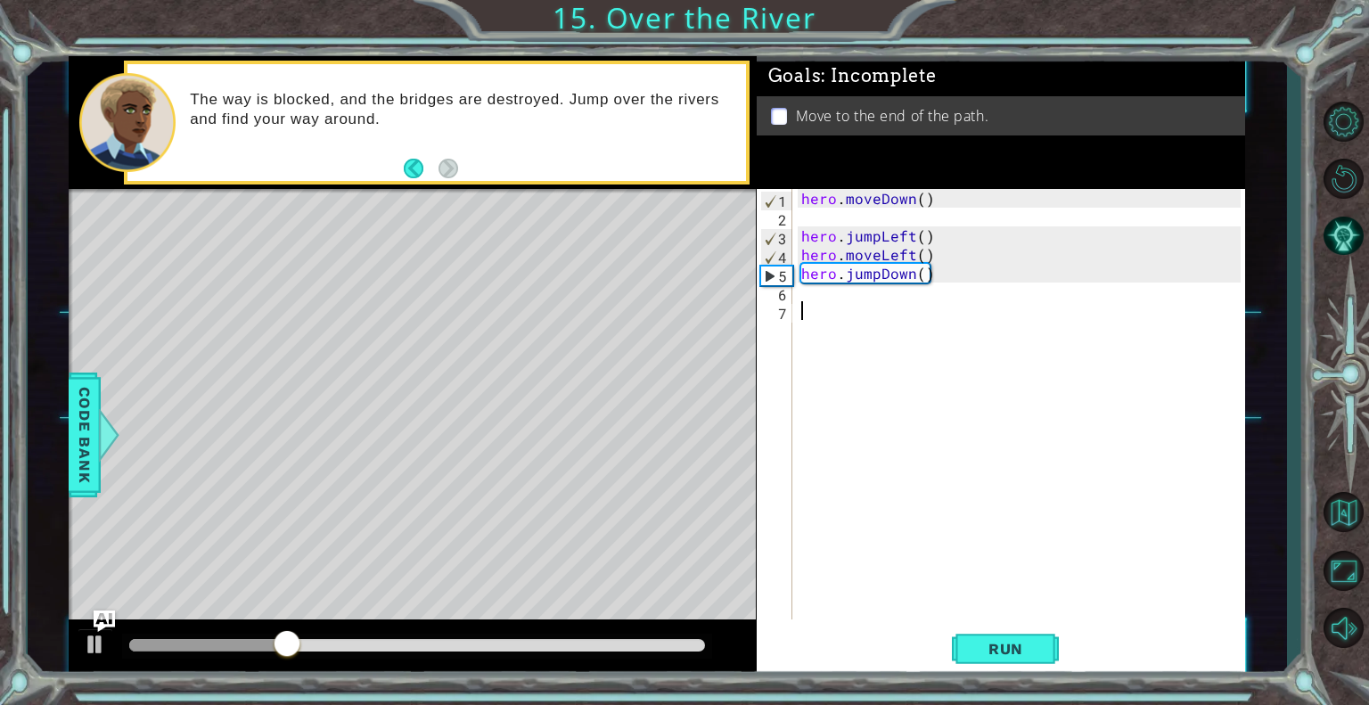
click at [827, 307] on div "hero . moveDown ( ) hero . jumpLeft ( ) hero . moveLeft ( ) hero . jumpDown ( )" at bounding box center [1024, 423] width 452 height 468
click at [812, 294] on div "hero . moveDown ( ) hero . jumpLeft ( ) hero . moveLeft ( ) hero . jumpDown ( )" at bounding box center [1024, 423] width 452 height 468
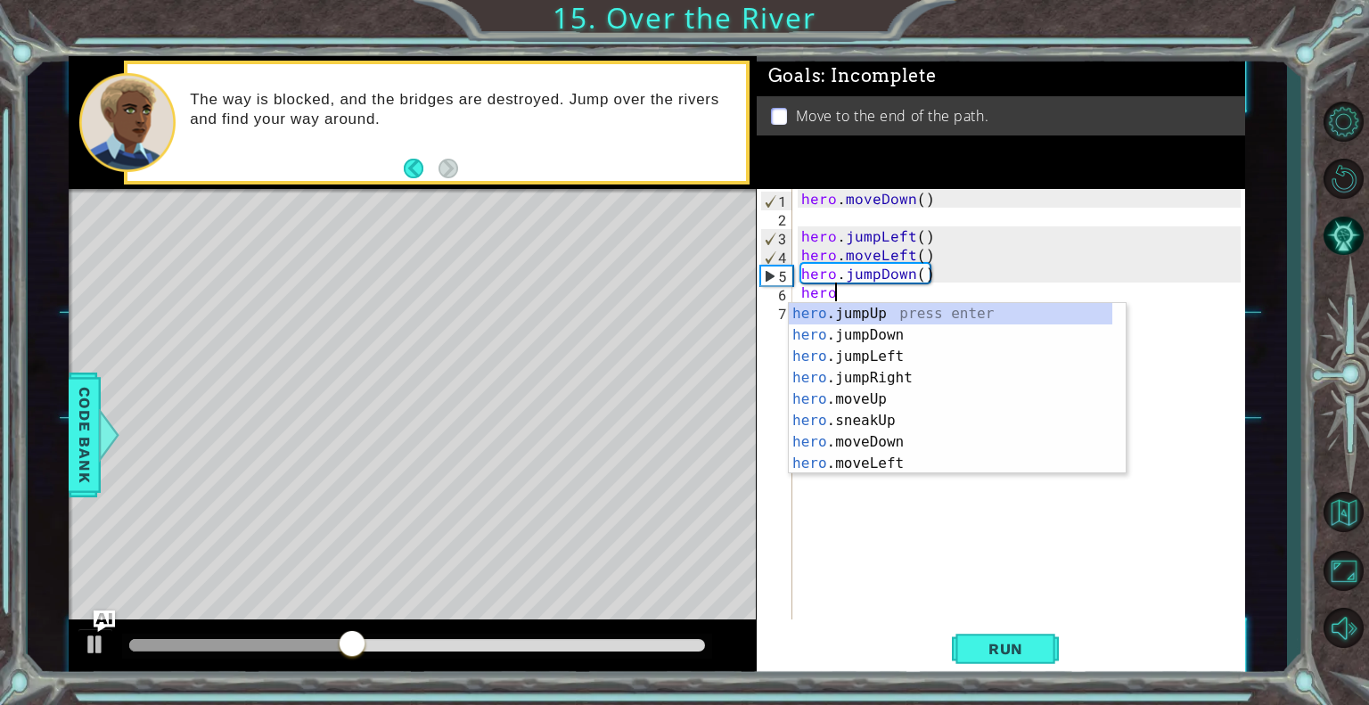
type textarea "hero."
click at [849, 379] on div "hero. jumpUp press enter hero. jumpDown press enter hero. jumpLeft press enter …" at bounding box center [951, 410] width 324 height 214
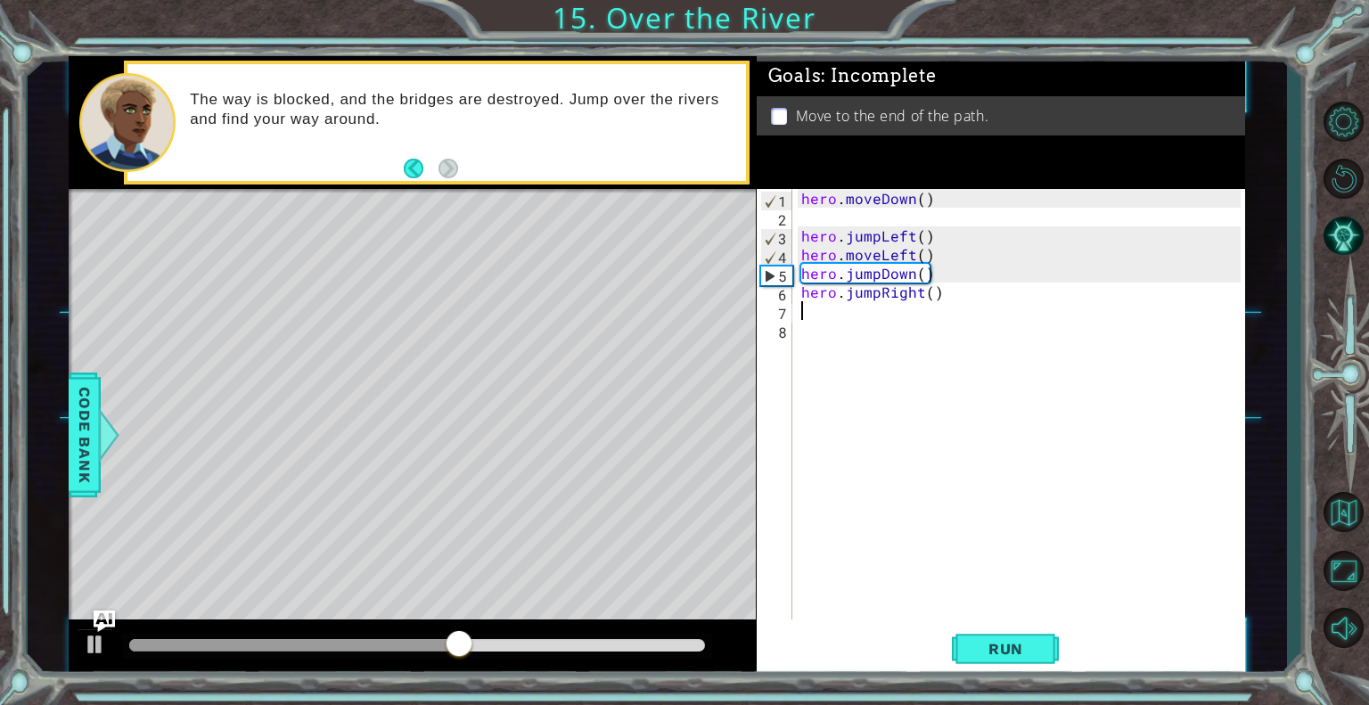
scroll to position [0, 0]
click at [817, 313] on div "hero . moveDown ( ) hero . jumpLeft ( ) hero . moveLeft ( ) hero . jumpDown ( )…" at bounding box center [1024, 423] width 452 height 468
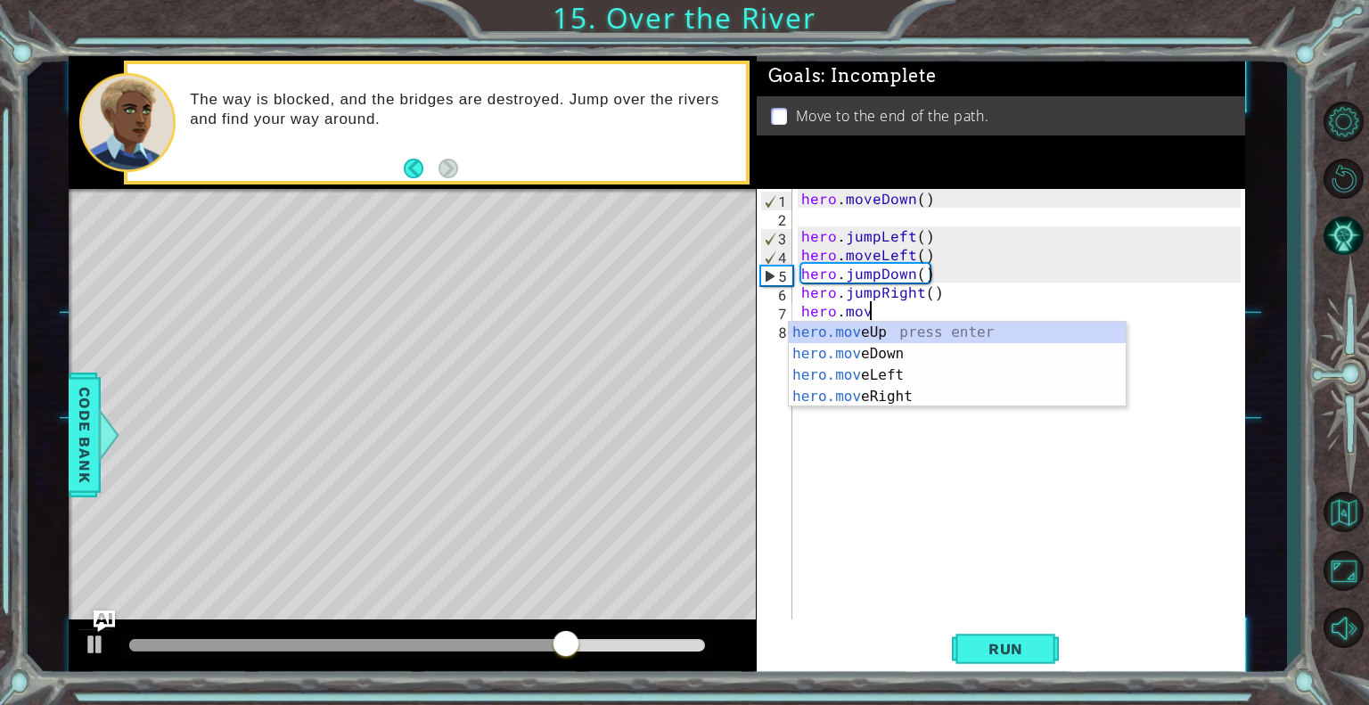
scroll to position [0, 4]
click at [811, 393] on div "hero.move Up press enter hero.move Down press enter hero.move Left press enter …" at bounding box center [957, 386] width 337 height 128
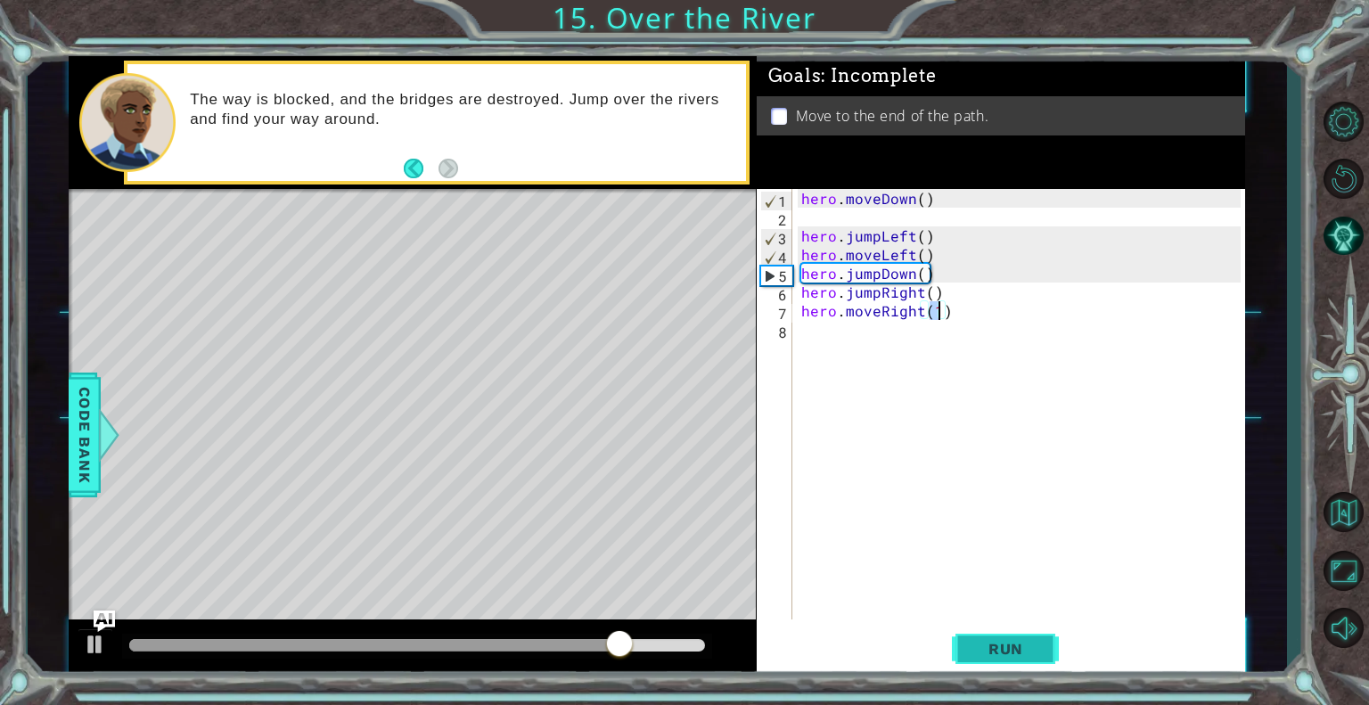
type textarea "hero.moveRight(1)"
click at [973, 641] on span "Run" at bounding box center [1006, 649] width 70 height 18
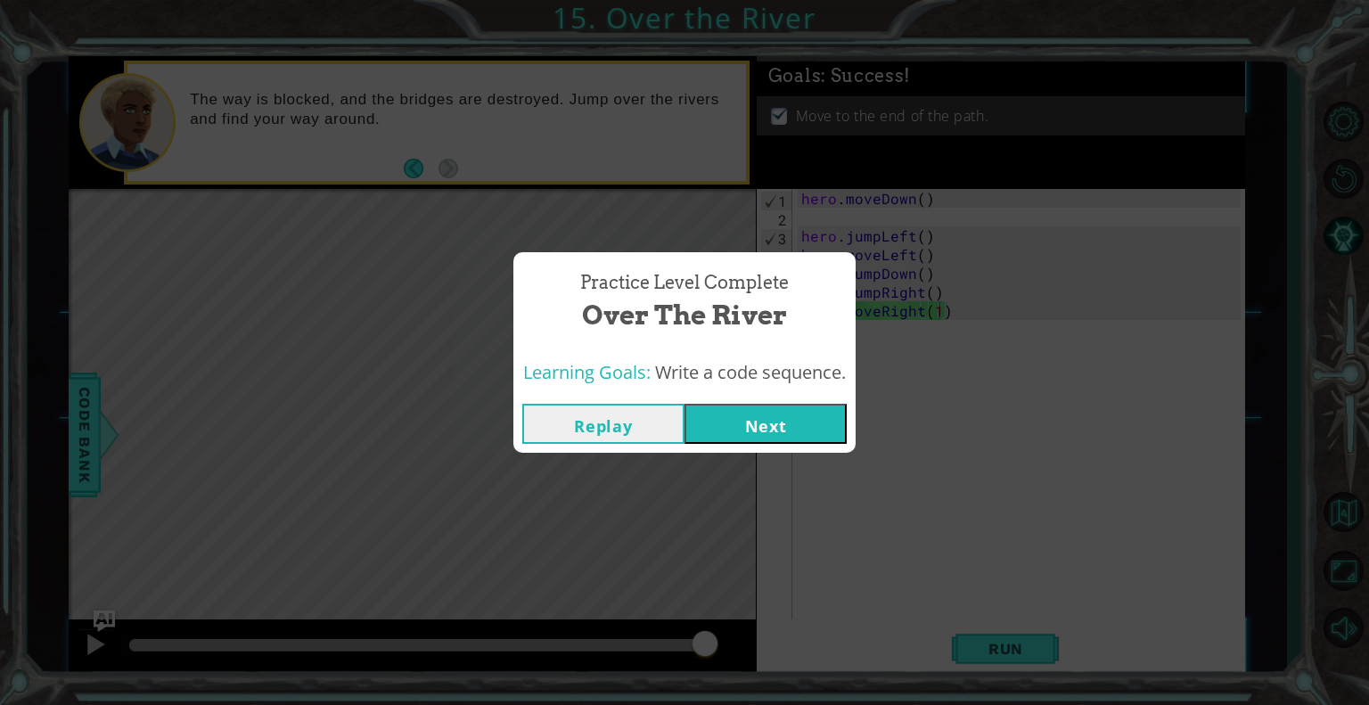
click at [725, 404] on button "Next" at bounding box center [766, 424] width 162 height 40
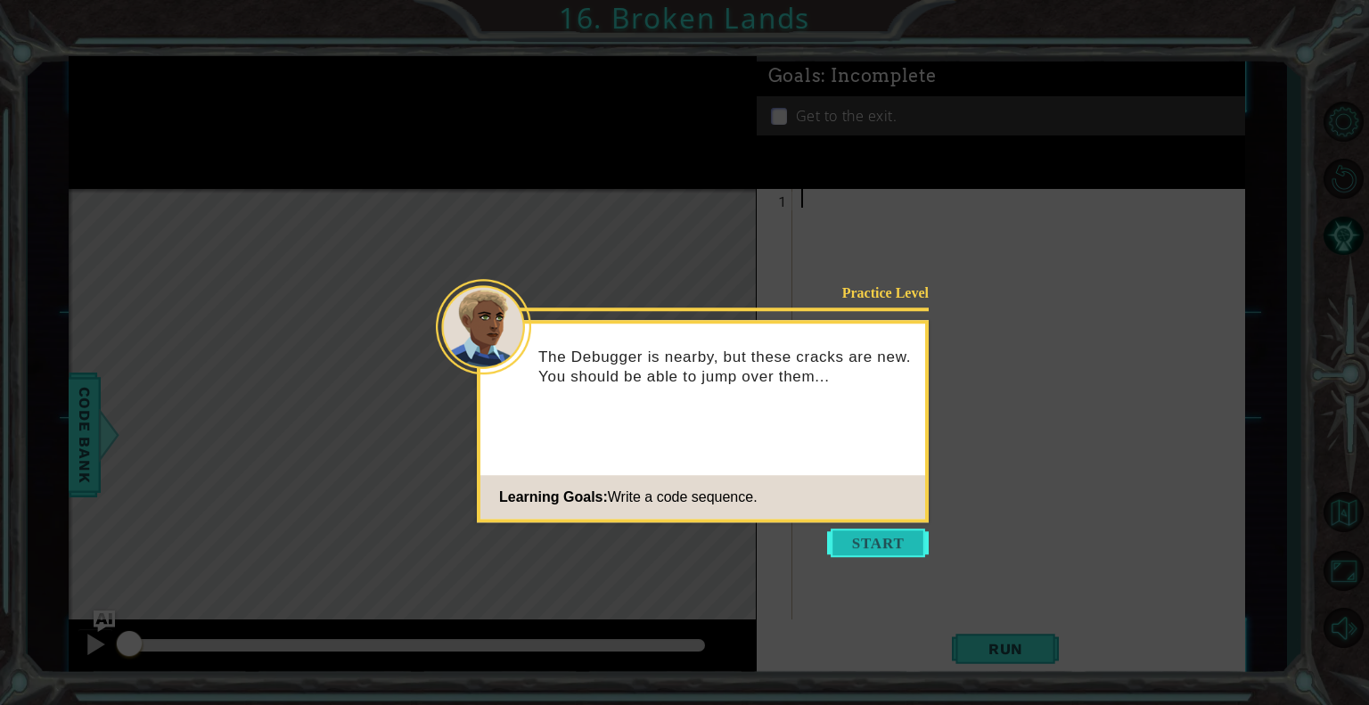
click at [884, 548] on button "Start" at bounding box center [878, 543] width 102 height 29
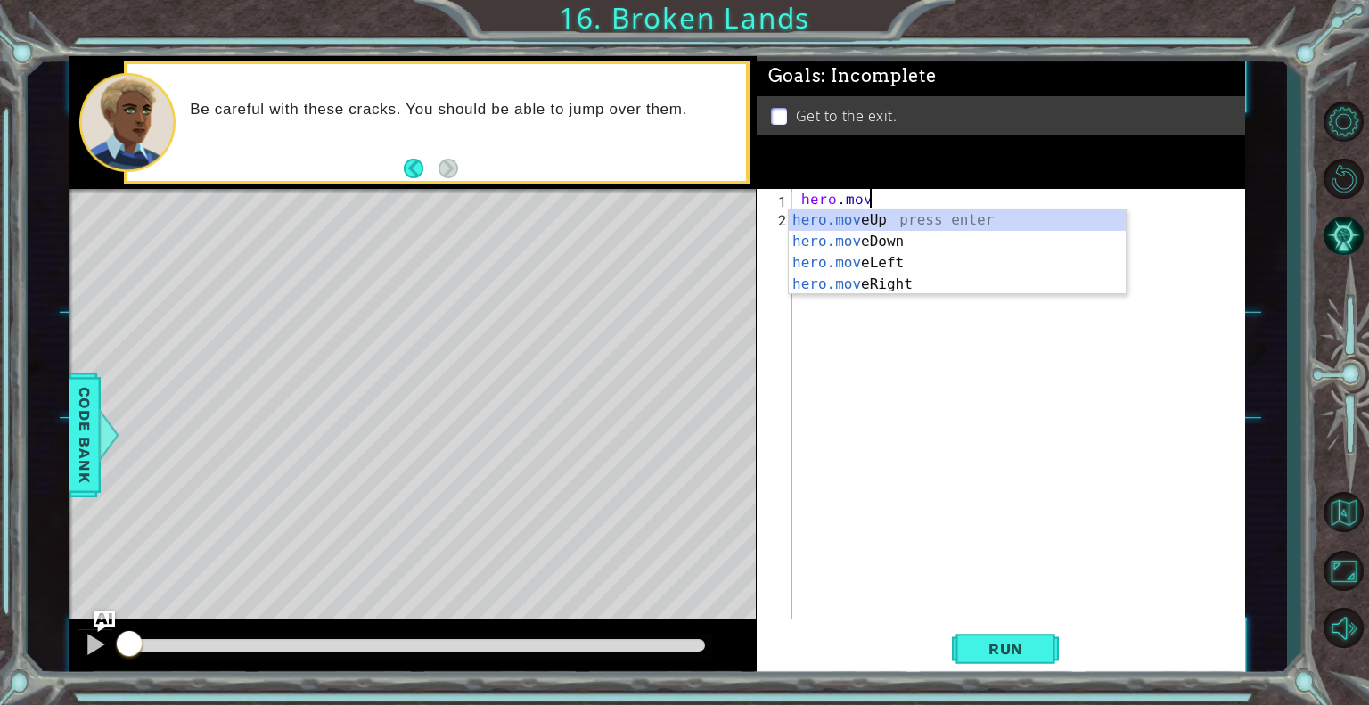
scroll to position [0, 4]
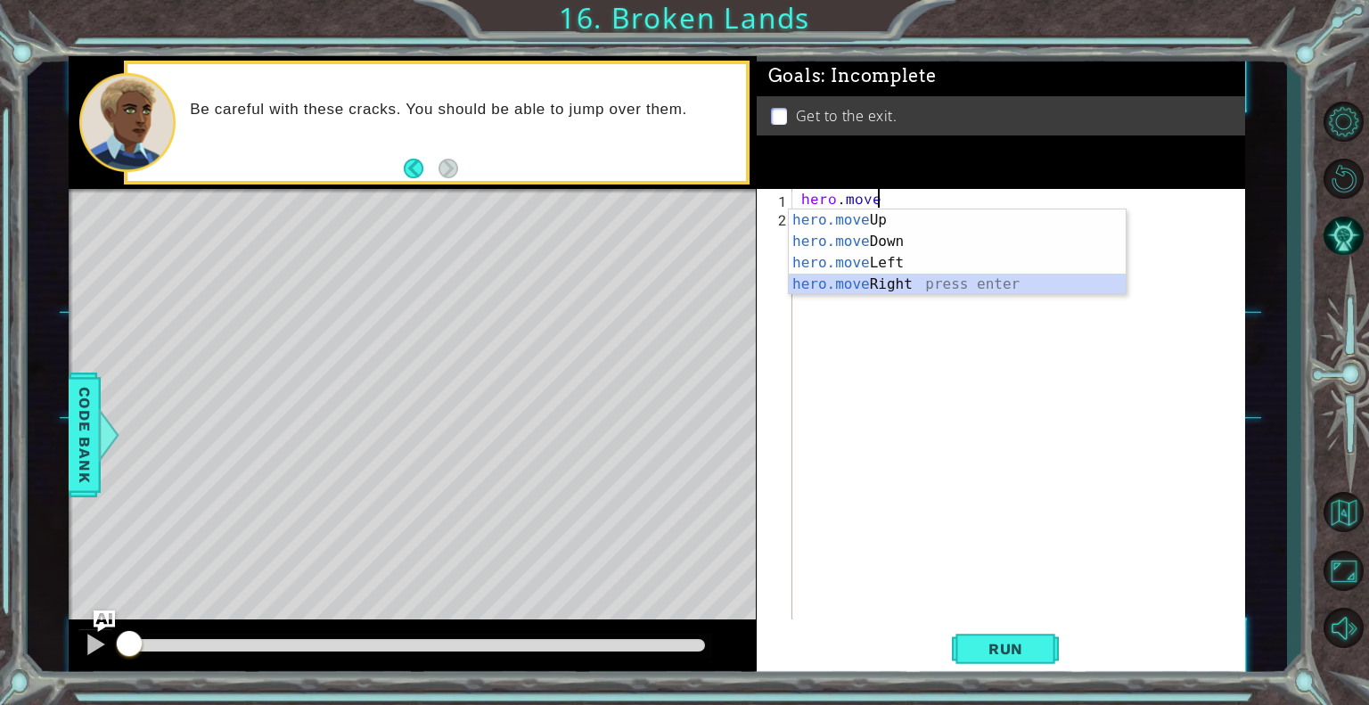
click at [862, 285] on div "hero.move Up press enter hero.move Down press enter hero.move Left press enter …" at bounding box center [957, 273] width 337 height 128
type textarea "hero.moveRight(1)"
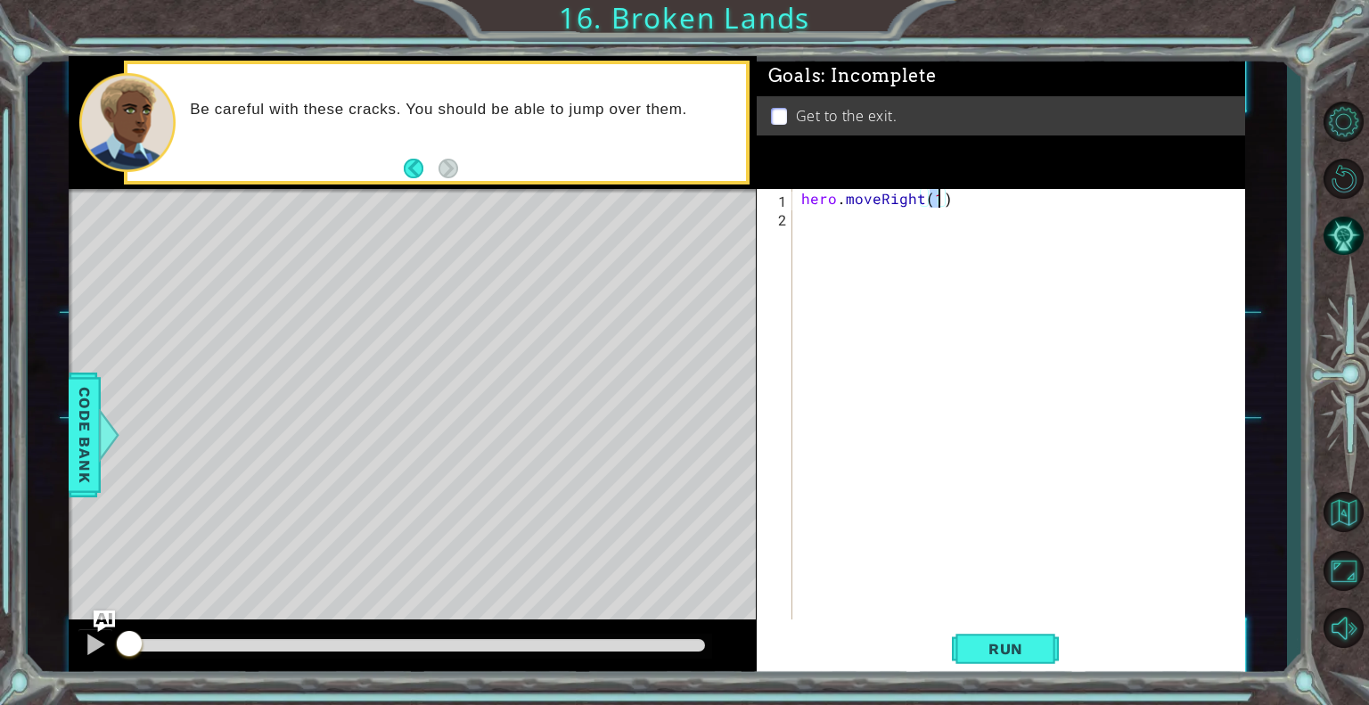
click at [806, 229] on div "hero . moveRight ( 1 )" at bounding box center [1024, 423] width 452 height 468
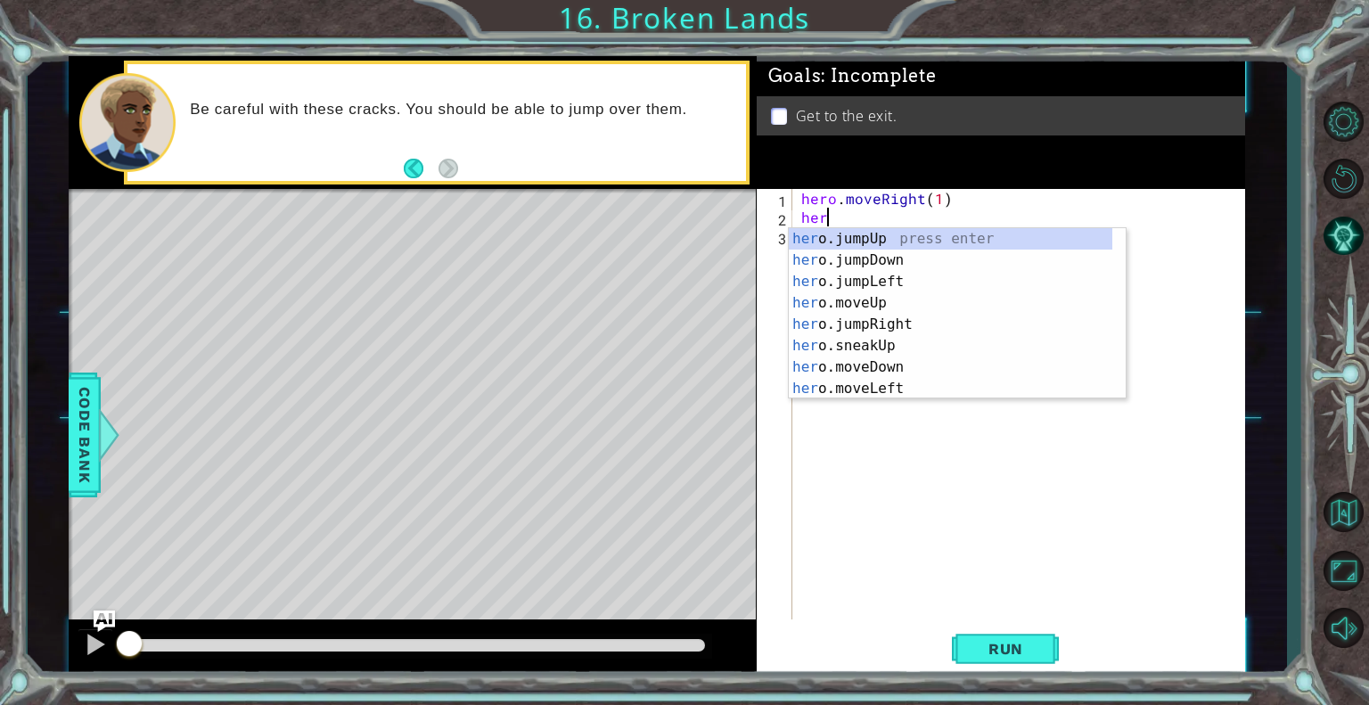
scroll to position [0, 0]
type textarea "hero."
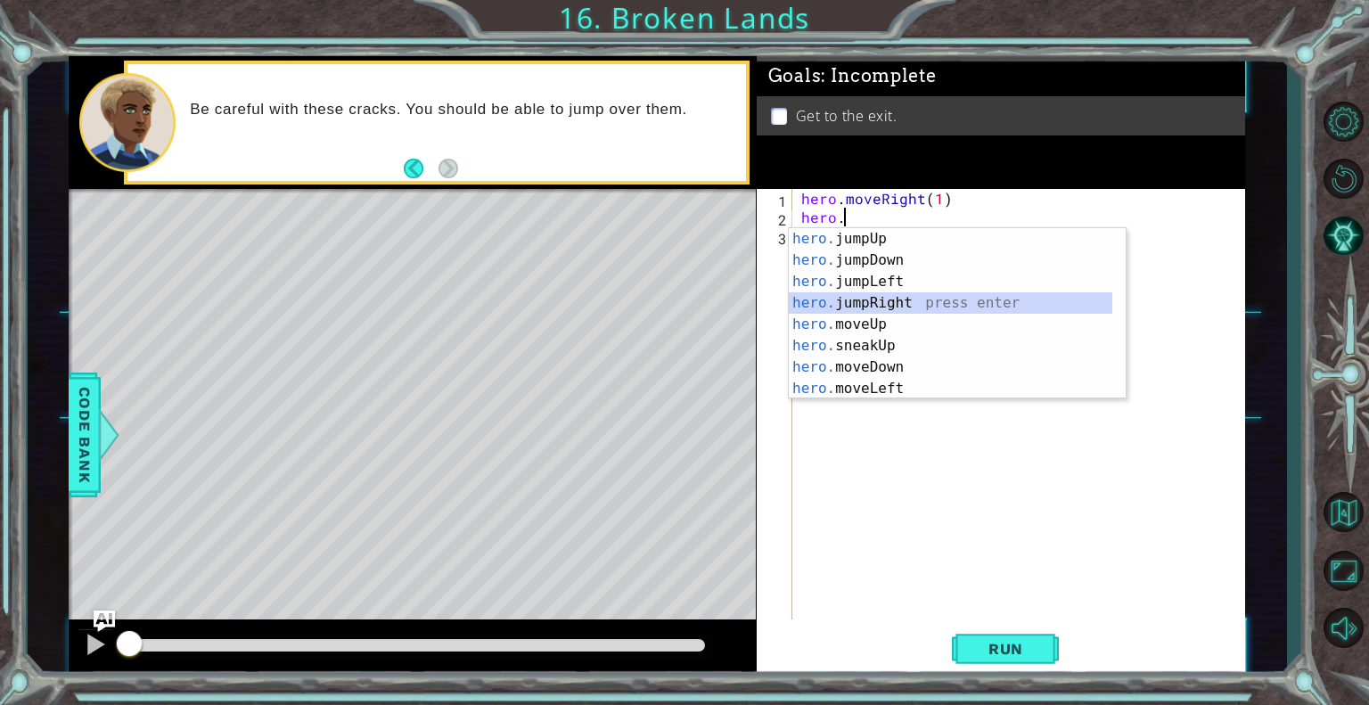
click at [834, 299] on div "hero. jumpUp press enter hero. jumpDown press enter hero. jumpLeft press enter …" at bounding box center [951, 335] width 324 height 214
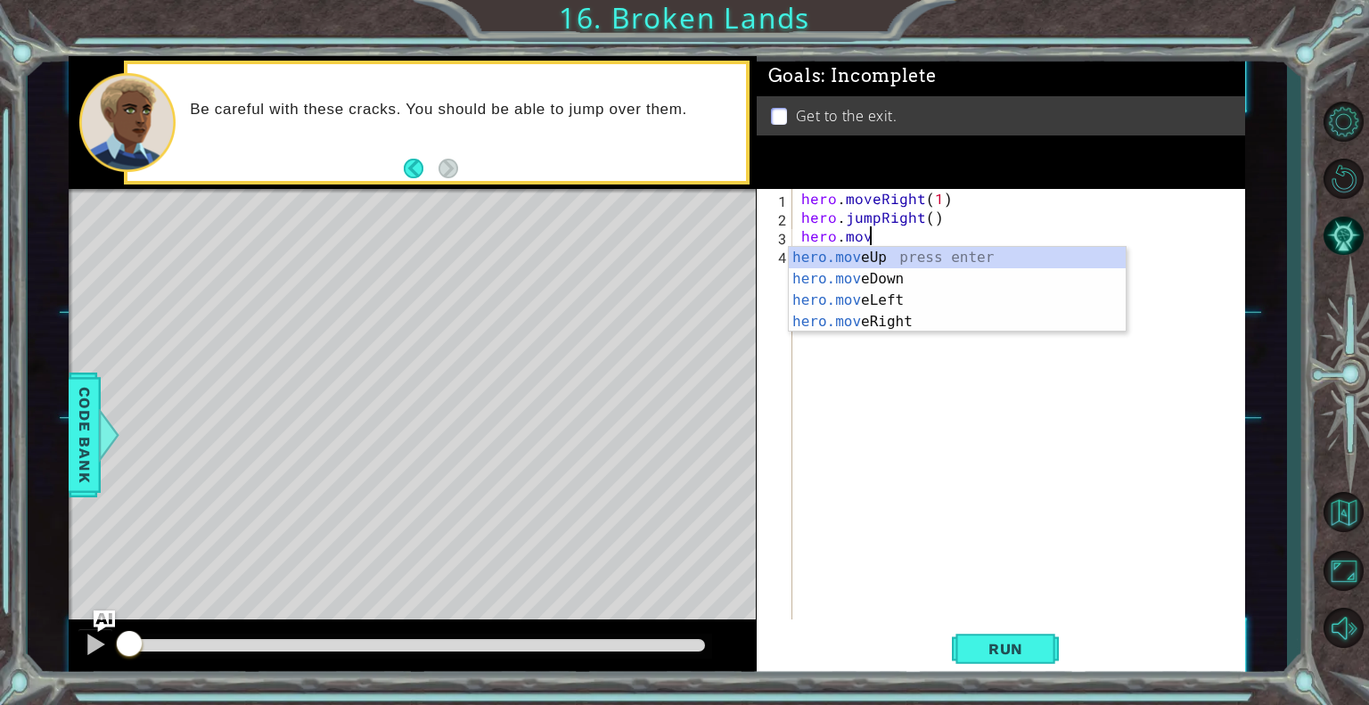
scroll to position [0, 4]
click at [822, 314] on div "hero.move Up press enter hero.move Down press enter hero.move Left press enter …" at bounding box center [957, 311] width 337 height 128
type textarea "hero.moveRight(1)"
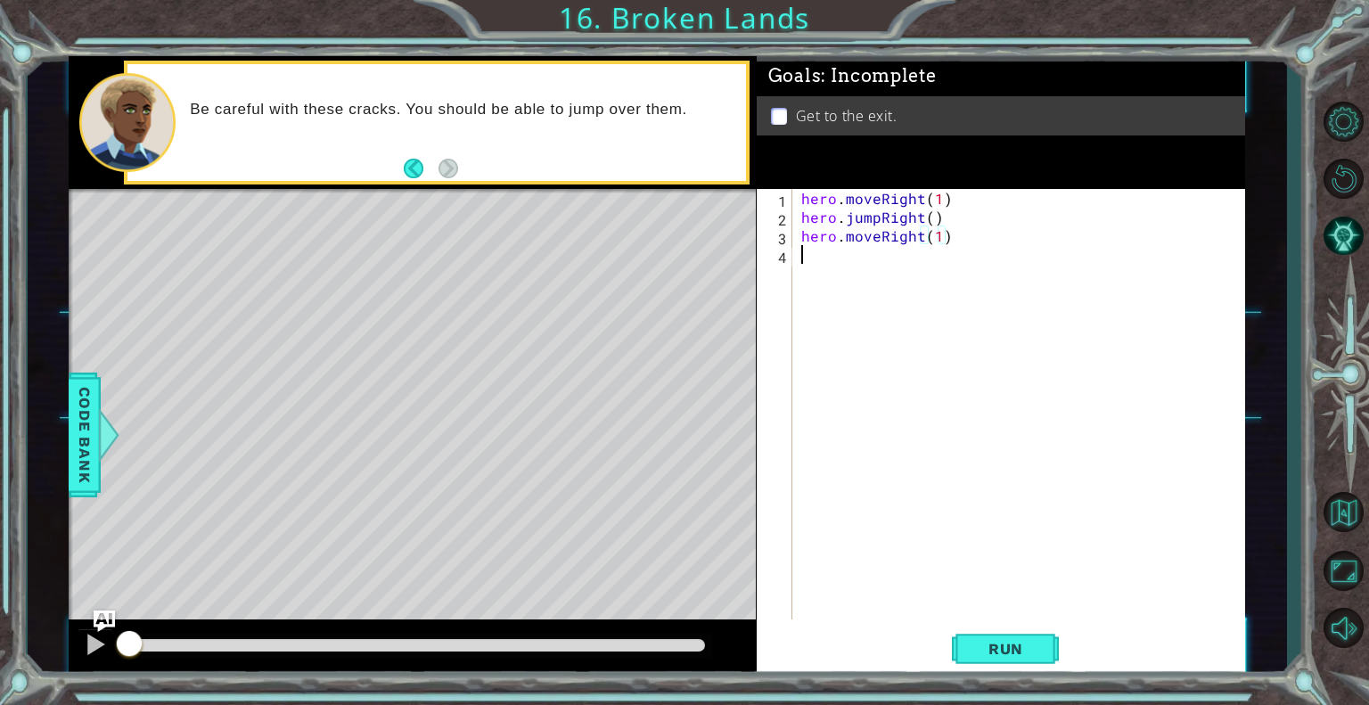
click at [819, 261] on div "hero . moveRight ( 1 ) hero . jumpRight ( ) hero . moveRight ( 1 )" at bounding box center [1024, 423] width 452 height 468
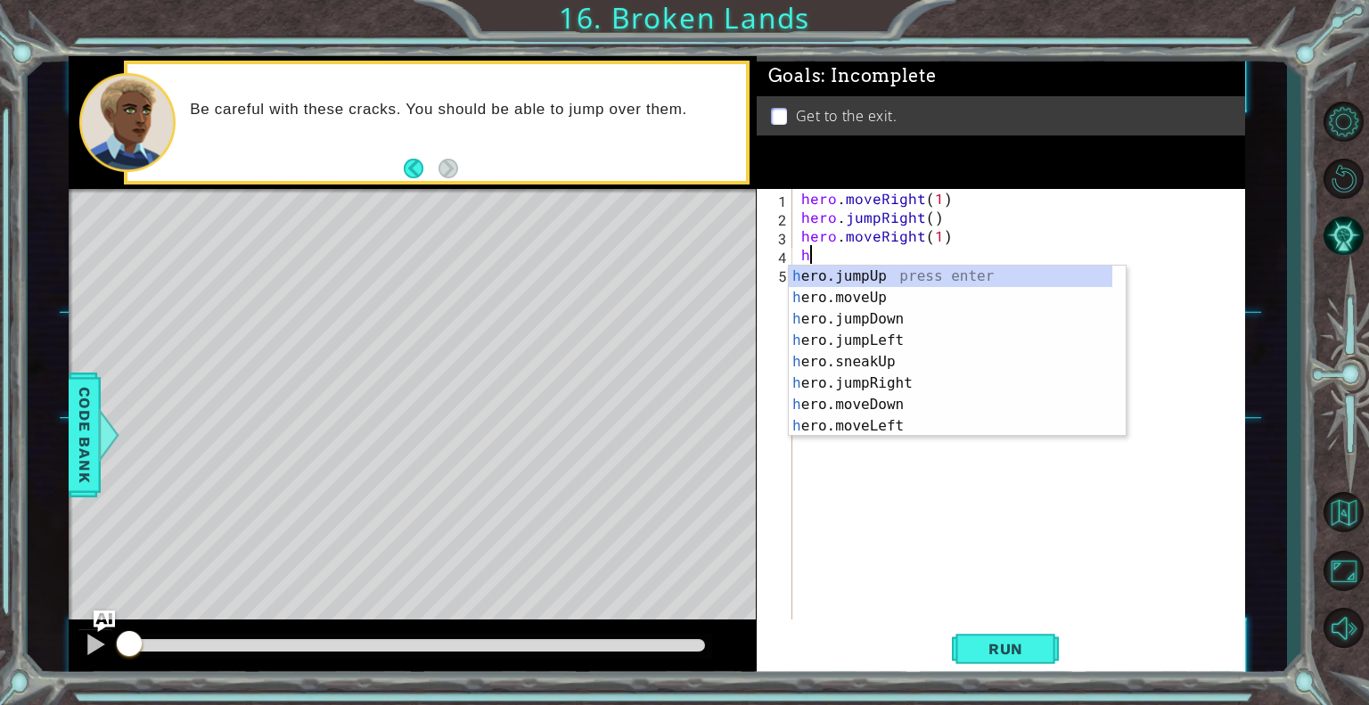
scroll to position [0, 0]
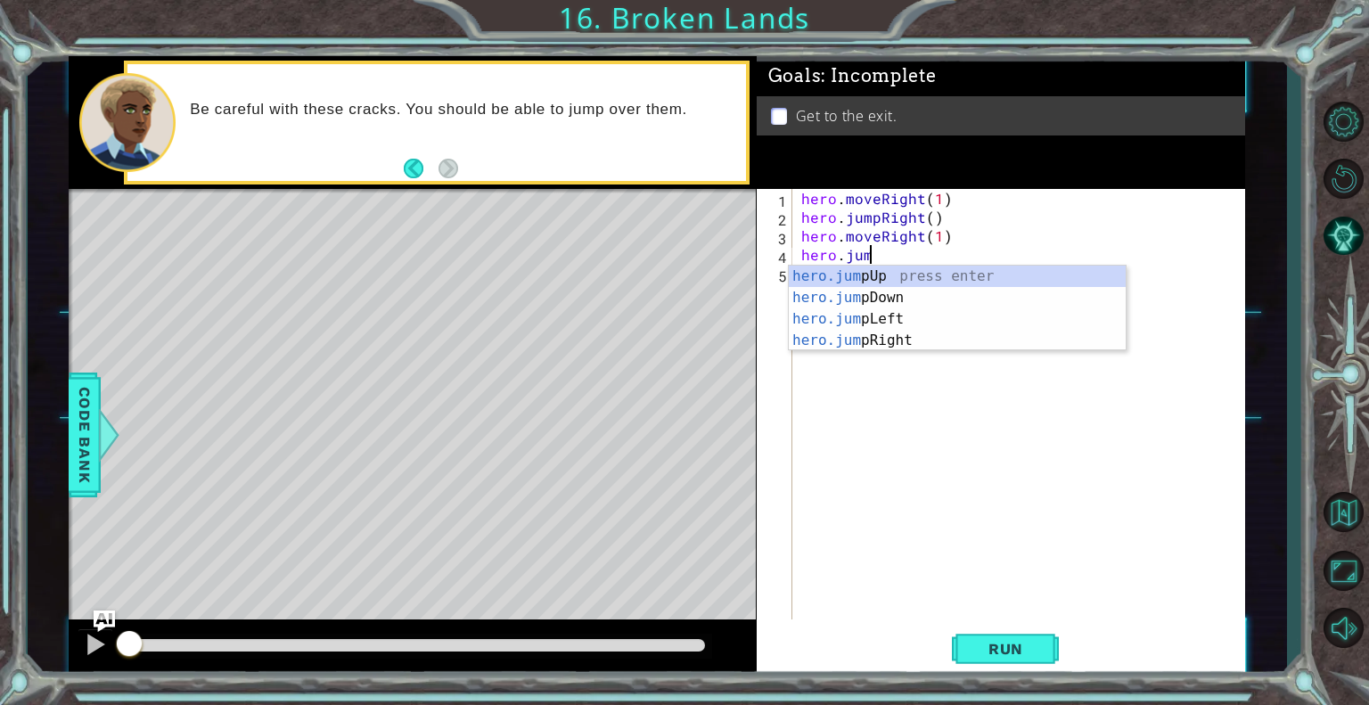
type textarea "hero.jumo"
click at [841, 273] on div "hero.jum pD o wn press enter" at bounding box center [957, 298] width 337 height 64
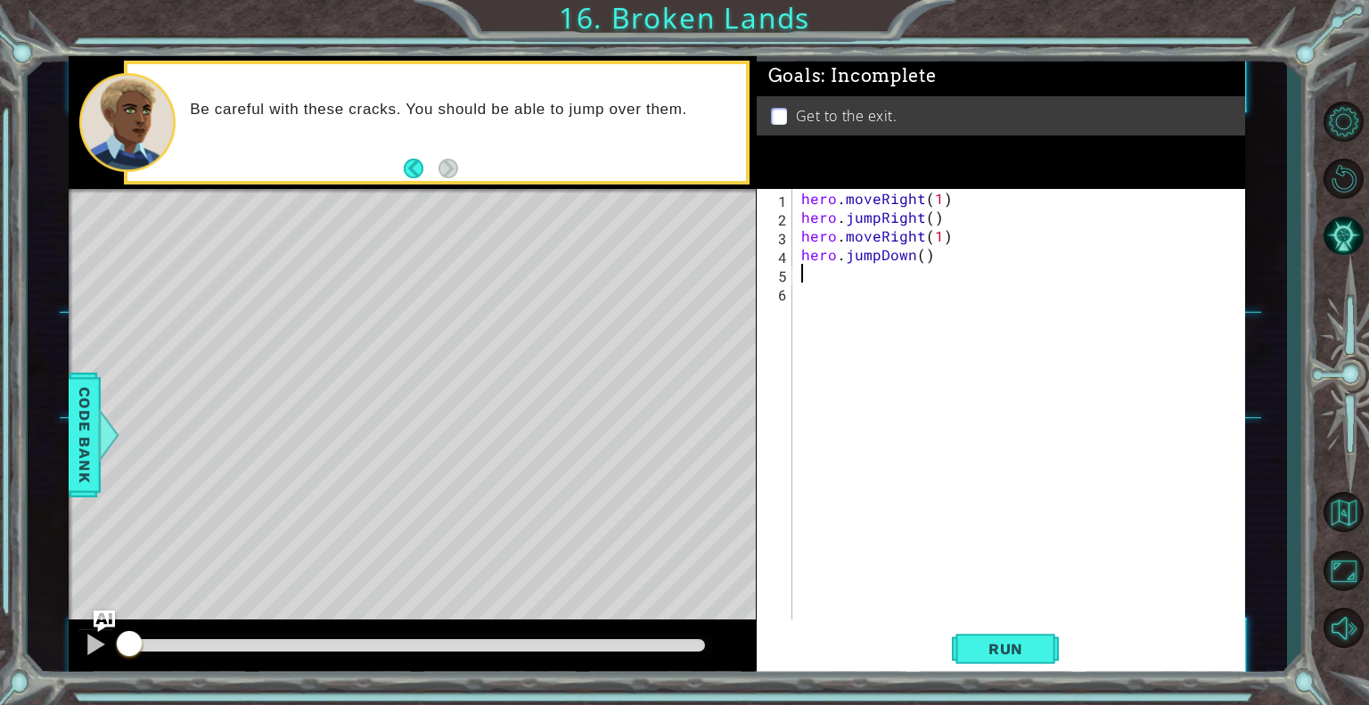
scroll to position [0, 0]
click at [908, 256] on div "hero . moveRight ( 1 ) hero . jumpRight ( ) hero . moveRight ( 1 ) hero . jumpD…" at bounding box center [1024, 423] width 452 height 468
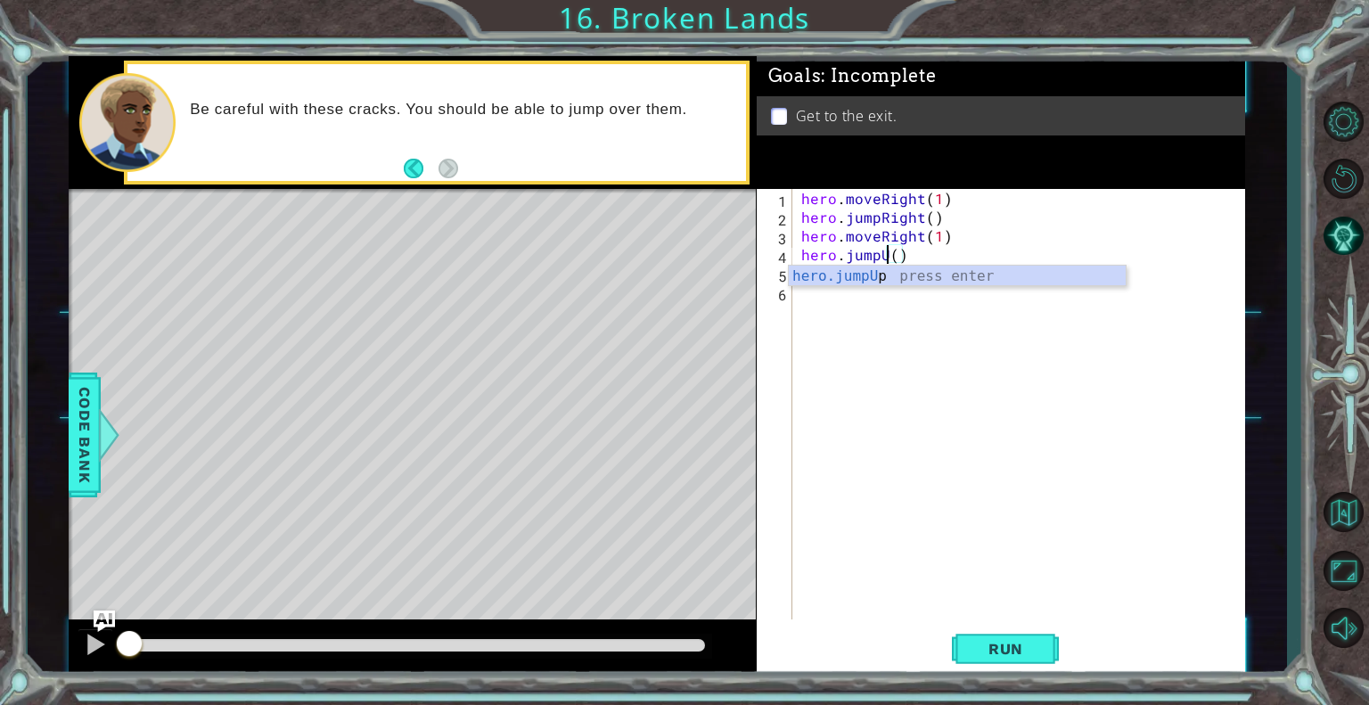
type textarea "hero.jumpUp()"
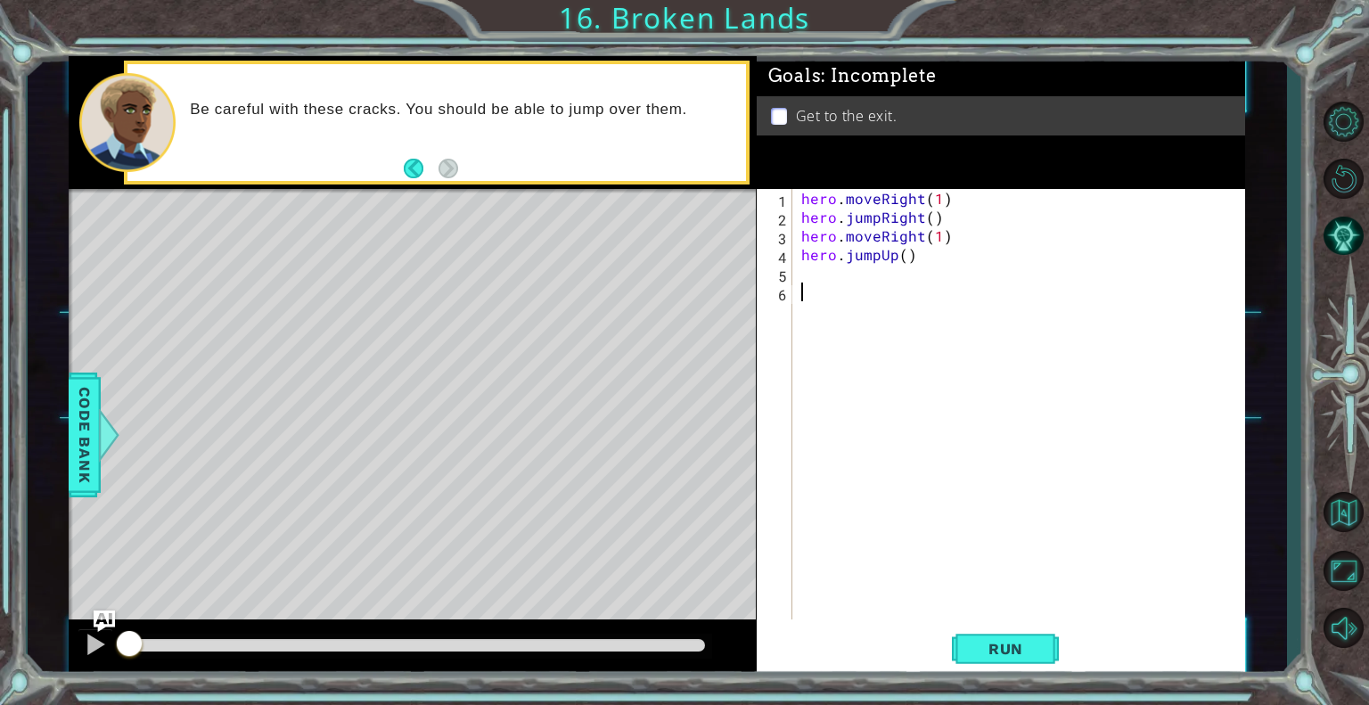
click at [818, 309] on div "hero . moveRight ( 1 ) hero . jumpRight ( ) hero . moveRight ( 1 ) hero . jumpU…" at bounding box center [1024, 423] width 452 height 468
click at [807, 277] on div "hero . moveRight ( 1 ) hero . jumpRight ( ) hero . moveRight ( 1 ) hero . jumpU…" at bounding box center [1024, 423] width 452 height 468
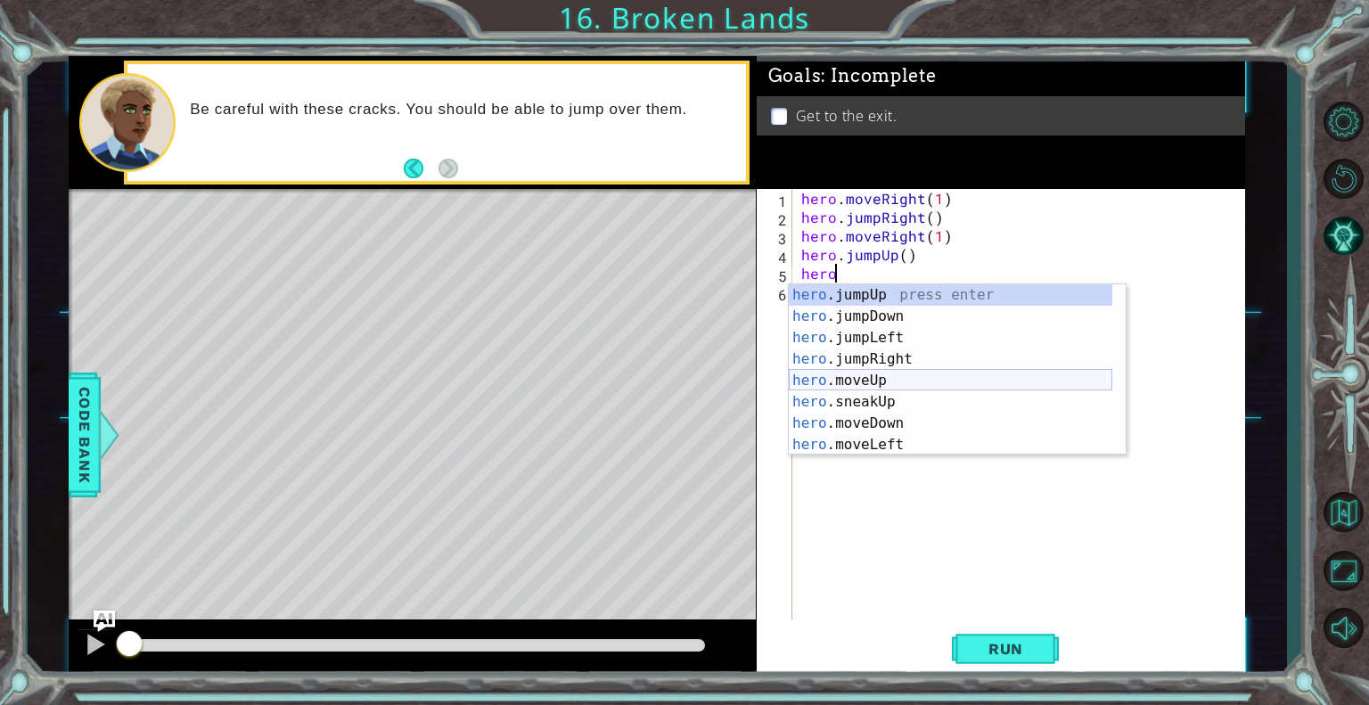
click at [805, 375] on div "hero .jumpUp press enter hero .jumpDown press enter hero .jumpLeft press enter …" at bounding box center [951, 391] width 324 height 214
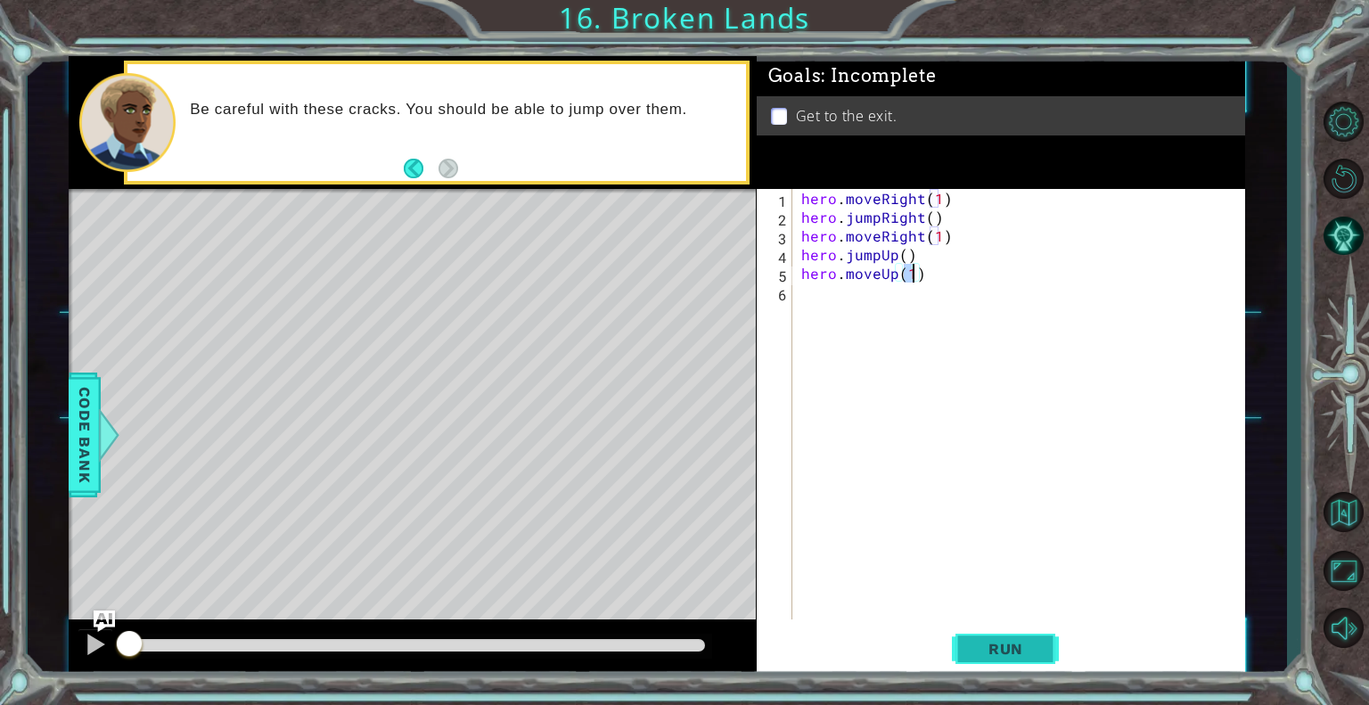
type textarea "hero.moveUp(1)"
click at [966, 640] on button "Run" at bounding box center [1005, 649] width 107 height 49
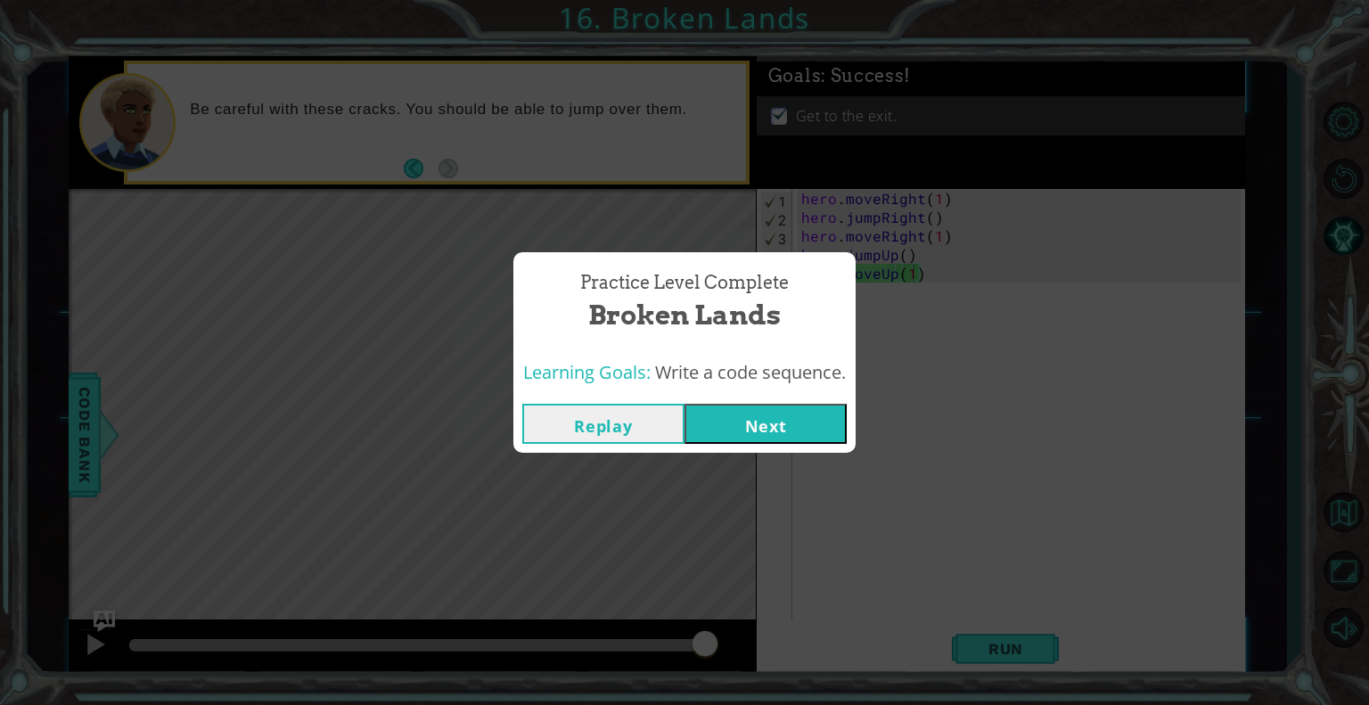
drag, startPoint x: 760, startPoint y: 428, endPoint x: 748, endPoint y: 390, distance: 40.0
click at [748, 390] on div "Practice Level Complete Broken Lands Learning Goals: Write a code sequence. Rep…" at bounding box center [684, 352] width 342 height 201
click at [727, 409] on button "Next" at bounding box center [766, 424] width 162 height 40
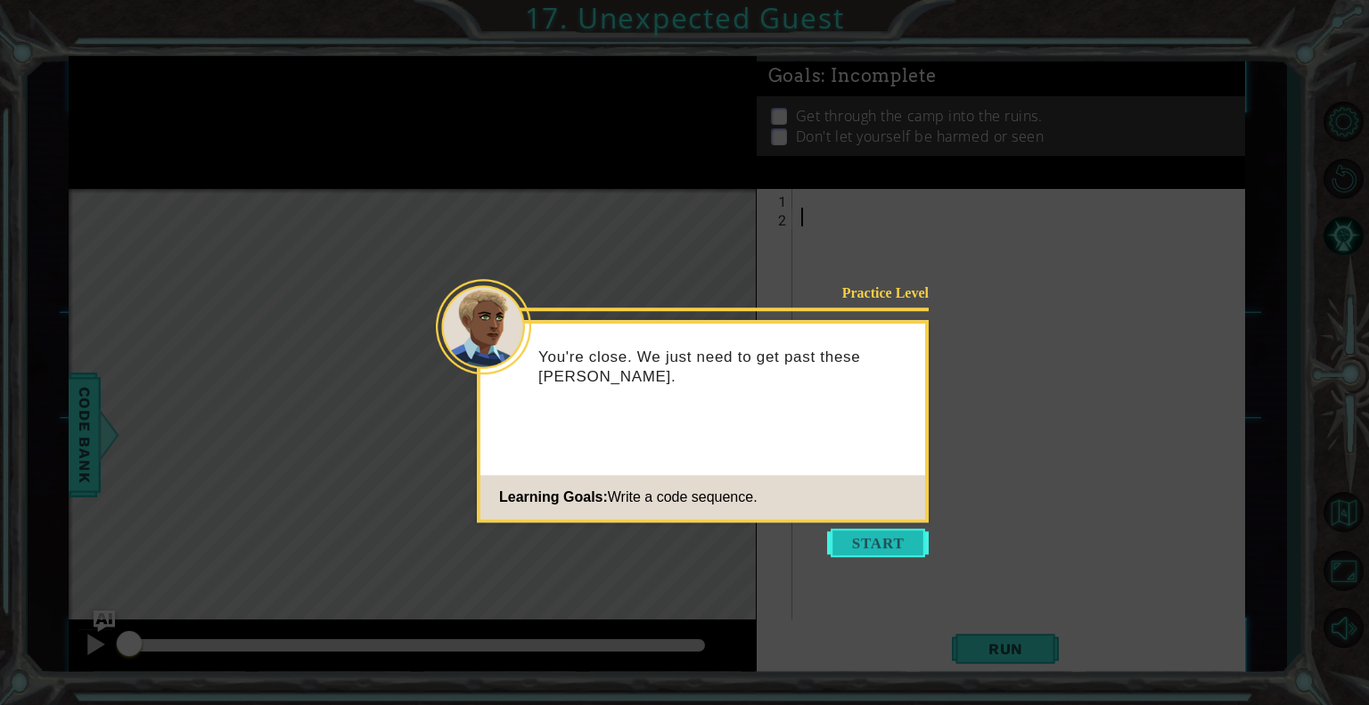
click at [849, 541] on button "Start" at bounding box center [878, 543] width 102 height 29
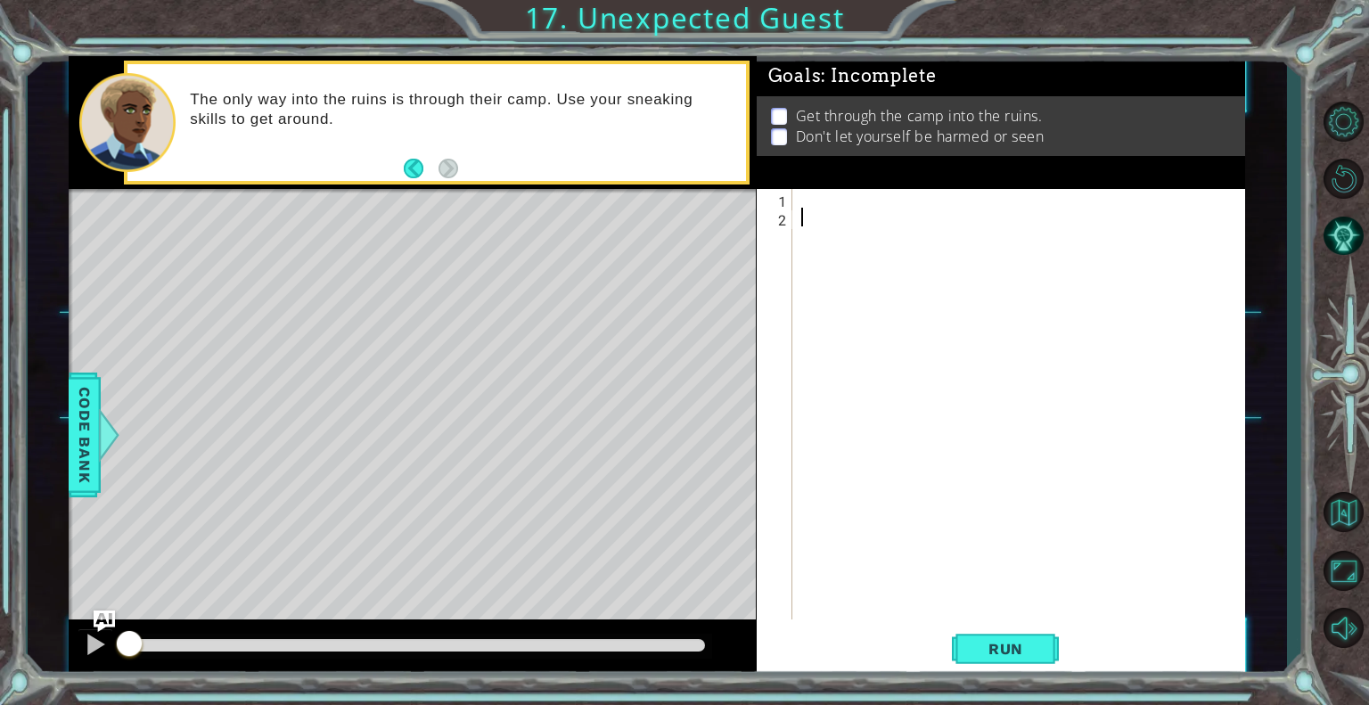
click at [795, 199] on div "1 2 ההההההההההההההההההההההההההההההההההההההההההההההההההההההההההההההההההההההההההה…" at bounding box center [999, 404] width 484 height 431
click at [810, 202] on div at bounding box center [1024, 423] width 452 height 468
click at [877, 195] on div "hero . [GEOGRAPHIC_DATA] ( )" at bounding box center [1024, 423] width 452 height 468
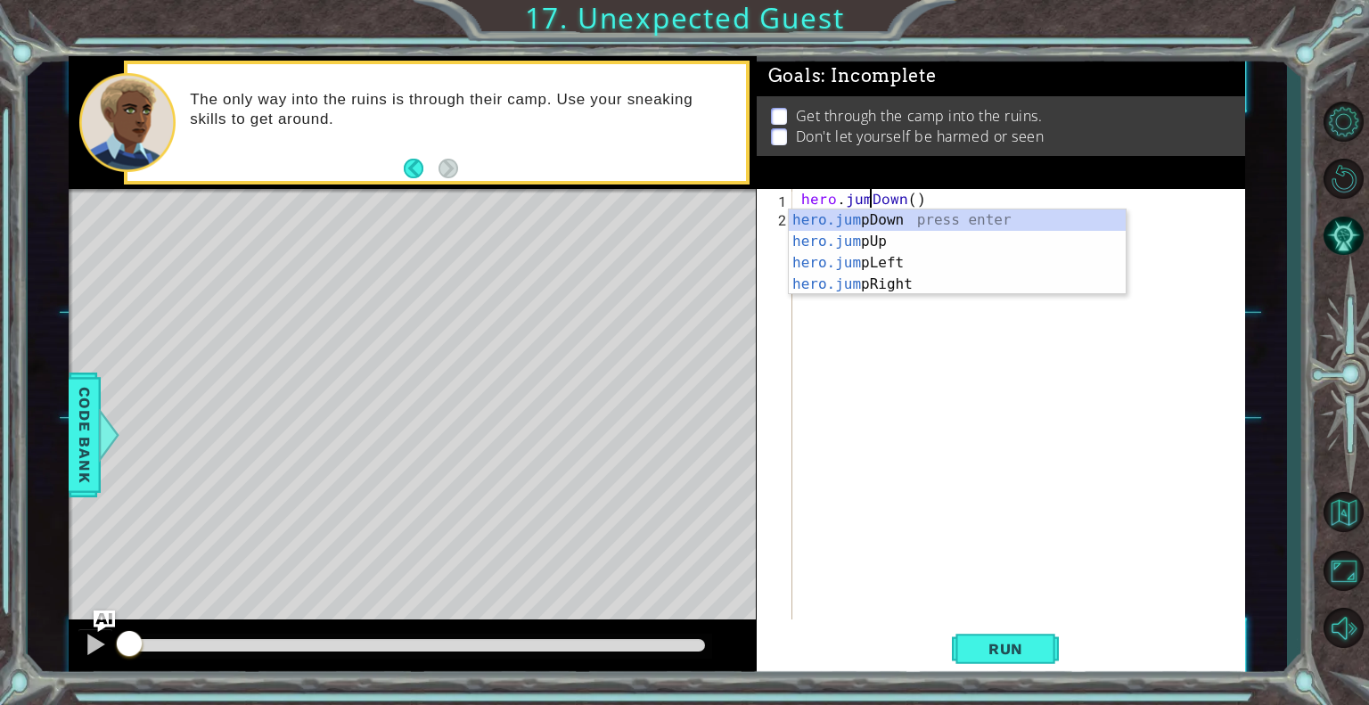
type textarea "hero.jumpDown()"
click at [908, 367] on div "hero . jumpDown ( )" at bounding box center [1024, 423] width 452 height 468
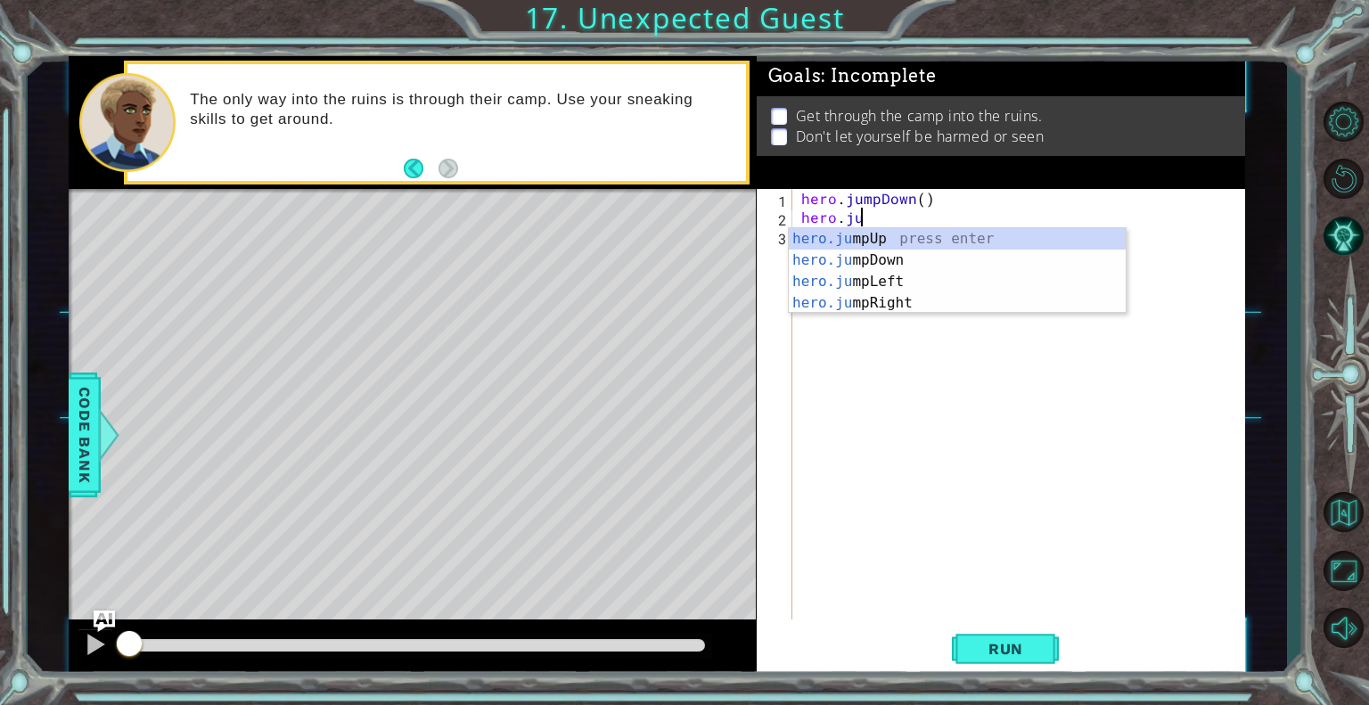
scroll to position [0, 3]
type textarea "hero.jump"
click at [852, 281] on div "hero.jump Up press enter hero.jump Down press enter hero.jump Left press enter …" at bounding box center [957, 292] width 337 height 128
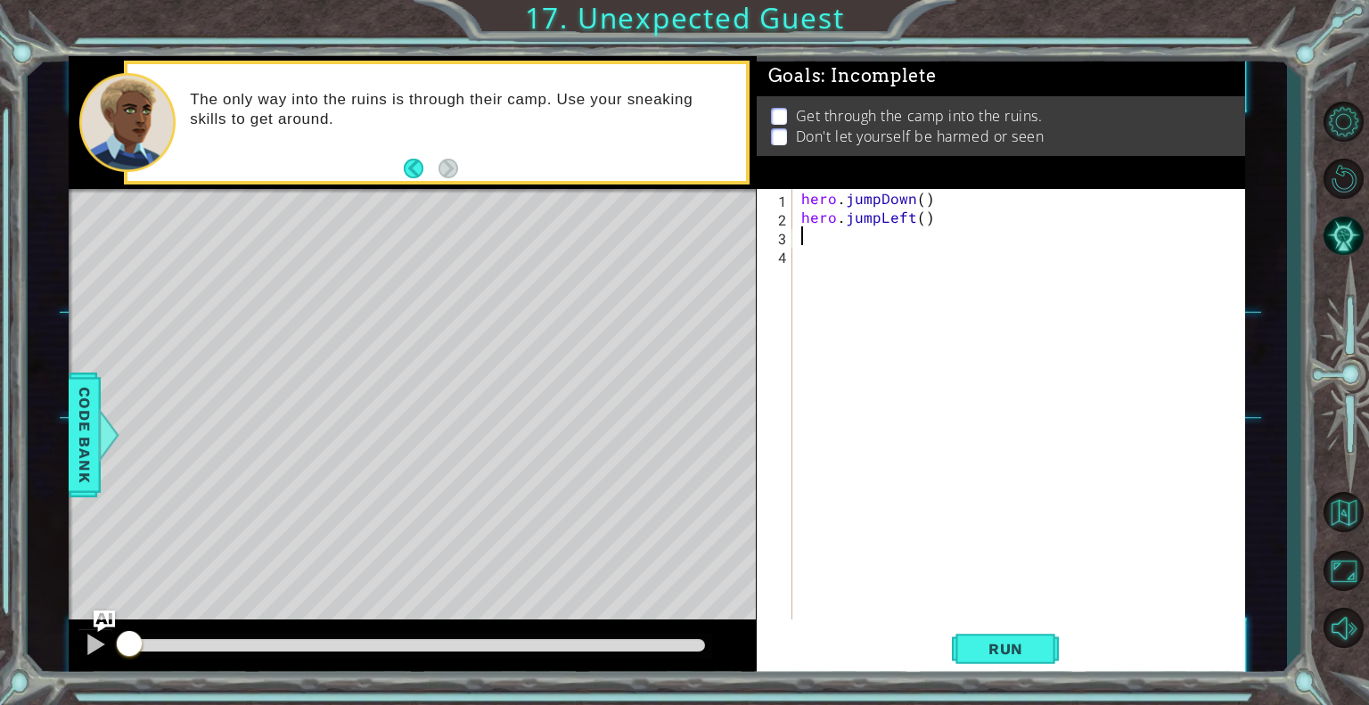
scroll to position [0, 0]
click at [915, 220] on div "hero . jumpDown ( ) hero . jumpLeft ( )" at bounding box center [1024, 423] width 452 height 468
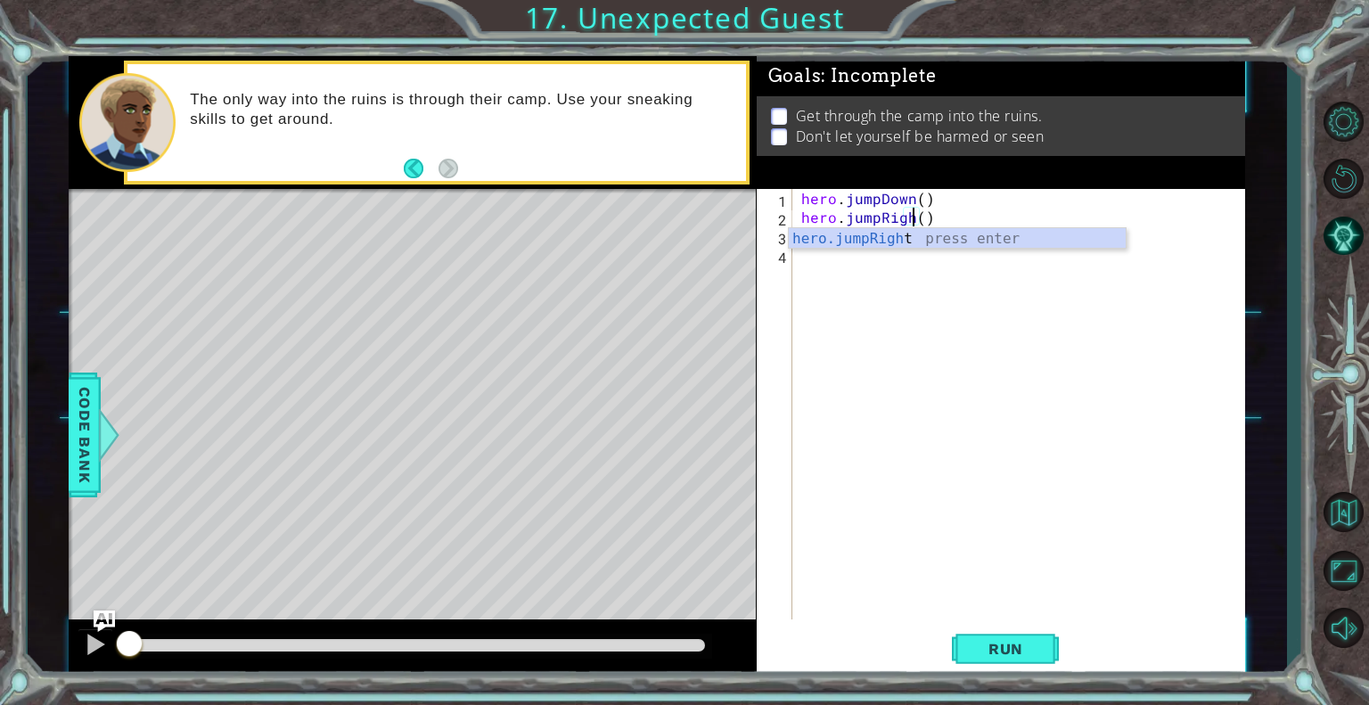
scroll to position [0, 7]
type textarea "hero.jumpRight()"
click at [1016, 654] on span "Run" at bounding box center [1006, 649] width 70 height 18
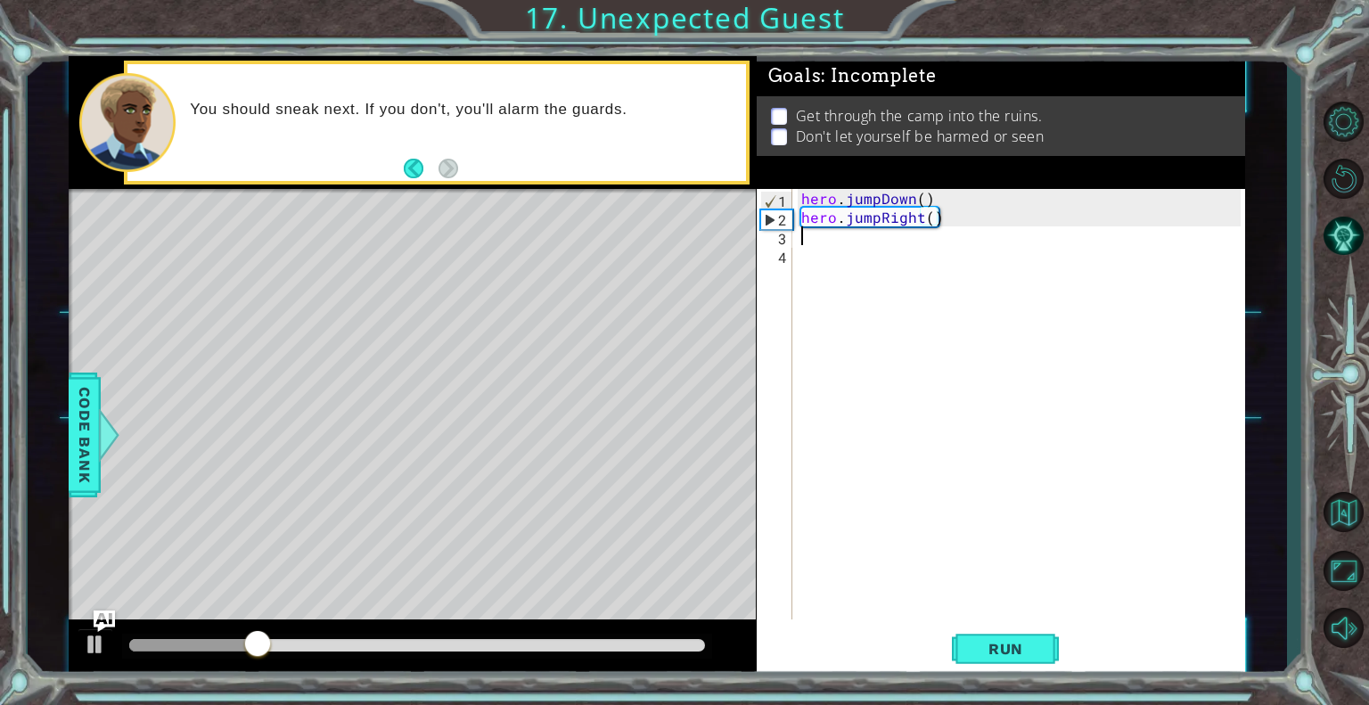
click at [834, 238] on div "hero . jumpDown ( ) hero . jumpRight ( )" at bounding box center [1024, 423] width 452 height 468
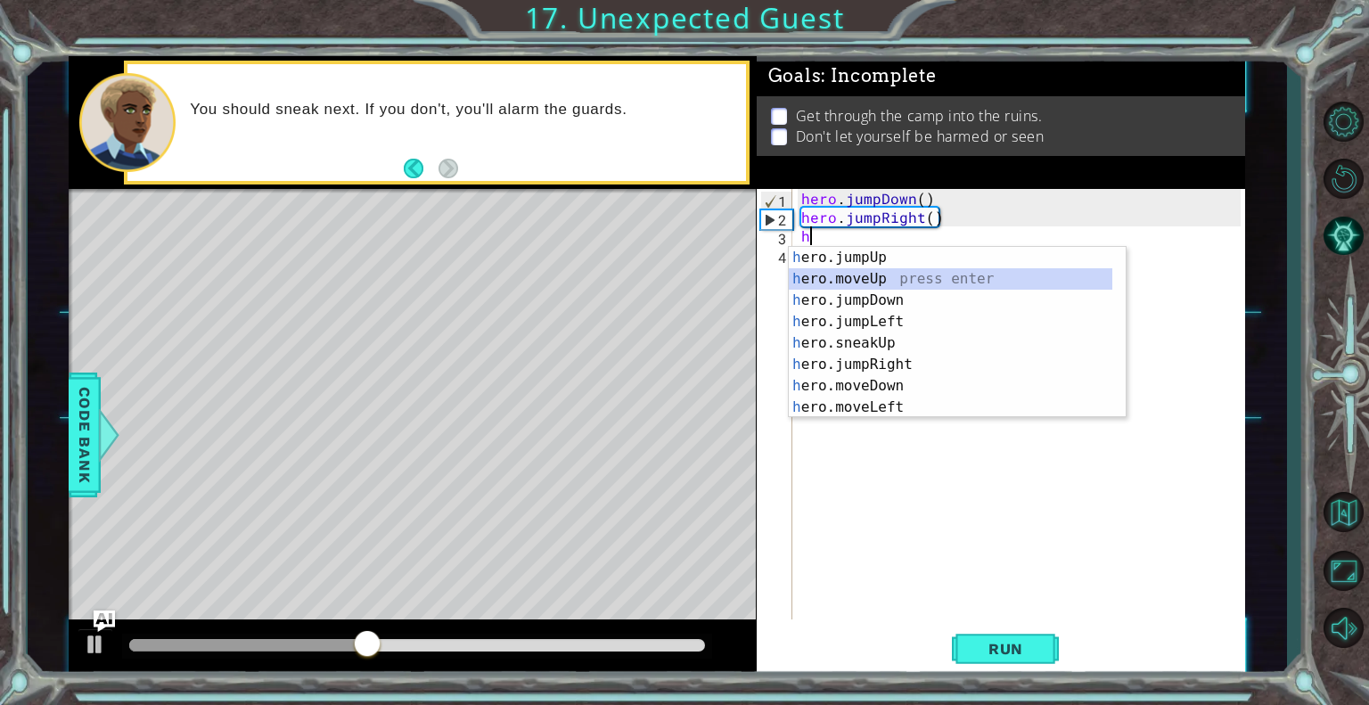
click at [875, 274] on div "h ero.jumpUp press enter h ero.moveUp press enter h ero.jumpDown press enter h …" at bounding box center [957, 354] width 337 height 214
type textarea "hero.moveUp(1)"
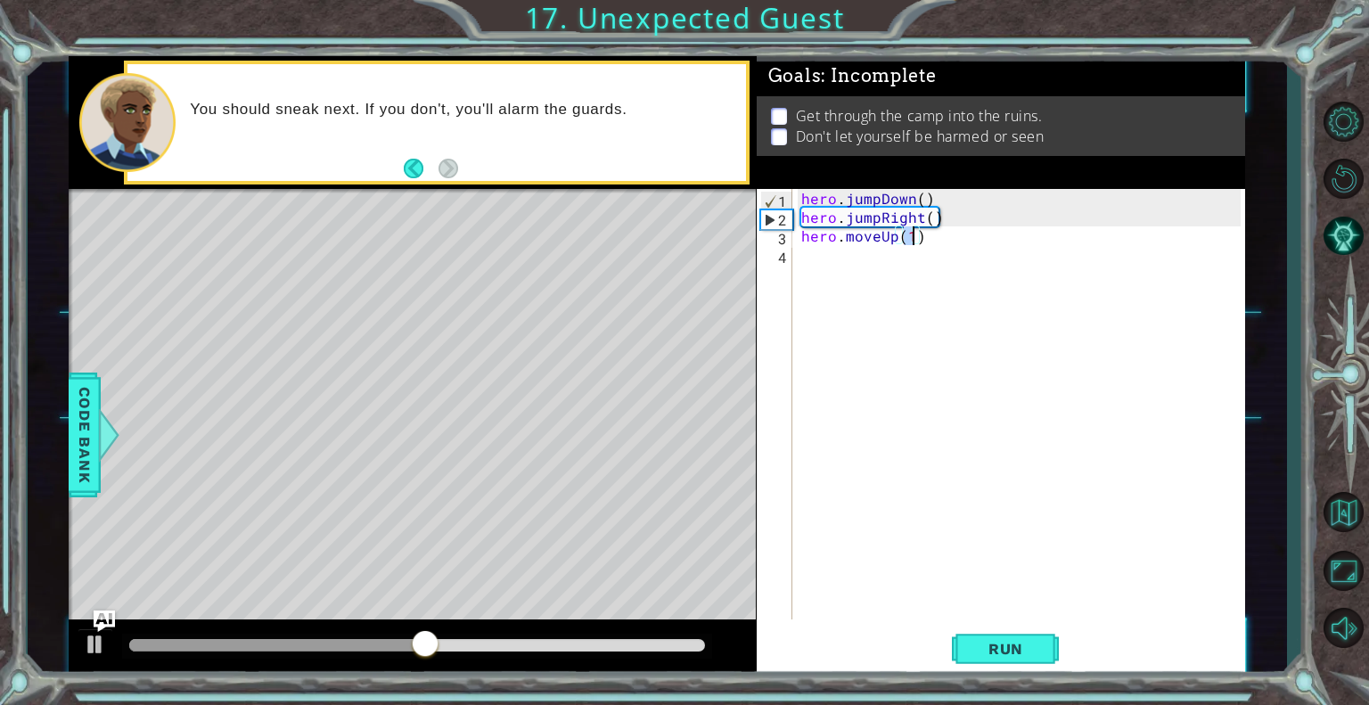
click at [864, 248] on div "hero . jumpDown ( ) hero . jumpRight ( ) hero . moveUp ( 1 )" at bounding box center [1024, 423] width 452 height 468
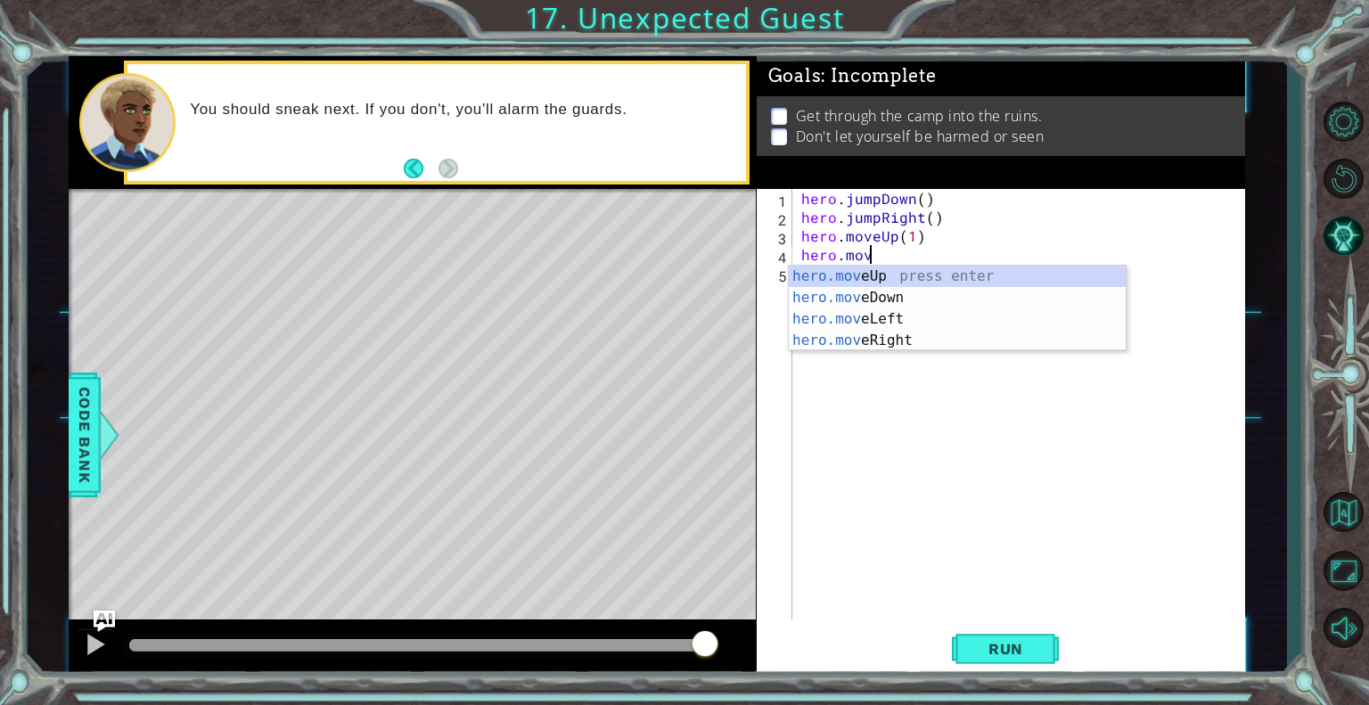
scroll to position [0, 4]
click at [875, 328] on div "hero.move Up press enter hero.move Down press enter hero.move Left press enter …" at bounding box center [957, 330] width 337 height 128
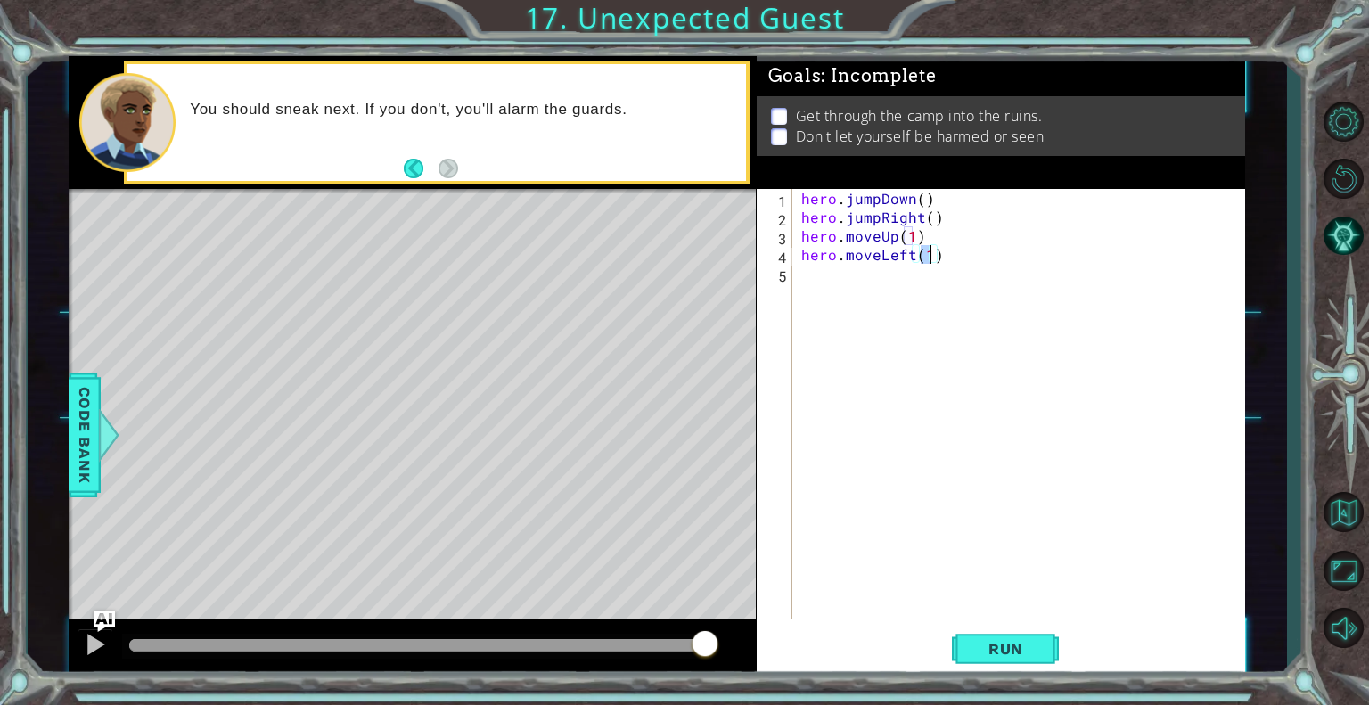
click at [913, 254] on div "hero . jumpDown ( ) hero . jumpRight ( ) hero . moveUp ( 1 ) hero . moveLeft ( …" at bounding box center [1024, 423] width 452 height 468
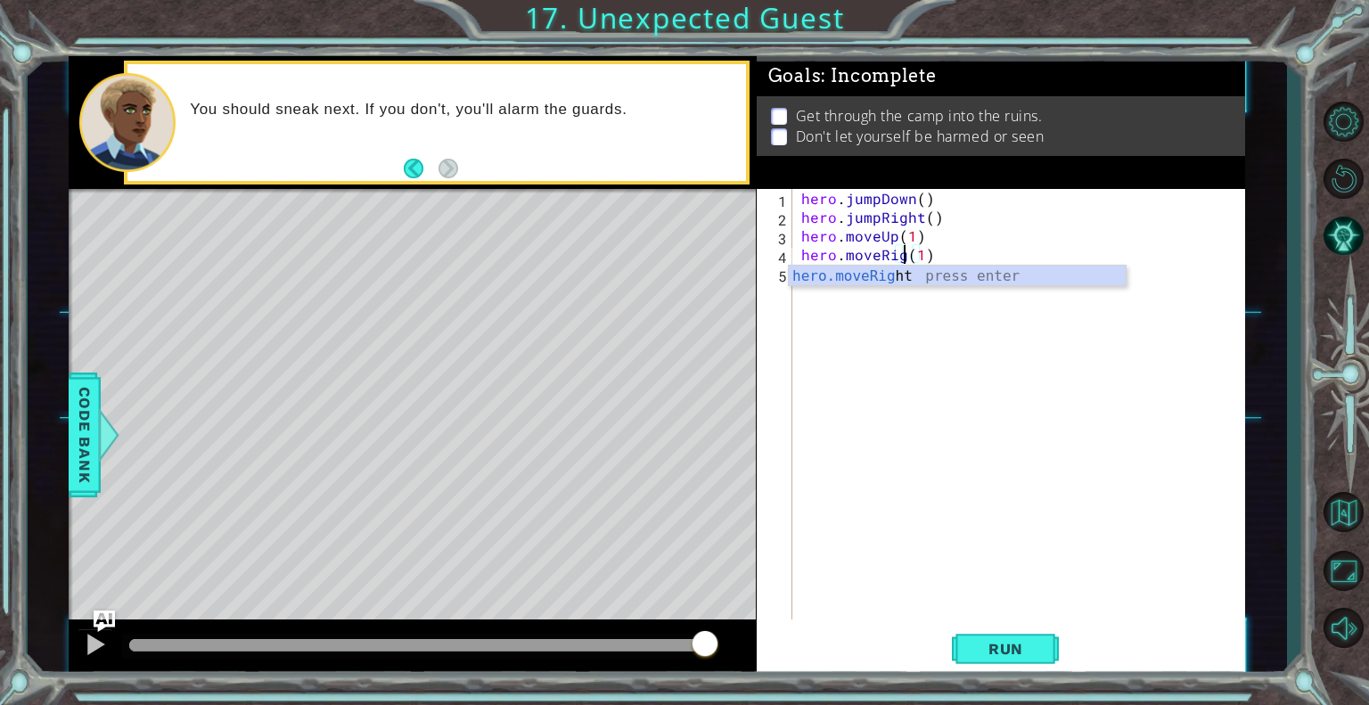
type textarea "hero.moveRight(1)"
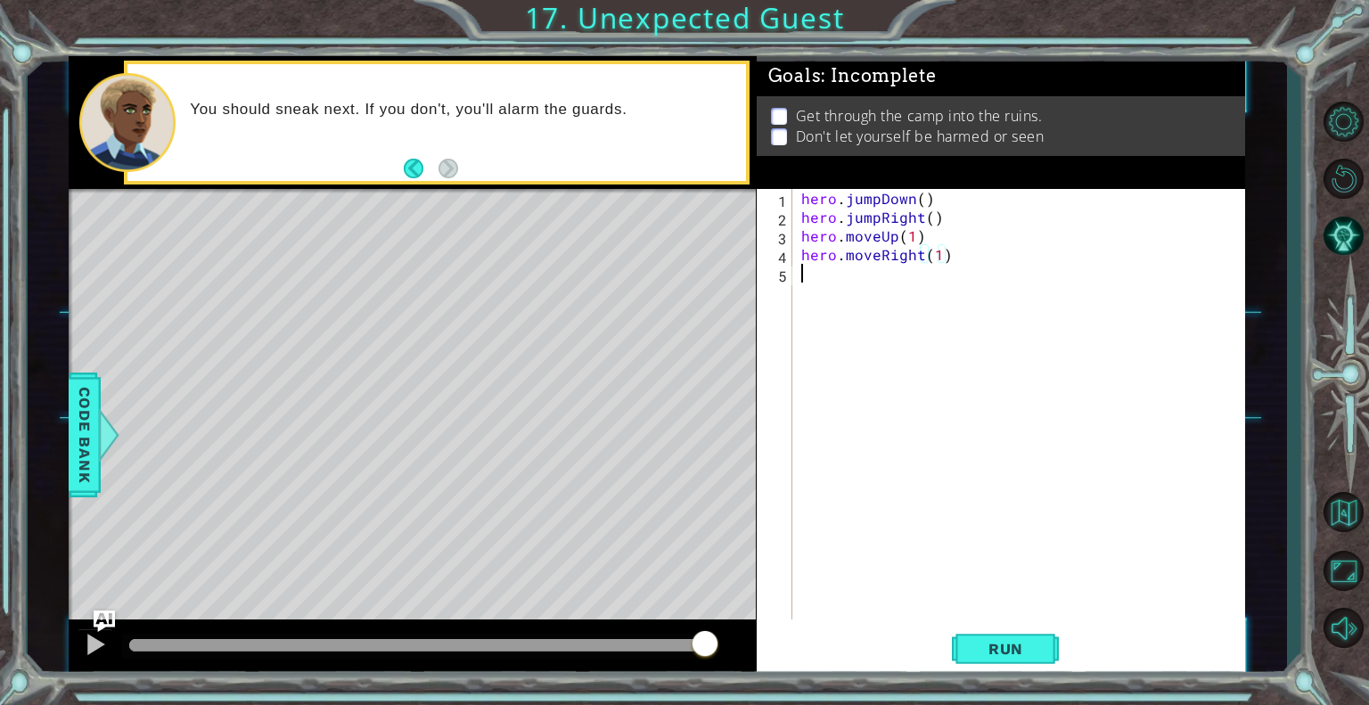
click at [816, 316] on div "hero . jumpDown ( ) hero . jumpRight ( ) hero . moveUp ( 1 ) hero . moveRight (…" at bounding box center [1024, 423] width 452 height 468
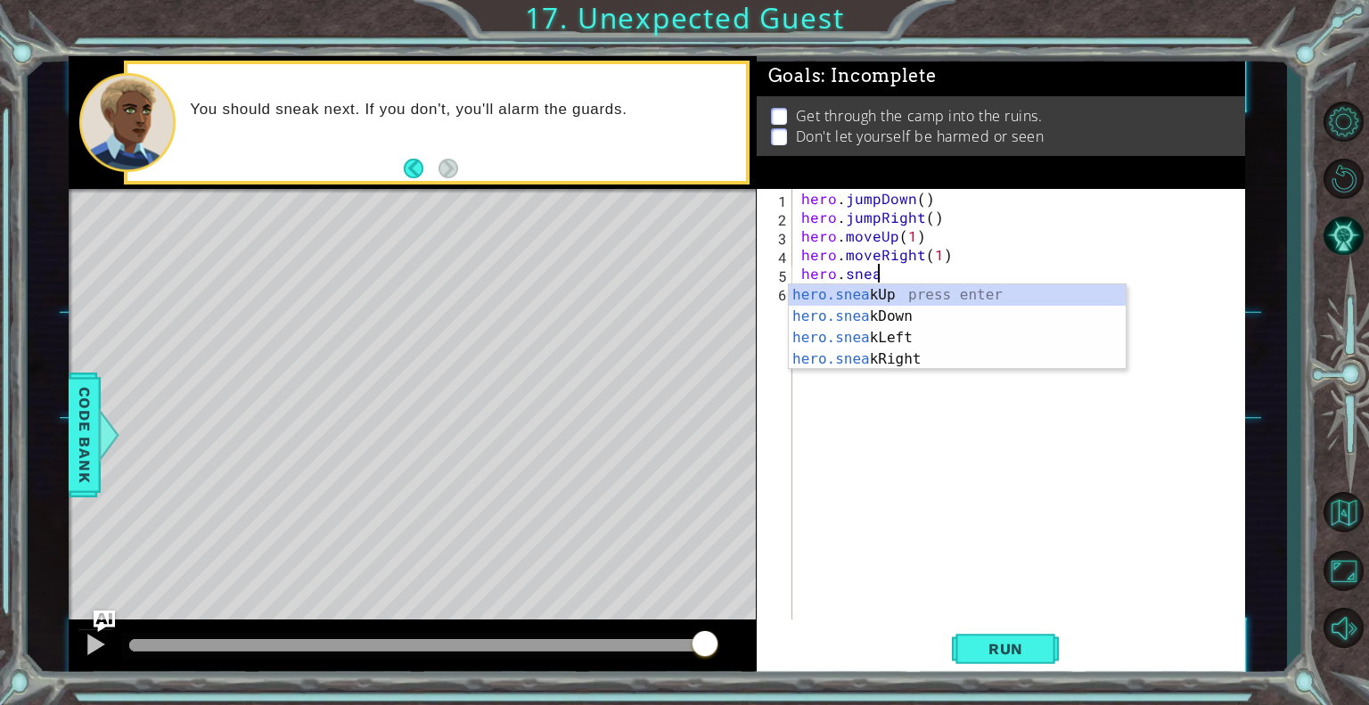
scroll to position [0, 4]
click at [836, 352] on div "hero.sneak Up press enter hero.sneak Down press enter hero.sneak Left press ent…" at bounding box center [957, 348] width 337 height 128
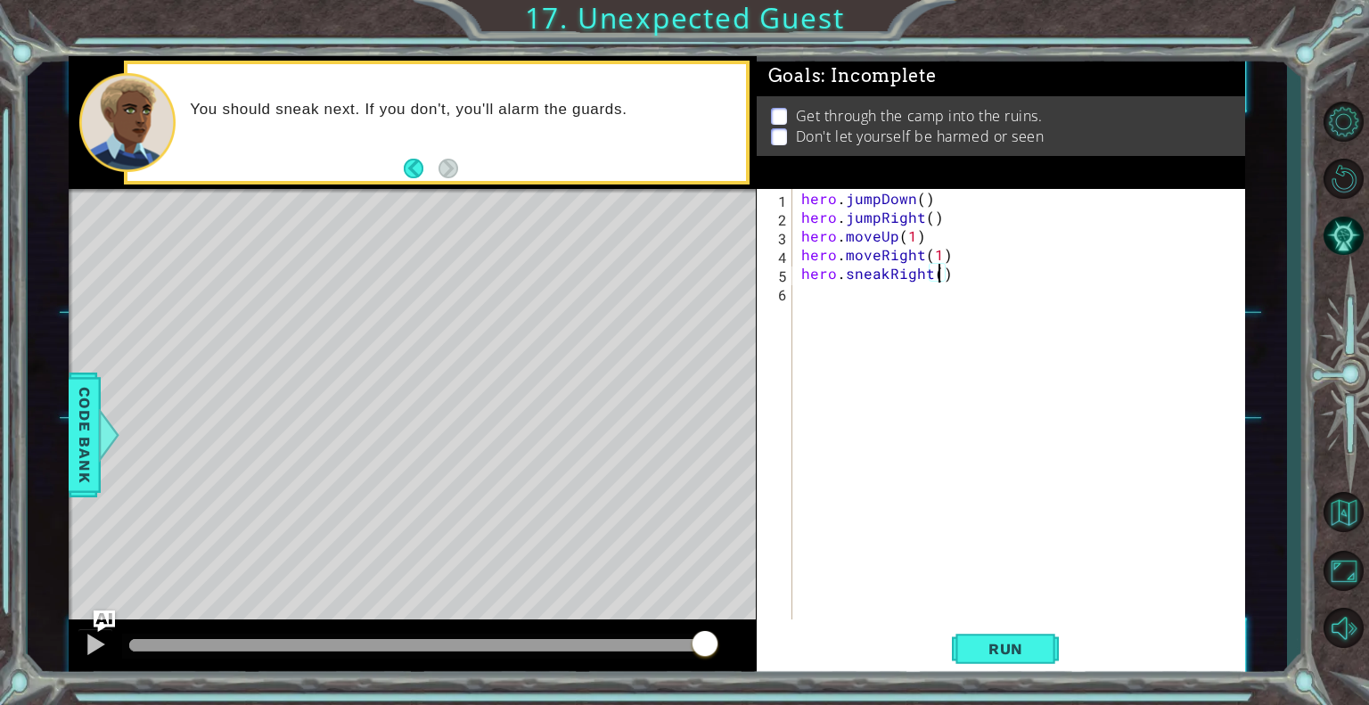
scroll to position [0, 8]
click at [961, 655] on button "Run" at bounding box center [1005, 649] width 107 height 49
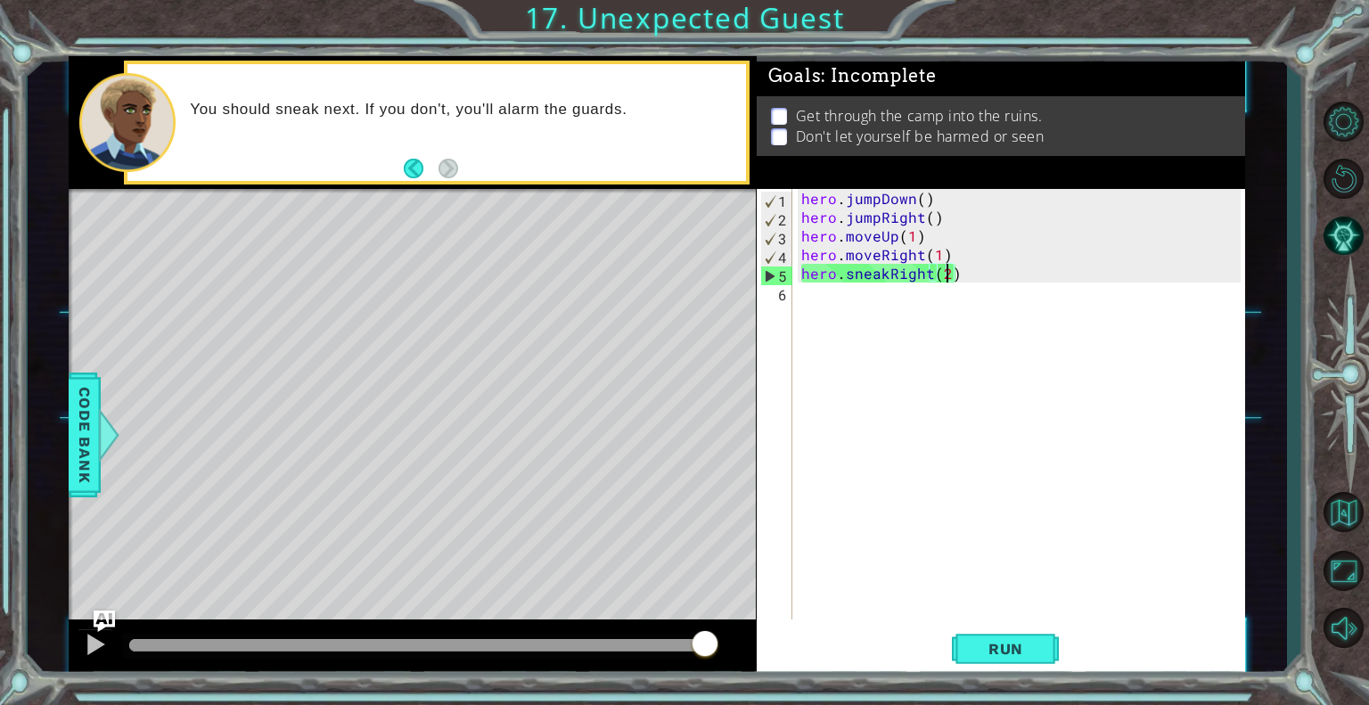
click at [875, 250] on div "hero . jumpDown ( ) hero . jumpRight ( ) hero . moveUp ( 1 ) hero . moveRight (…" at bounding box center [1024, 423] width 452 height 468
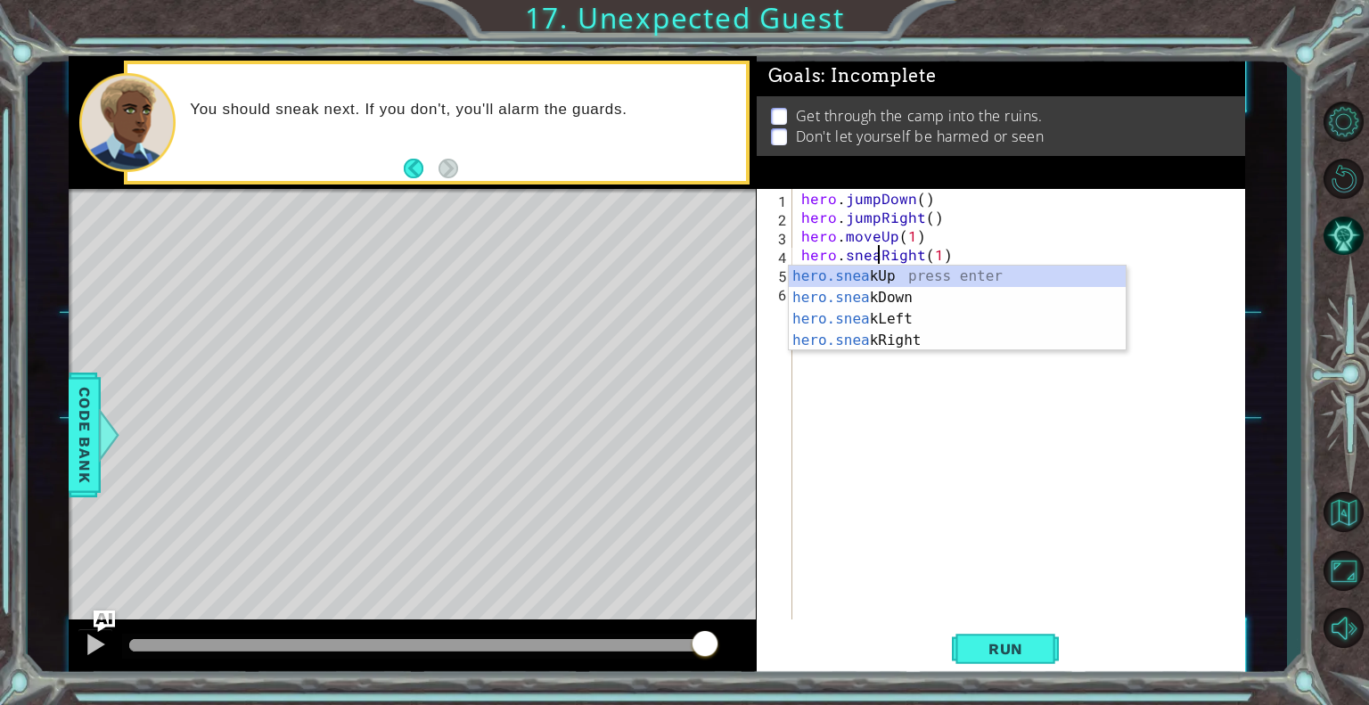
scroll to position [0, 4]
click at [995, 636] on button "Run" at bounding box center [1005, 649] width 107 height 49
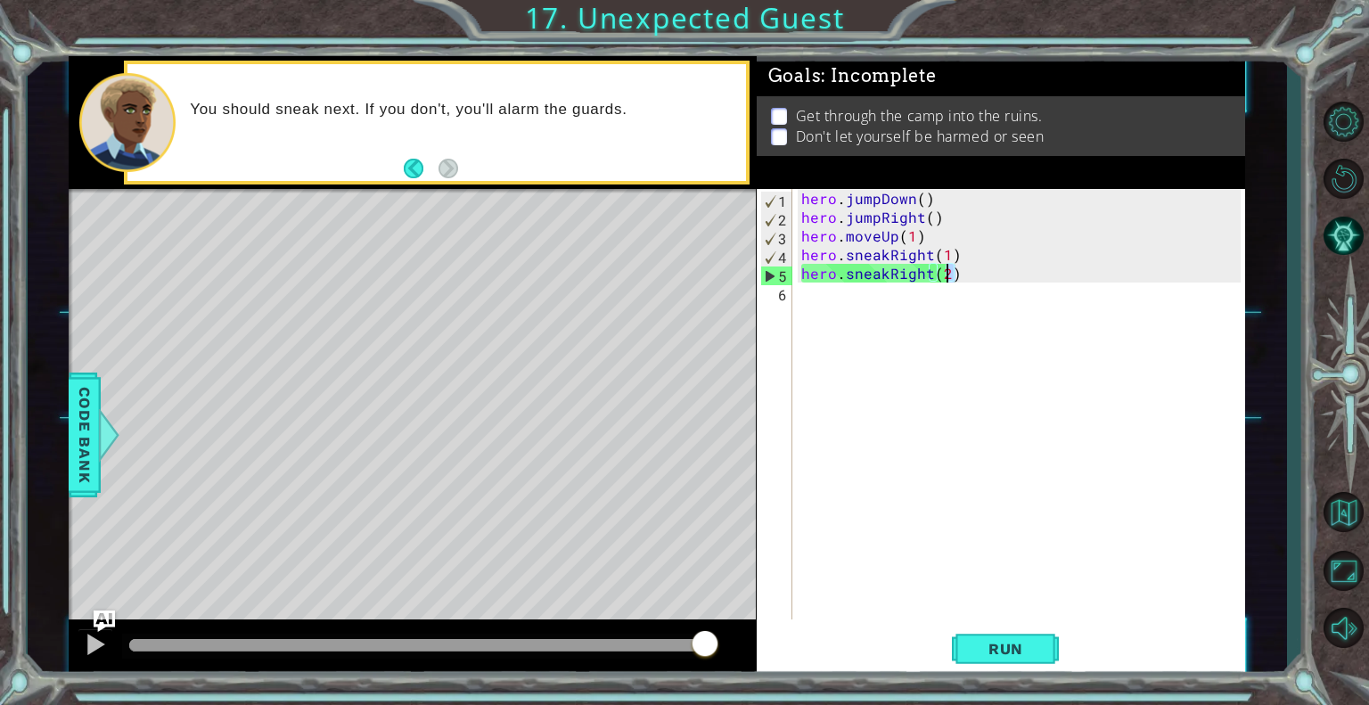
drag, startPoint x: 957, startPoint y: 282, endPoint x: 941, endPoint y: 275, distance: 17.6
click at [941, 275] on div "hero . jumpDown ( ) hero . jumpRight ( ) hero . moveUp ( 1 ) hero . sneakRight …" at bounding box center [1024, 423] width 452 height 468
click at [959, 272] on div "hero . jumpDown ( ) hero . jumpRight ( ) hero . moveUp ( 1 ) hero . sneakRight …" at bounding box center [1019, 404] width 443 height 431
click at [928, 273] on div "hero . jumpDown ( ) hero . jumpRight ( ) hero . moveUp ( 1 ) hero . sneakRight …" at bounding box center [1024, 423] width 452 height 468
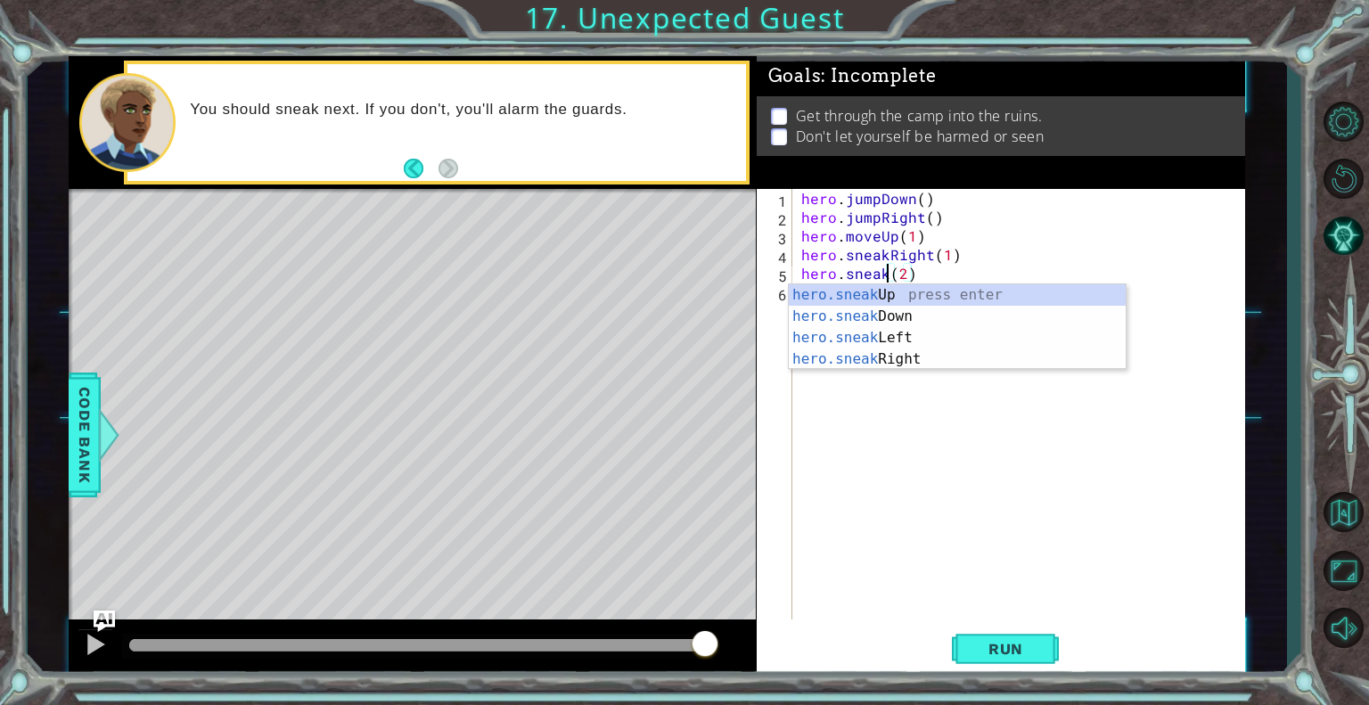
scroll to position [0, 5]
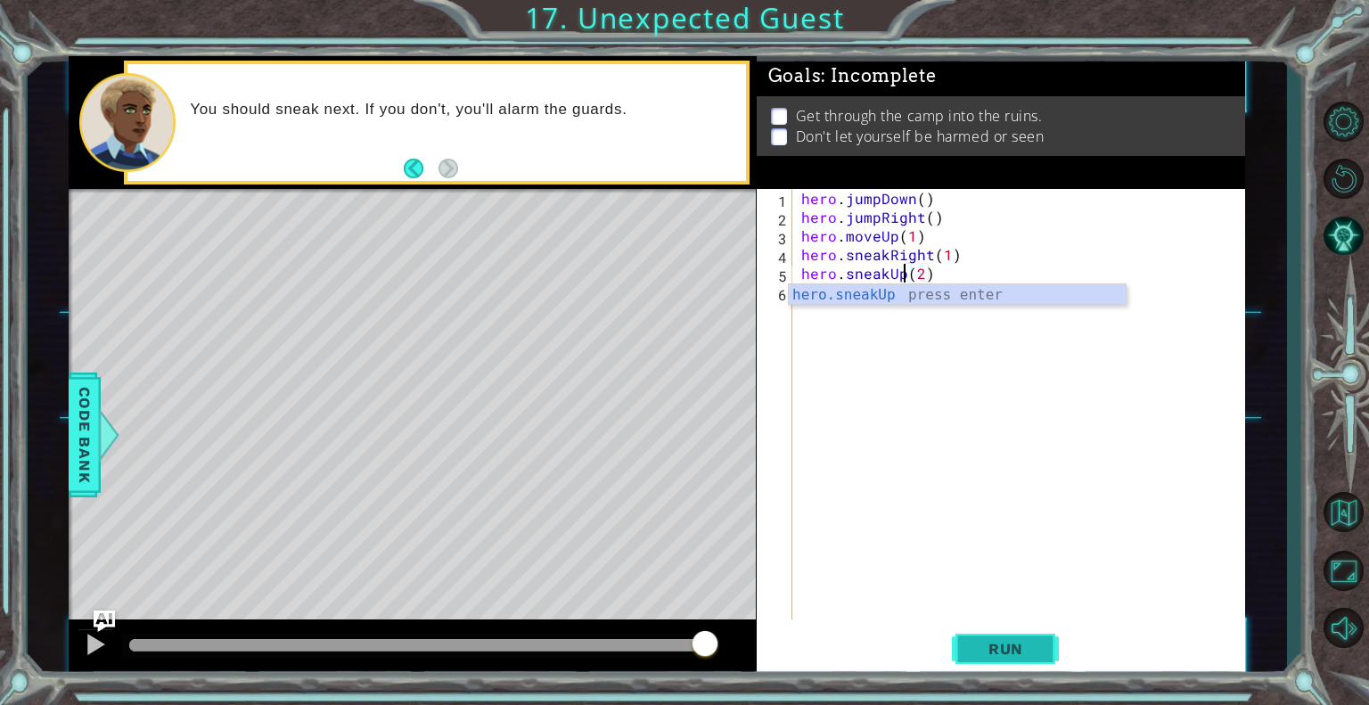
type textarea "hero.sneakUp(2)"
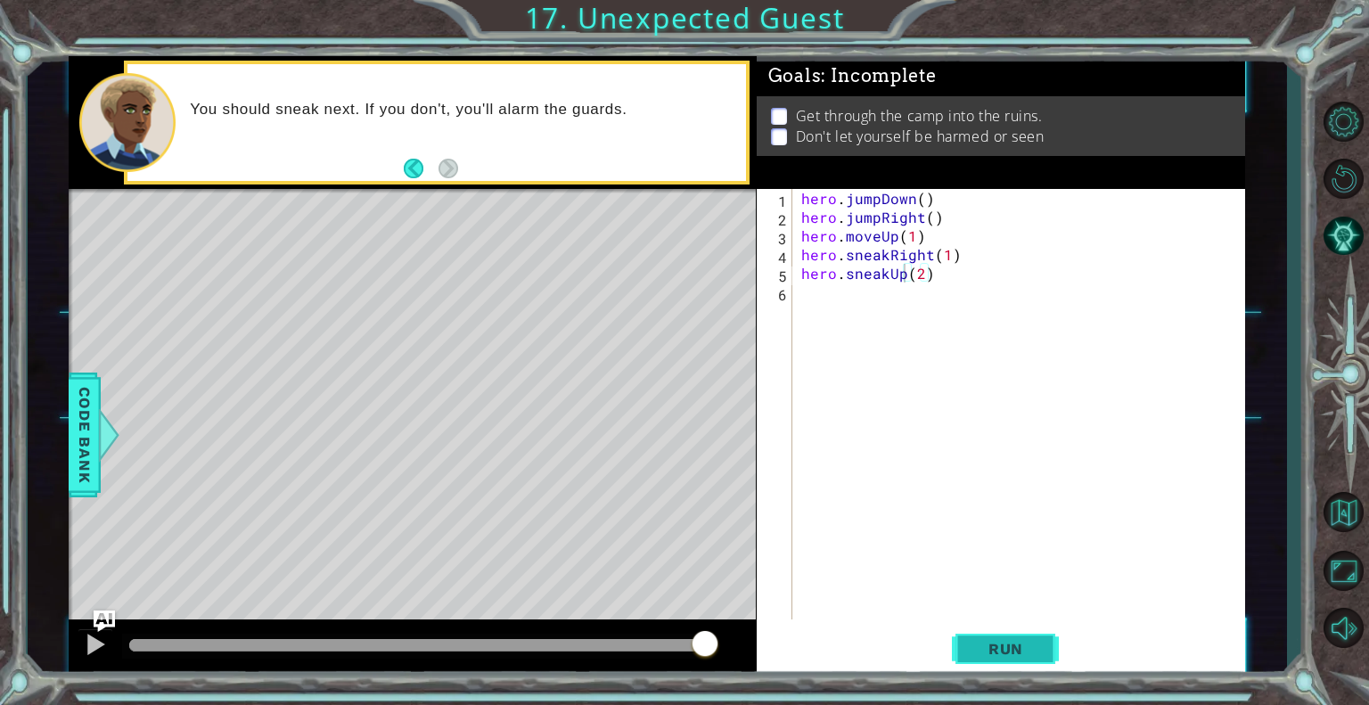
click at [985, 652] on span "Run" at bounding box center [1006, 649] width 70 height 18
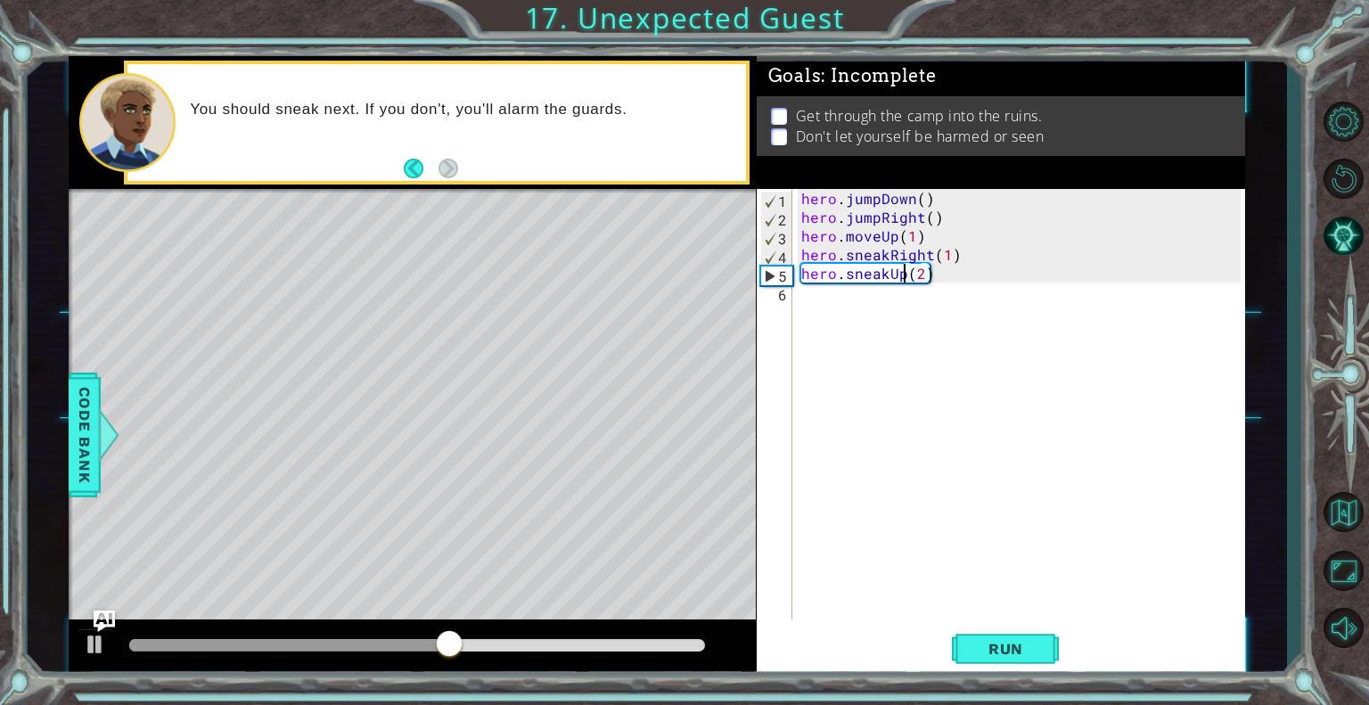
click at [815, 281] on div "hero . jumpDown ( ) hero . jumpRight ( ) hero . moveUp ( 1 ) hero . sneakRight …" at bounding box center [1024, 423] width 452 height 468
click at [813, 288] on div "hero . jumpDown ( ) hero . jumpRight ( ) hero . moveUp ( 1 ) hero . sneakRight …" at bounding box center [1024, 423] width 452 height 468
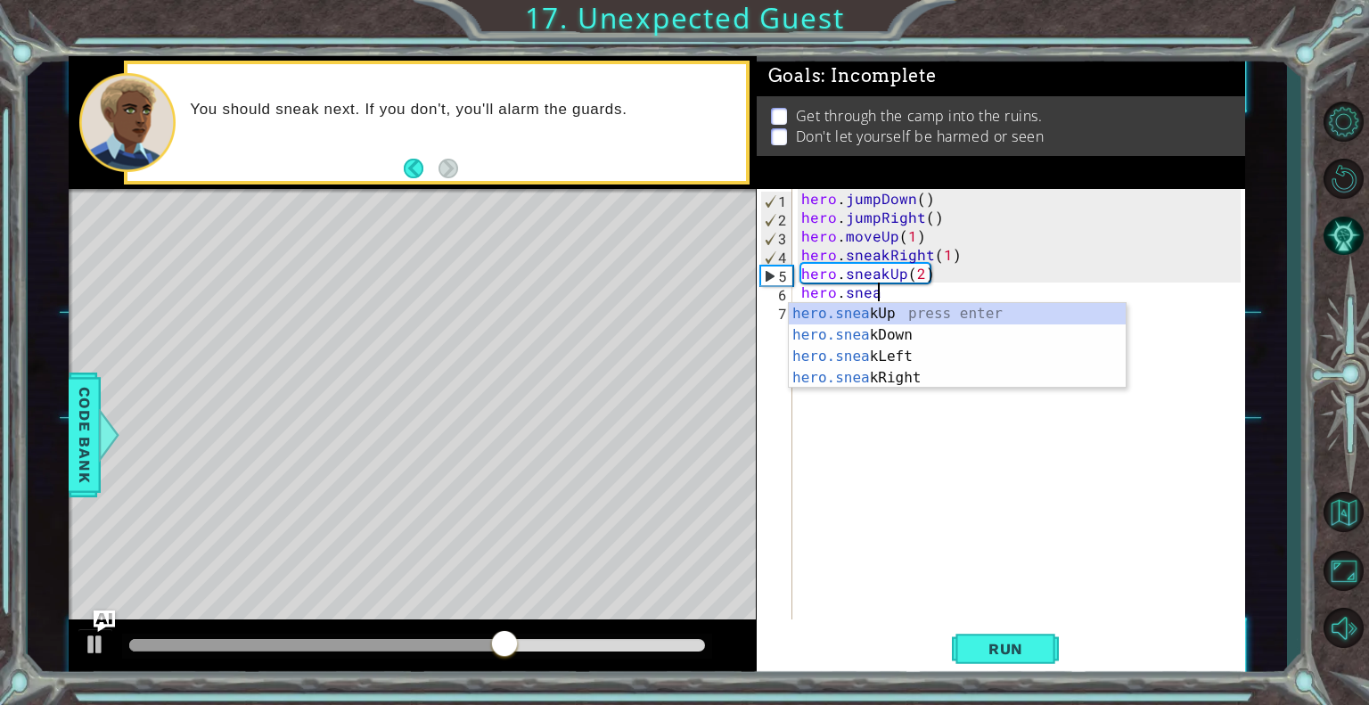
scroll to position [0, 4]
click at [842, 370] on div "hero.sneak Up press enter hero.sneak Down press enter hero.sneak Left press ent…" at bounding box center [957, 367] width 337 height 128
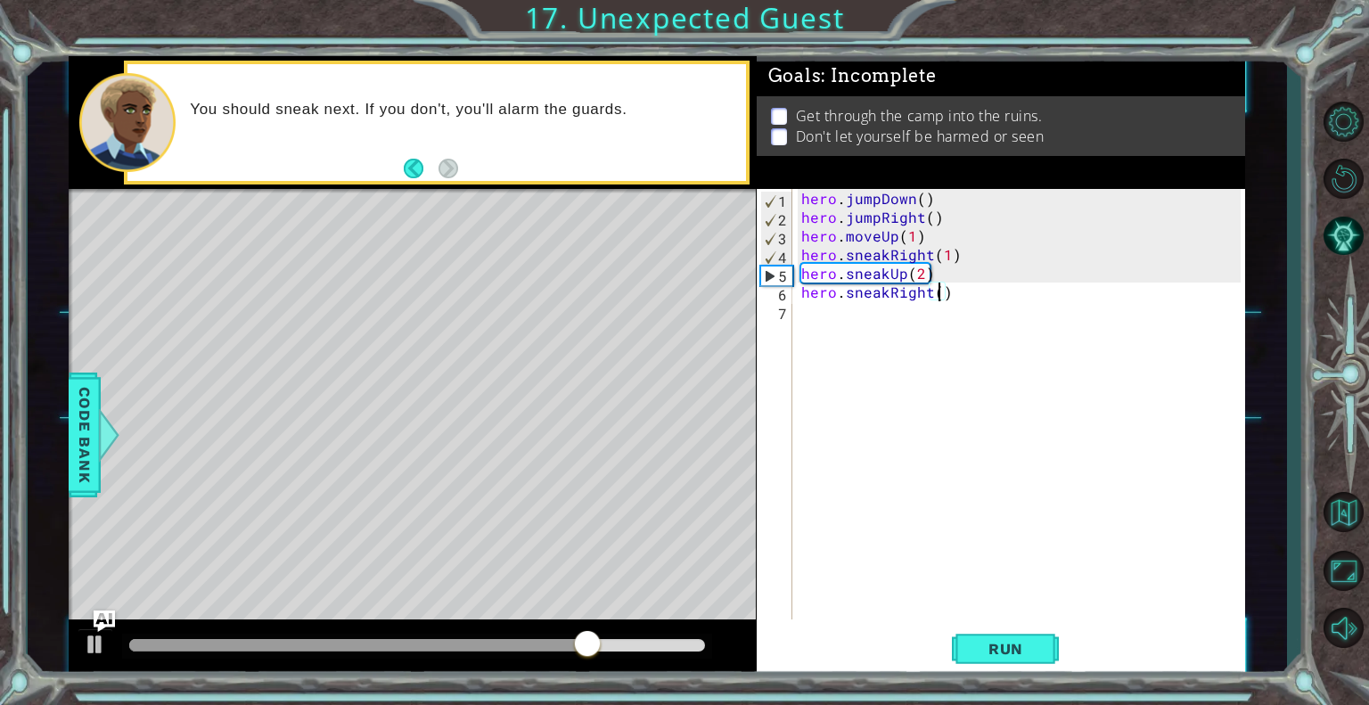
type textarea "hero.sneakRight(2)"
click at [926, 309] on div "hero . jumpDown ( ) hero . jumpRight ( ) hero . moveUp ( 1 ) hero . sneakRight …" at bounding box center [1024, 423] width 452 height 468
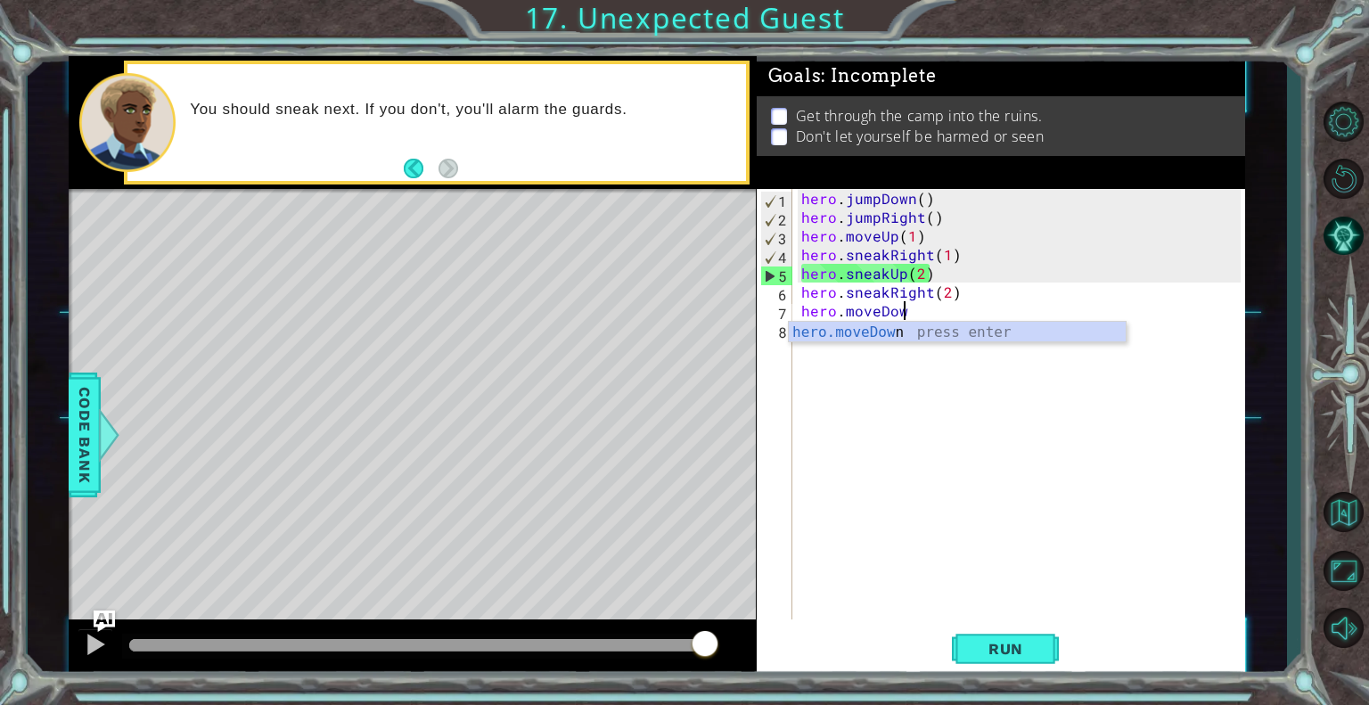
scroll to position [0, 5]
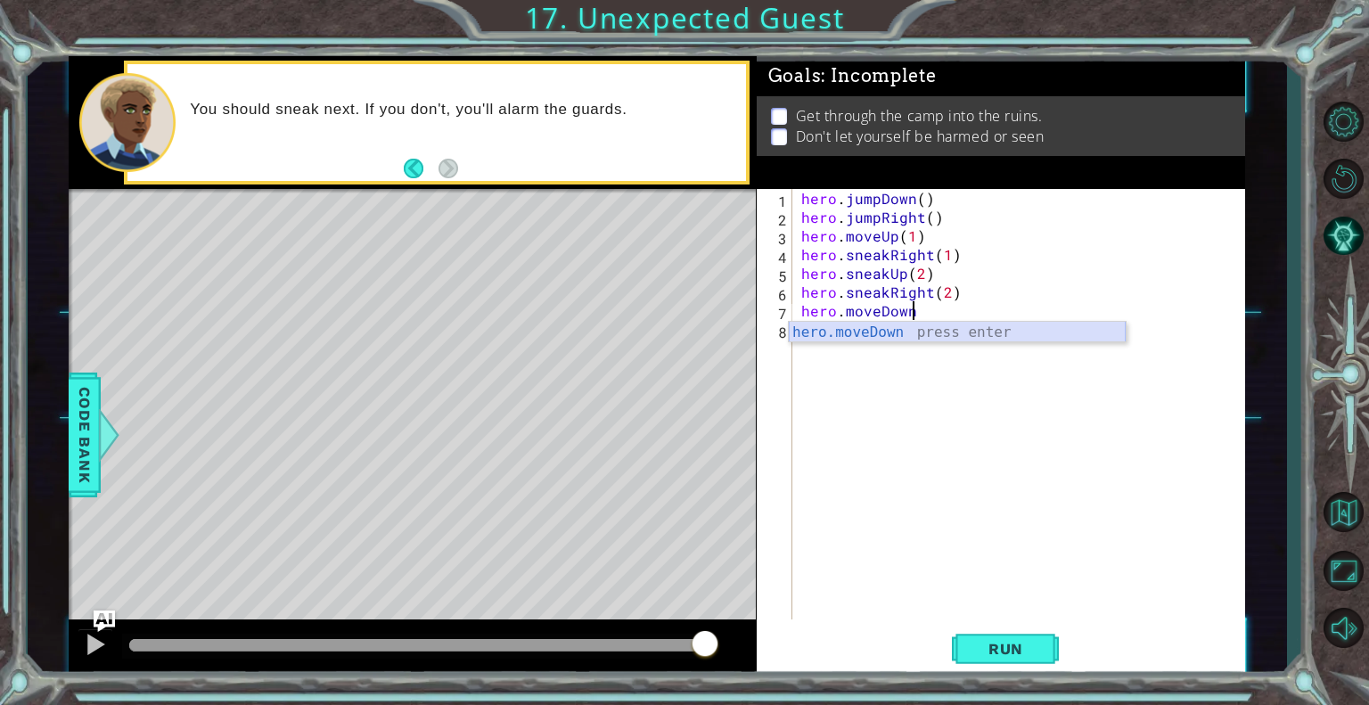
click at [916, 333] on div "hero.moveDown press enter" at bounding box center [957, 354] width 337 height 64
click at [965, 640] on button "Run" at bounding box center [1005, 649] width 107 height 49
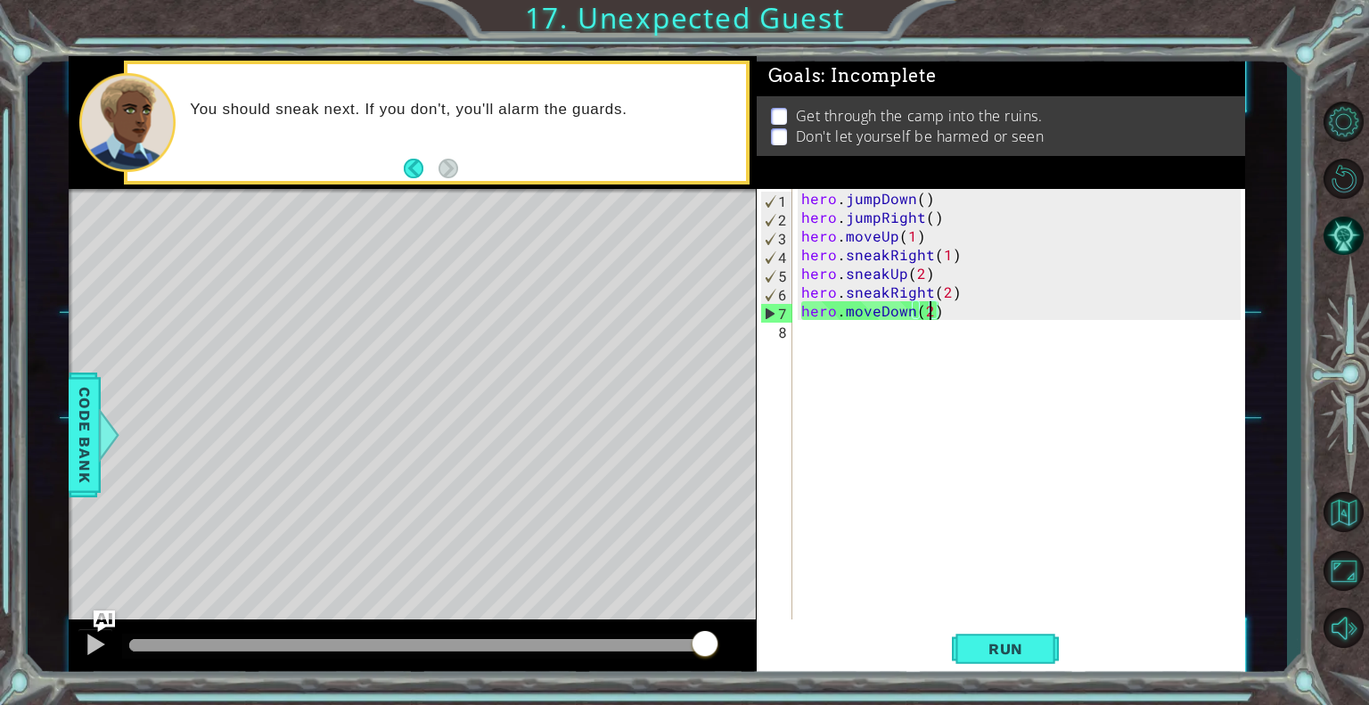
click at [871, 313] on div "hero . jumpDown ( ) hero . jumpRight ( ) hero . moveUp ( 1 ) hero . sneakRight …" at bounding box center [1024, 423] width 452 height 468
click at [872, 313] on div "hero . jumpDown ( ) hero . jumpRight ( ) hero . moveUp ( 1 ) hero . sneakRight …" at bounding box center [1024, 423] width 452 height 468
click at [872, 313] on div "hero . jumpDown ( ) hero . jumpRight ( ) hero . moveUp ( 1 ) hero . sneakRight …" at bounding box center [1019, 404] width 443 height 431
click at [880, 310] on div "hero . jumpDown ( ) hero . jumpRight ( ) hero . moveUp ( 1 ) hero . sneakRight …" at bounding box center [1024, 423] width 452 height 468
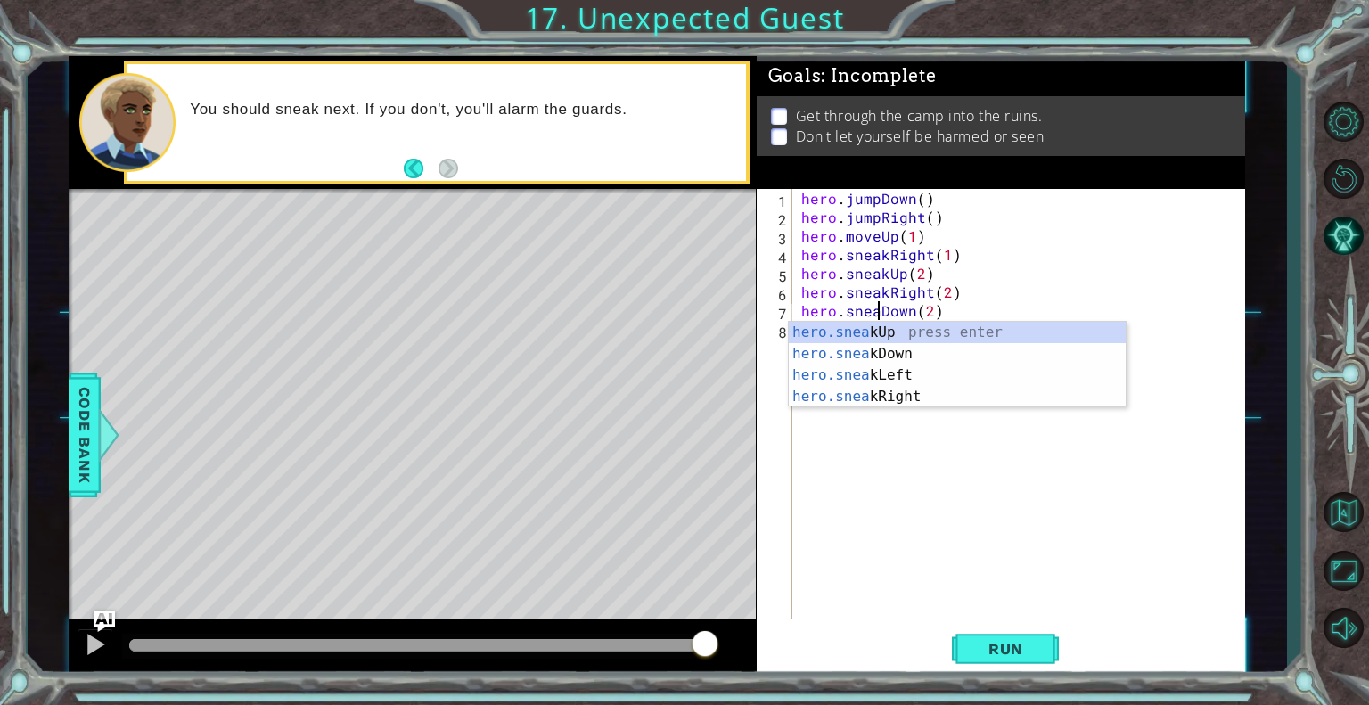
scroll to position [0, 4]
type textarea "hero.sneakDown(2)"
click at [1004, 649] on span "Run" at bounding box center [1006, 649] width 70 height 18
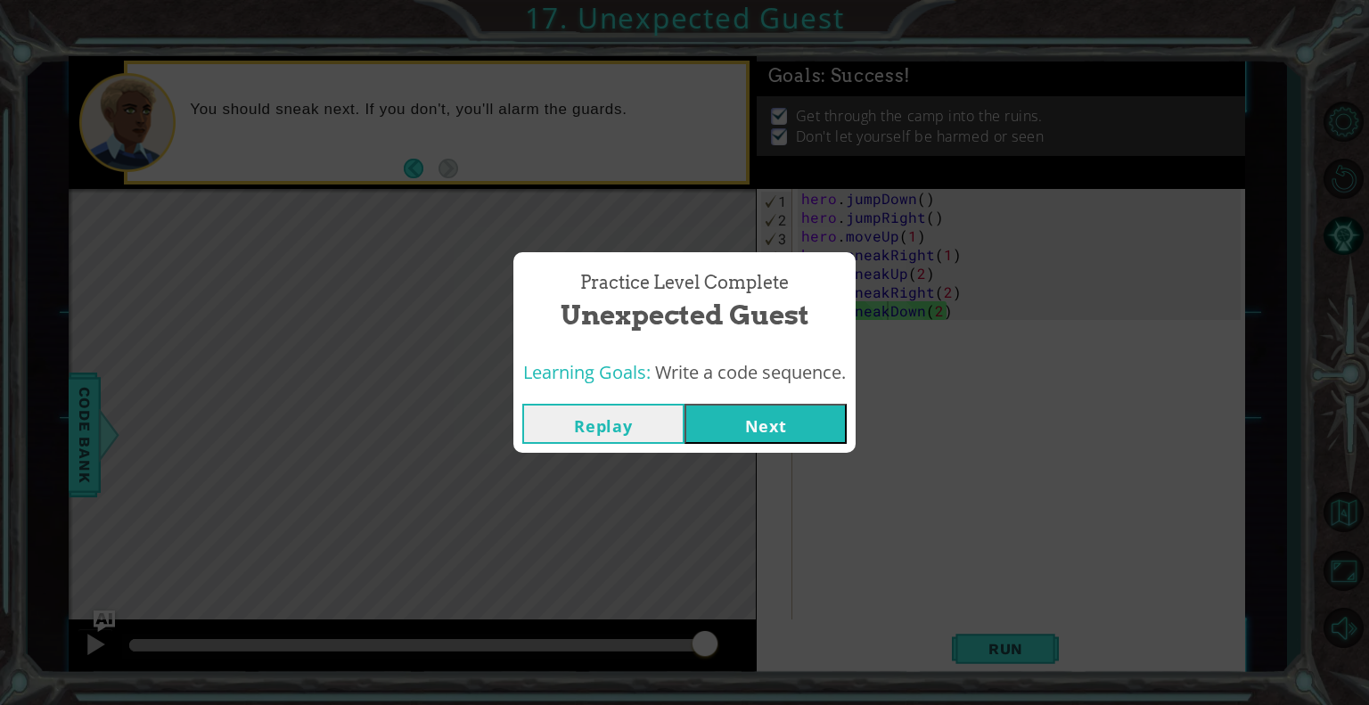
click at [724, 430] on button "Next" at bounding box center [766, 424] width 162 height 40
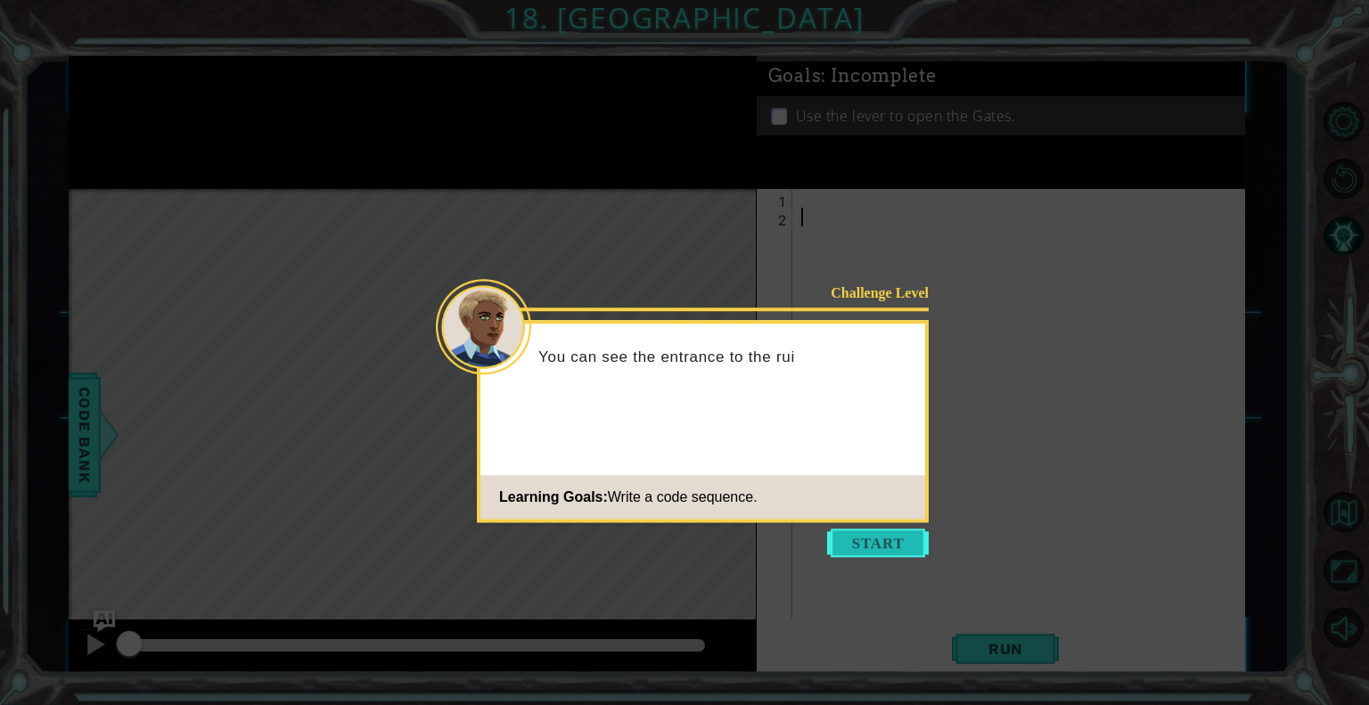
click at [869, 532] on button "Start" at bounding box center [878, 543] width 102 height 29
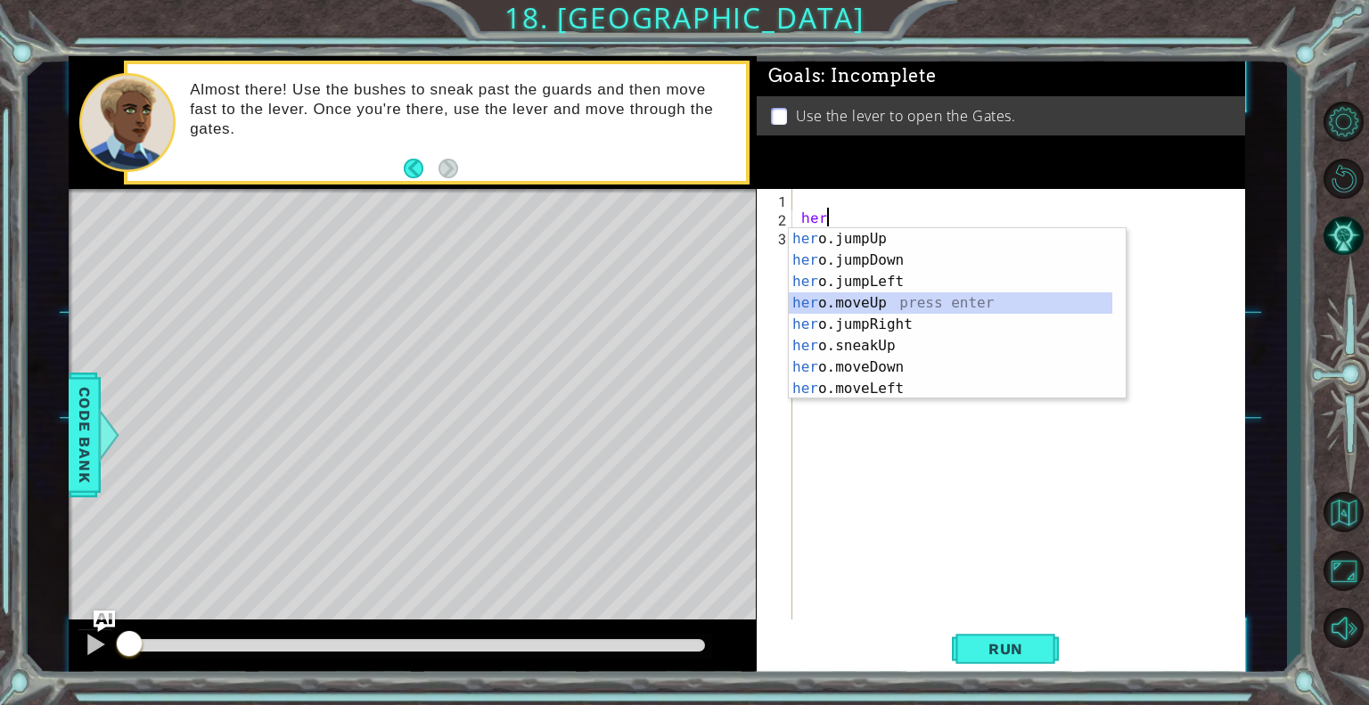
type textarea "hero"
click at [890, 293] on div "her o.jumpUp press enter her o.jumpDown press enter her o.jumpLeft press enter …" at bounding box center [951, 335] width 324 height 214
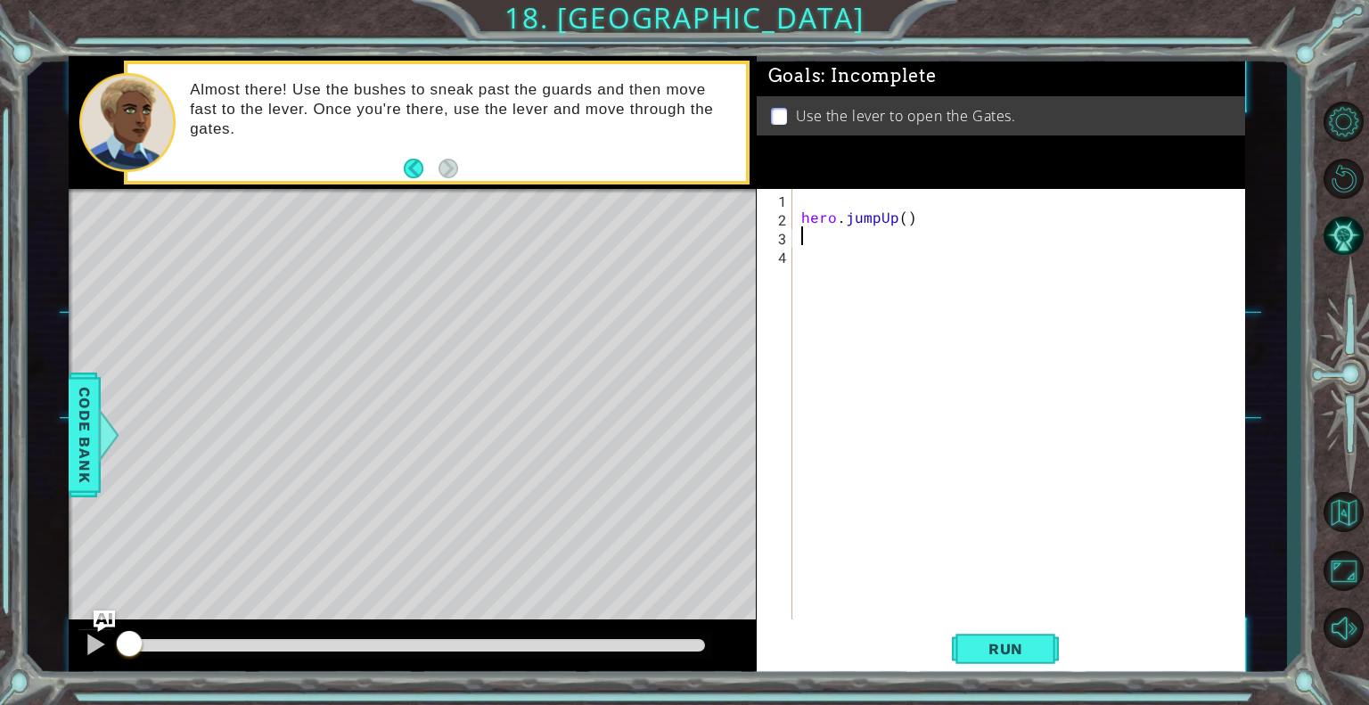
type textarea "."
click at [890, 226] on div "hero . jumpUp ( )" at bounding box center [1024, 423] width 452 height 468
click at [896, 222] on div "hero . jumpUp ( )" at bounding box center [1024, 423] width 452 height 468
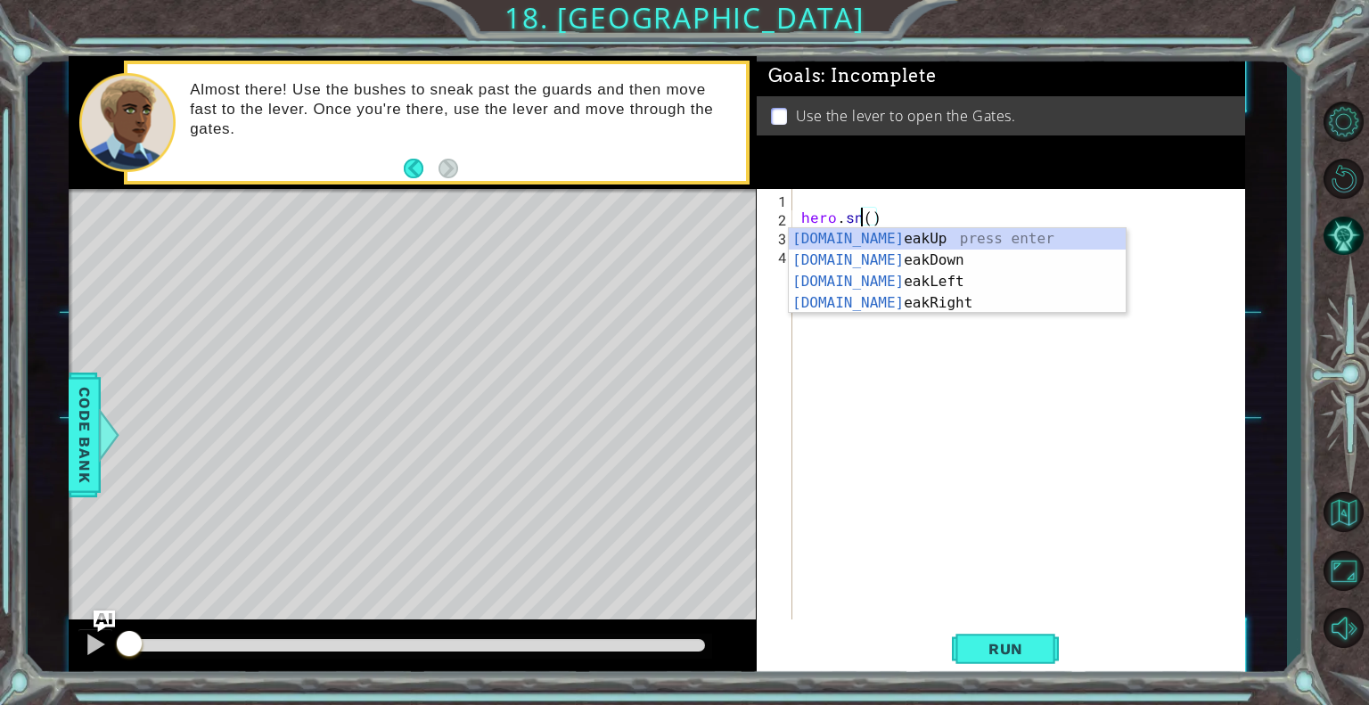
scroll to position [0, 4]
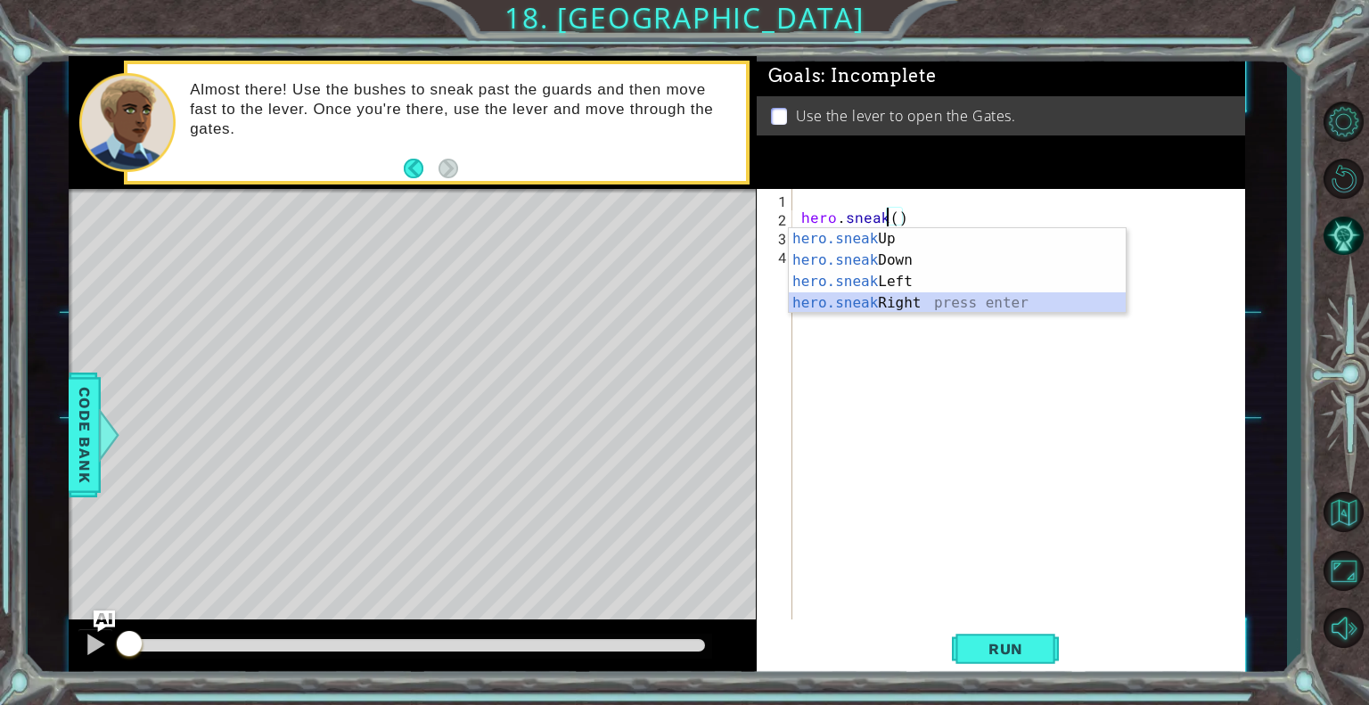
click at [913, 299] on div "hero.sneak Up press enter hero.sneak Down press enter hero.sneak Left press ent…" at bounding box center [957, 292] width 337 height 128
type textarea "hero.sneakRight(1)"
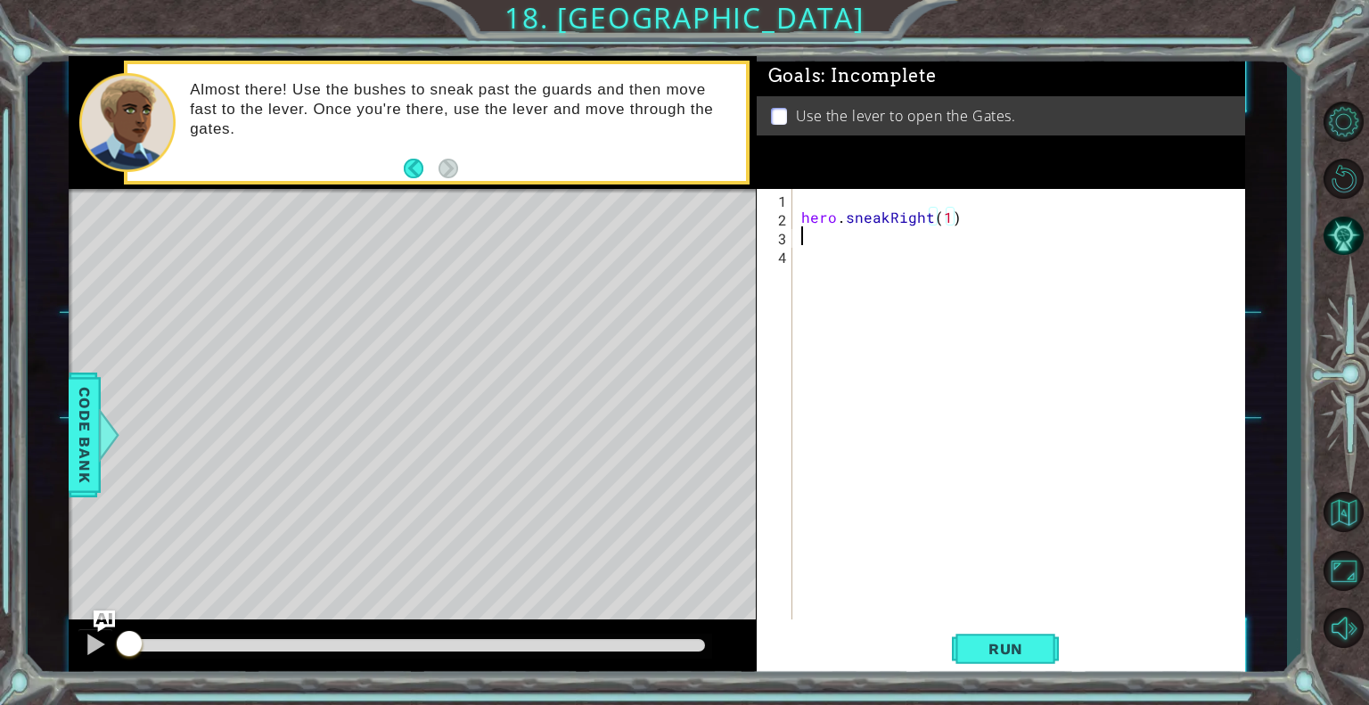
click at [831, 235] on div "hero . sneakRight ( 1 )" at bounding box center [1024, 423] width 452 height 468
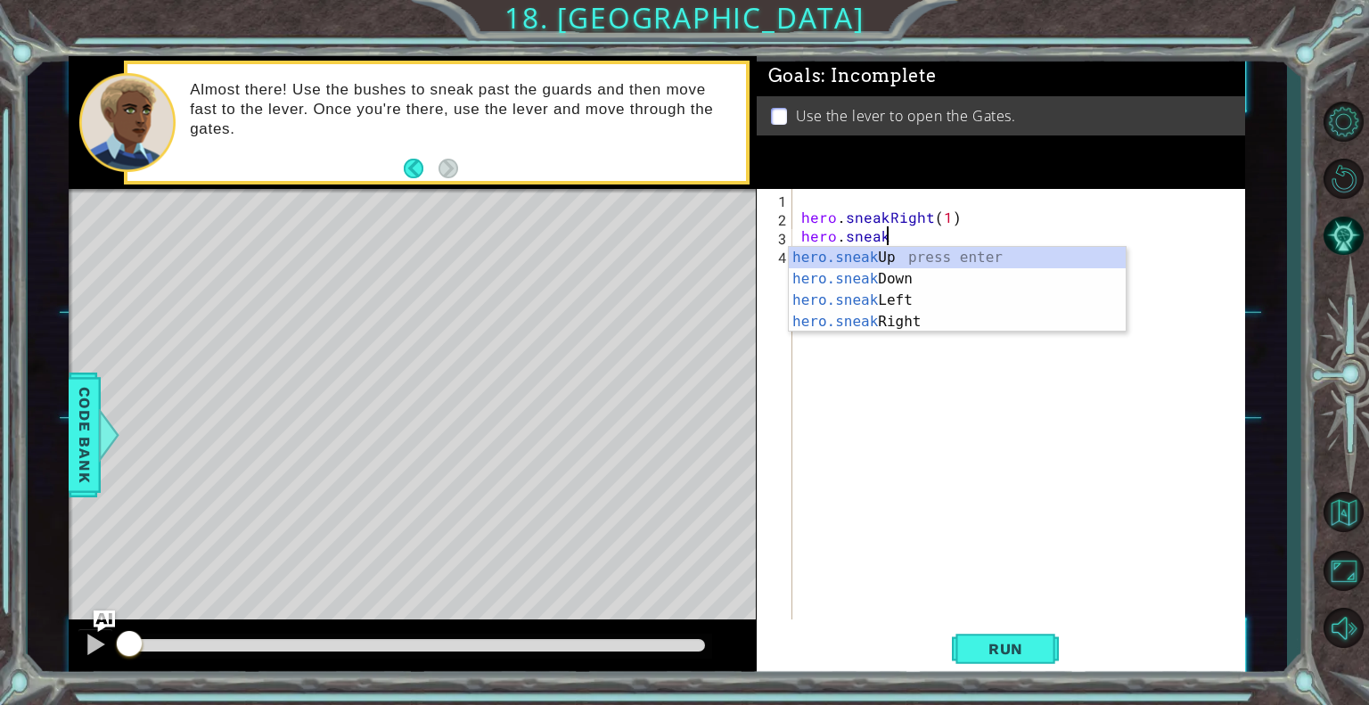
scroll to position [0, 4]
click at [842, 255] on div "hero.sneak Up press enter hero.sneak Down press enter hero.sneak Left press ent…" at bounding box center [957, 311] width 337 height 128
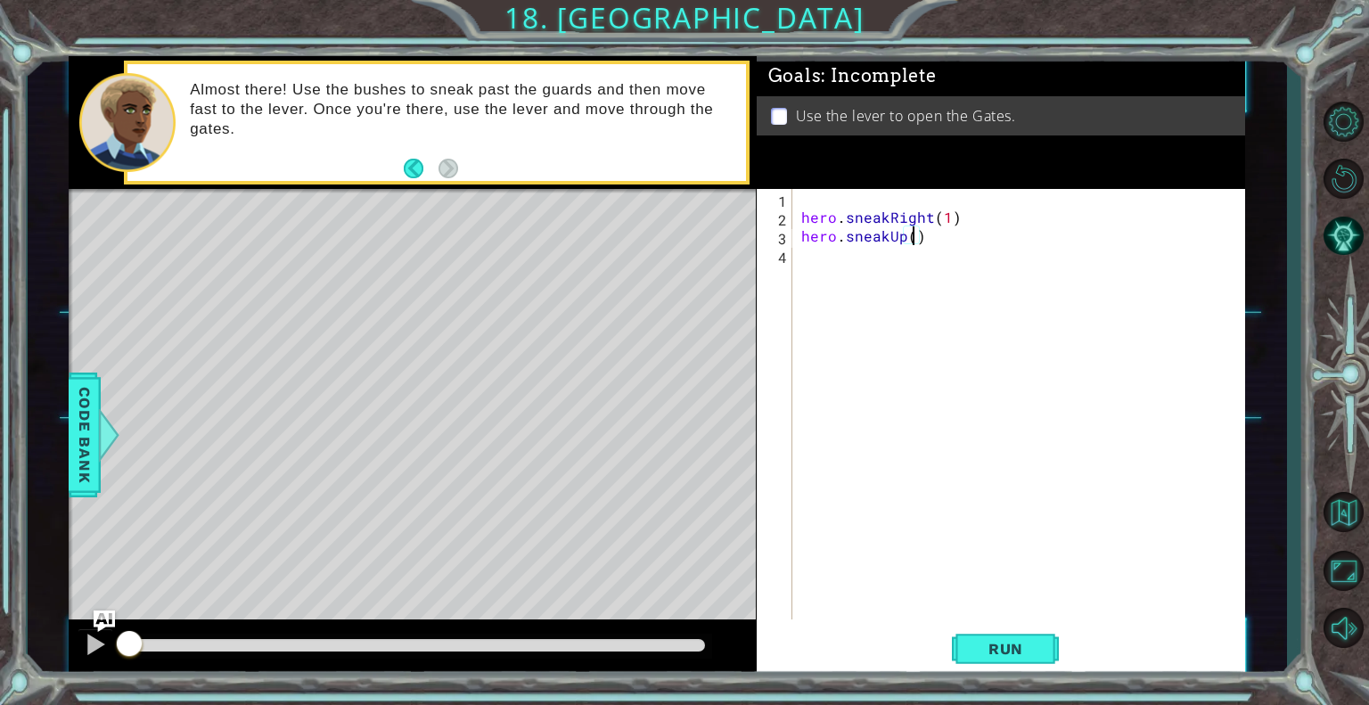
type textarea "hero.sneakUp(2)"
click at [821, 251] on div "hero . sneakRight ( 1 ) hero . sneakUp ( 2 )" at bounding box center [1024, 423] width 452 height 468
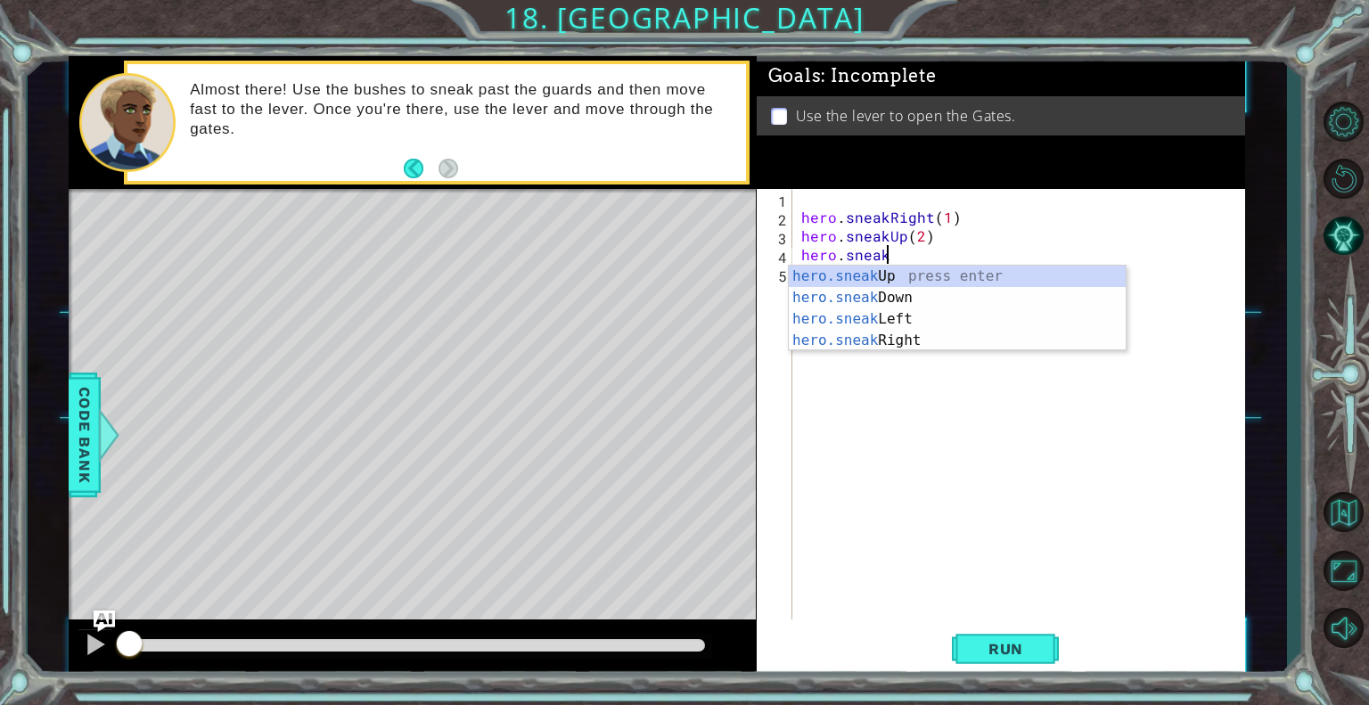
scroll to position [0, 4]
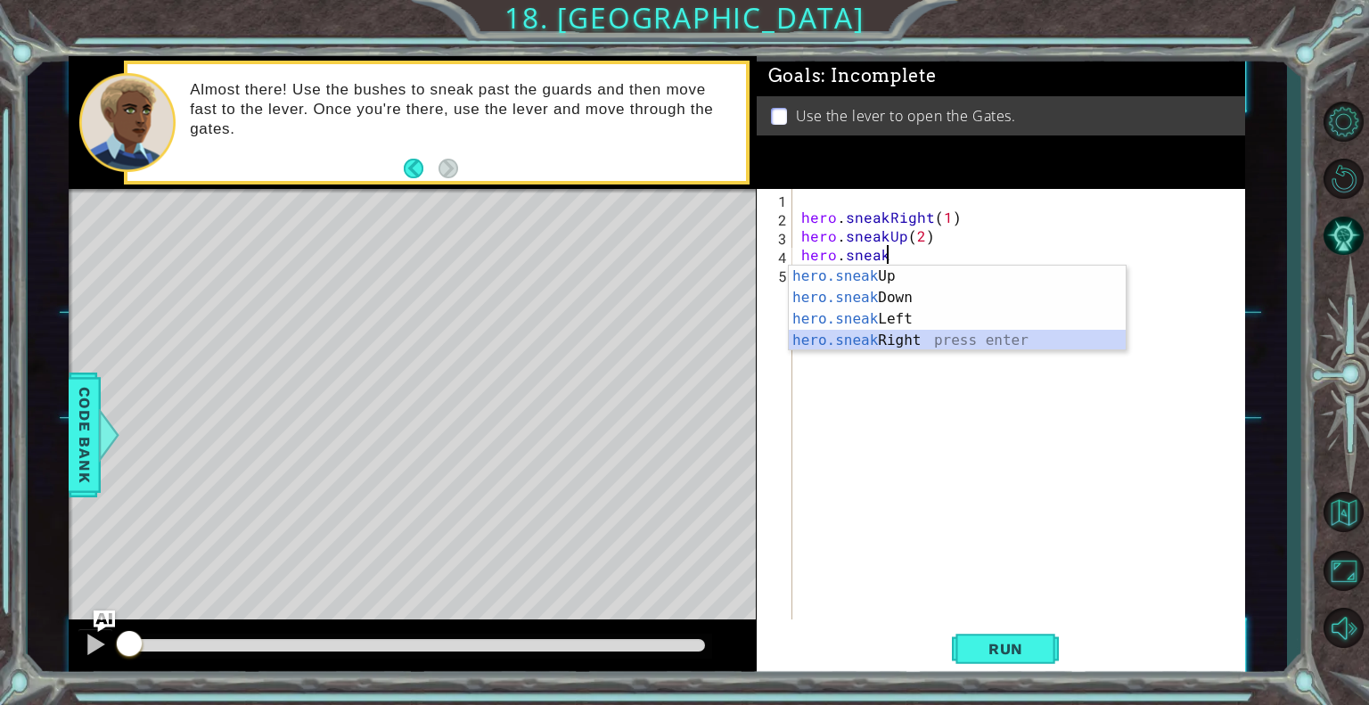
click at [831, 330] on div "hero.sneak Up press enter hero.sneak Down press enter hero.sneak Left press ent…" at bounding box center [957, 330] width 337 height 128
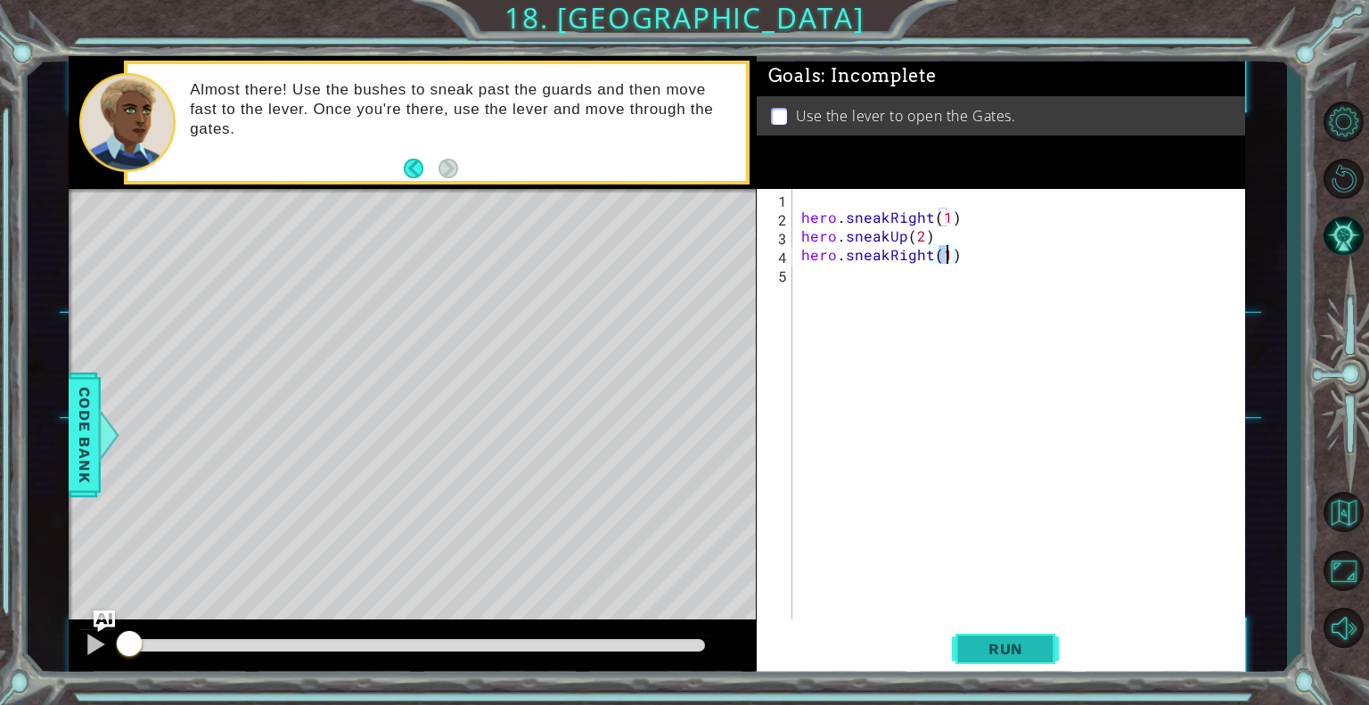
type textarea "hero.sneakRight(1)"
click at [1027, 652] on span "Run" at bounding box center [1006, 649] width 70 height 18
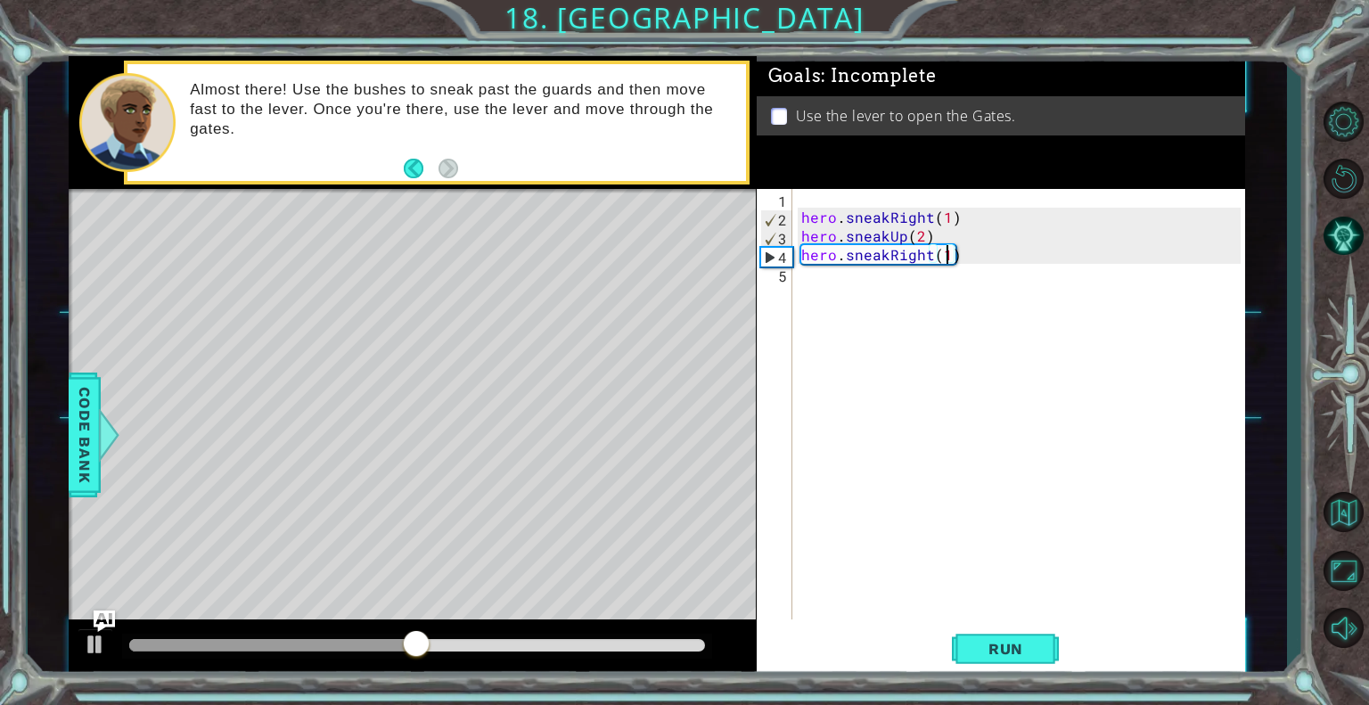
click at [841, 282] on div "hero . sneakRight ( 1 ) hero . sneakUp ( 2 ) hero . sneakRight ( 1 )" at bounding box center [1024, 423] width 452 height 468
type textarea "g"
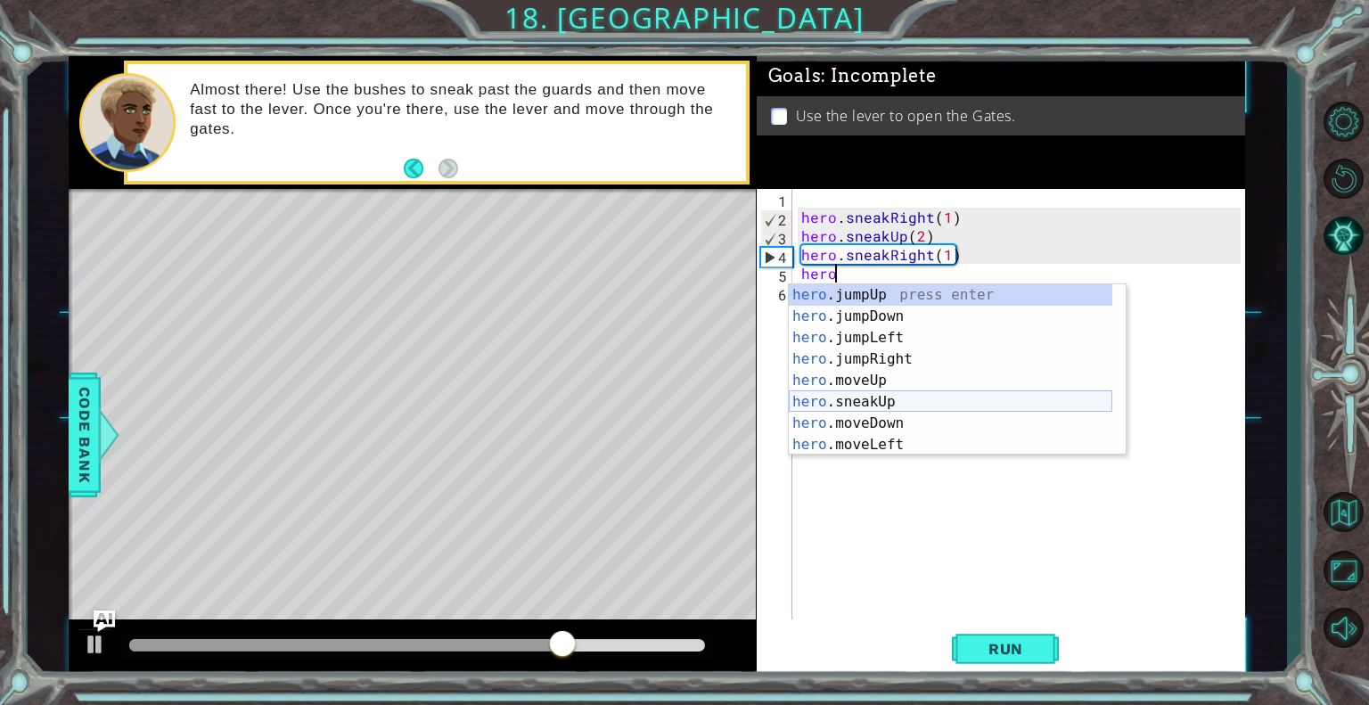
click at [833, 402] on div "hero .jumpUp press enter hero .jumpDown press enter hero .jumpLeft press enter …" at bounding box center [951, 391] width 324 height 214
type textarea "hero.sneakUp(1)"
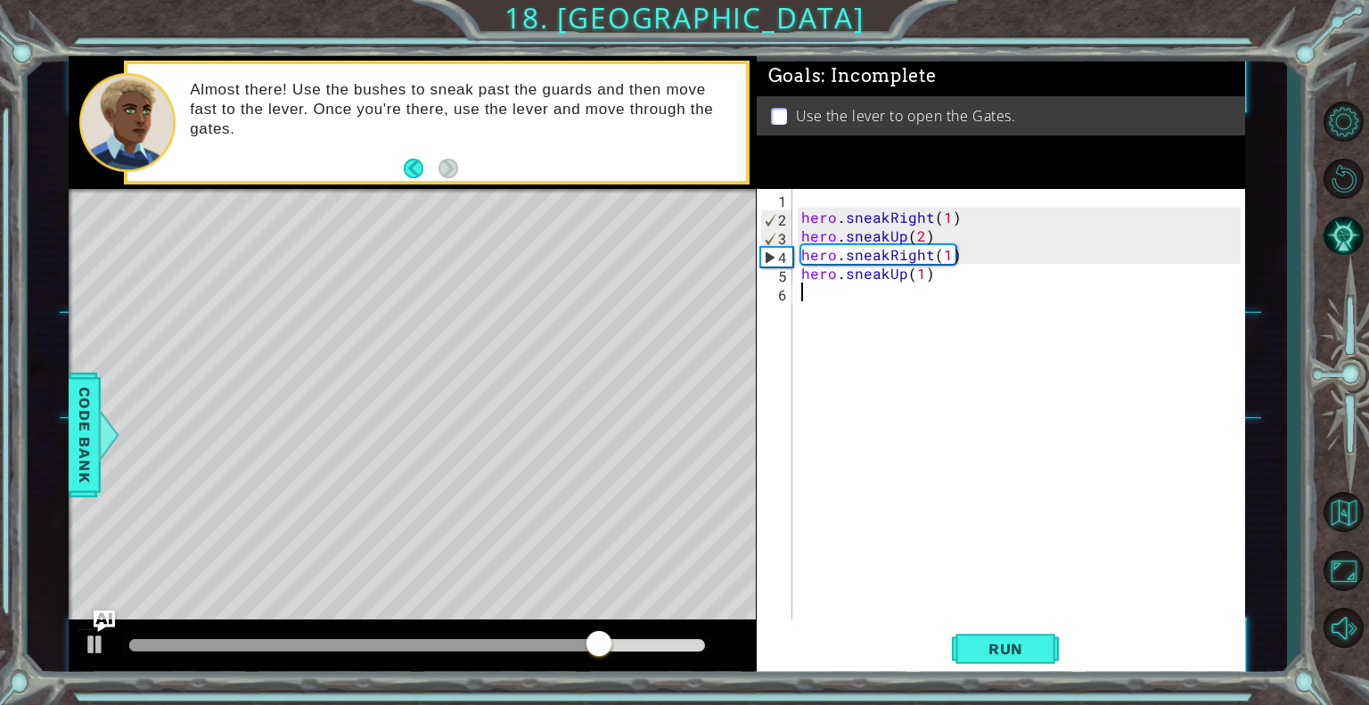
click at [845, 295] on div "hero . sneakRight ( 1 ) hero . sneakUp ( 2 ) hero . sneakRight ( 1 ) hero . sne…" at bounding box center [1024, 423] width 452 height 468
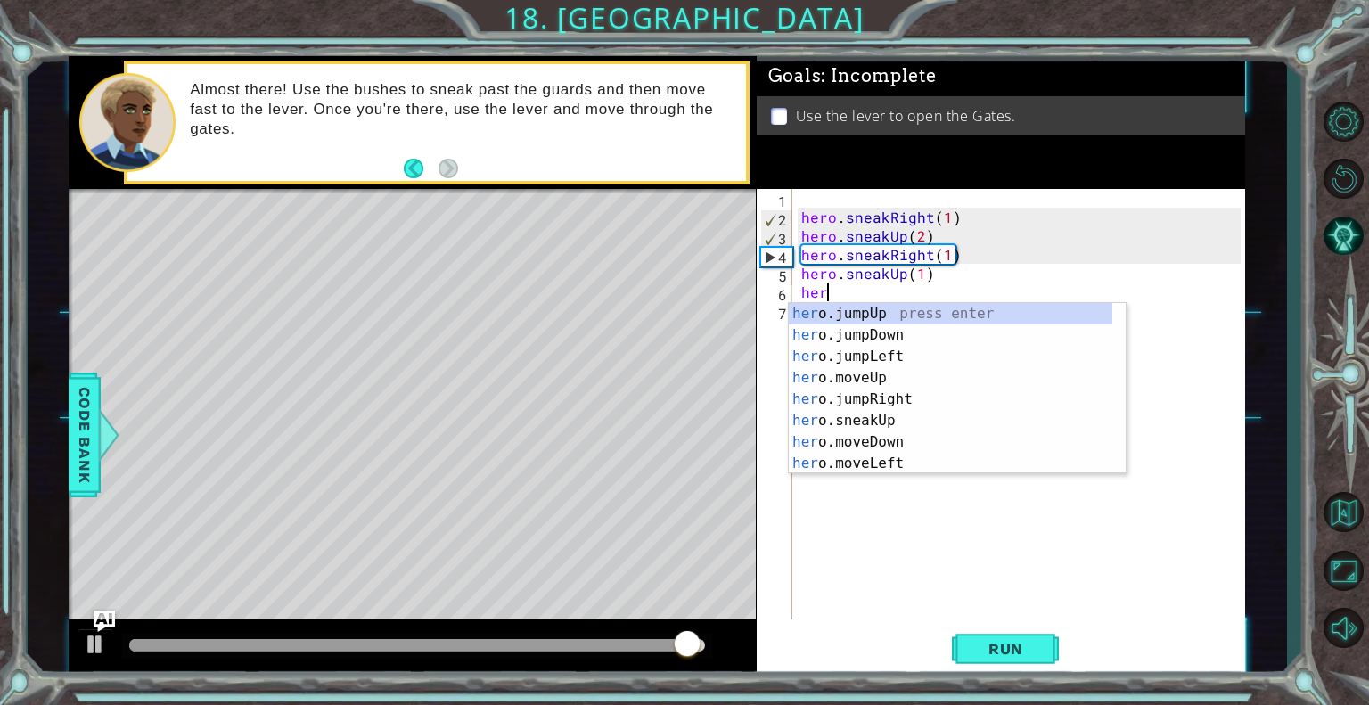
type textarea "hero"
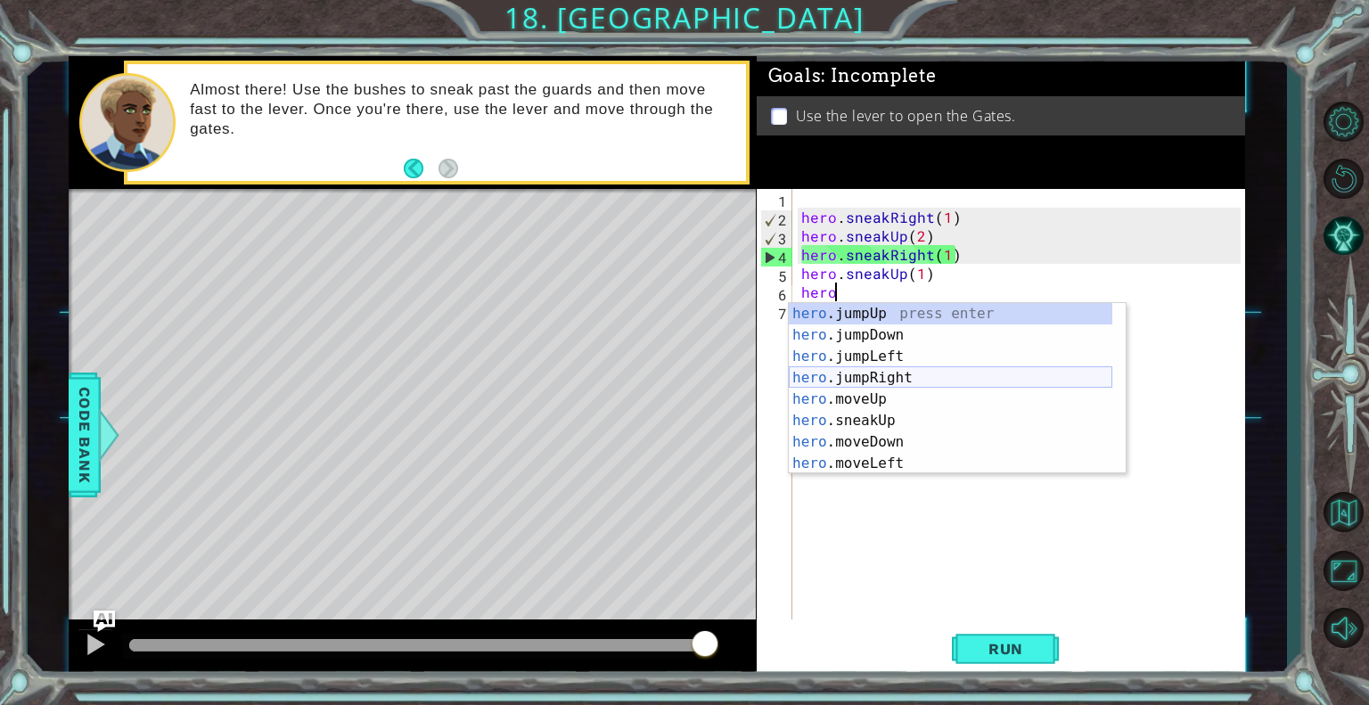
click at [860, 379] on div "hero .jumpUp press enter hero .jumpDown press enter hero .jumpLeft press enter …" at bounding box center [951, 410] width 324 height 214
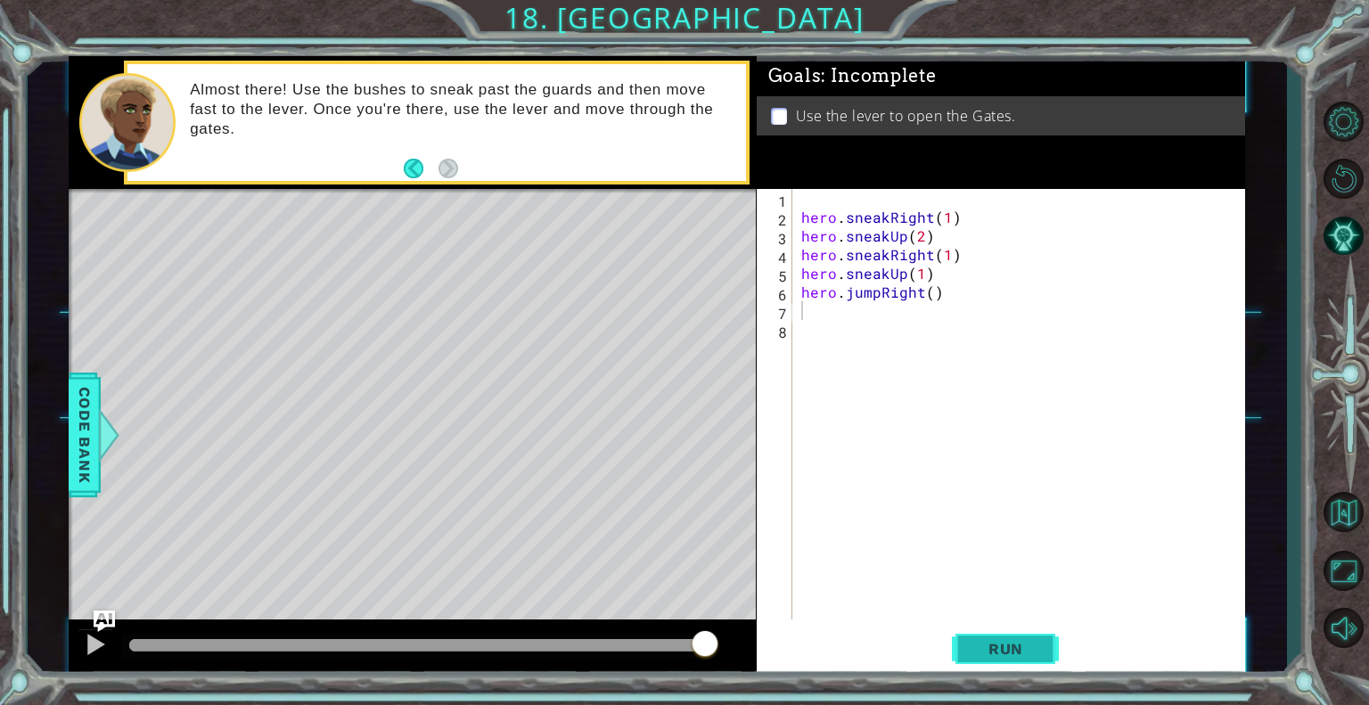
click at [988, 664] on button "Run" at bounding box center [1005, 649] width 107 height 49
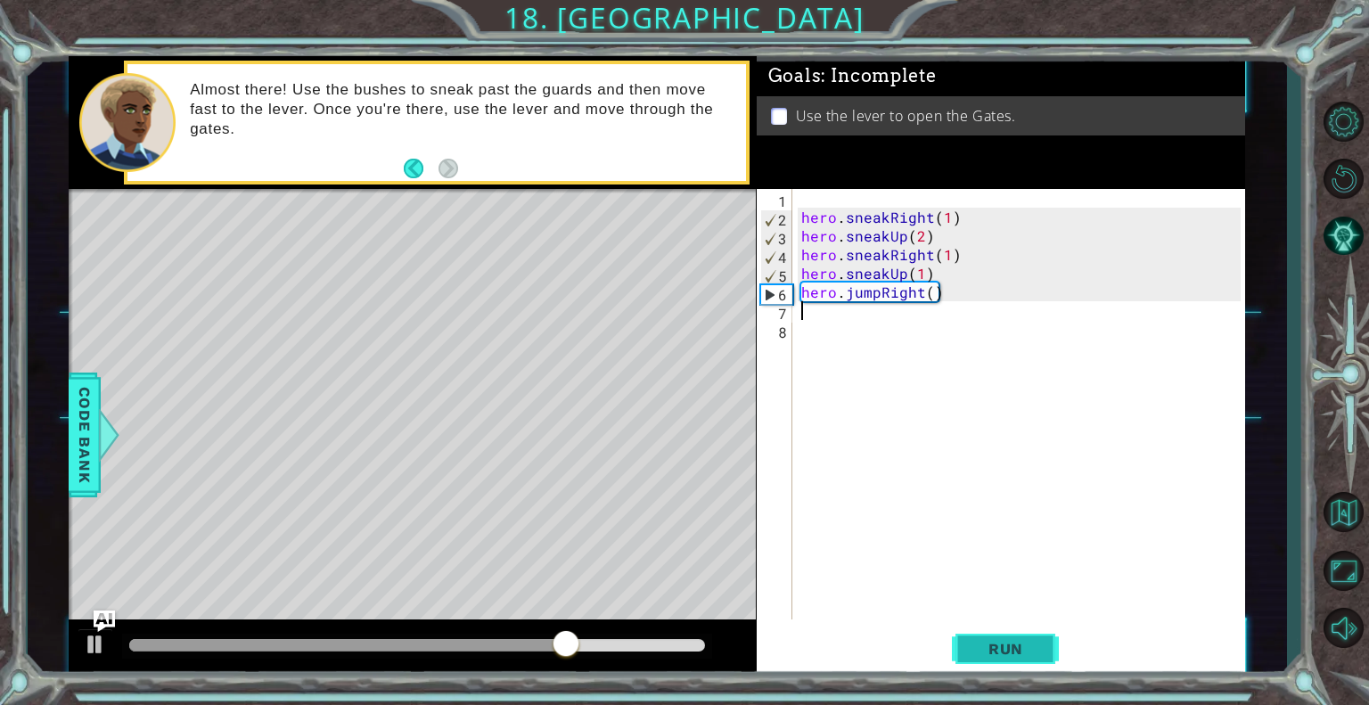
click at [977, 635] on button "Run" at bounding box center [1005, 649] width 107 height 49
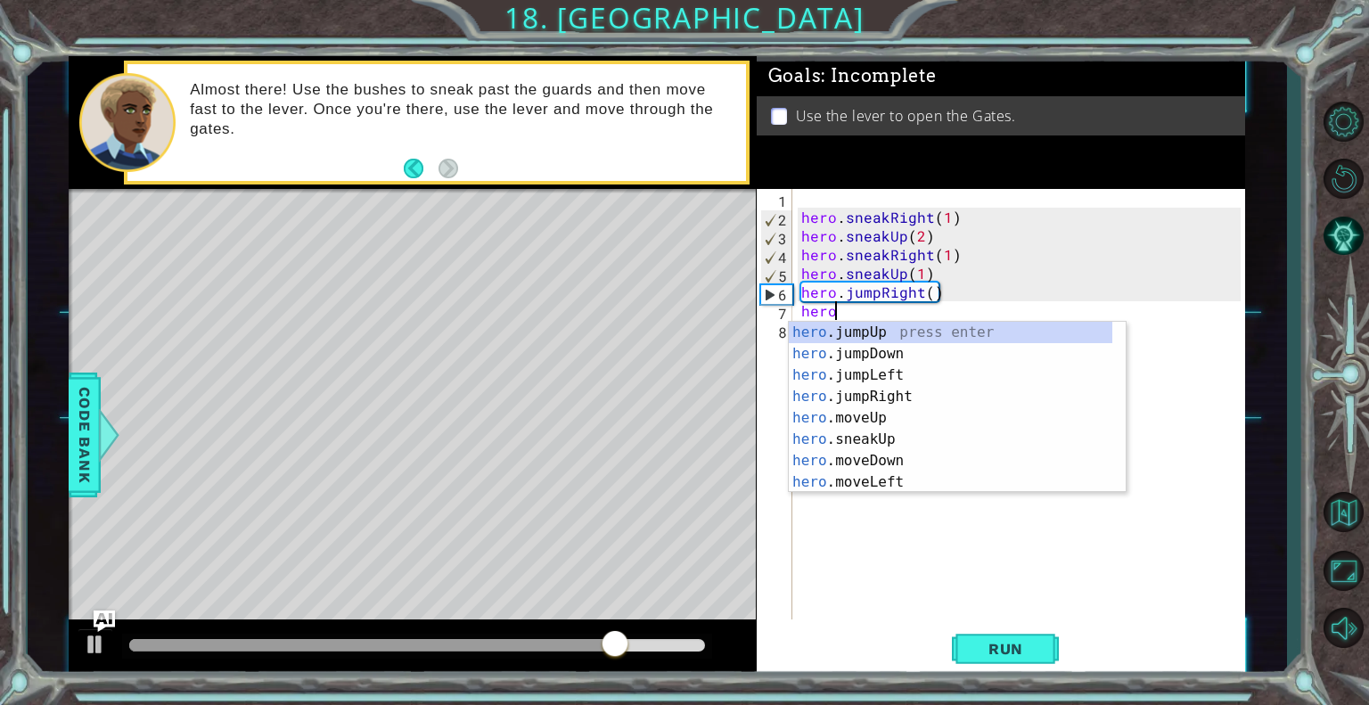
scroll to position [0, 1]
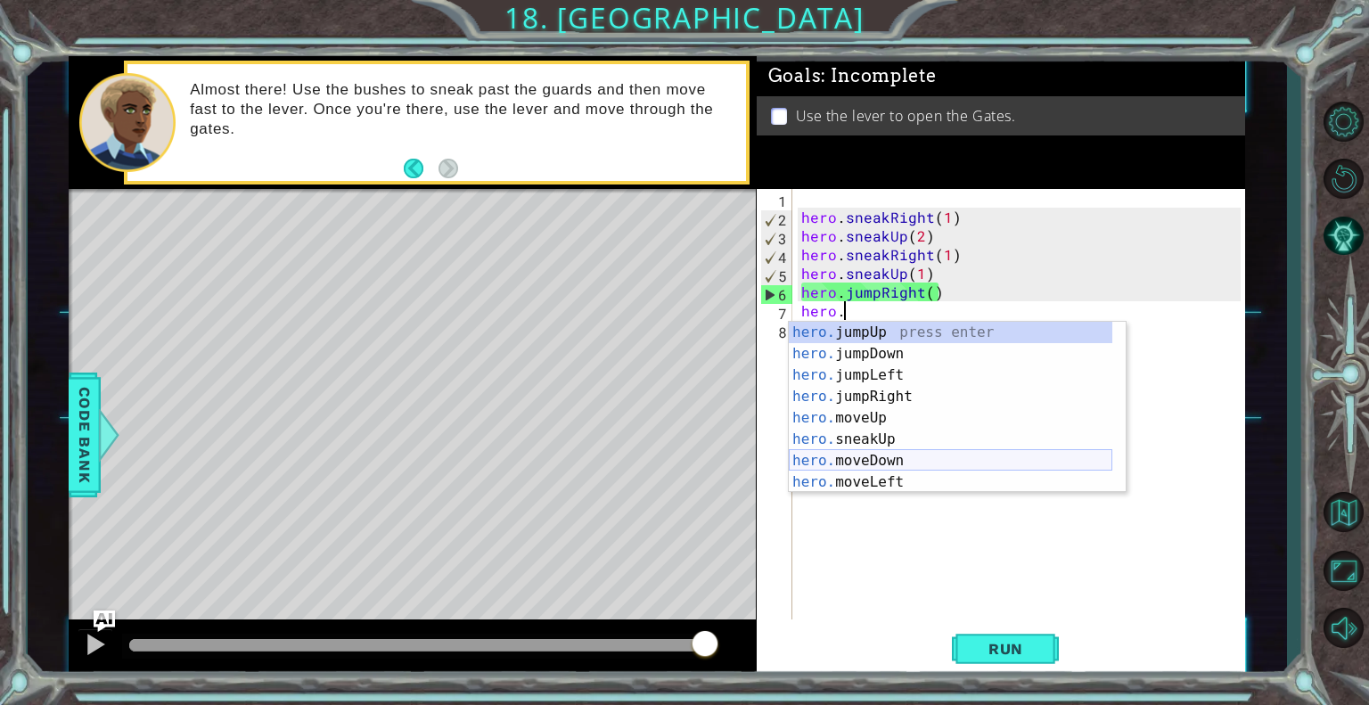
click at [882, 453] on div "hero. jumpUp press enter hero. jumpDown press enter hero. jumpLeft press enter …" at bounding box center [951, 429] width 324 height 214
type textarea "hero.moveDown(1)"
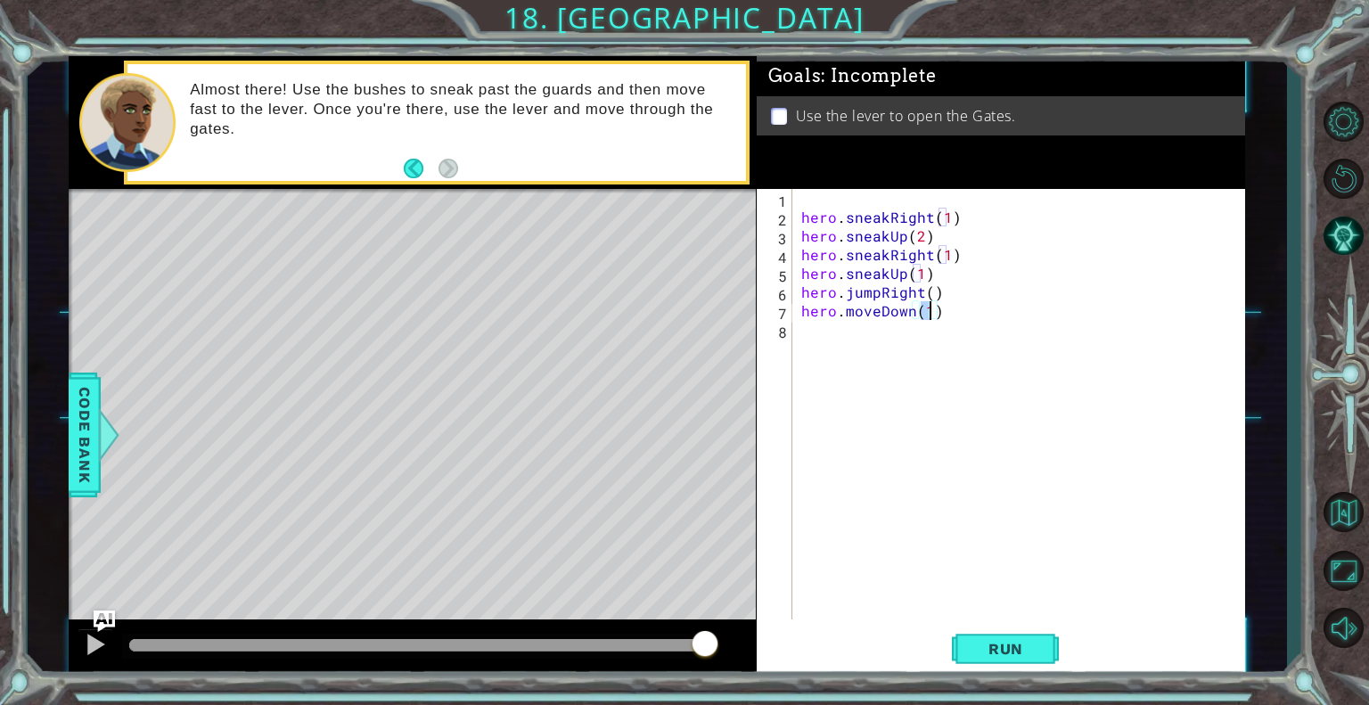
click at [805, 333] on div "hero . sneakRight ( 1 ) hero . sneakUp ( 2 ) hero . sneakRight ( 1 ) hero . sne…" at bounding box center [1024, 423] width 452 height 468
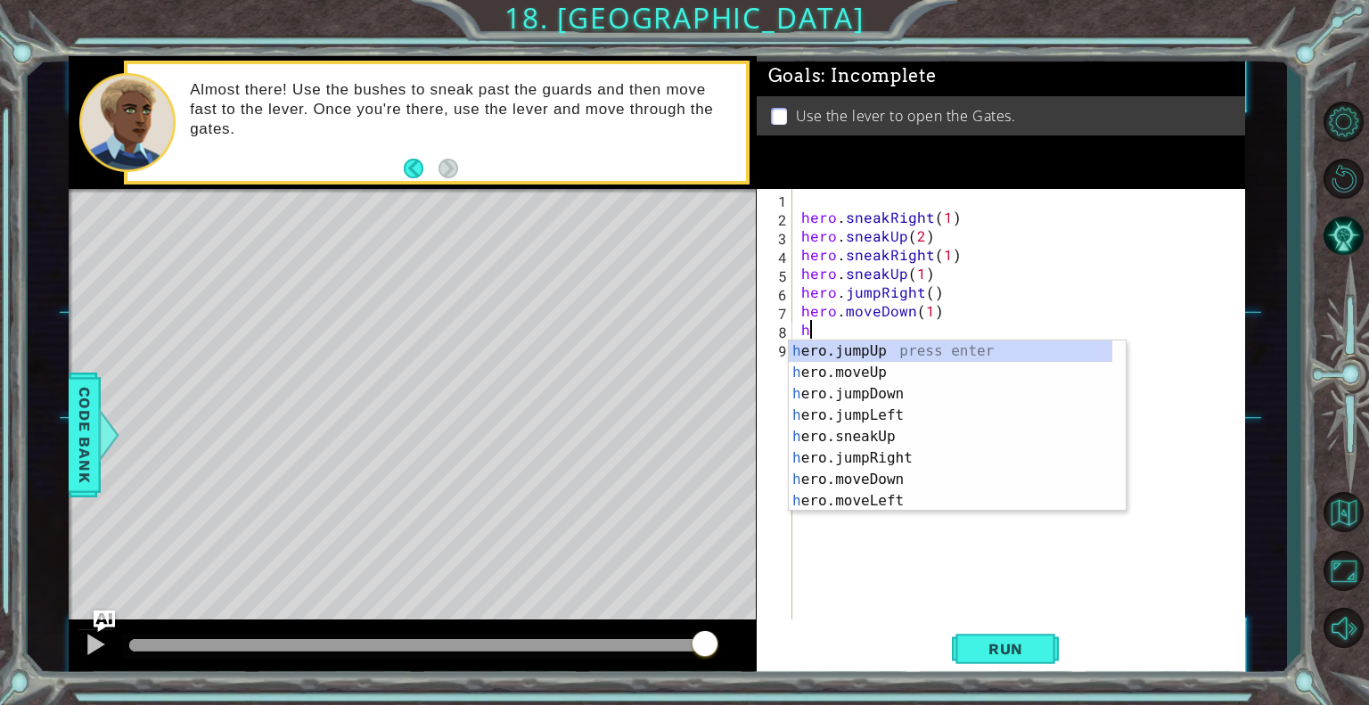
scroll to position [0, 0]
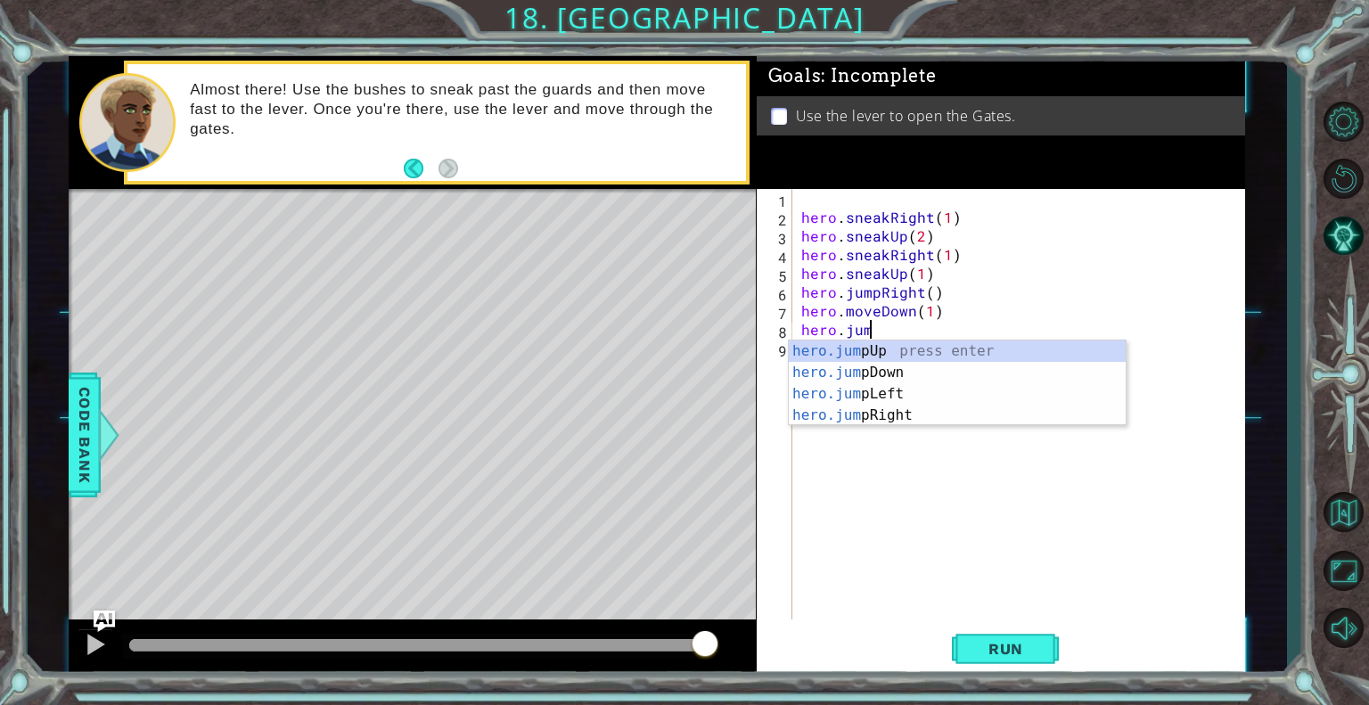
type textarea "hero.jump"
click at [843, 369] on div "hero.jump Up press enter hero.jump Down press enter hero.jump Left press enter …" at bounding box center [957, 405] width 337 height 128
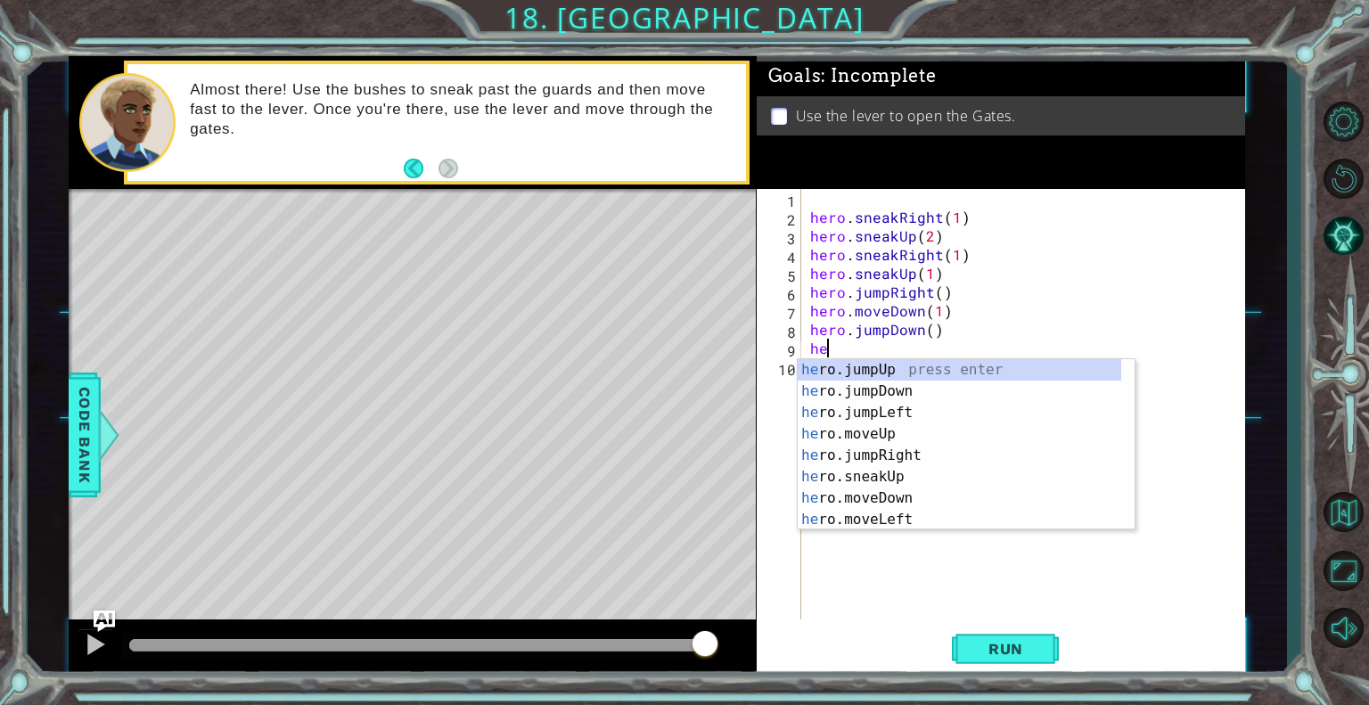
scroll to position [0, 0]
type textarea "hero."
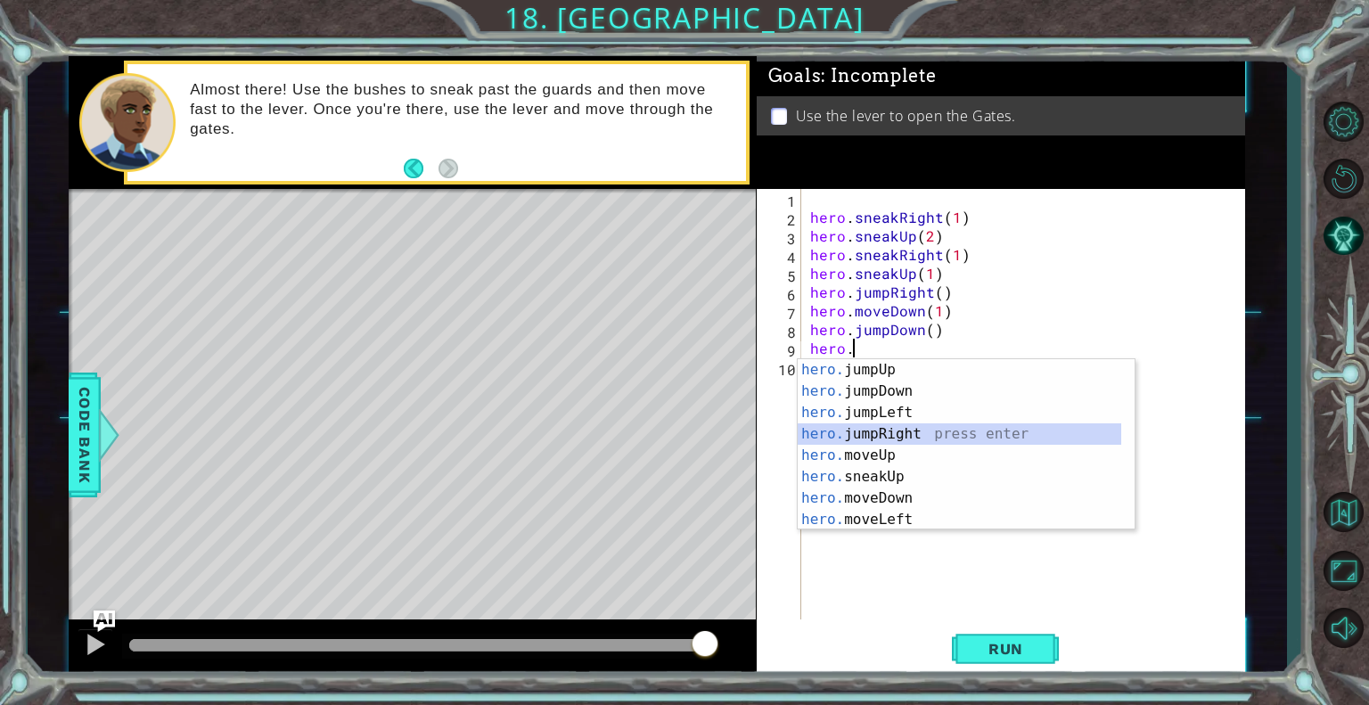
click at [843, 429] on div "hero. jumpUp press enter hero. jumpDown press enter hero. jumpLeft press enter …" at bounding box center [960, 466] width 324 height 214
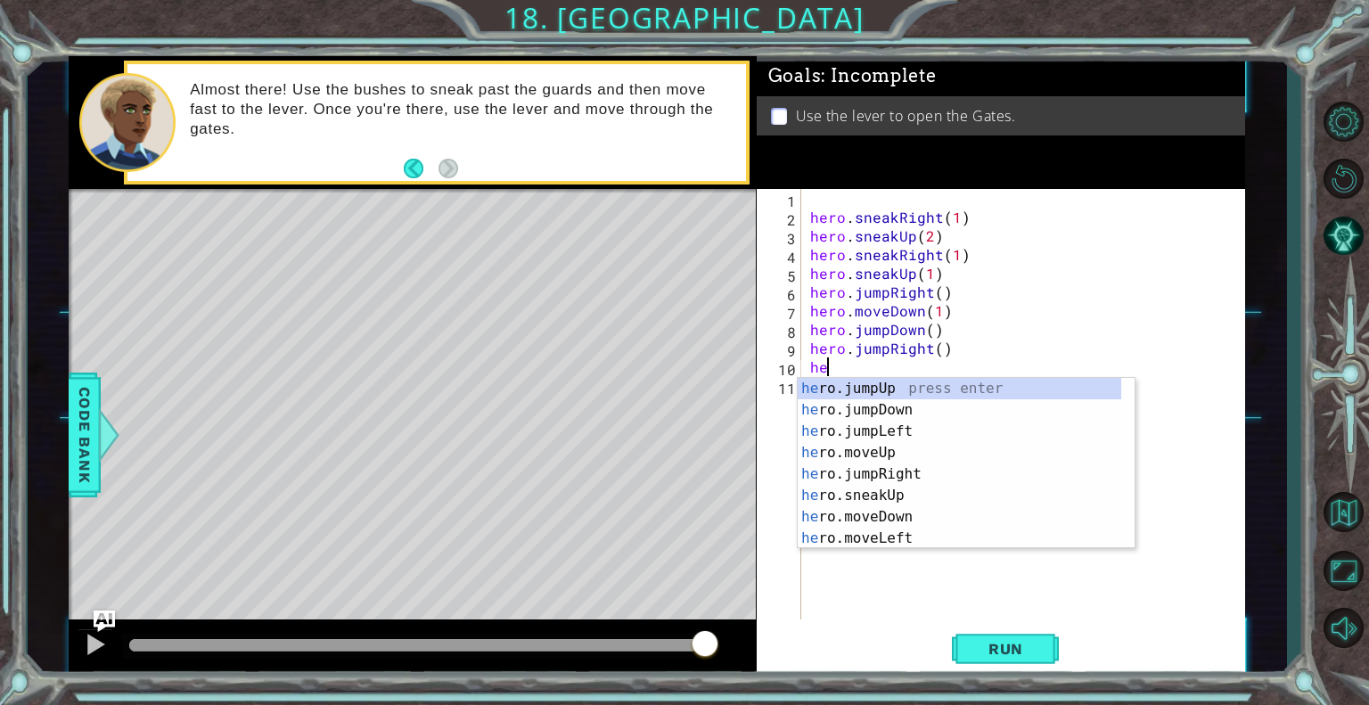
scroll to position [0, 0]
type textarea "hero."
click at [838, 387] on div "hero. jumpUp press enter hero. jumpDown press enter hero. jumpLeft press enter …" at bounding box center [960, 485] width 324 height 214
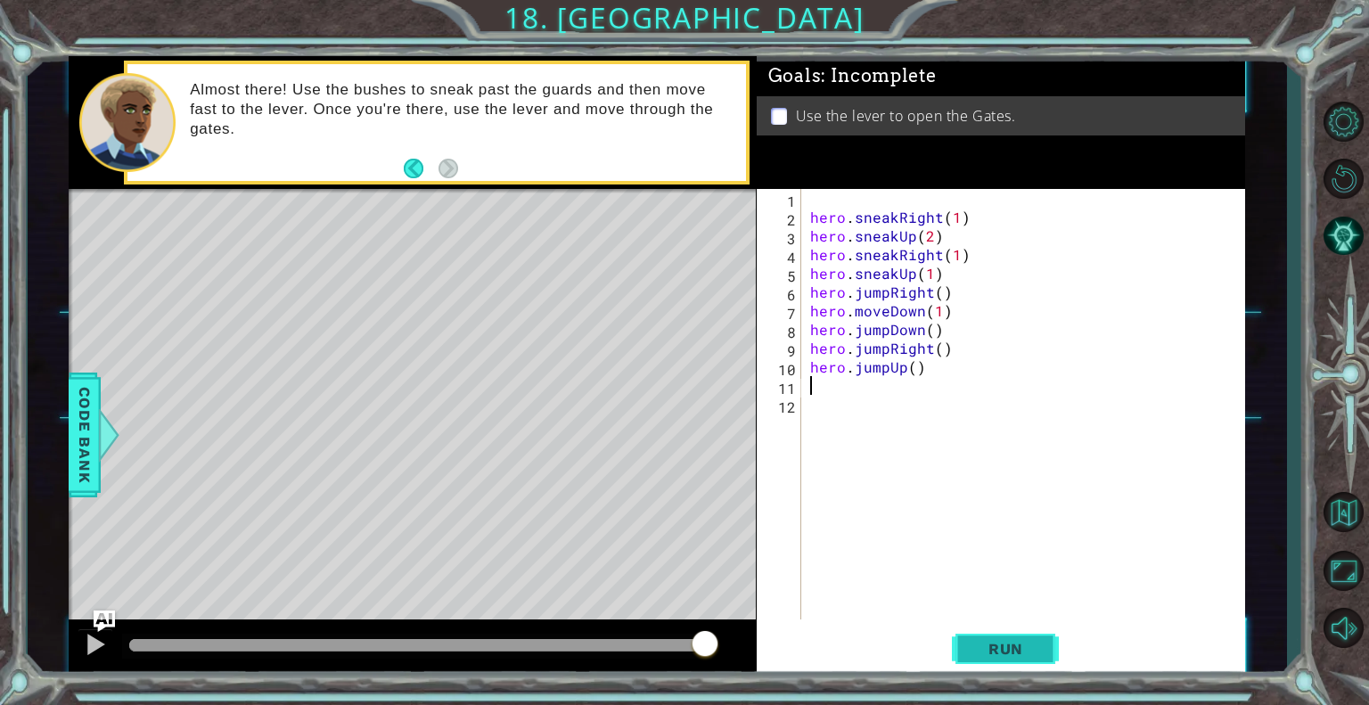
click at [981, 653] on span "Run" at bounding box center [1006, 649] width 70 height 18
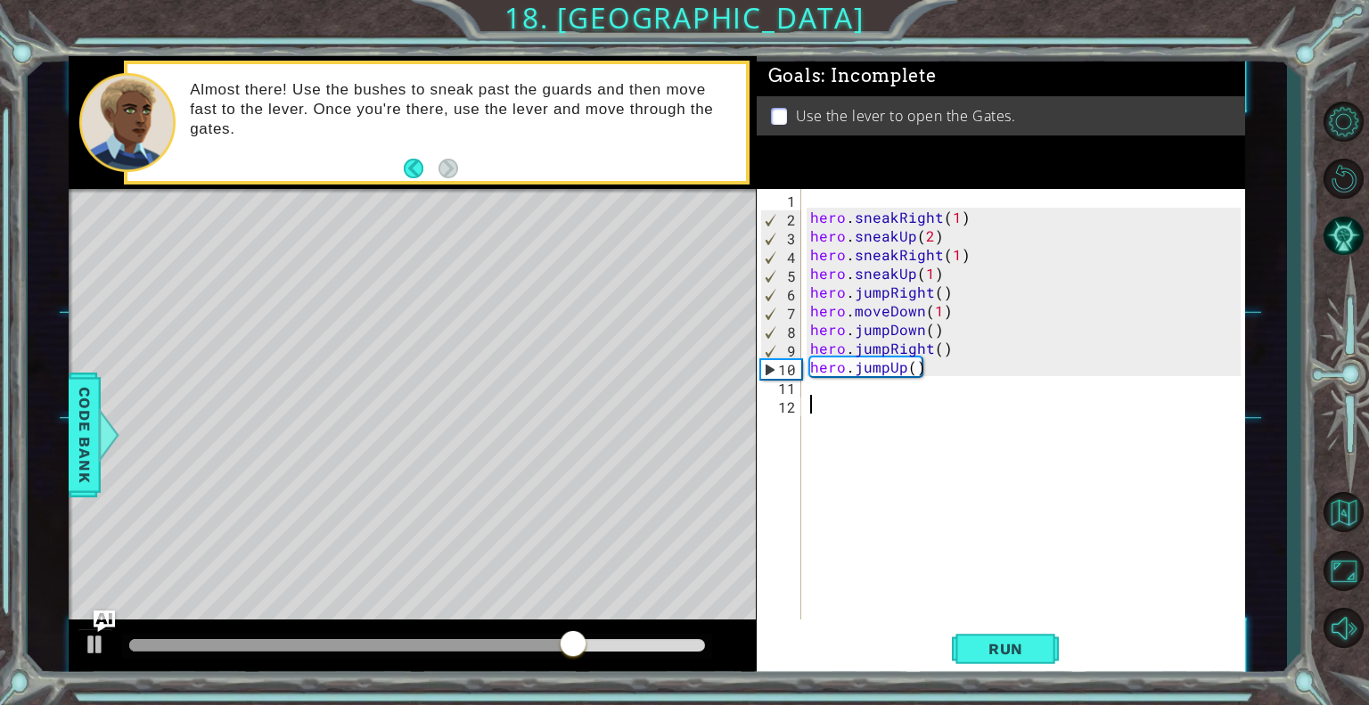
click at [867, 398] on div "hero . sneakRight ( 1 ) hero . sneakUp ( 2 ) hero . sneakRight ( 1 ) hero . sne…" at bounding box center [1028, 423] width 443 height 468
click at [826, 391] on div "hero . sneakRight ( 1 ) hero . sneakUp ( 2 ) hero . sneakRight ( 1 ) hero . sne…" at bounding box center [1028, 423] width 443 height 468
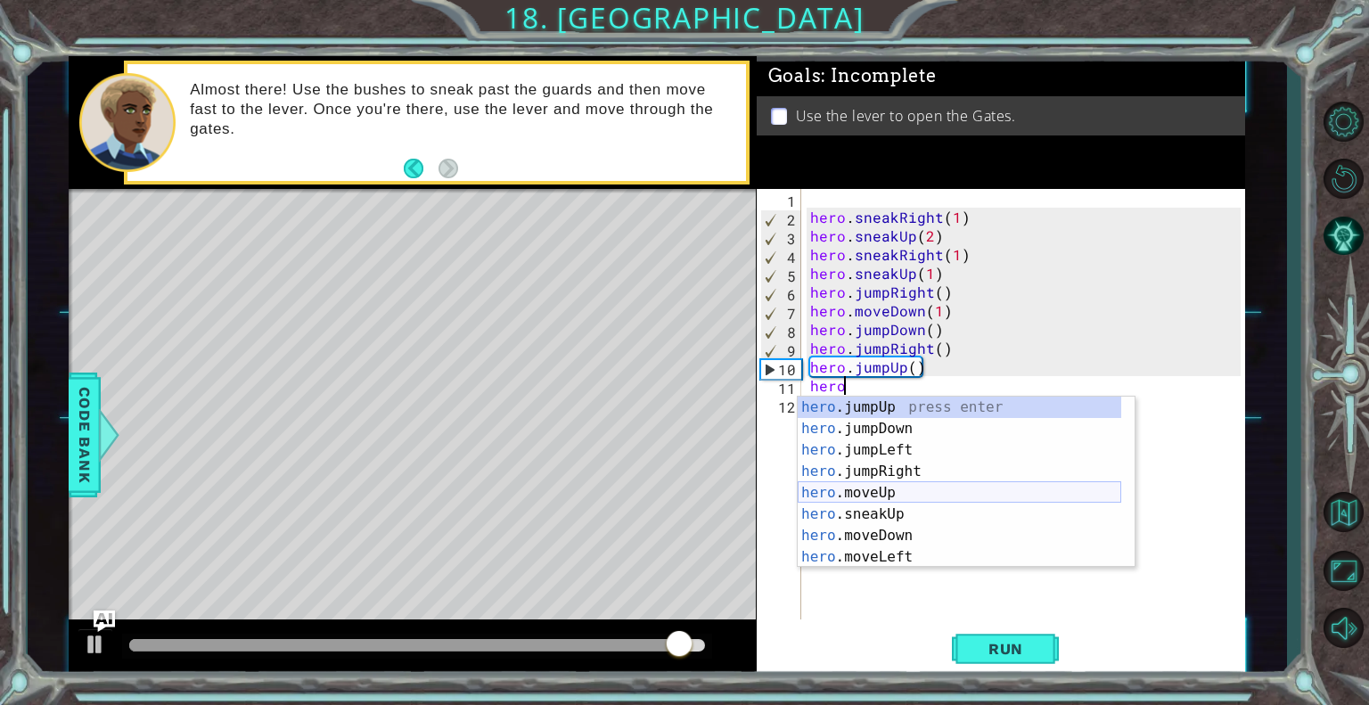
click at [895, 489] on div "hero .jumpUp press enter hero .jumpDown press enter hero .jumpLeft press enter …" at bounding box center [960, 504] width 324 height 214
type textarea "hero.moveUp(1)"
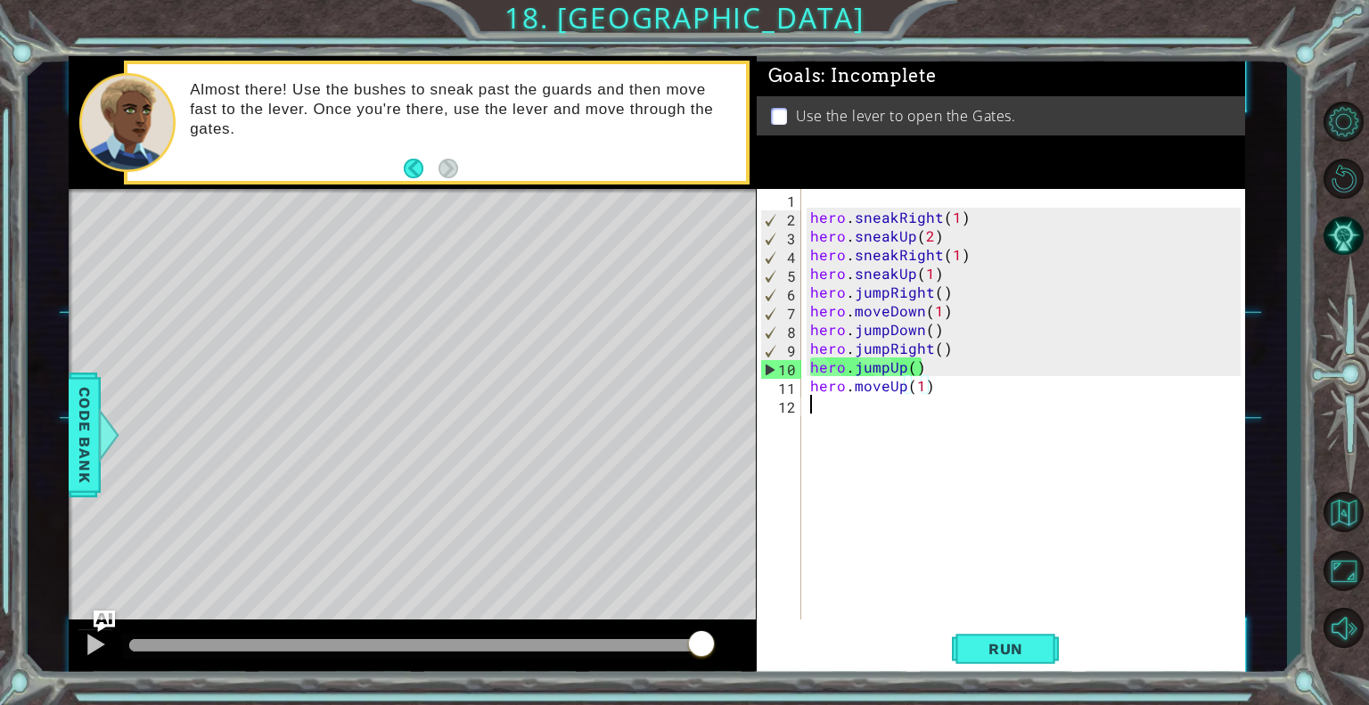
click at [878, 423] on div "hero . sneakRight ( 1 ) hero . sneakUp ( 2 ) hero . sneakRight ( 1 ) hero . sne…" at bounding box center [1028, 423] width 443 height 468
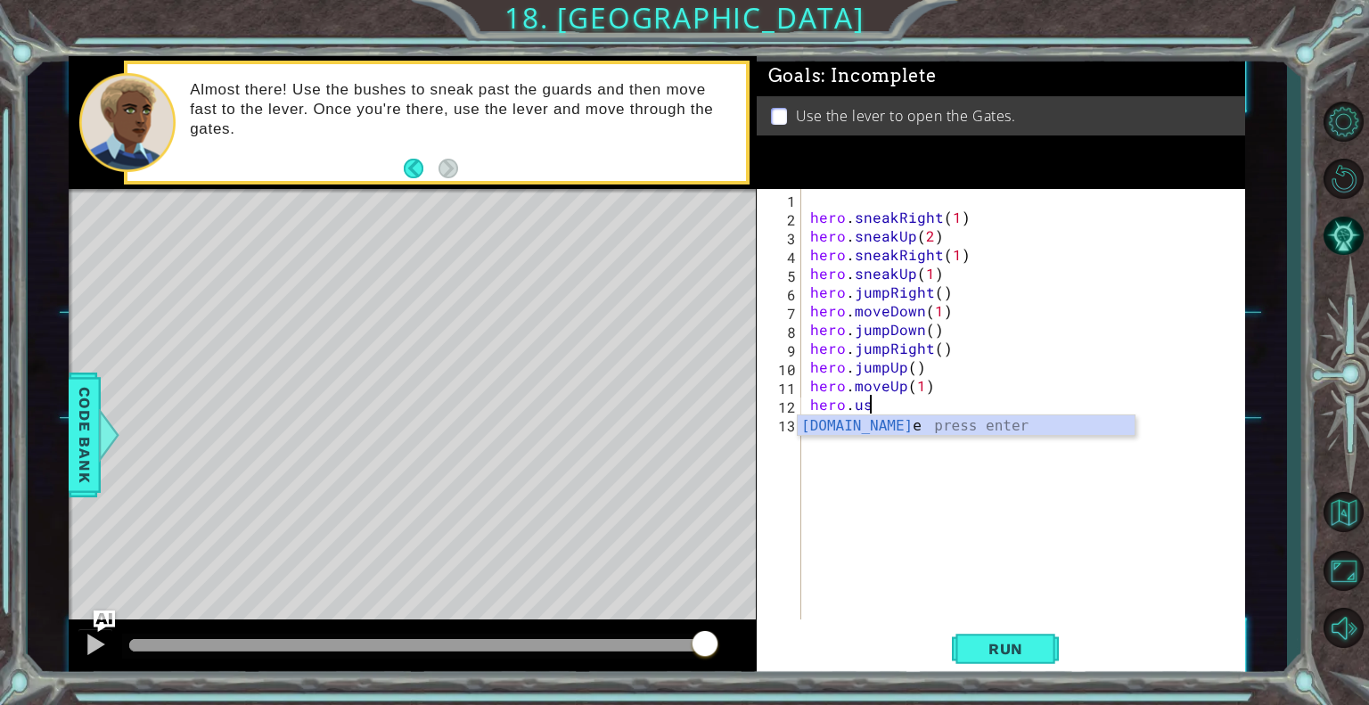
scroll to position [0, 3]
click at [878, 423] on div "hero.use press enter" at bounding box center [966, 447] width 337 height 64
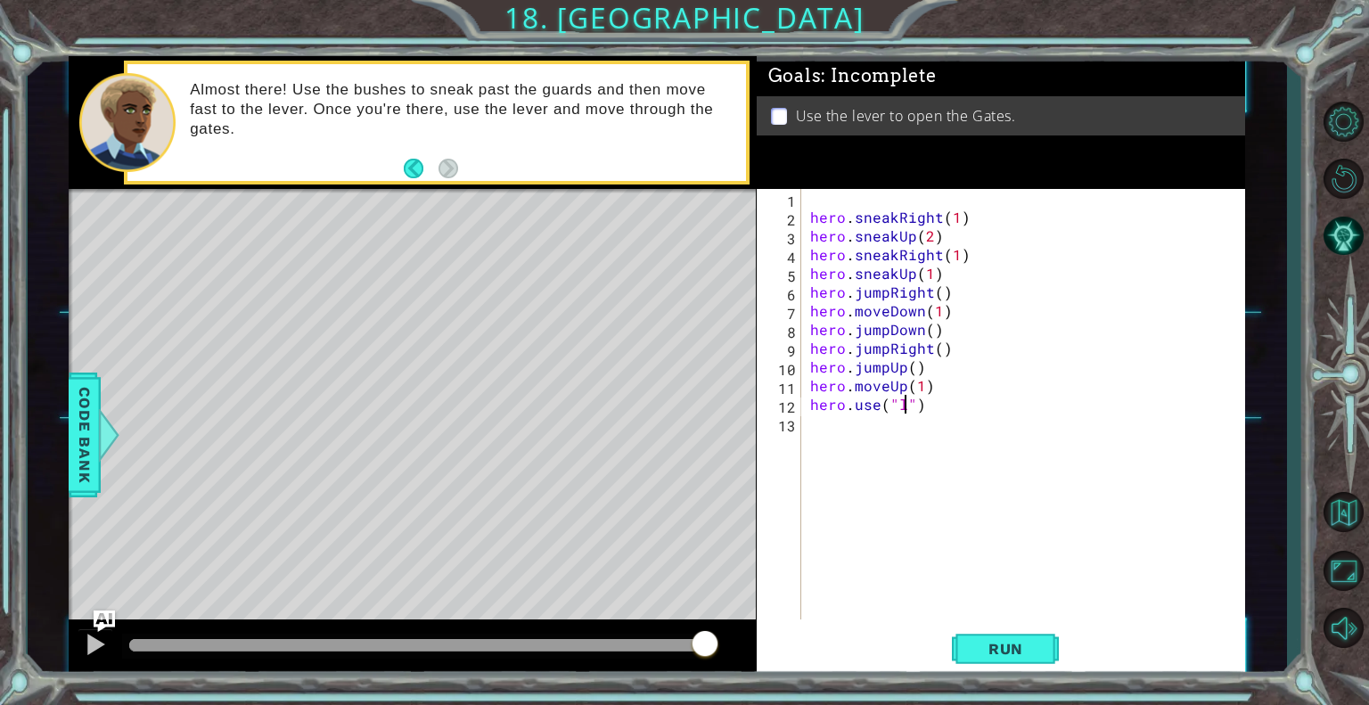
scroll to position [0, 5]
type textarea "hero.use("lever")"
click at [916, 416] on div "hero . sneakRight ( 1 ) hero . sneakUp ( 2 ) hero . sneakRight ( 1 ) hero . sne…" at bounding box center [1028, 423] width 443 height 468
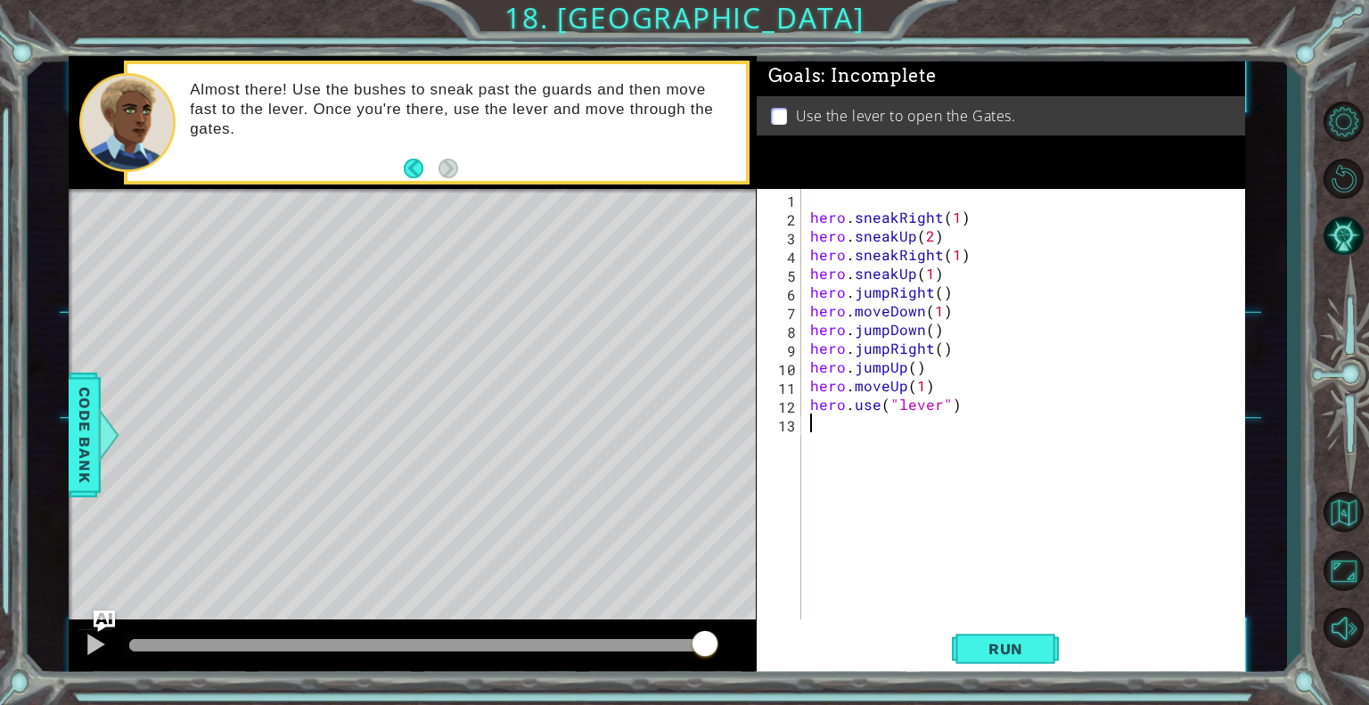
click at [910, 415] on div "hero . sneakRight ( 1 ) hero . sneakUp ( 2 ) hero . sneakRight ( 1 ) hero . sne…" at bounding box center [1028, 423] width 443 height 468
click at [987, 668] on button "Run" at bounding box center [1005, 649] width 107 height 49
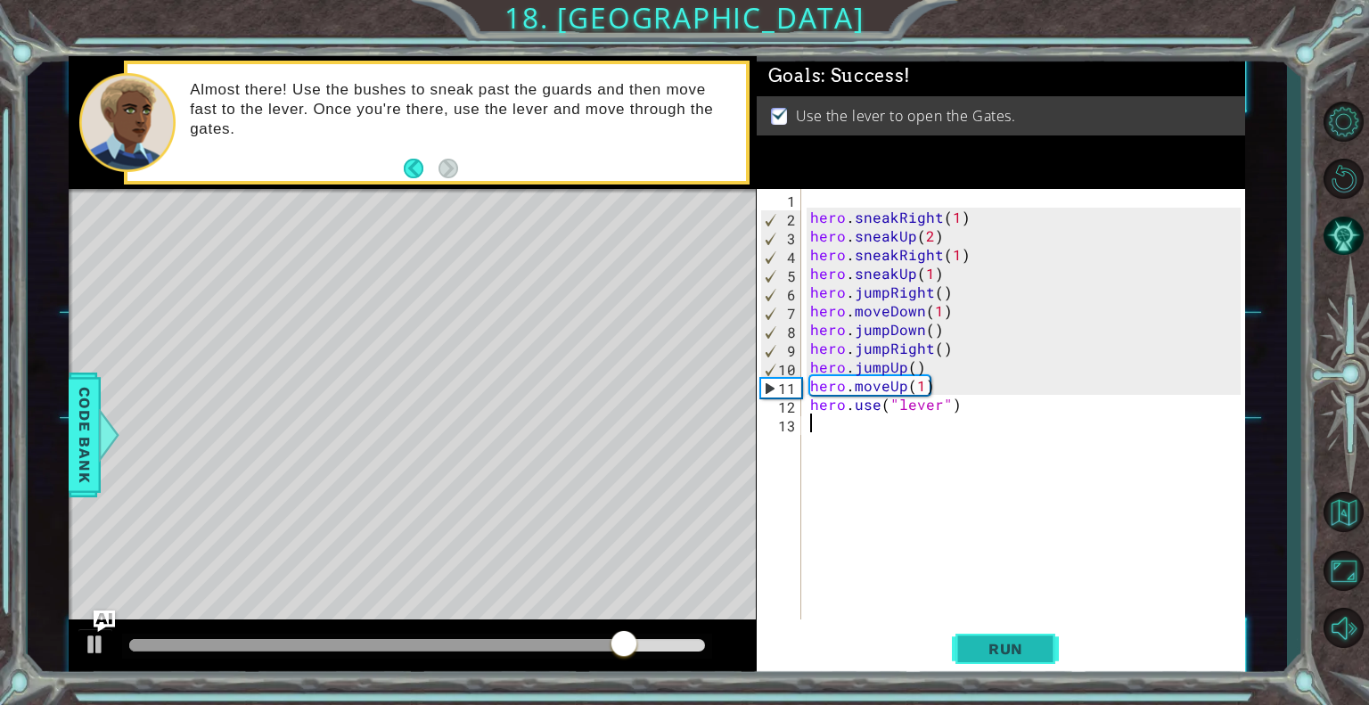
click at [987, 668] on button "Run" at bounding box center [1005, 649] width 107 height 49
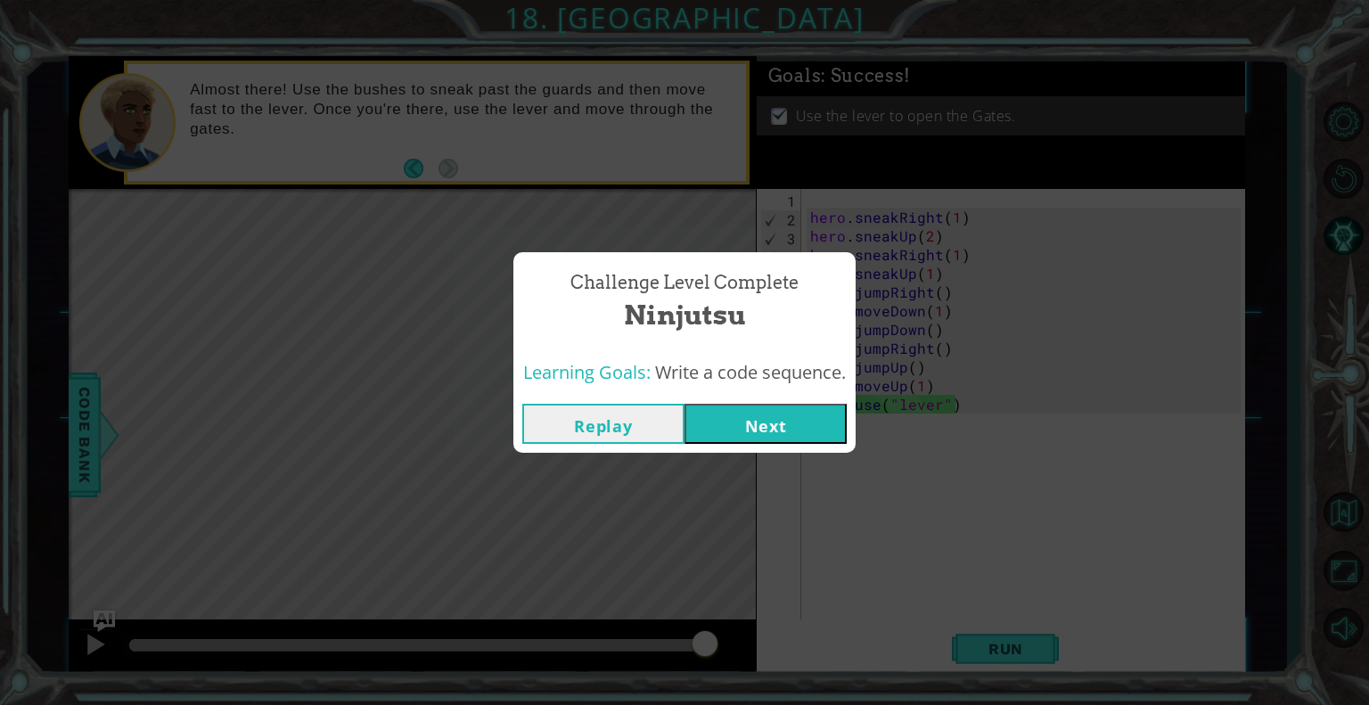
drag, startPoint x: 760, startPoint y: 443, endPoint x: 759, endPoint y: 434, distance: 9.1
click at [759, 434] on button "Next" at bounding box center [766, 424] width 162 height 40
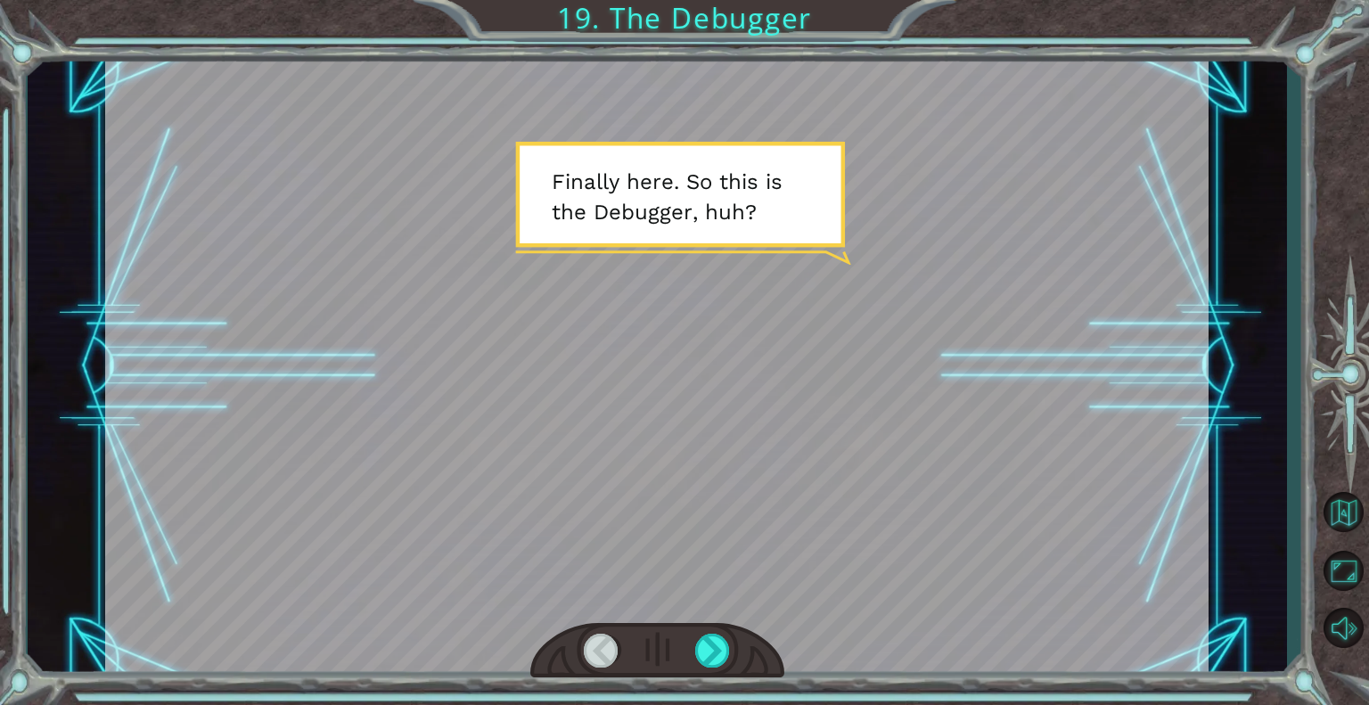
click at [661, 353] on div at bounding box center [657, 366] width 1104 height 620
